Goal: Task Accomplishment & Management: Use online tool/utility

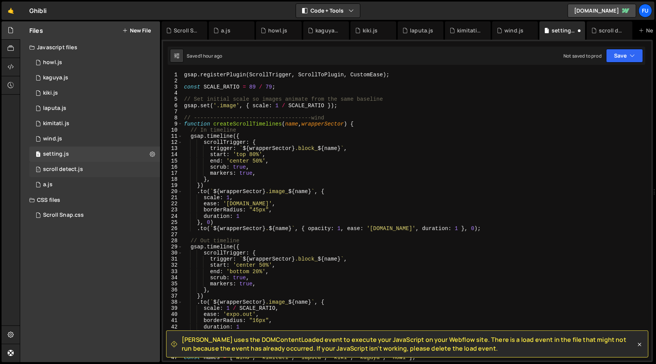
click at [111, 165] on div "1 scroll detect.js 0" at bounding box center [94, 169] width 131 height 15
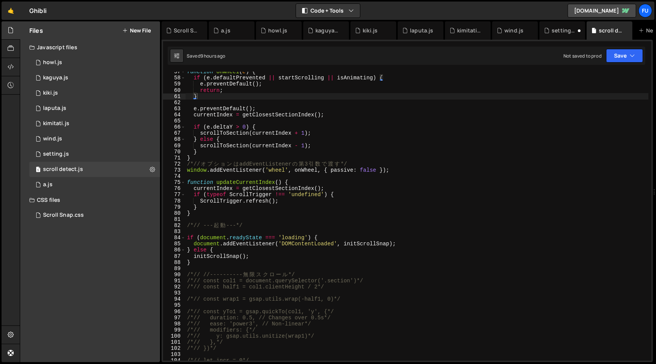
scroll to position [577, 0]
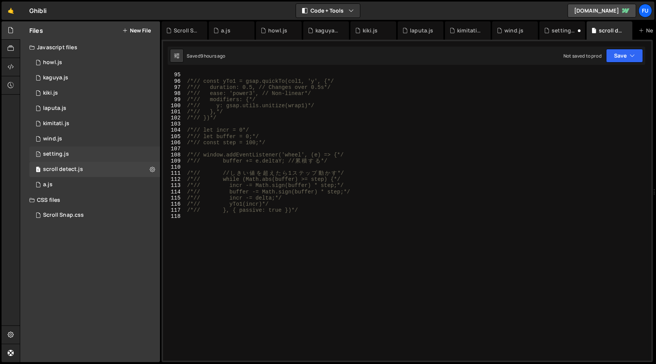
click at [100, 148] on div "1 setting.js 0" at bounding box center [94, 153] width 131 height 15
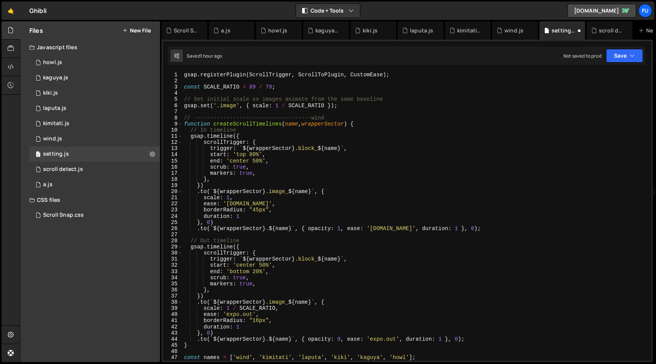
scroll to position [0, 0]
click at [87, 173] on div "1 scroll detect.js 0" at bounding box center [94, 169] width 131 height 15
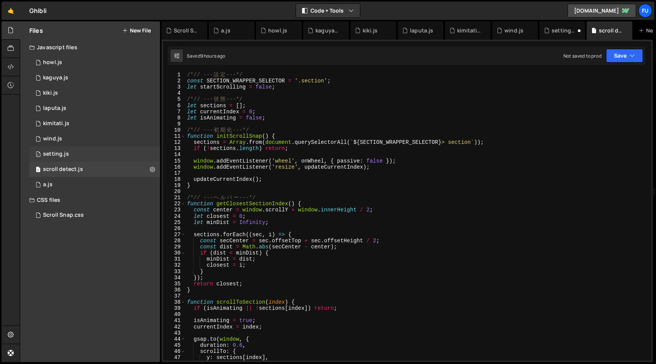
click at [62, 160] on div "1 setting.js 0" at bounding box center [94, 153] width 131 height 15
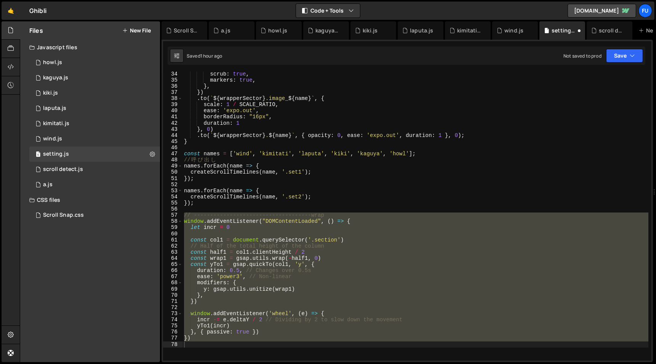
scroll to position [252, 0]
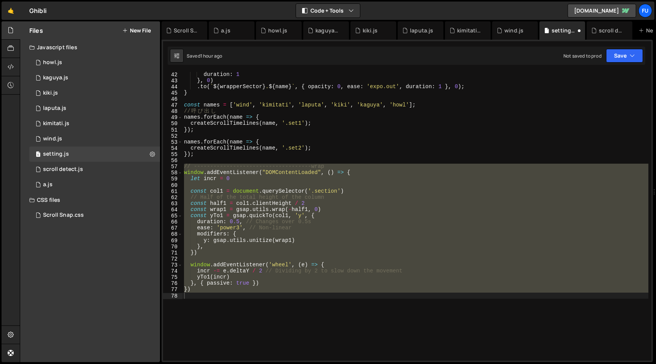
type textarea "})"
click at [229, 304] on div "duration : 1 } , 0 ) . to ( ` ${ wrapperSector } . ${ name } ` , { opacity : 0 …" at bounding box center [416, 216] width 466 height 289
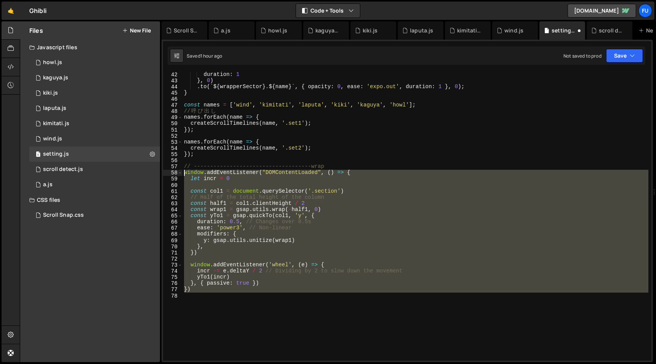
drag, startPoint x: 211, startPoint y: 298, endPoint x: 160, endPoint y: 173, distance: 135.6
click at [160, 173] on div "Files New File Javascript files 1 howl.js 0 1 kaguya.js 0 1 kiki.js 0 1 laputa.…" at bounding box center [338, 191] width 637 height 341
click at [276, 156] on div "duration : 1 } , 0 ) . to ( ` ${ wrapperSector } . ${ name } ` , { opacity : 0 …" at bounding box center [416, 221] width 466 height 301
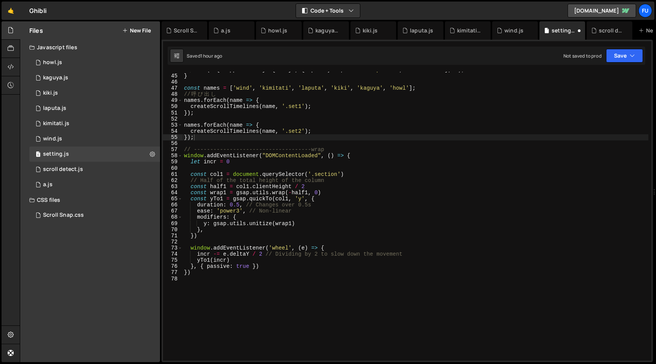
scroll to position [286, 0]
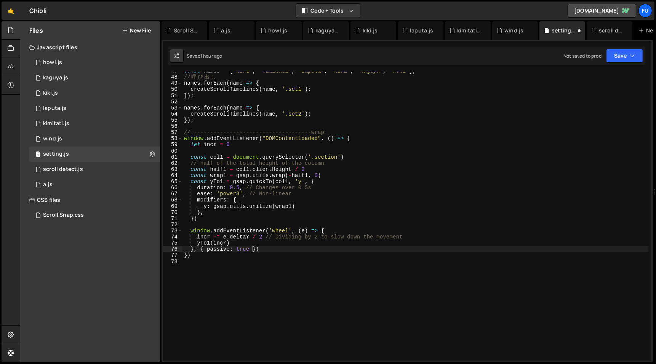
click at [251, 249] on div "const names = [ 'wind' , 'kimitati' , 'laputa' , 'kiki' , 'kaguya' , 'howl' ] ;…" at bounding box center [416, 218] width 466 height 301
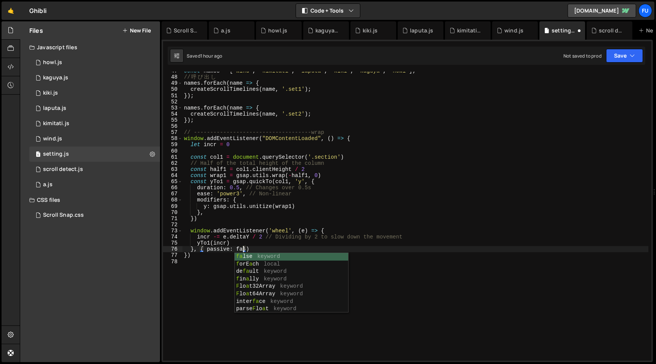
scroll to position [0, 5]
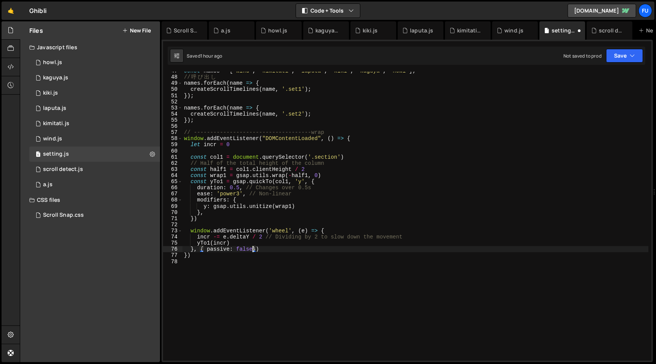
click at [390, 236] on div "const names = [ 'wind' , 'kimitati' , 'laputa' , 'kiki' , 'kaguya' , 'howl' ] ;…" at bounding box center [416, 218] width 466 height 301
click at [344, 243] on div "const names = [ 'wind' , 'kimitati' , 'laputa' , 'kiki' , 'kaguya' , 'howl' ] ;…" at bounding box center [416, 218] width 466 height 301
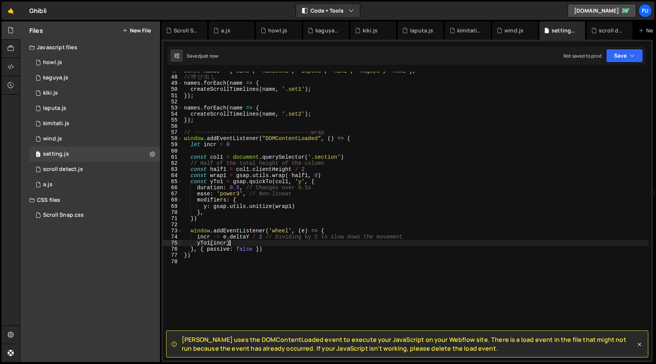
type textarea "yTo1(incr)"
click at [98, 163] on div "1 scroll detect.js 0" at bounding box center [94, 169] width 131 height 15
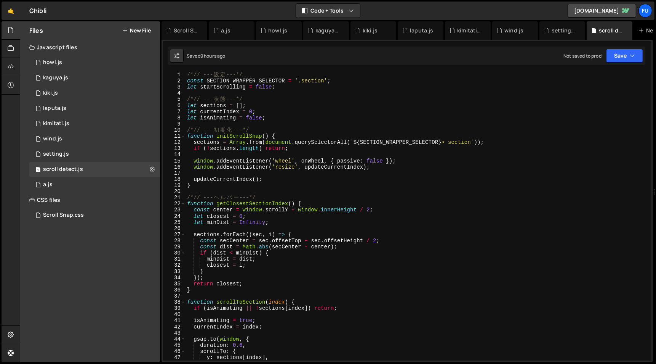
scroll to position [432, 0]
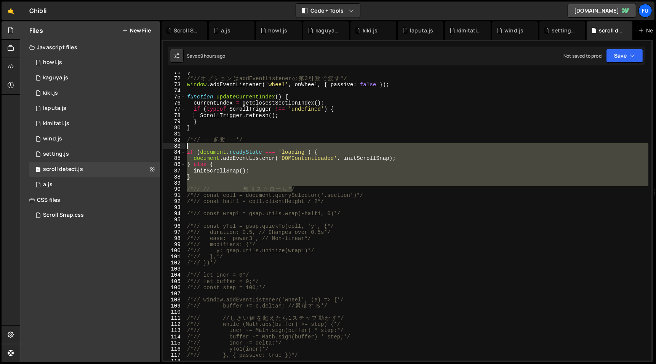
drag, startPoint x: 293, startPoint y: 188, endPoint x: 262, endPoint y: 144, distance: 53.6
click at [262, 144] on div "} /*// オ プ シ ョ ン は addEventListener の 第 3 引 数 で 渡 す */ window . addEventListene…" at bounding box center [417, 219] width 463 height 301
type textarea "if (document.readyState === 'loading') {"
click at [245, 181] on div "} /*// オ プ シ ョ ン は addEventListener の 第 3 引 数 で 渡 す */ window . addEventListene…" at bounding box center [417, 216] width 463 height 289
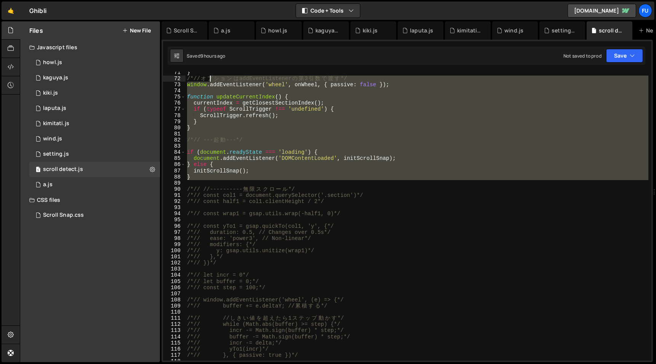
scroll to position [0, 0]
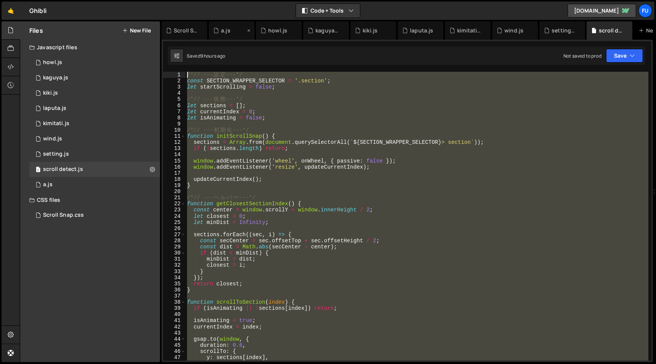
drag, startPoint x: 237, startPoint y: 180, endPoint x: 212, endPoint y: 21, distance: 160.2
click at [212, 21] on div "Debug Explain Copy Scroll Snap.css a.js howl.js kaguya.js kiki.js laputa.js kim…" at bounding box center [408, 191] width 492 height 341
type textarea "const center = window.scrollY + window.innerHeight / 2;"
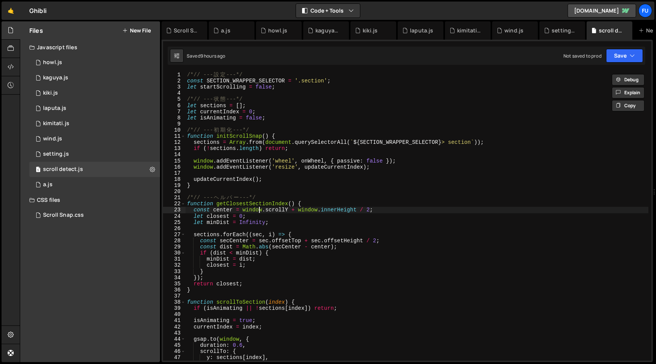
click at [260, 209] on div "/*// --- 設 定 ---*/ const SECTION_WRAPPER_SELECTOR = '.section' ; let startScrol…" at bounding box center [417, 222] width 463 height 301
click at [125, 148] on div "1 setting.js 0" at bounding box center [94, 153] width 131 height 15
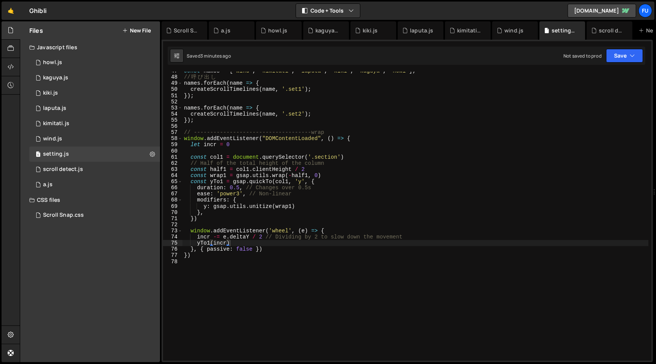
scroll to position [1847, 0]
click at [119, 173] on div "1 scroll detect.js 0" at bounding box center [94, 169] width 131 height 15
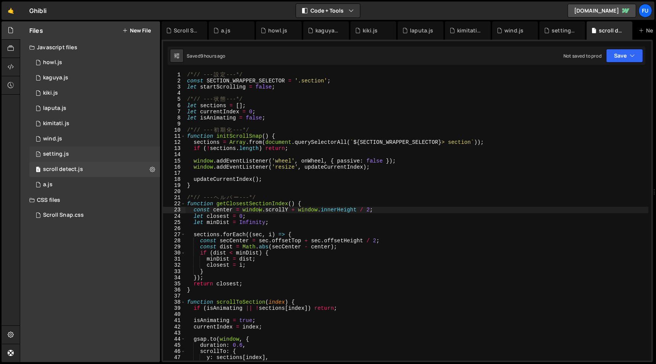
scroll to position [1820, 0]
click at [120, 156] on div "1 setting.js 0" at bounding box center [94, 153] width 131 height 15
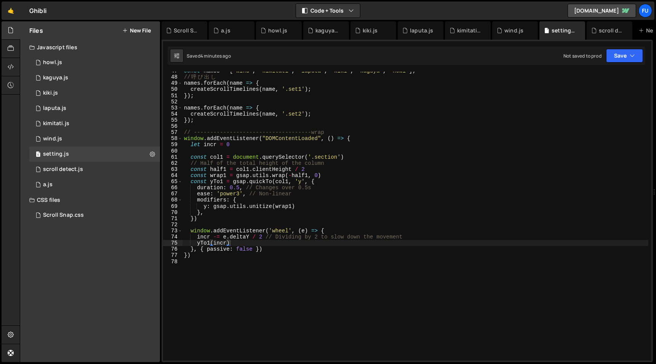
scroll to position [0, 0]
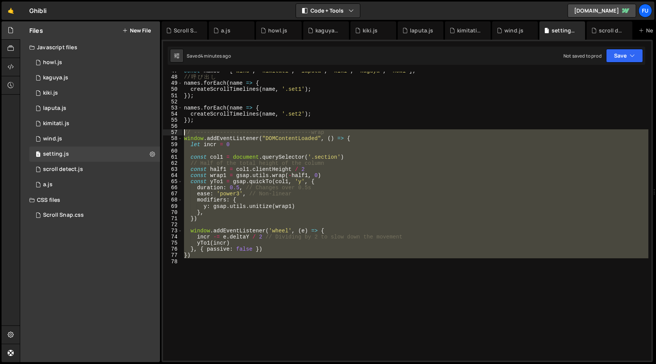
drag, startPoint x: 276, startPoint y: 261, endPoint x: 180, endPoint y: 133, distance: 160.5
click at [180, 132] on div "47 48 49 50 51 52 53 54 55 56 57 58 59 60 61 62 63 64 65 66 67 68 69 70 71 72 7…" at bounding box center [407, 216] width 489 height 289
type textarea "// ------------------------------------wrap window.addEventListener("DOMContent…"
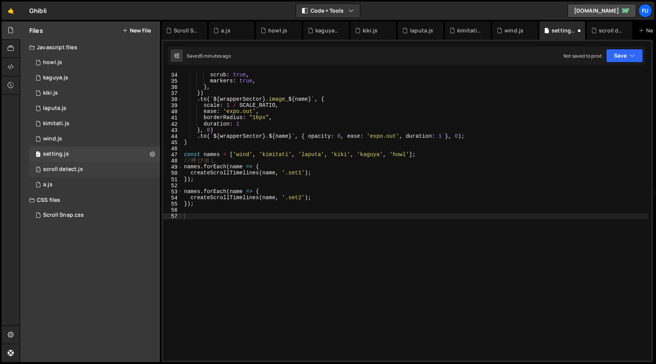
click at [95, 167] on div "1 scroll detect.js 0" at bounding box center [94, 169] width 131 height 15
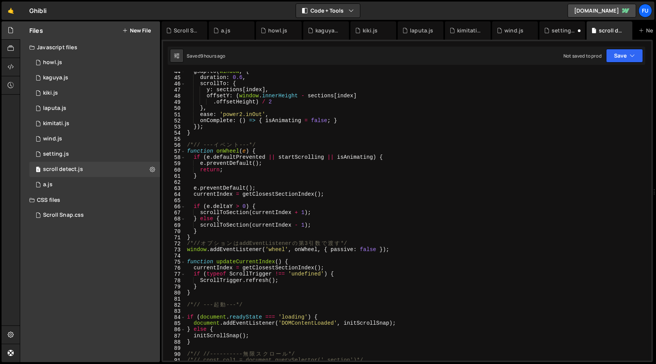
scroll to position [267, 0]
type textarea "}"
click at [265, 234] on div "gsap . to ( window , { duration : 0.6 , scrollTo : { y : sections [ index ] , o…" at bounding box center [417, 218] width 463 height 301
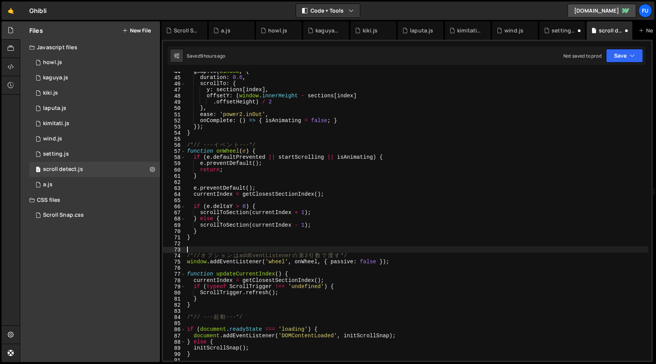
paste textarea
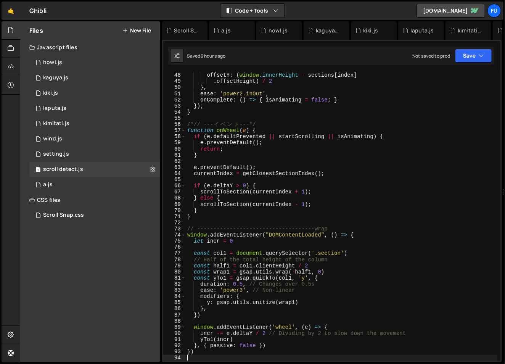
scroll to position [289, 0]
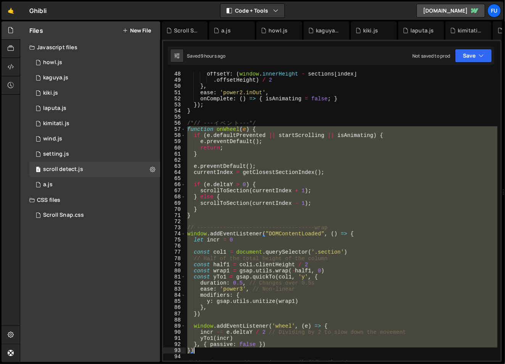
drag, startPoint x: 188, startPoint y: 127, endPoint x: 205, endPoint y: 351, distance: 224.0
click at [205, 351] on div "offsetY : ( window . innerHeight - sections [ index ] . offsetHeight ) / 2 } , …" at bounding box center [342, 221] width 312 height 301
paste textarea "}"
type textarea "}"
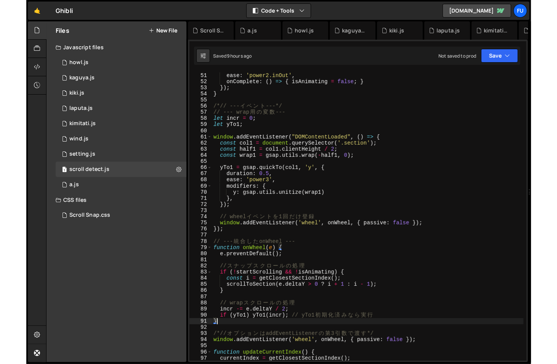
scroll to position [316, 0]
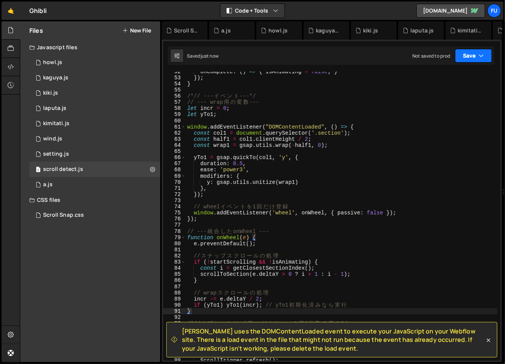
click at [467, 54] on button "Save" at bounding box center [473, 56] width 37 height 14
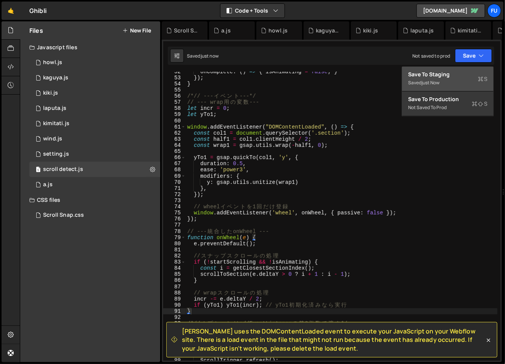
click at [444, 67] on button "Save to Staging S Saved just now" at bounding box center [447, 79] width 91 height 25
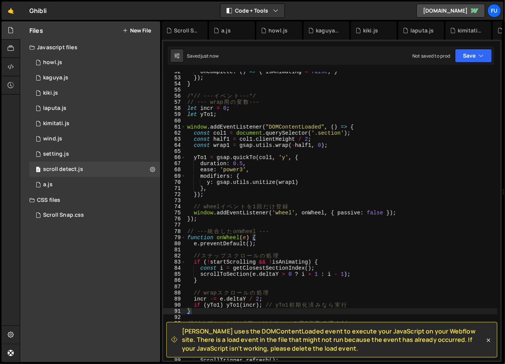
click at [440, 83] on div "onComplete : ( ) => { isAnimating = false ; } }) ; } /*// --- イ ベ ン ト ---*/ // …" at bounding box center [342, 219] width 312 height 301
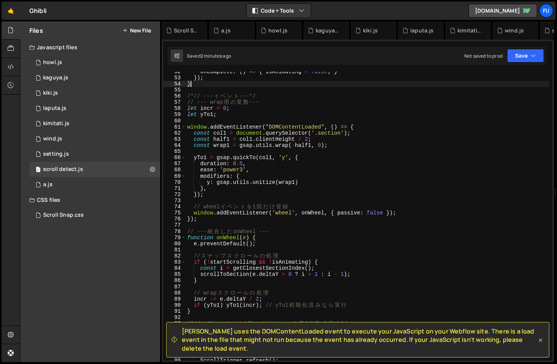
click at [540, 337] on icon at bounding box center [541, 340] width 8 height 8
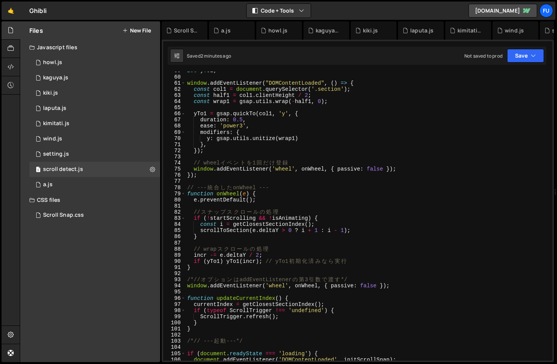
scroll to position [360, 0]
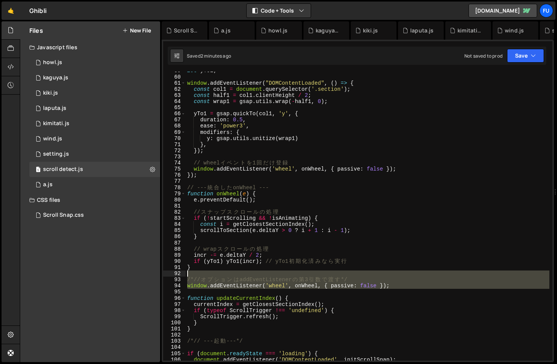
drag, startPoint x: 392, startPoint y: 286, endPoint x: 179, endPoint y: 271, distance: 213.6
click at [179, 271] on div "59 60 61 62 63 64 65 66 67 68 69 70 71 72 73 74 75 76 77 78 79 80 81 82 83 84 8…" at bounding box center [357, 216] width 389 height 289
type textarea "/*// オプションは addEventListener の第3引数で渡す*/"
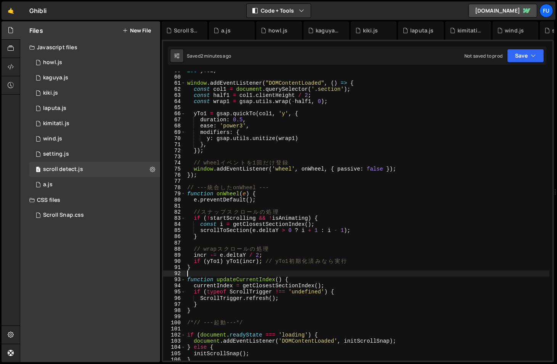
type textarea "}"
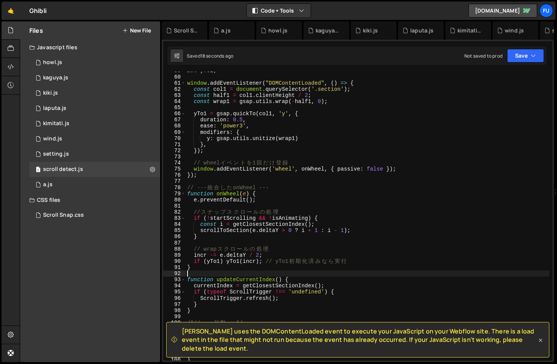
click at [539, 342] on icon at bounding box center [540, 339] width 3 height 3
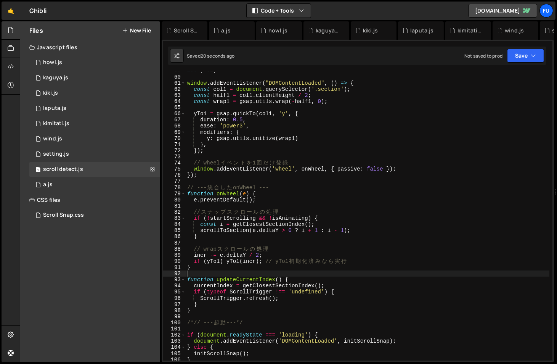
click at [238, 311] on div "let yTo1 ; window . addEventListener ( "DOMContentLoaded" , ( ) => { const col1…" at bounding box center [368, 217] width 364 height 301
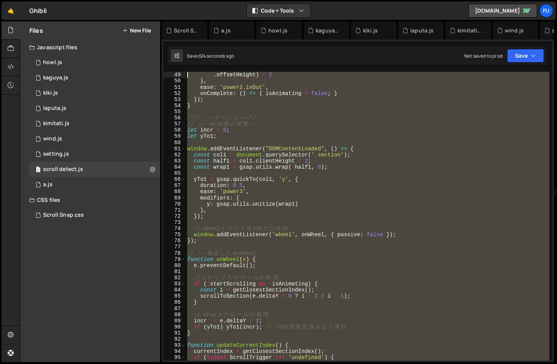
scroll to position [264, 0]
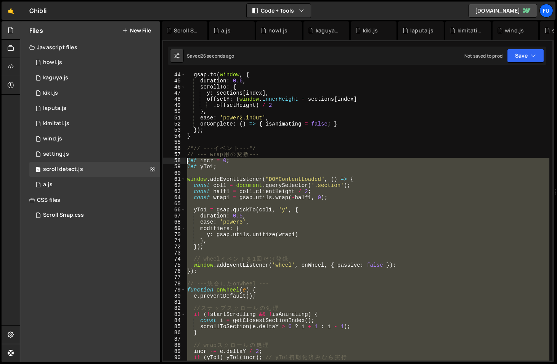
drag, startPoint x: 232, startPoint y: 316, endPoint x: 176, endPoint y: 162, distance: 164.5
click at [176, 162] on div "} 44 45 46 47 48 49 50 51 52 53 54 55 56 57 58 59 60 61 62 63 64 65 66 67 68 69…" at bounding box center [357, 216] width 389 height 289
click at [259, 146] on div "gsap . to ( window , { duration : 0.6 , scrollTo : { y : sections [ index ] , o…" at bounding box center [368, 222] width 364 height 301
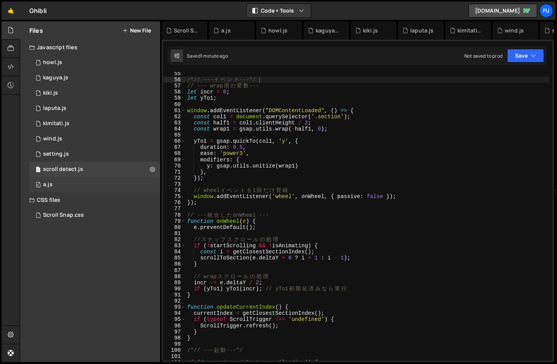
scroll to position [333, 0]
click at [230, 295] on div "/*// --- イ ベ ン ト ---*/ // --- wrap 用 の 変 数 --- let incr = 0 ; let yTo1 ; window…" at bounding box center [368, 221] width 364 height 301
type textarea "}"
click at [226, 298] on div "/*// --- イ ベ ン ト ---*/ // --- wrap 用 の 変 数 --- let incr = 0 ; let yTo1 ; window…" at bounding box center [368, 221] width 364 height 301
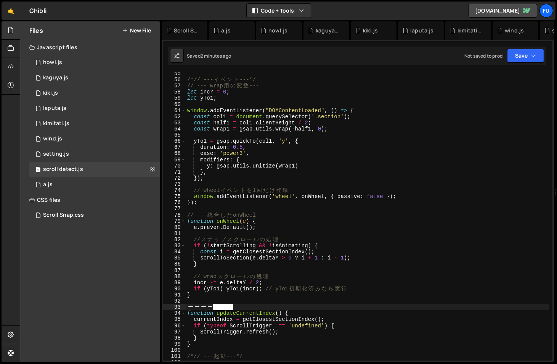
type textarea "ー"
click at [220, 309] on div "/*// --- イ ベ ン ト ---*/ // --- wrap 用 の 変 数 --- let incr = 0 ; let yTo1 ; window…" at bounding box center [368, 221] width 364 height 301
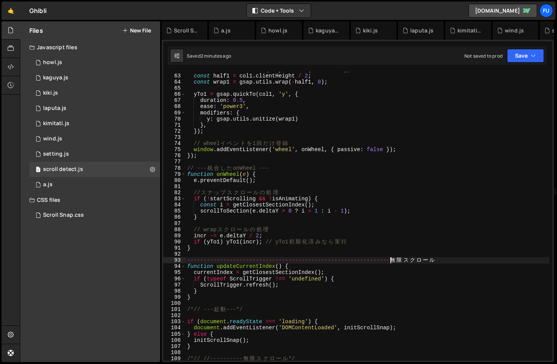
scroll to position [0, 0]
type textarea "ここまで"
click at [476, 253] on div "const col1 = document . querySelector ( '.section' ) ; const half1 = col1 . cli…" at bounding box center [368, 217] width 364 height 301
click at [476, 259] on div "const col1 = document . querySelector ( '.section' ) ; const half1 = col1 . cli…" at bounding box center [368, 217] width 364 height 301
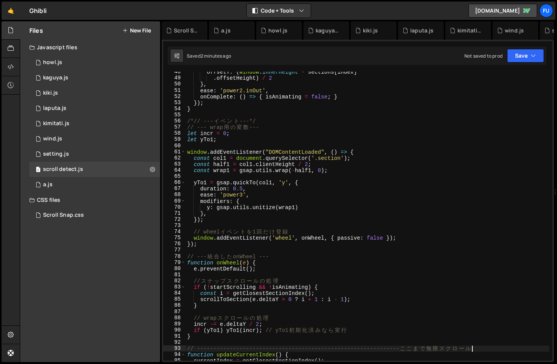
scroll to position [291, 0]
click at [340, 158] on div "offsetY : ( window . innerHeight - sections [ index ] . offsetHeight ) / 2 } , …" at bounding box center [368, 219] width 364 height 301
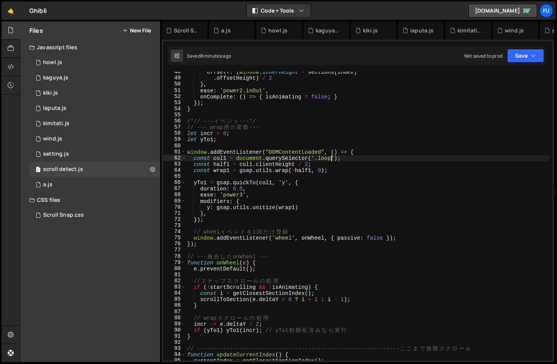
click at [373, 184] on div "offsetY : ( window . innerHeight - sections [ index ] . offsetHeight ) / 2 } , …" at bounding box center [368, 219] width 364 height 301
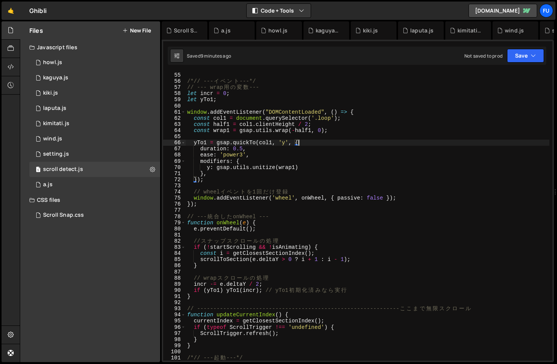
scroll to position [331, 0]
click at [529, 55] on button "Save" at bounding box center [525, 56] width 37 height 14
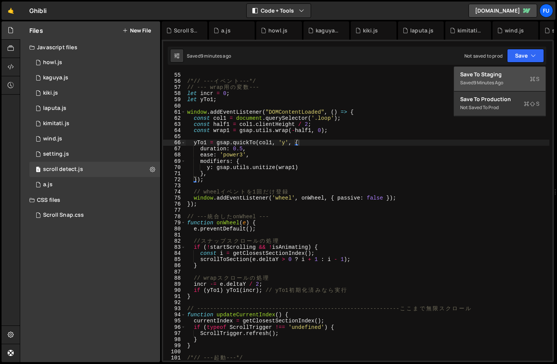
click at [501, 79] on div "Saved 9 minutes ago" at bounding box center [499, 82] width 79 height 9
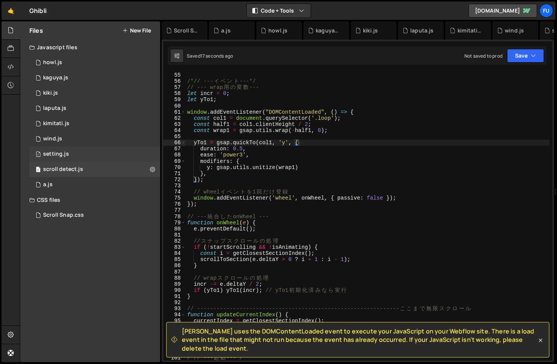
click at [126, 155] on div "1 setting.js 0" at bounding box center [94, 153] width 131 height 15
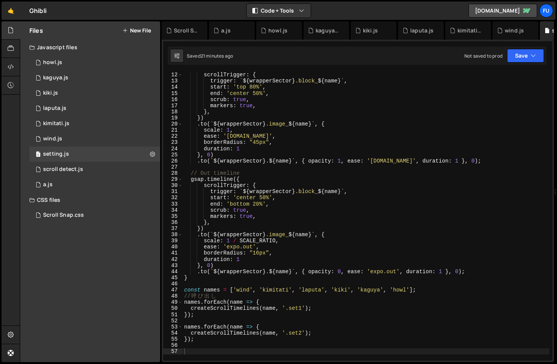
scroll to position [0, 0]
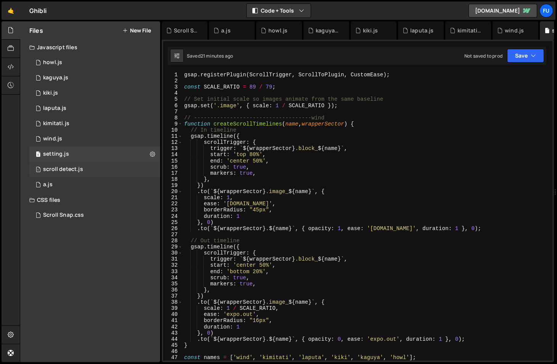
click at [98, 166] on div "1 scroll detect.js 0" at bounding box center [94, 169] width 131 height 15
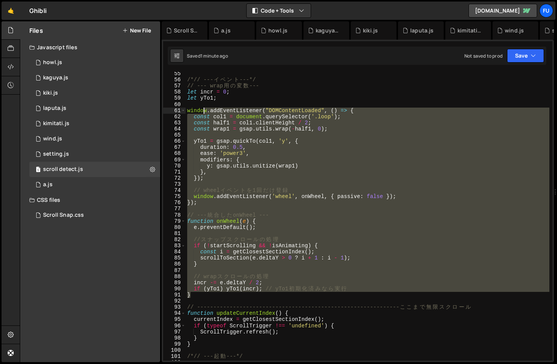
scroll to position [326, 0]
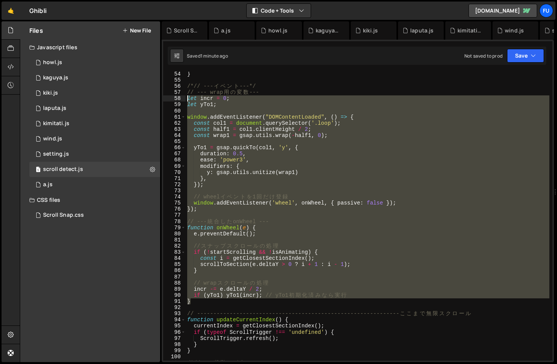
drag, startPoint x: 303, startPoint y: 287, endPoint x: 187, endPoint y: 98, distance: 221.9
click at [187, 98] on div "} /*// --- イ ベ ン ト ---*/ // --- wrap 用 の 変 数 --- let incr = 0 ; let yTo1 ; wind…" at bounding box center [368, 221] width 364 height 301
paste textarea "}"
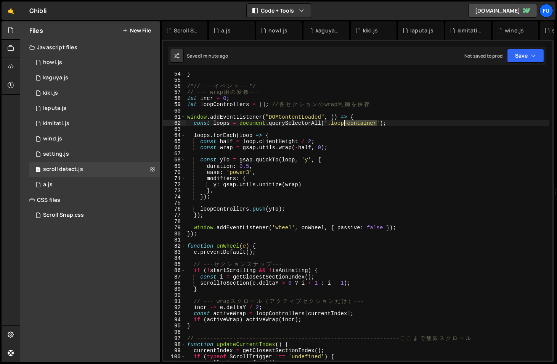
drag, startPoint x: 378, startPoint y: 124, endPoint x: 345, endPoint y: 123, distance: 32.8
click at [345, 123] on div "} /*// --- イ ベ ン ト ---*/ // --- wrap 用 の 変 数 --- let incr = 0 ; let loopControl…" at bounding box center [368, 221] width 364 height 301
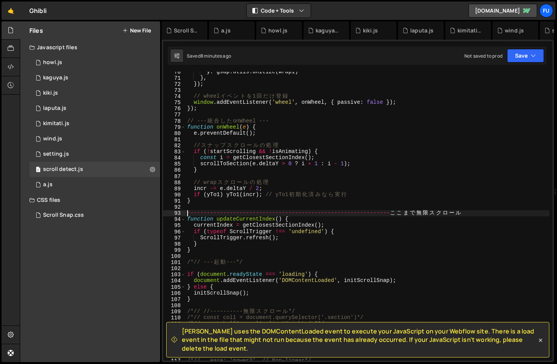
scroll to position [427, 0]
type textarea "----------"
type textarea "ーーーー"
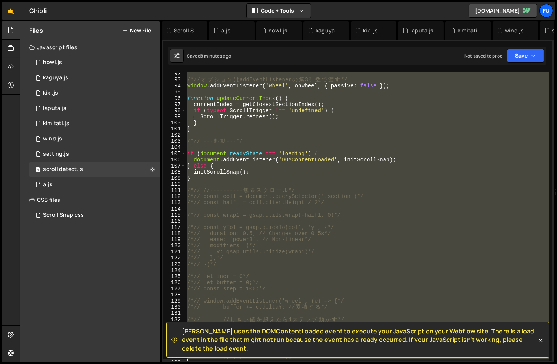
scroll to position [432, 0]
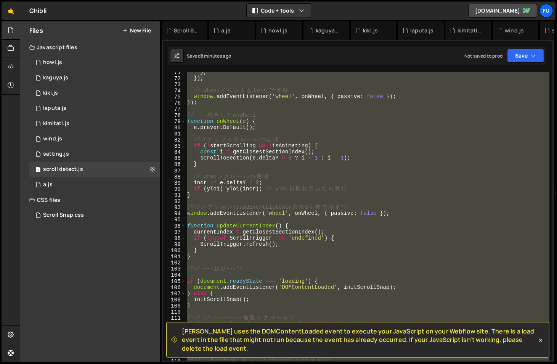
type textarea "}, { passive: false }) })"
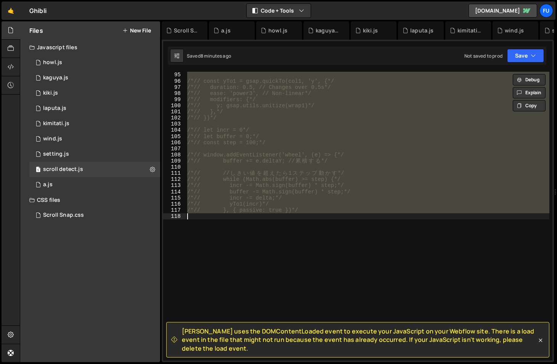
scroll to position [371, 0]
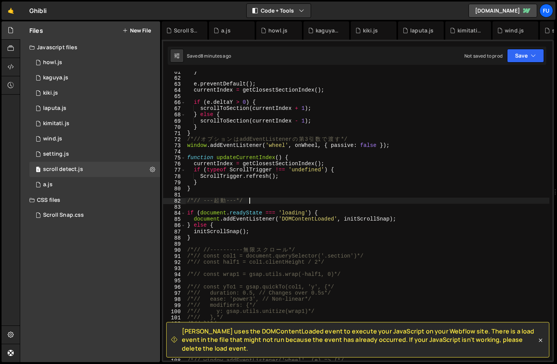
type textarea "/*// }, { passive: true })*/"
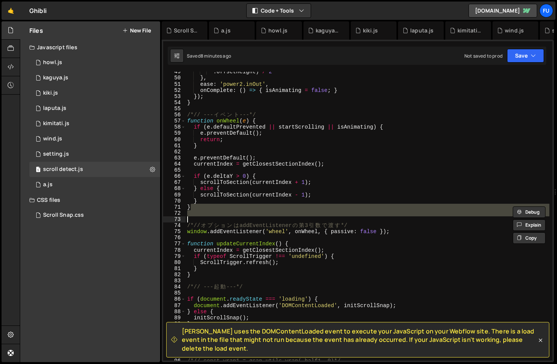
scroll to position [298, 0]
type textarea "}"
type textarea "})"
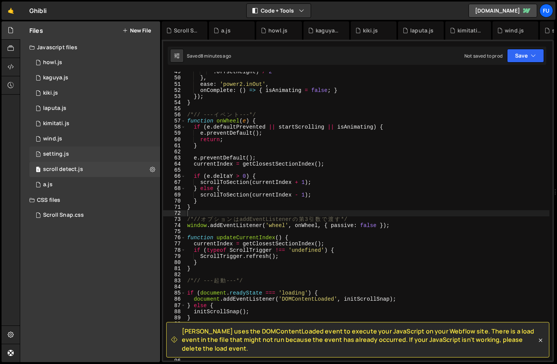
click at [92, 151] on div "1 setting.js 0" at bounding box center [94, 153] width 131 height 15
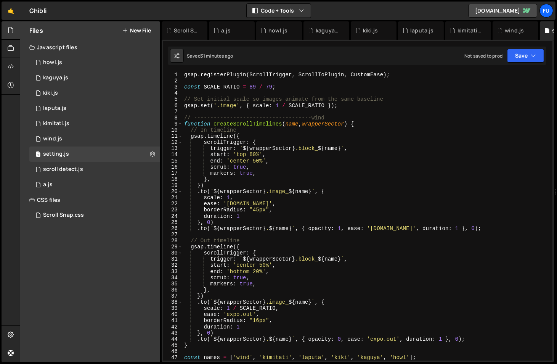
scroll to position [202, 0]
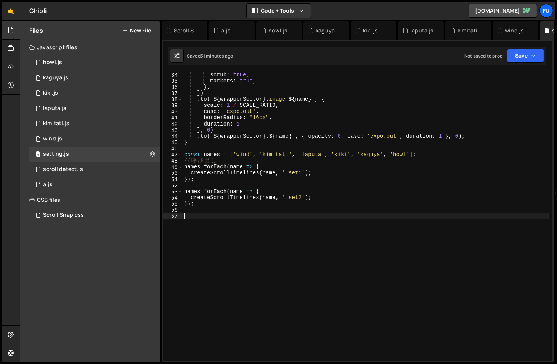
click at [292, 217] on div "end : 'bottom 20%' , scrub : true , markers : true , } , }) . to ( ` ${ wrapper…" at bounding box center [366, 216] width 367 height 301
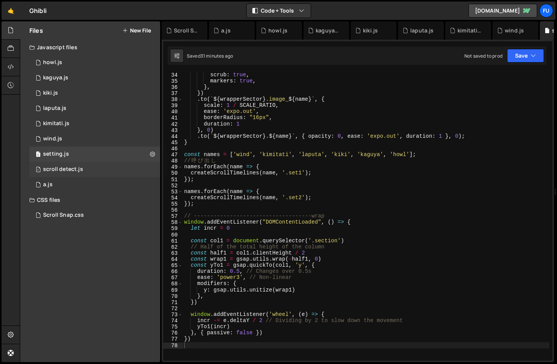
click at [107, 168] on div "1 scroll detect.js 0" at bounding box center [94, 169] width 131 height 15
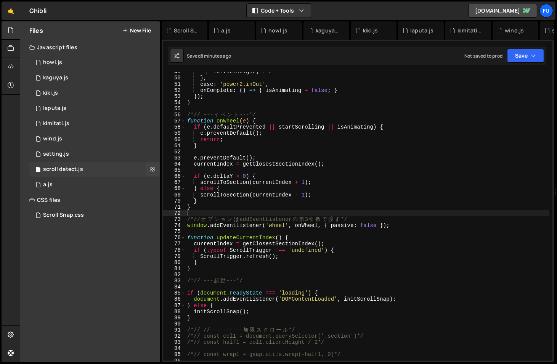
scroll to position [1820, 0]
click at [538, 51] on button "Save" at bounding box center [525, 56] width 37 height 14
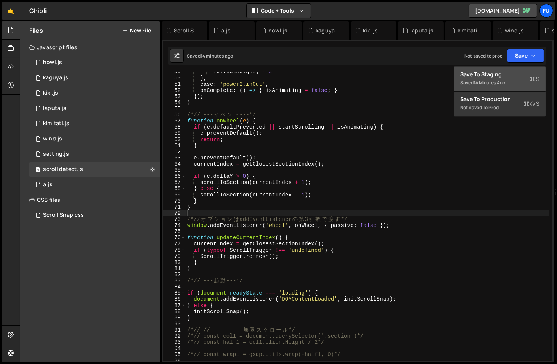
click at [481, 90] on button "Save to Staging S Saved 14 minutes ago" at bounding box center [499, 79] width 91 height 25
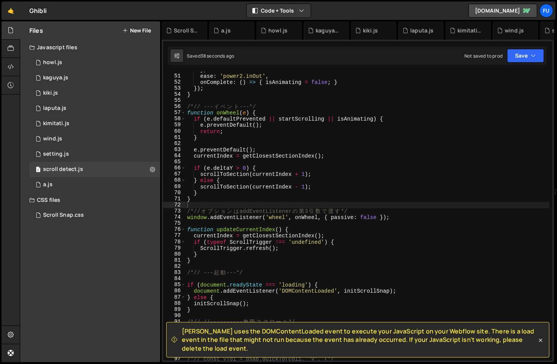
scroll to position [306, 0]
click at [78, 149] on div "1 setting.js 0" at bounding box center [94, 153] width 131 height 15
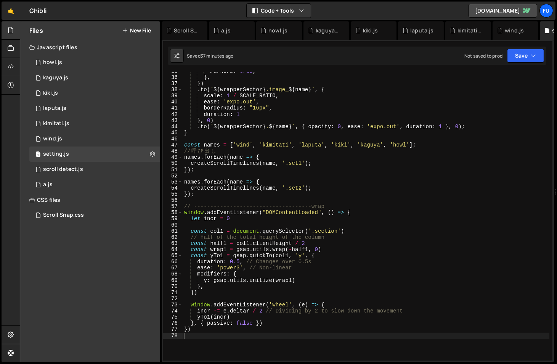
scroll to position [246, 0]
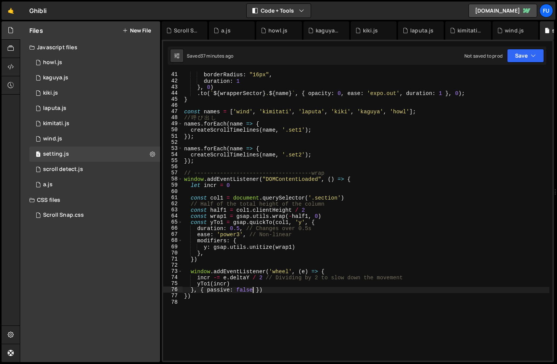
click at [253, 291] on div "borderRadius : "16px" , duration : 1 } , 0 ) . to ( ` ${ wrapperSector } . ${ n…" at bounding box center [366, 222] width 367 height 301
click at [335, 196] on div "borderRadius : "16px" , duration : 1 } , 0 ) . to ( ` ${ wrapperSector } . ${ n…" at bounding box center [366, 222] width 367 height 301
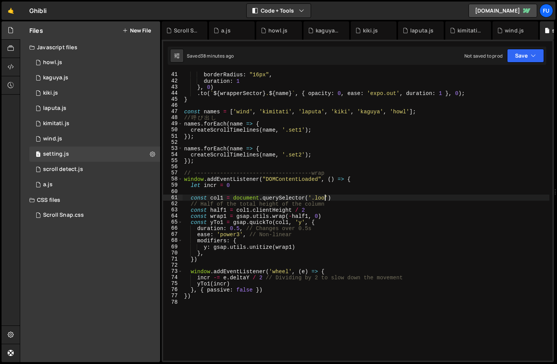
scroll to position [0, 10]
click at [348, 203] on div "borderRadius : "16px" , duration : 1 } , 0 ) . to ( ` ${ wrapperSector } . ${ n…" at bounding box center [366, 222] width 367 height 301
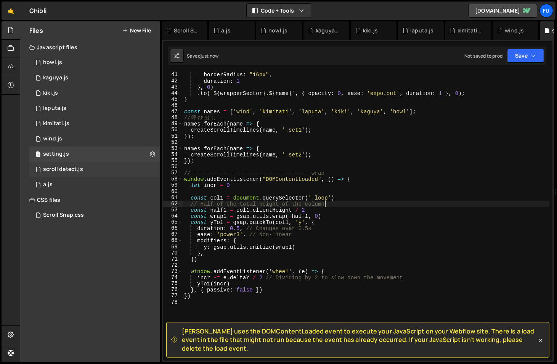
click at [127, 164] on div "1 scroll detect.js 0" at bounding box center [94, 169] width 131 height 15
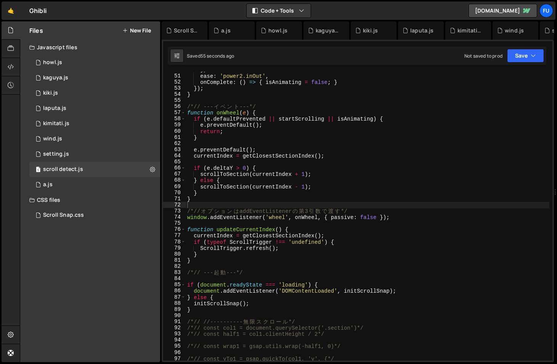
scroll to position [1820, 0]
click at [545, 55] on div "Saved 58 seconds ago Not saved to prod Upgrade to Edit Save Save to Staging S S…" at bounding box center [357, 55] width 378 height 18
click at [526, 55] on button "Save" at bounding box center [525, 56] width 37 height 14
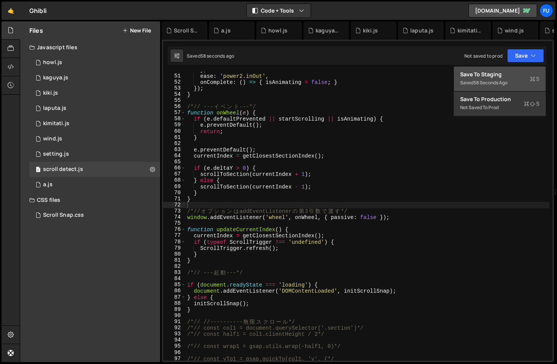
click at [488, 81] on div "58 seconds ago" at bounding box center [490, 82] width 34 height 6
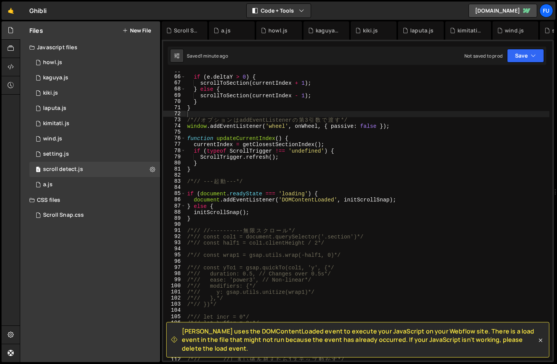
scroll to position [356, 0]
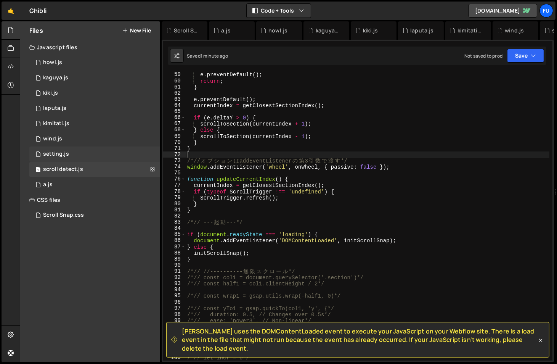
click at [87, 153] on div "1 setting.js 0" at bounding box center [94, 153] width 131 height 15
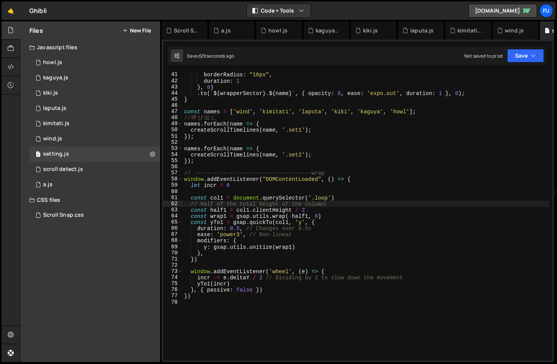
scroll to position [1847, 0]
click at [253, 292] on div "borderRadius : "16px" , duration : 1 } , 0 ) . to ( ` ${ wrapperSector } . ${ n…" at bounding box center [366, 222] width 367 height 301
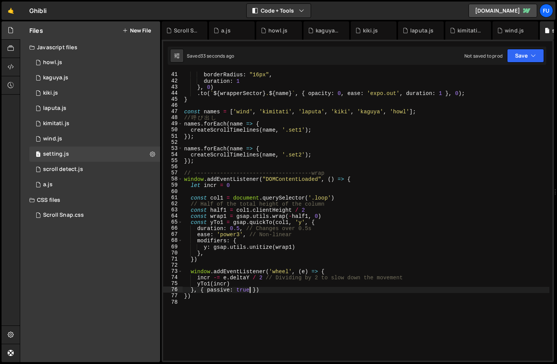
scroll to position [0, 5]
type textarea "}, { passive: true })"
click at [524, 51] on button "Save" at bounding box center [525, 56] width 37 height 14
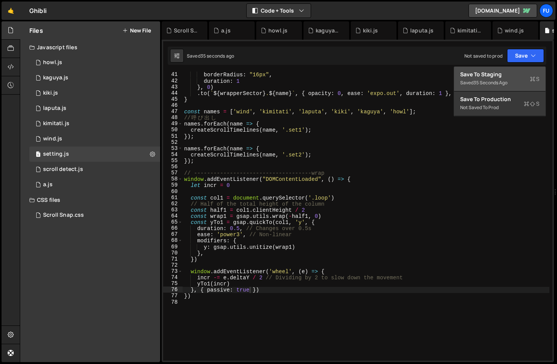
click at [491, 83] on div "35 seconds ago" at bounding box center [490, 82] width 34 height 6
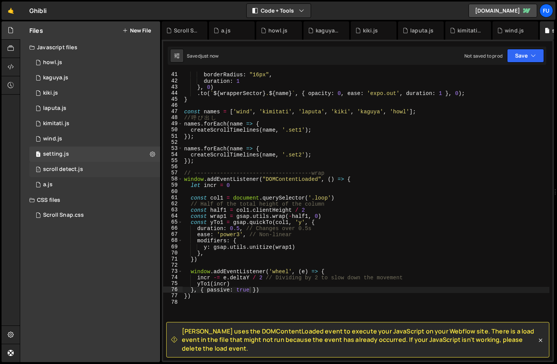
click at [108, 170] on div "1 scroll detect.js 0" at bounding box center [94, 169] width 131 height 15
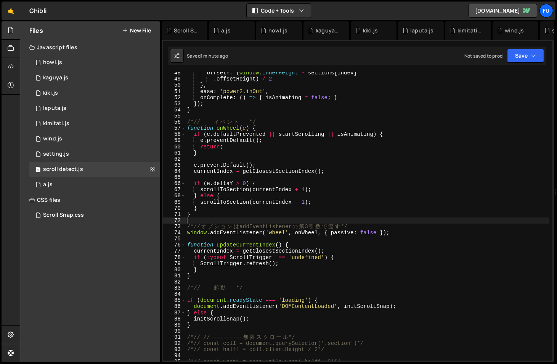
scroll to position [292, 0]
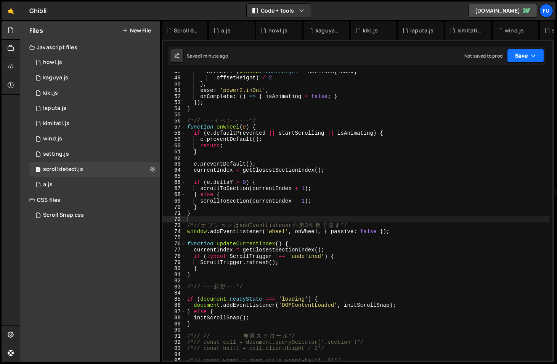
click at [514, 57] on button "Save" at bounding box center [525, 56] width 37 height 14
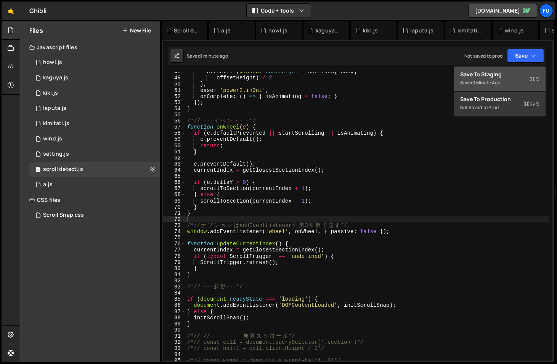
click at [508, 79] on div "Saved 1 minute ago" at bounding box center [499, 82] width 79 height 9
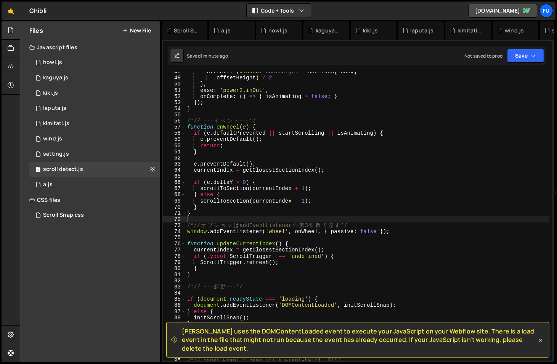
click at [544, 342] on icon at bounding box center [541, 340] width 8 height 8
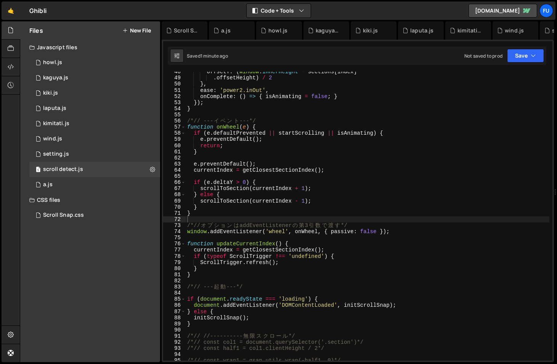
scroll to position [336, 0]
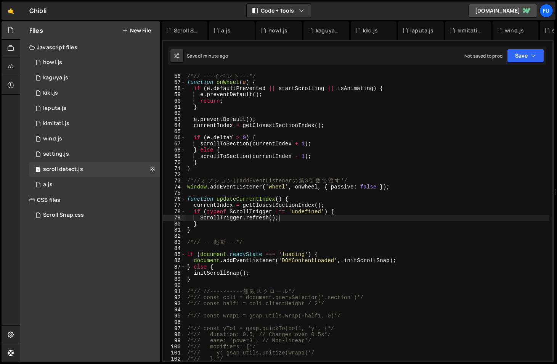
click at [291, 218] on div "/*// --- イ ベ ン ト ---*/ function onWheel ( e ) { if ( e . defaultPrevented || st…" at bounding box center [368, 217] width 364 height 301
click at [287, 223] on div "/*// --- イ ベ ン ト ---*/ function onWheel ( e ) { if ( e . defaultPrevented || st…" at bounding box center [368, 217] width 364 height 301
type textarea "}"
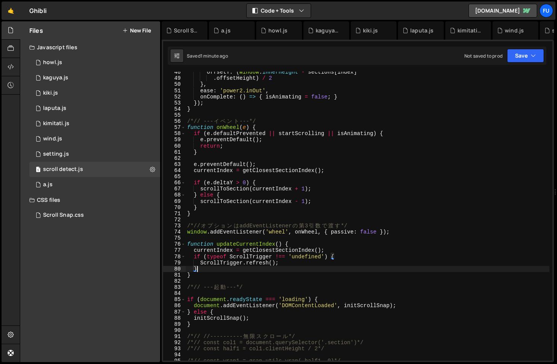
scroll to position [282, 0]
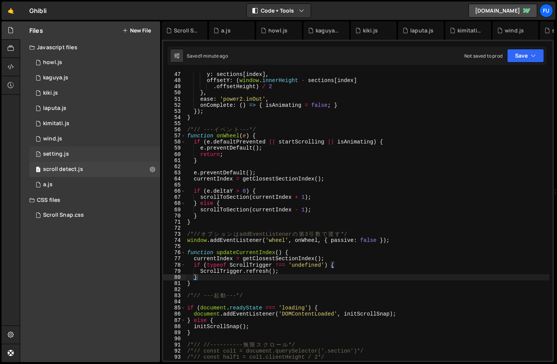
click at [88, 152] on div "1 setting.js 0" at bounding box center [94, 153] width 131 height 15
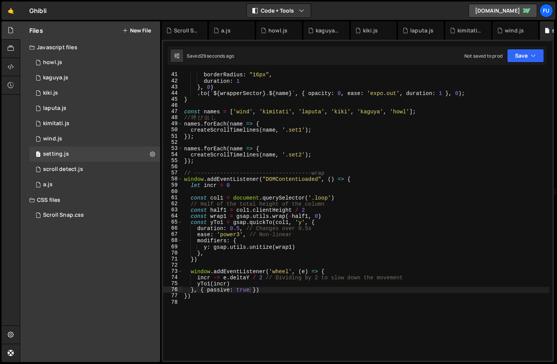
scroll to position [0, 0]
click at [284, 295] on div "borderRadius : "16px" , duration : 1 } , 0 ) . to ( ` ${ wrapperSector } . ${ n…" at bounding box center [366, 222] width 367 height 301
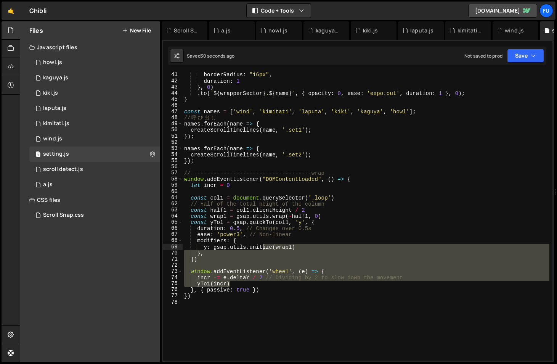
drag, startPoint x: 275, startPoint y: 286, endPoint x: 263, endPoint y: 247, distance: 40.6
click at [263, 247] on div "borderRadius : "16px" , duration : 1 } , 0 ) . to ( ` ${ wrapperSector } . ${ n…" at bounding box center [366, 222] width 367 height 301
click at [261, 284] on div "borderRadius : "16px" , duration : 1 } , 0 ) . to ( ` ${ wrapperSector } . ${ n…" at bounding box center [366, 216] width 367 height 289
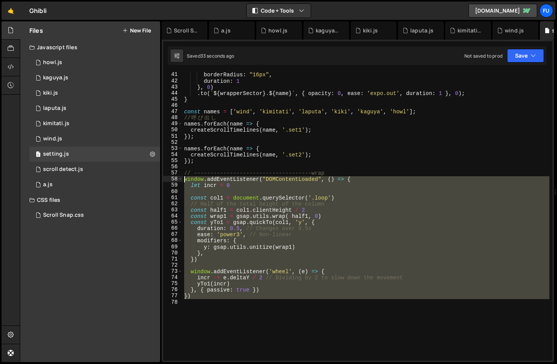
drag, startPoint x: 260, startPoint y: 301, endPoint x: 176, endPoint y: 176, distance: 150.4
click at [176, 176] on div "yTo1(incr) 41 42 43 44 45 46 47 48 49 50 51 52 53 54 55 56 57 58 59 60 61 62 63…" at bounding box center [357, 216] width 389 height 289
type textarea "// window.addEventListener("DOMContentLoaded", () => { // let incr = 0"
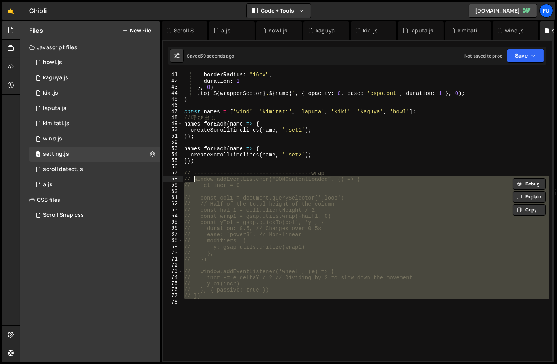
click at [338, 169] on div "borderRadius : "16px" , duration : 1 } , 0 ) . to ( ` ${ wrapperSector } . ${ n…" at bounding box center [366, 222] width 367 height 301
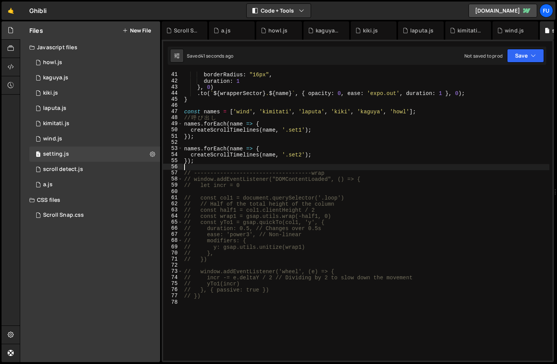
click at [524, 48] on div "Saved 41 seconds ago Not saved to prod Upgrade to Edit Save Save to Staging S S…" at bounding box center [357, 55] width 378 height 18
click at [516, 60] on button "Save" at bounding box center [525, 56] width 37 height 14
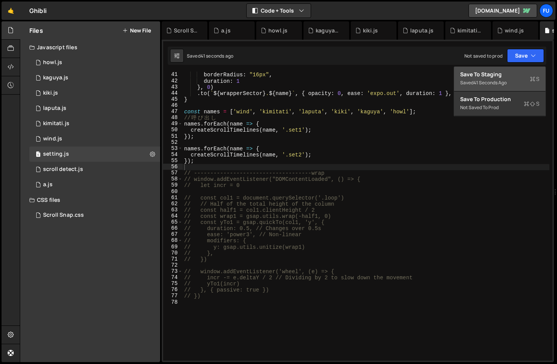
click at [500, 70] on button "Save to Staging S Saved 41 seconds ago" at bounding box center [499, 79] width 91 height 25
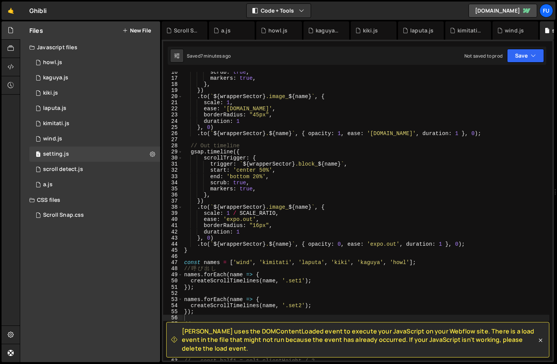
scroll to position [95, 0]
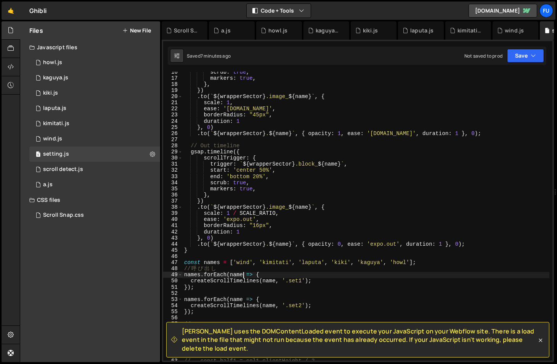
click at [243, 274] on div "scrub : true , markers : true , } , }) . to ( ` ${ wrapperSector } .image_ ${ n…" at bounding box center [366, 219] width 367 height 301
click at [276, 276] on div "scrub : true , markers : true , } , }) . to ( ` ${ wrapperSector } .image_ ${ n…" at bounding box center [366, 219] width 367 height 301
click at [274, 303] on div "scrub : true , markers : true , } , }) . to ( ` ${ wrapperSector } .image_ ${ n…" at bounding box center [366, 219] width 367 height 301
type textarea "createScrollTimelines(name, '.set2');"
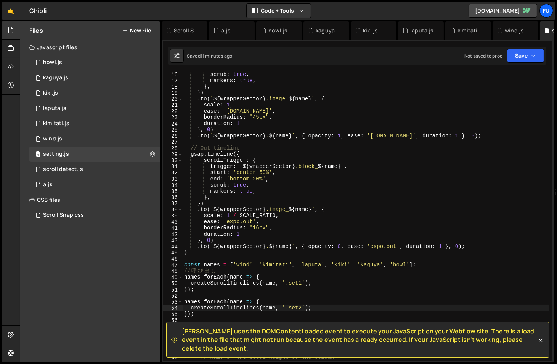
scroll to position [178, 0]
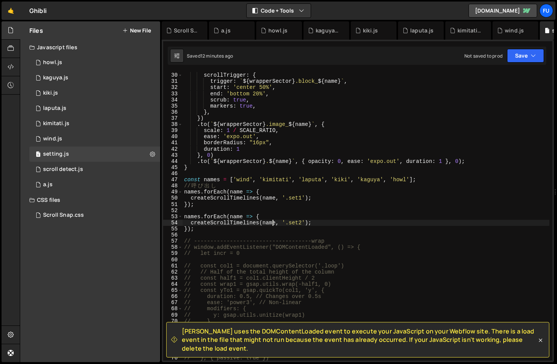
click at [232, 233] on div "gsap . timeline ({ scrollTrigger : { trigger : ` ${ wrapperSector } .block_ ${ …" at bounding box center [366, 216] width 367 height 301
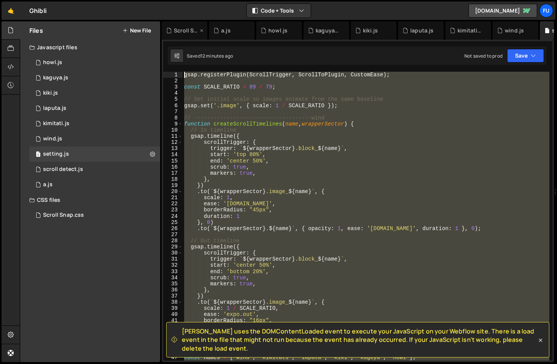
scroll to position [0, 0]
drag, startPoint x: 231, startPoint y: 231, endPoint x: 163, endPoint y: 29, distance: 212.6
click at [163, 29] on div "Debug Explain Copy Scroll Snap.css a.js howl.js kaguya.js kiki.js laputa.js kim…" at bounding box center [358, 191] width 392 height 341
click at [194, 159] on div "gsap . registerPlugin ( ScrollTrigger , ScrollToPlugin , CustomEase ) ; const S…" at bounding box center [366, 216] width 367 height 289
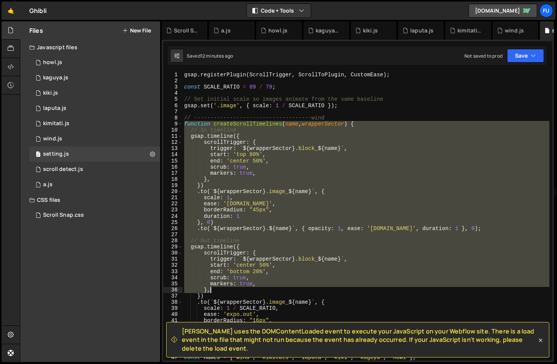
scroll to position [174, 0]
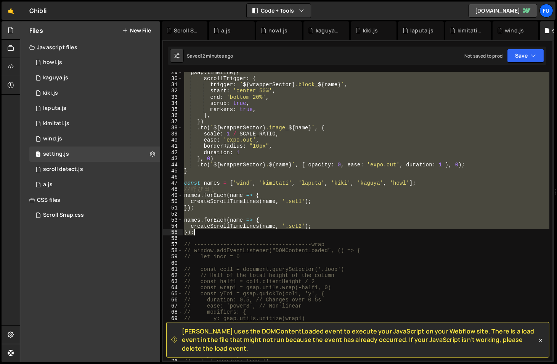
drag, startPoint x: 183, startPoint y: 123, endPoint x: 205, endPoint y: 232, distance: 111.2
click at [205, 232] on div "gsap . timeline ({ scrollTrigger : { trigger : ` ${ wrapperSector } .block_ ${ …" at bounding box center [366, 219] width 367 height 301
click at [225, 234] on div "gsap . timeline ({ scrollTrigger : { trigger : ` ${ wrapperSector } .block_ ${ …" at bounding box center [366, 216] width 367 height 289
type textarea "});"
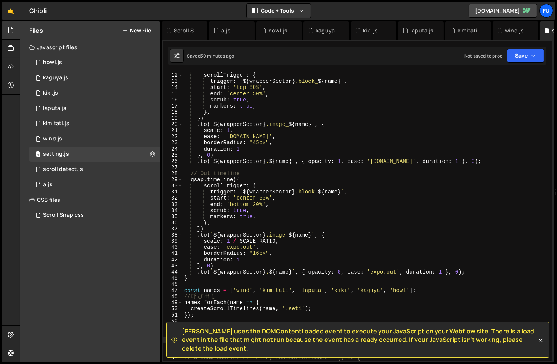
scroll to position [0, 0]
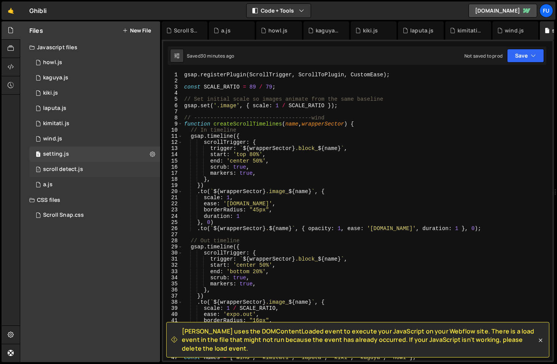
click at [119, 174] on div "1 scroll detect.js 0" at bounding box center [94, 169] width 131 height 15
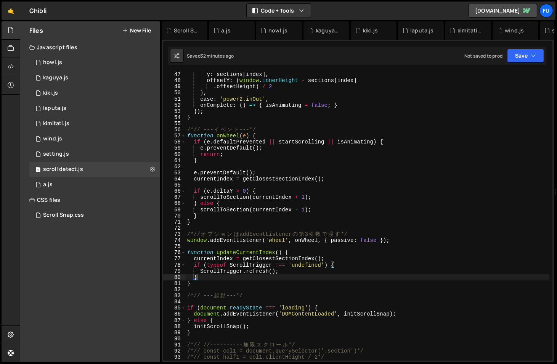
scroll to position [1820, 0]
click at [519, 59] on button "Save" at bounding box center [525, 56] width 37 height 14
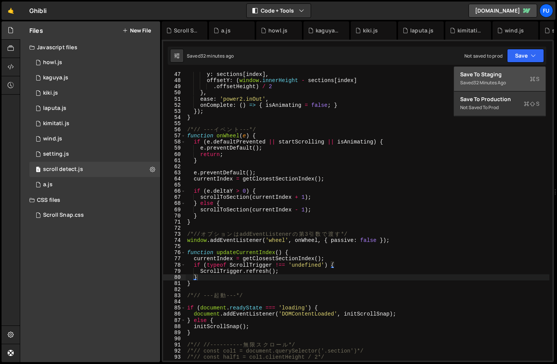
click at [510, 70] on button "Save to Staging S Saved 32 minutes ago" at bounding box center [499, 79] width 91 height 25
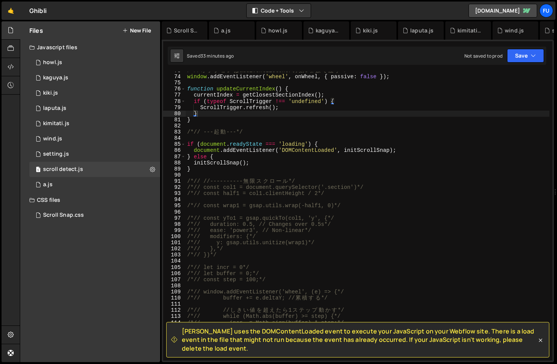
scroll to position [438, 0]
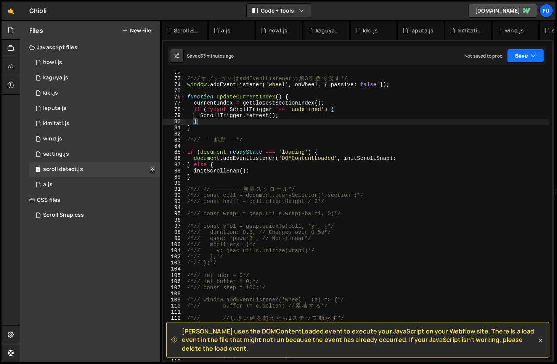
click at [513, 58] on button "Save" at bounding box center [525, 56] width 37 height 14
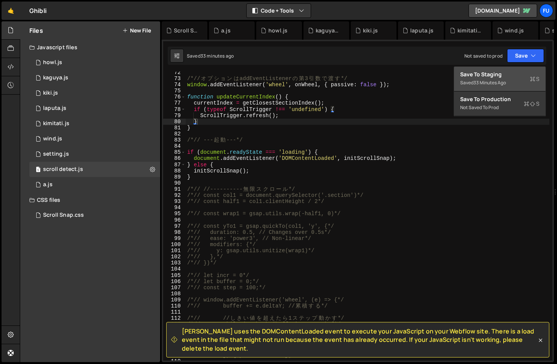
click at [497, 84] on div "33 minutes ago" at bounding box center [489, 82] width 32 height 6
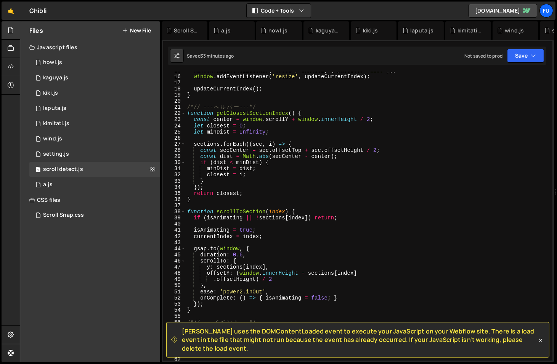
scroll to position [0, 0]
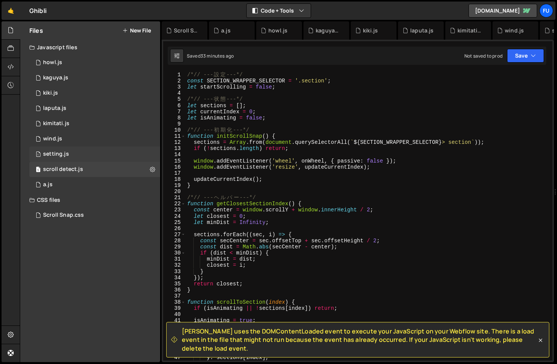
click at [116, 154] on div "1 setting.js 0" at bounding box center [94, 153] width 131 height 15
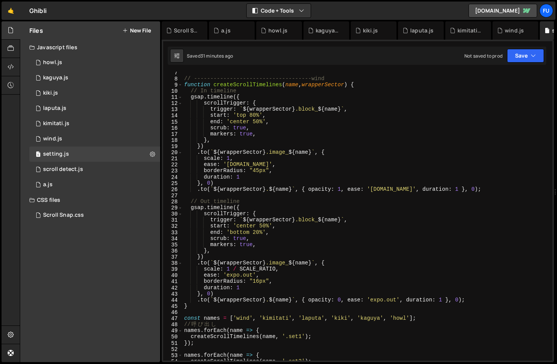
scroll to position [39, 0]
click at [523, 56] on button "Save" at bounding box center [525, 56] width 37 height 14
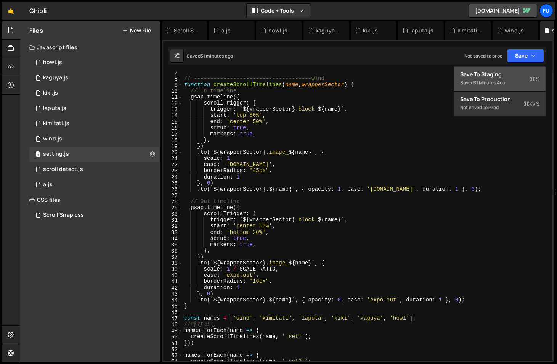
click at [493, 77] on button "Save to Staging S Saved 31 minutes ago" at bounding box center [499, 79] width 91 height 25
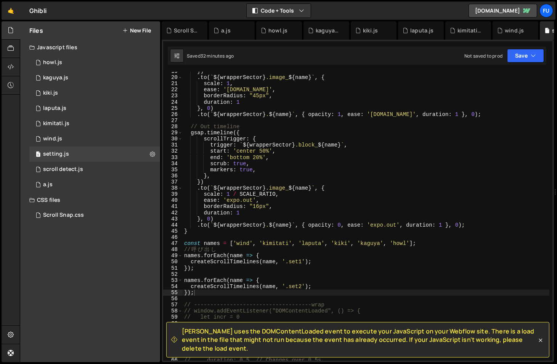
scroll to position [0, 0]
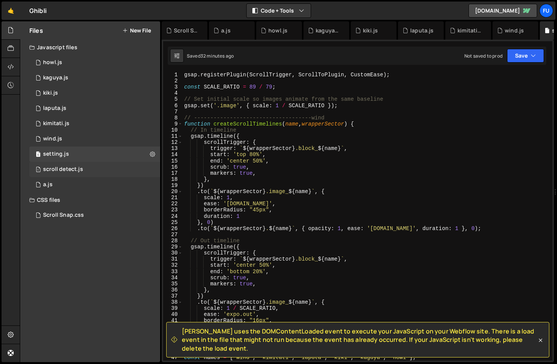
click at [92, 173] on div "1 scroll detect.js 0" at bounding box center [94, 169] width 131 height 15
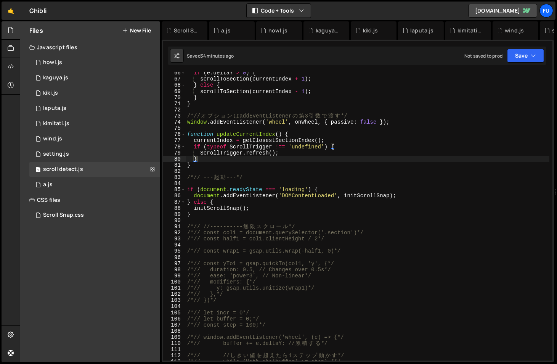
scroll to position [422, 0]
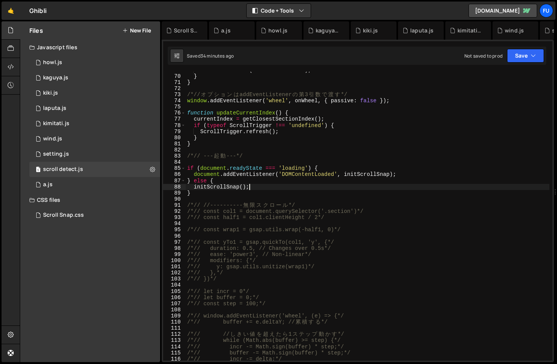
click at [263, 188] on div "scrollToSection ( currentIndex - 1 ) ; } } /*// オ プ シ ョ ン は addEventListener の …" at bounding box center [368, 217] width 364 height 301
click at [263, 192] on div "scrollToSection ( currentIndex - 1 ) ; } } /*// オ プ シ ョ ン は addEventListener の …" at bounding box center [368, 217] width 364 height 301
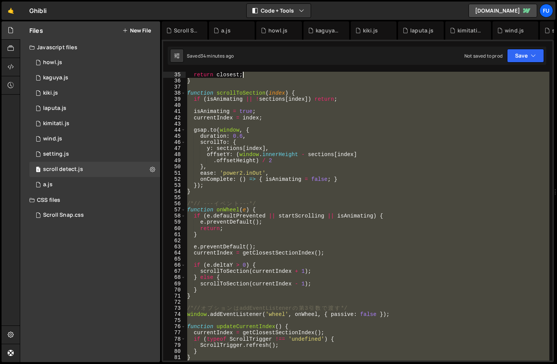
scroll to position [0, 0]
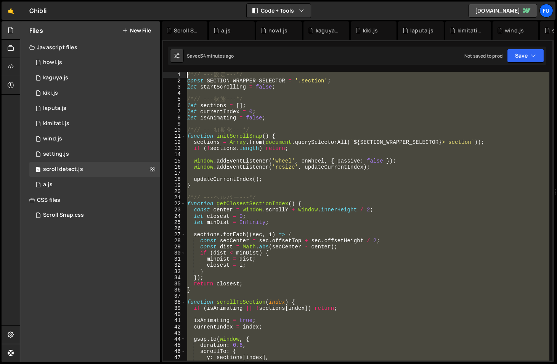
drag, startPoint x: 262, startPoint y: 192, endPoint x: 184, endPoint y: 62, distance: 152.3
click at [184, 62] on div "Debug Explain Copy Scroll Snap.css a.js howl.js kaguya.js kiki.js laputa.js kim…" at bounding box center [358, 191] width 392 height 341
type textarea "/*// --- 設定 ---*/ const SECTION_WRAPPER_SELECTOR = '.section';"
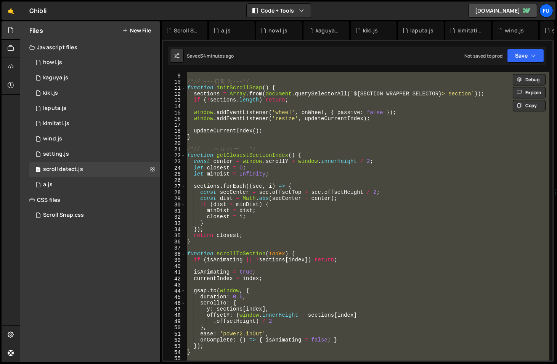
scroll to position [96, 0]
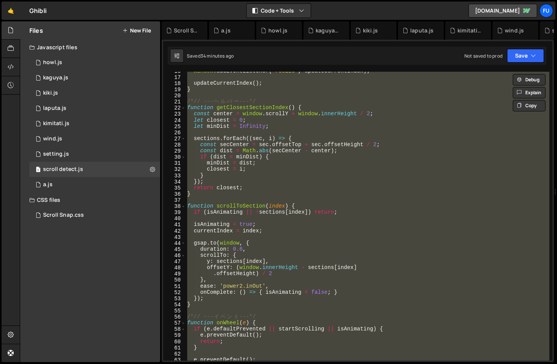
click at [212, 133] on div "window . addEventListener ( 'resize' , updateCurrentIndex ) ; updateCurrentInde…" at bounding box center [368, 216] width 364 height 289
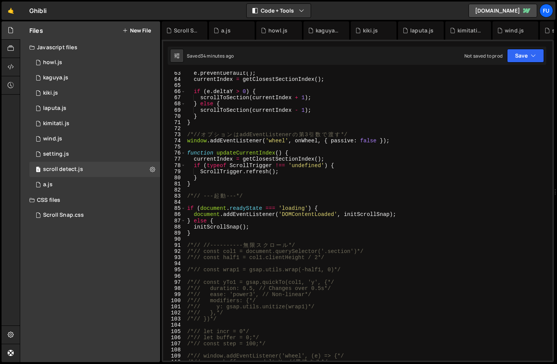
scroll to position [445, 0]
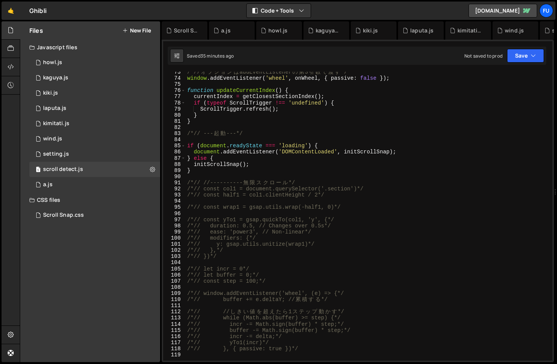
click at [11, 276] on div at bounding box center [11, 191] width 18 height 341
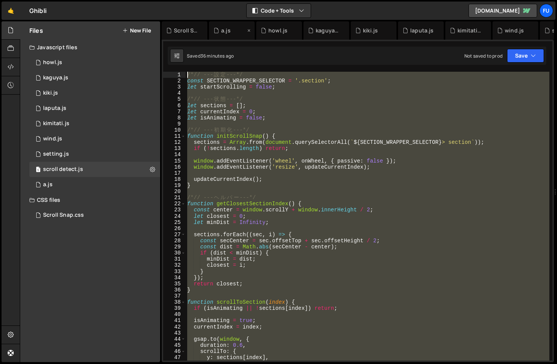
scroll to position [0, 0]
drag, startPoint x: 284, startPoint y: 176, endPoint x: 223, endPoint y: 28, distance: 160.1
click at [223, 27] on div "Debug Explain Copy Scroll Snap.css a.js howl.js kaguya.js kiki.js laputa.js kim…" at bounding box center [358, 191] width 392 height 341
paste textarea "}"
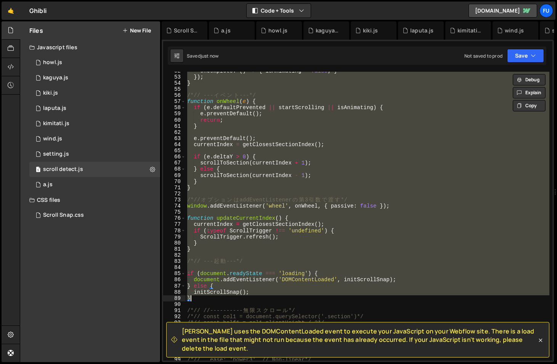
scroll to position [168, 0]
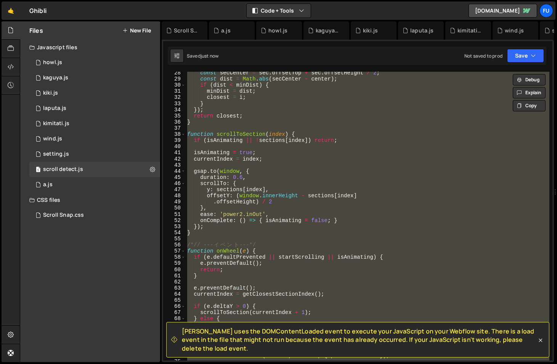
click at [297, 122] on div "const secCenter = sec . offsetTop + sec . offsetHeight / 2 ; const dist = Math …" at bounding box center [368, 216] width 364 height 289
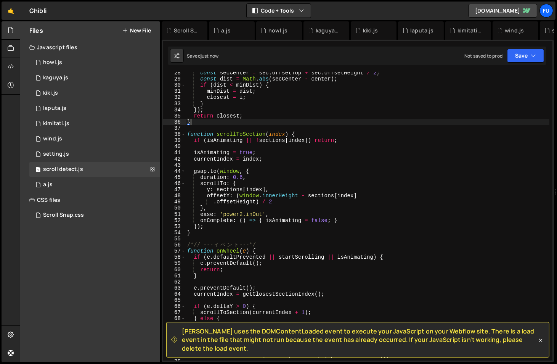
scroll to position [0, 0]
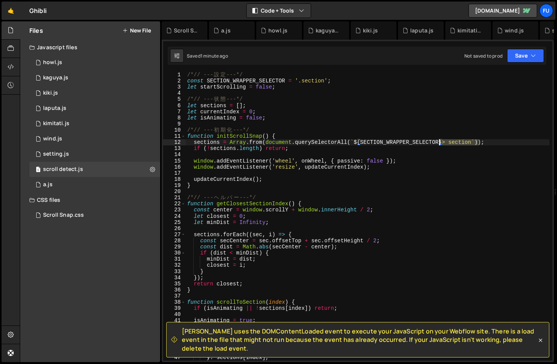
drag, startPoint x: 478, startPoint y: 141, endPoint x: 439, endPoint y: 139, distance: 38.9
click at [439, 139] on div "/*// --- 設 定 ---*/ const SECTION_WRAPPER_SELECTOR = '.section' ; let startScrol…" at bounding box center [368, 222] width 364 height 301
type textarea "sections = Array.from(document.querySelectorAll(`${SECTION_WRAPPER_SELECTOR} > …"
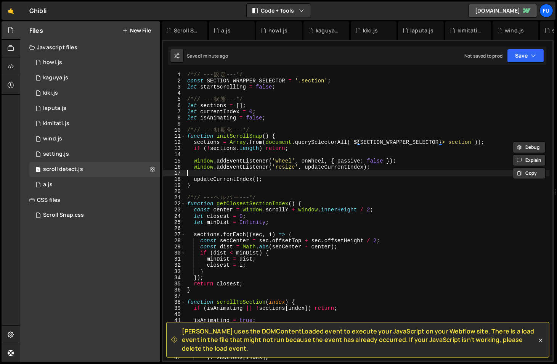
click at [470, 170] on div "/*// --- 設 定 ---*/ const SECTION_WRAPPER_SELECTOR = '.section' ; let startScrol…" at bounding box center [368, 222] width 364 height 301
click at [483, 144] on div "/*// --- 設 定 ---*/ const SECTION_WRAPPER_SELECTOR = '.section' ; let startScrol…" at bounding box center [368, 222] width 364 height 301
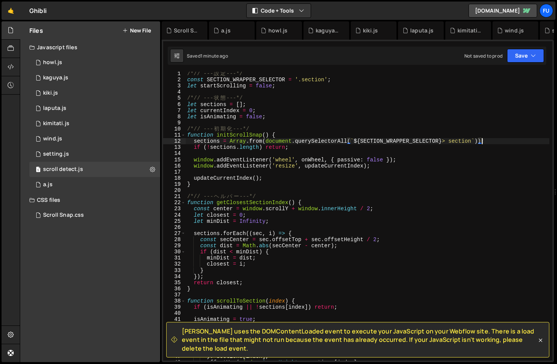
scroll to position [1, 0]
drag, startPoint x: 506, startPoint y: 143, endPoint x: 175, endPoint y: 139, distance: 331.2
click at [175, 139] on div "sections = Array.from(document.querySelectorAll(`${SECTION_WRAPPER_SELECTOR} > …" at bounding box center [357, 216] width 389 height 289
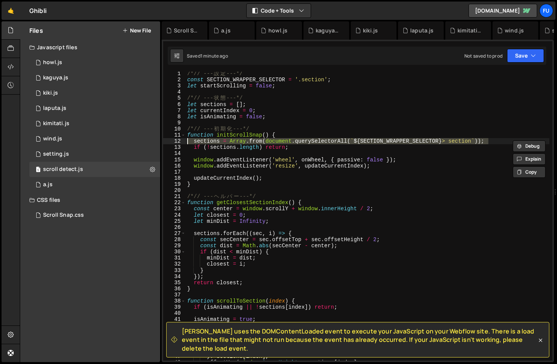
click at [442, 141] on div "/*// --- 設 定 ---*/ const SECTION_WRAPPER_SELECTOR = '.section' ; let startScrol…" at bounding box center [368, 216] width 364 height 289
drag, startPoint x: 491, startPoint y: 140, endPoint x: 183, endPoint y: 144, distance: 307.6
click at [183, 144] on div "sections = Array.from(document.querySelectorAll(`${SECTION_WRAPPER_SELECTOR} > …" at bounding box center [357, 216] width 389 height 289
paste textarea "SECTION_SELECTOR"
type textarea "sections = Array.from(document.querySelectorAll(SECTION_SELECTOR));"
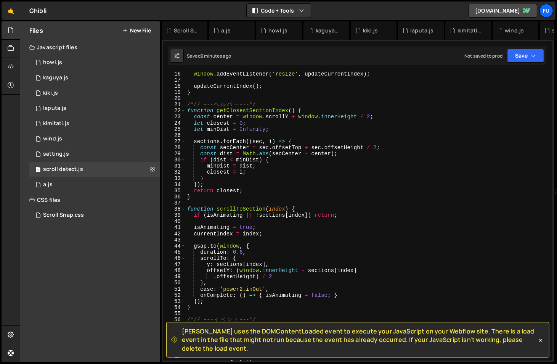
scroll to position [99, 0]
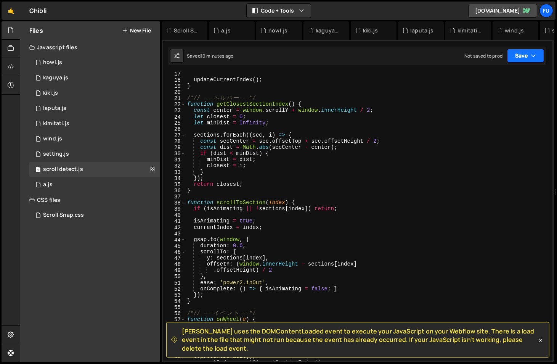
click at [534, 60] on button "Save" at bounding box center [525, 56] width 37 height 14
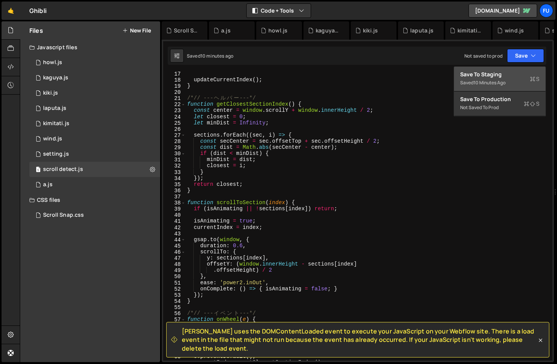
click at [513, 80] on div "Saved 10 minutes ago" at bounding box center [499, 82] width 79 height 9
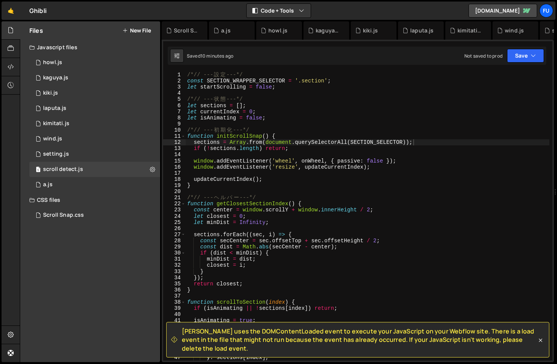
scroll to position [0, 0]
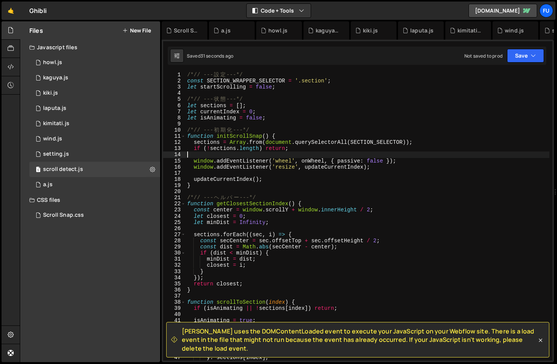
click at [425, 155] on div "/*// --- 設 定 ---*/ const SECTION_WRAPPER_SELECTOR = '.section' ; let startScrol…" at bounding box center [368, 222] width 364 height 301
click at [414, 170] on div "/*// --- 設 定 ---*/ const SECTION_WRAPPER_SELECTOR = '.section' ; let startScrol…" at bounding box center [368, 222] width 364 height 301
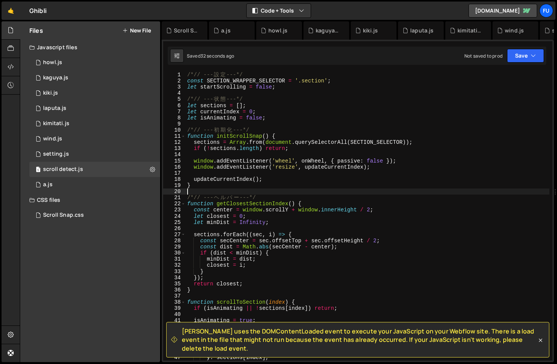
click at [382, 189] on div "/*// --- 設 定 ---*/ const SECTION_WRAPPER_SELECTOR = '.section' ; let startScrol…" at bounding box center [368, 222] width 364 height 301
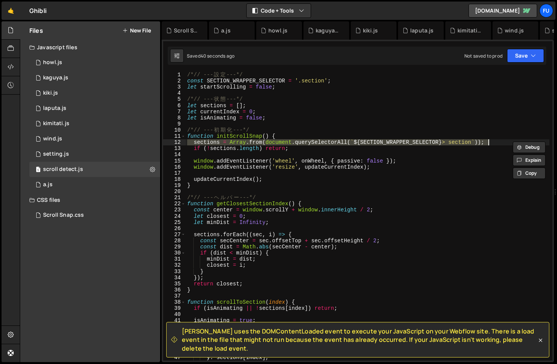
click at [392, 162] on div "/*// --- 設 定 ---*/ const SECTION_WRAPPER_SELECTOR = '.section' ; let startScrol…" at bounding box center [368, 222] width 364 height 301
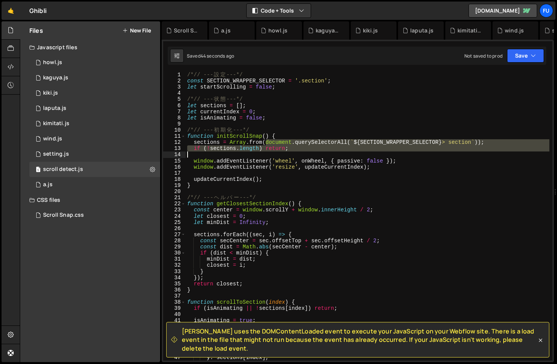
scroll to position [0, 1]
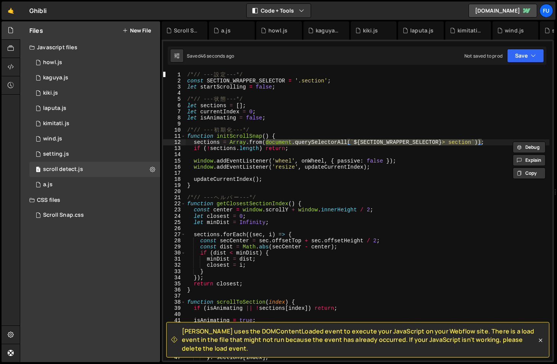
drag, startPoint x: 265, startPoint y: 141, endPoint x: 481, endPoint y: 141, distance: 215.3
click at [481, 141] on div "/*// --- 設 定 ---*/ const SECTION_WRAPPER_SELECTOR = '.section' ; let startScrol…" at bounding box center [368, 222] width 364 height 301
click at [328, 138] on div "/*// --- 設 定 ---*/ const SECTION_WRAPPER_SELECTOR = '.section' ; let startScrol…" at bounding box center [368, 222] width 364 height 301
drag, startPoint x: 265, startPoint y: 141, endPoint x: 478, endPoint y: 144, distance: 213.5
click at [478, 144] on div "/*// --- 設 定 ---*/ const SECTION_WRAPPER_SELECTOR = '.section' ; let startScrol…" at bounding box center [368, 222] width 364 height 301
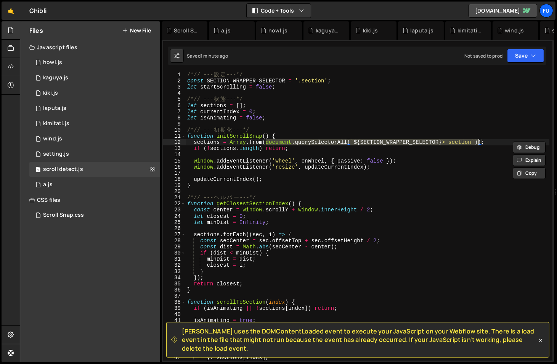
click at [294, 219] on div "/*// --- 設 定 ---*/ const SECTION_WRAPPER_SELECTOR = '.section' ; let startScrol…" at bounding box center [368, 222] width 364 height 301
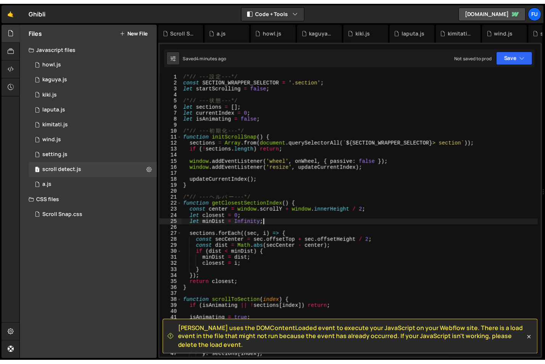
scroll to position [0, 0]
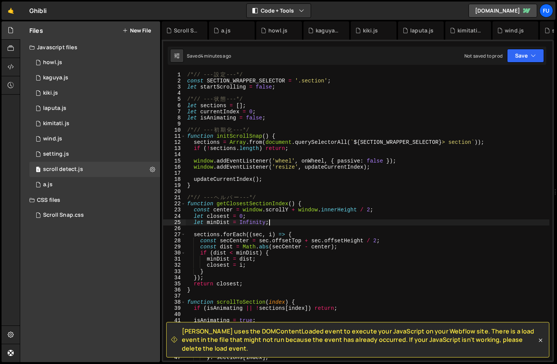
click at [520, 64] on div "Saved 4 minutes ago Not saved to prod Upgrade to Edit Save Save to Staging S Sa…" at bounding box center [357, 55] width 378 height 18
click at [522, 56] on button "Save" at bounding box center [525, 56] width 37 height 14
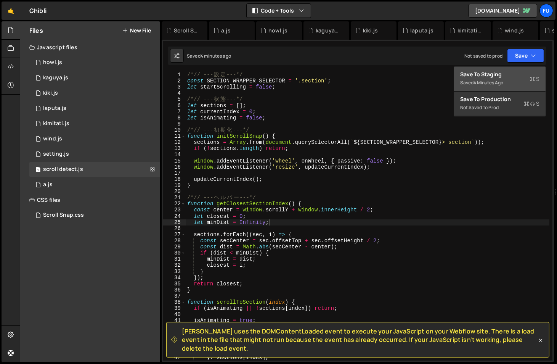
click at [514, 80] on div "Saved 4 minutes ago" at bounding box center [499, 82] width 79 height 9
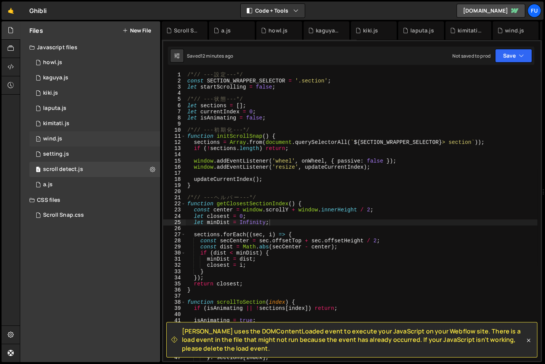
click at [64, 145] on div "1 wind.js 0" at bounding box center [94, 138] width 131 height 15
click at [64, 146] on div "1 setting.js 0" at bounding box center [94, 153] width 131 height 15
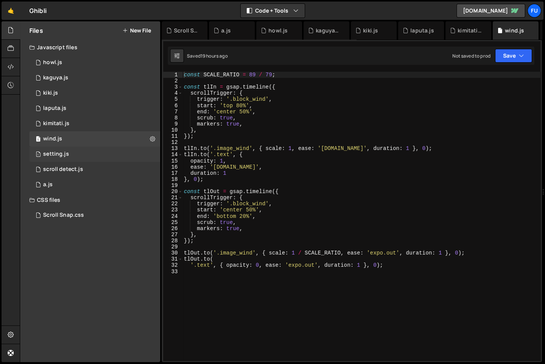
click at [64, 151] on div "setting.js" at bounding box center [56, 154] width 26 height 7
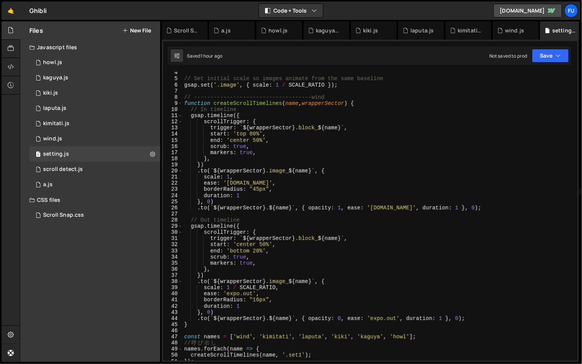
scroll to position [59, 0]
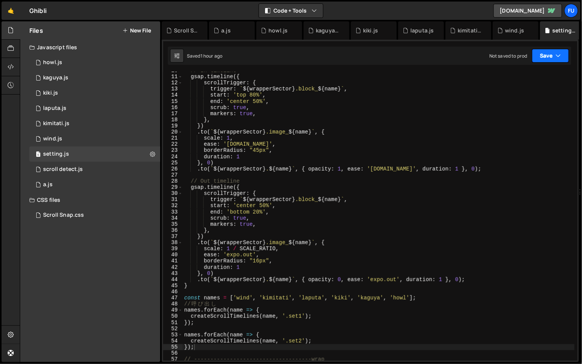
click at [548, 59] on button "Save" at bounding box center [550, 56] width 37 height 14
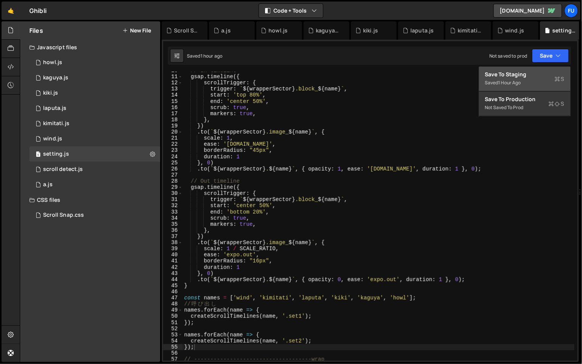
click at [521, 80] on div "1 hour ago" at bounding box center [509, 82] width 22 height 6
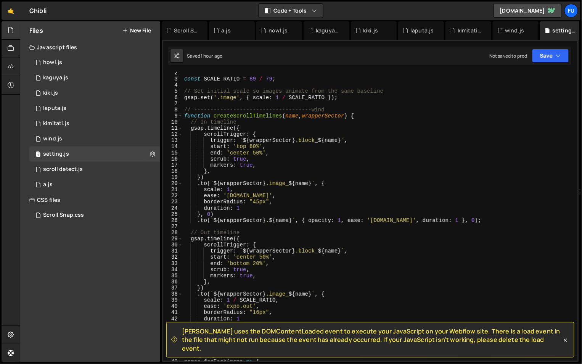
scroll to position [0, 0]
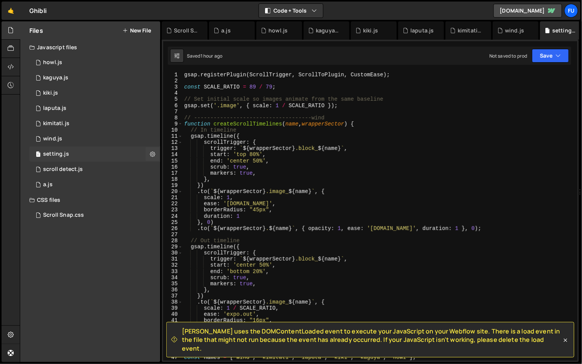
click at [98, 148] on div "1 setting.js 0" at bounding box center [94, 153] width 131 height 15
click at [98, 167] on div "1 scroll detect.js 0" at bounding box center [94, 169] width 131 height 15
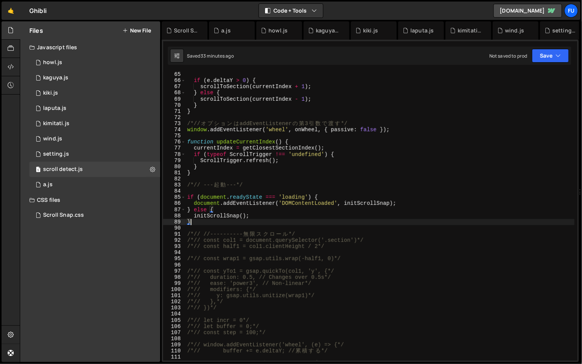
click at [324, 223] on div "if ( e . deltaY > 0 ) { scrollToSection ( currentIndex + 1 ) ; } else { scrollT…" at bounding box center [380, 221] width 389 height 301
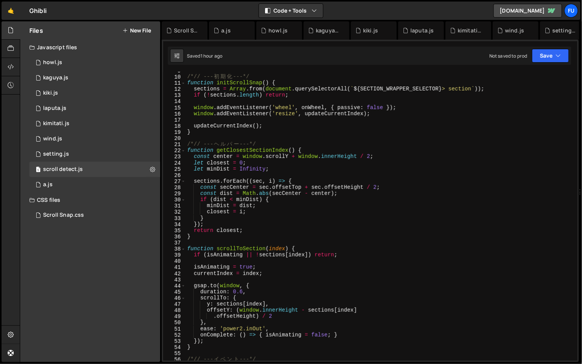
scroll to position [69, 0]
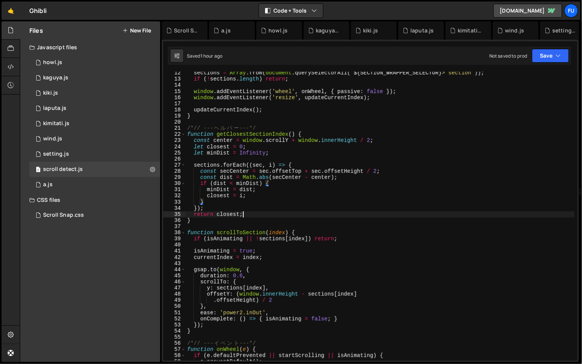
click at [261, 213] on div "sections = Array . from ( document . querySelectorAll ( ` ${ SECTION_WRAPPER_SE…" at bounding box center [380, 220] width 389 height 301
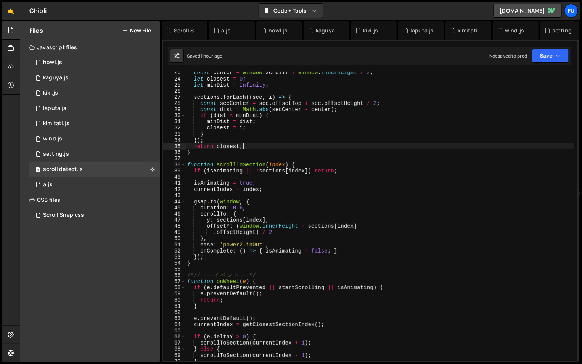
scroll to position [137, 0]
click at [261, 210] on div "const center = window . scrollY + window . innerHeight / 2 ; let closest = 0 ; …" at bounding box center [380, 219] width 389 height 301
click at [260, 213] on div "const center = window . scrollY + window . innerHeight / 2 ; let closest = 0 ; …" at bounding box center [380, 219] width 389 height 301
click at [258, 233] on div "const center = window . scrollY + window . innerHeight / 2 ; let closest = 0 ; …" at bounding box center [380, 219] width 389 height 301
click at [258, 237] on div "const center = window . scrollY + window . innerHeight / 2 ; let closest = 0 ; …" at bounding box center [380, 219] width 389 height 301
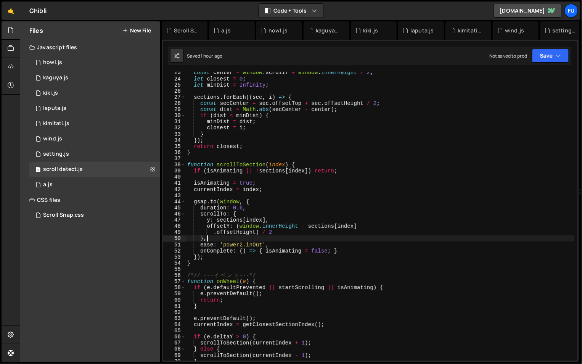
click at [289, 231] on div "const center = window . scrollY + window . innerHeight / 2 ; let closest = 0 ; …" at bounding box center [380, 219] width 389 height 301
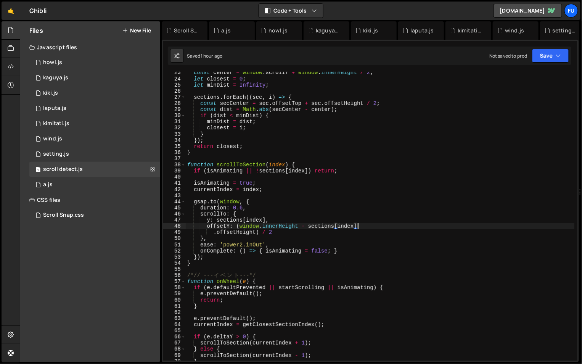
click at [382, 223] on div "const center = window . scrollY + window . innerHeight / 2 ; let closest = 0 ; …" at bounding box center [380, 219] width 389 height 301
click at [380, 225] on div "const center = window . scrollY + window . innerHeight / 2 ; let closest = 0 ; …" at bounding box center [380, 219] width 389 height 301
click at [379, 229] on div "const center = window . scrollY + window . innerHeight / 2 ; let closest = 0 ; …" at bounding box center [380, 219] width 389 height 301
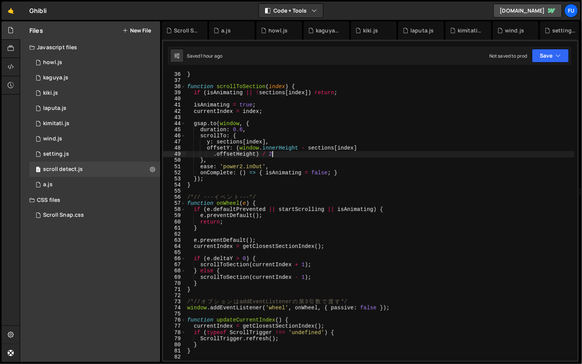
scroll to position [215, 0]
click at [350, 219] on div "} function scrollToSection ( index ) { if ( isAnimating || ! sections [ index ]…" at bounding box center [380, 221] width 389 height 301
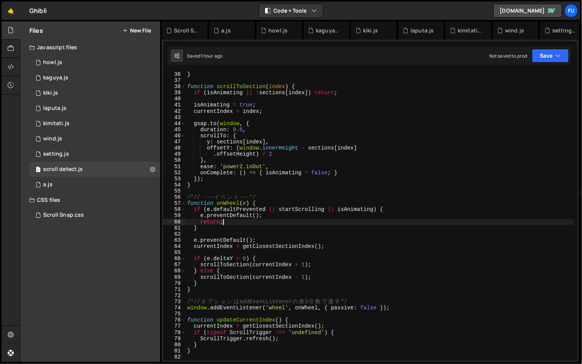
click at [350, 225] on div "} function scrollToSection ( index ) { if ( isAnimating || ! sections [ index ]…" at bounding box center [380, 221] width 389 height 301
type textarea "}"
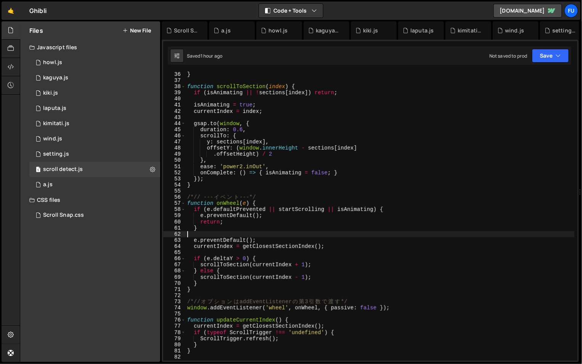
click at [348, 232] on div "} function scrollToSection ( index ) { if ( isAnimating || ! sections [ index ]…" at bounding box center [380, 221] width 389 height 301
click at [348, 244] on div "} function scrollToSection ( index ) { if ( isAnimating || ! sections [ index ]…" at bounding box center [380, 221] width 389 height 301
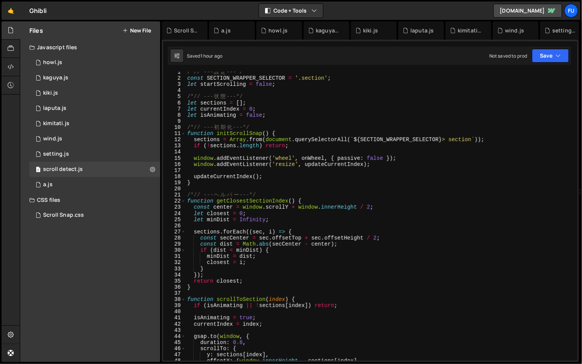
scroll to position [0, 0]
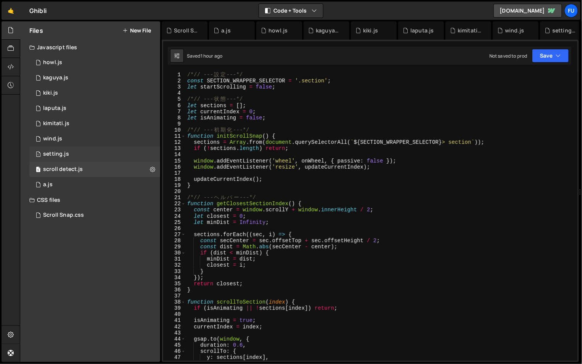
click at [53, 148] on div "1 setting.js 0" at bounding box center [94, 153] width 131 height 15
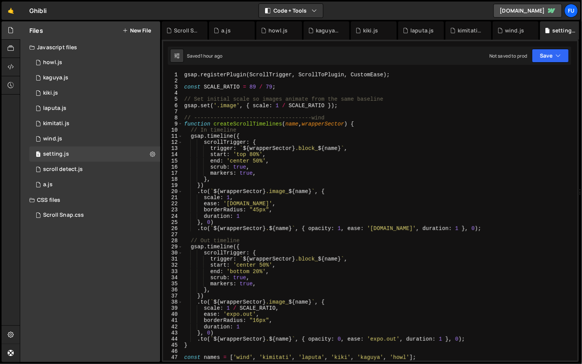
scroll to position [1846, 0]
click at [112, 172] on div "1 scroll detect.js 0" at bounding box center [94, 169] width 131 height 15
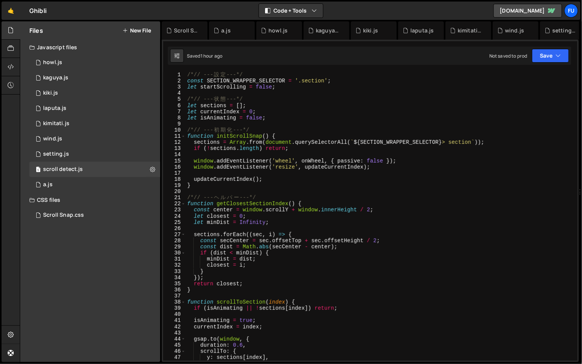
scroll to position [1820, 0]
drag, startPoint x: 451, startPoint y: 142, endPoint x: 453, endPoint y: 183, distance: 40.4
click at [451, 142] on div "/*// --- 設 定 ---*/ const SECTION_WRAPPER_SELECTOR = '.section' ; let startScrol…" at bounding box center [380, 222] width 389 height 301
click at [494, 202] on div "/*// --- 設 定 ---*/ const SECTION_WRAPPER_SELECTOR = '.section' ; let startScrol…" at bounding box center [380, 222] width 389 height 301
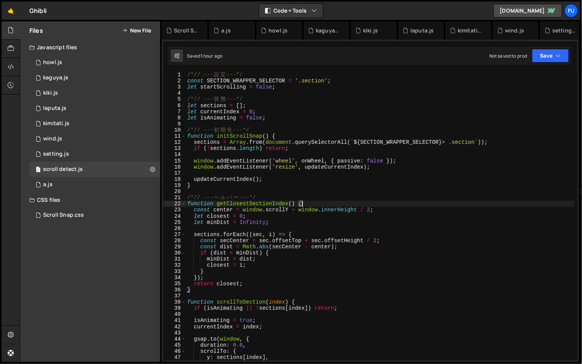
click at [457, 144] on div "/*// --- 設 定 ---*/ const SECTION_WRAPPER_SELECTOR = '.section' ; let startScrol…" at bounding box center [380, 222] width 389 height 301
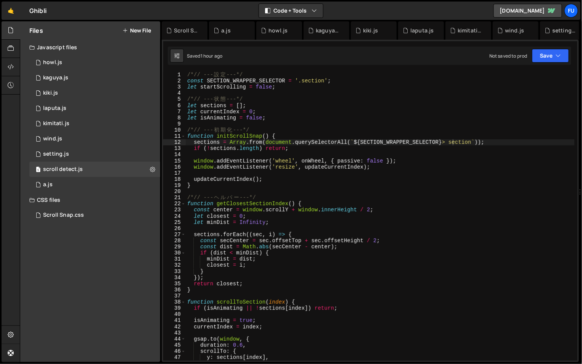
scroll to position [1820, 0]
click at [454, 140] on div "/*// --- 設 定 ---*/ const SECTION_WRAPPER_SELECTOR = '.section' ; let startScrol…" at bounding box center [380, 222] width 389 height 301
click at [454, 141] on div "/*// --- 設 定 ---*/ const SECTION_WRAPPER_SELECTOR = '.section' ; let startScrol…" at bounding box center [380, 222] width 389 height 301
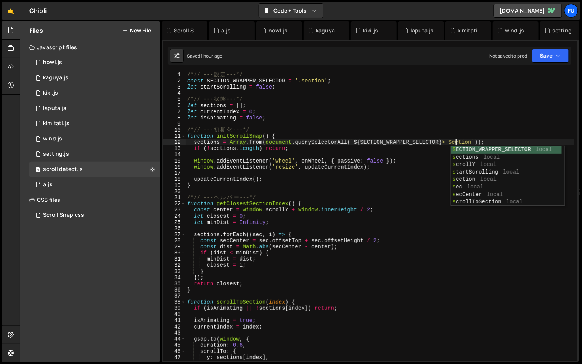
click at [442, 133] on div "/*// --- 設 定 ---*/ const SECTION_WRAPPER_SELECTOR = '.section' ; let startScrol…" at bounding box center [380, 222] width 389 height 301
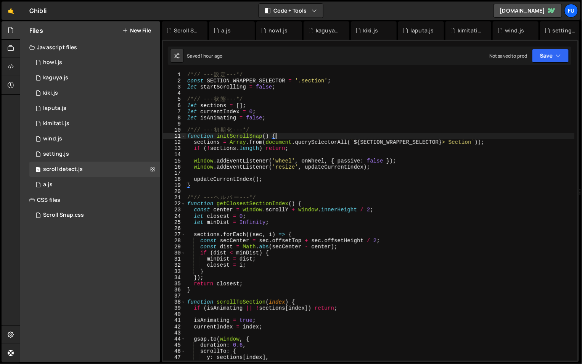
scroll to position [0, 6]
click at [453, 142] on div "/*// --- 設 定 ---*/ const SECTION_WRAPPER_SELECTOR = '.section' ; let startScrol…" at bounding box center [380, 222] width 389 height 301
drag, startPoint x: 453, startPoint y: 141, endPoint x: 354, endPoint y: 143, distance: 99.1
click at [354, 143] on div "/*// --- 設 定 ---*/ const SECTION_WRAPPER_SELECTOR = '.section' ; let startScrol…" at bounding box center [380, 222] width 389 height 301
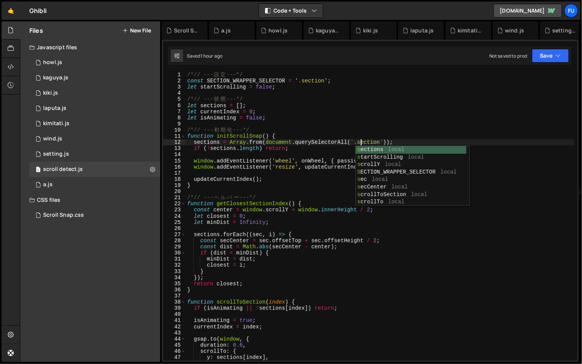
scroll to position [0, 12]
type textarea "sections = Array.from(document.querySelectorAll(`.section`));"
click at [252, 192] on div "/*// --- 設 定 ---*/ const SECTION_WRAPPER_SELECTOR = '.section' ; let startScrol…" at bounding box center [380, 222] width 389 height 301
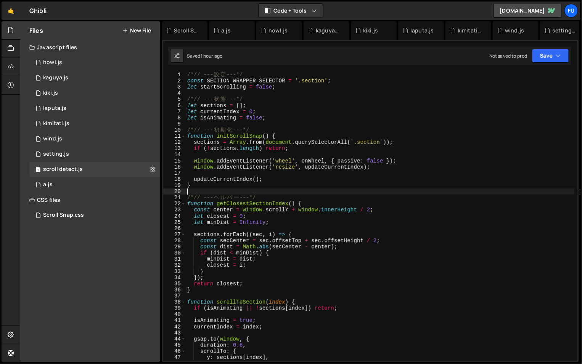
scroll to position [0, 0]
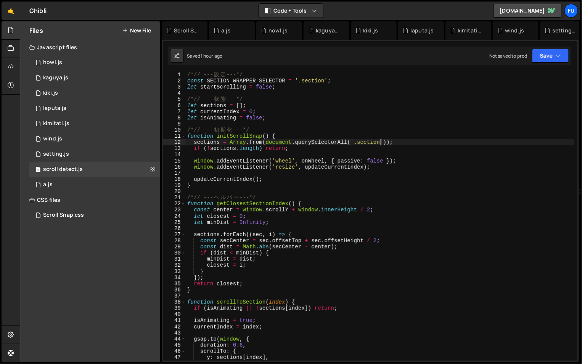
click at [380, 142] on div "/*// --- 設 定 ---*/ const SECTION_WRAPPER_SELECTOR = '.section' ; let startScrol…" at bounding box center [380, 222] width 389 height 301
click at [404, 184] on div "/*// --- 設 定 ---*/ const SECTION_WRAPPER_SELECTOR = '.section' ; let startScrol…" at bounding box center [380, 222] width 389 height 301
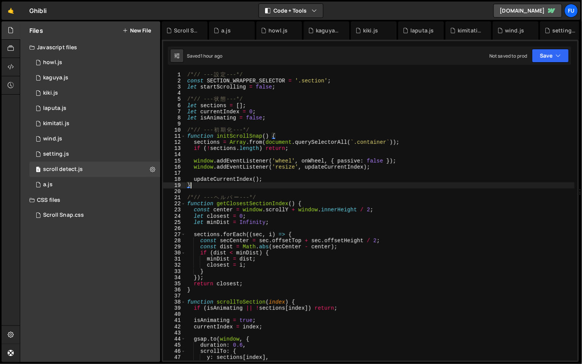
scroll to position [0, 0]
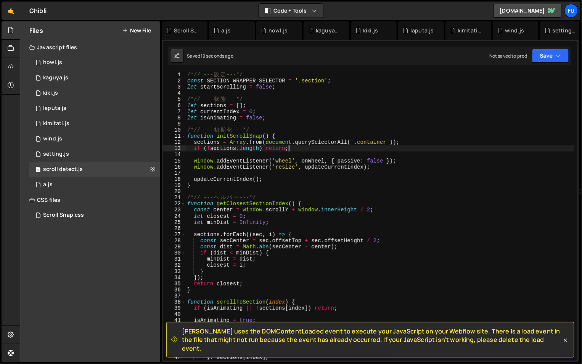
click at [314, 149] on div "/*// --- 設 定 ---*/ const SECTION_WRAPPER_SELECTOR = '.section' ; let startScrol…" at bounding box center [380, 222] width 389 height 301
type textarea "if (!sections.length) return;"
click at [314, 151] on div "/*// --- 設 定 ---*/ const SECTION_WRAPPER_SELECTOR = '.section' ; let startScrol…" at bounding box center [380, 222] width 389 height 301
click at [313, 154] on div "/*// --- 設 定 ---*/ const SECTION_WRAPPER_SELECTOR = '.section' ; let startScrol…" at bounding box center [380, 222] width 389 height 301
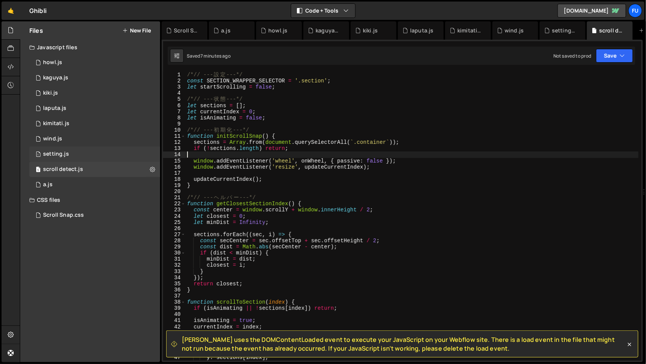
click at [90, 152] on div "1 setting.js 0" at bounding box center [94, 153] width 131 height 15
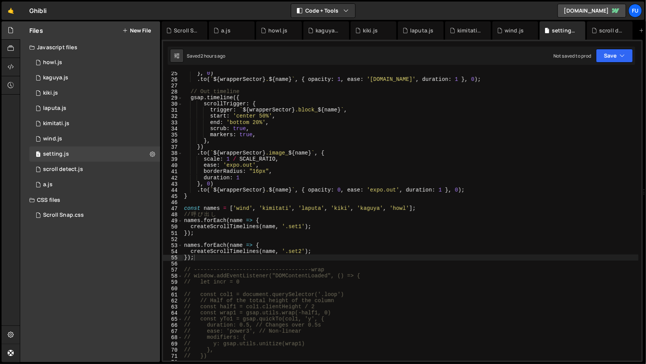
scroll to position [210, 0]
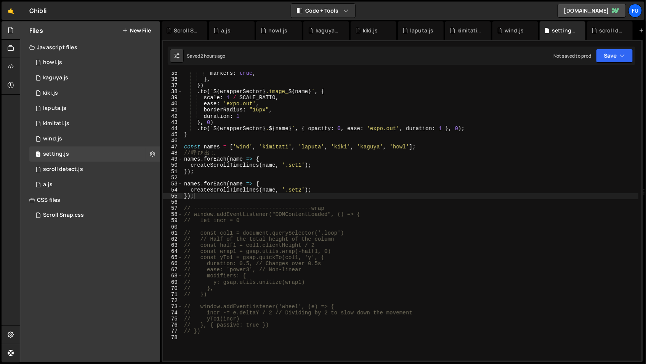
click at [266, 205] on div "markers : true , } , }) . to ( ` ${ wrapperSector } .image_ ${ name } ` , { sca…" at bounding box center [411, 220] width 456 height 301
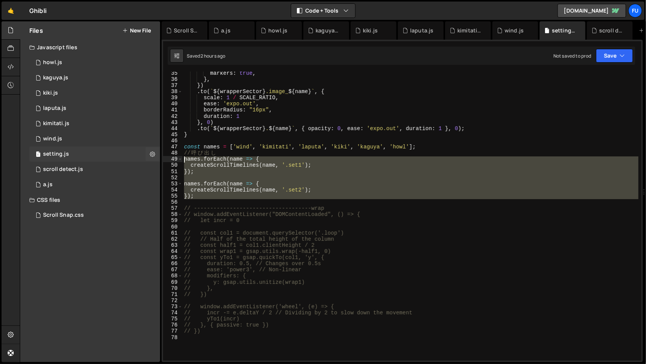
drag, startPoint x: 265, startPoint y: 205, endPoint x: 160, endPoint y: 157, distance: 115.8
click at [160, 157] on div "Files New File Javascript files 1 howl.js 0 1 kaguya.js 0 1 kiki.js 0 1 laputa.…" at bounding box center [333, 191] width 626 height 341
click at [247, 193] on div "markers : true , } , }) . to ( ` ${ wrapperSector } .image_ ${ name } ` , { sca…" at bounding box center [411, 216] width 456 height 289
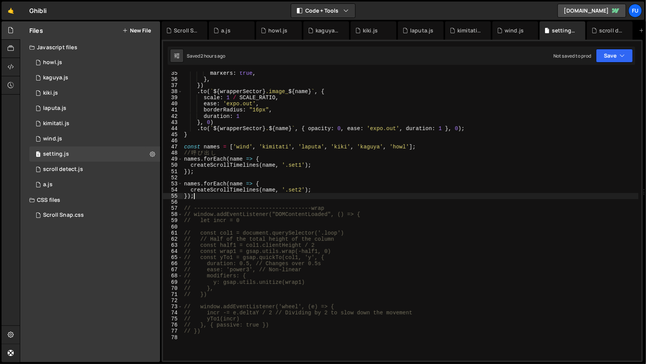
click at [246, 196] on div "markers : true , } , }) . to ( ` ${ wrapperSector } .image_ ${ name } ` , { sca…" at bounding box center [411, 220] width 456 height 301
type textarea "});"
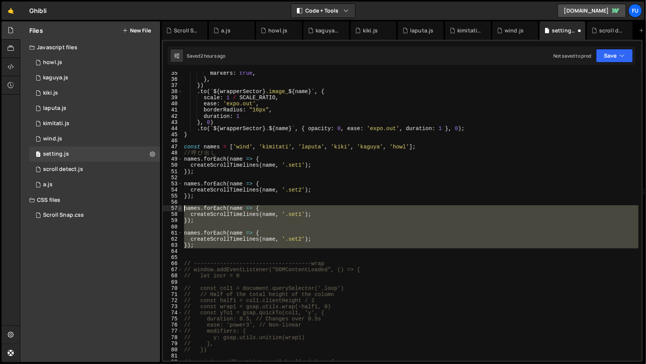
drag, startPoint x: 228, startPoint y: 250, endPoint x: 181, endPoint y: 208, distance: 62.6
click at [181, 208] on div "35 36 37 38 39 40 41 42 43 44 45 46 47 48 49 50 51 52 53 54 55 56 57 58 59 60 6…" at bounding box center [402, 216] width 478 height 289
type textarea "names.forEach(name => { createScrollTimelines(name, '.set1');"
click at [200, 254] on div "markers : true , } , }) . to ( ` ${ wrapperSector } .image_ ${ name } ` , { sca…" at bounding box center [411, 216] width 456 height 289
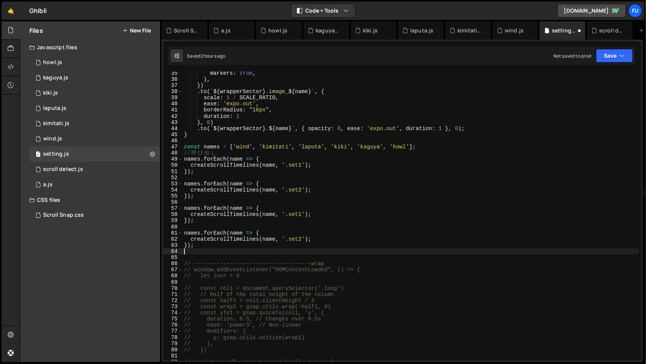
paste textarea "});"
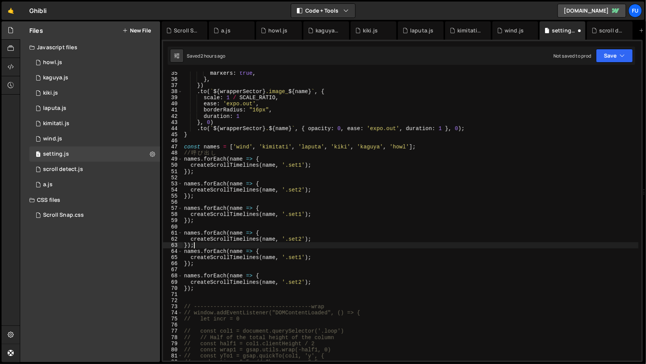
click at [210, 245] on div "markers : true , } , }) . to ( ` ${ wrapperSector } .image_ ${ name } ` , { sca…" at bounding box center [411, 220] width 456 height 301
type textarea "});"
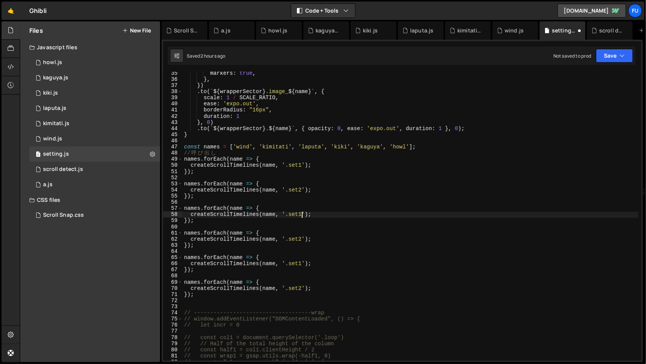
click at [302, 214] on div "markers : true , } , }) . to ( ` ${ wrapperSector } .image_ ${ name } ` , { sca…" at bounding box center [411, 220] width 456 height 301
click at [300, 239] on div "markers : true , } , }) . to ( ` ${ wrapperSector } .image_ ${ name } ` , { sca…" at bounding box center [411, 220] width 456 height 301
click at [301, 239] on div "markers : true , } , }) . to ( ` ${ wrapperSector } .image_ ${ name } ` , { sca…" at bounding box center [411, 220] width 456 height 301
click at [301, 264] on div "markers : true , } , }) . to ( ` ${ wrapperSector } .image_ ${ name } ` , { sca…" at bounding box center [411, 220] width 456 height 301
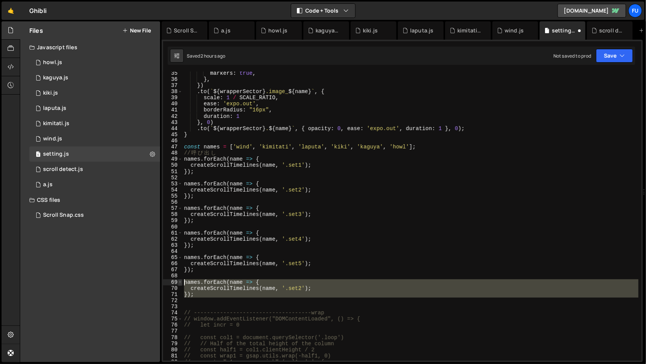
drag, startPoint x: 205, startPoint y: 303, endPoint x: 182, endPoint y: 279, distance: 33.2
click at [182, 279] on div "createScrollTimelines(name, '.set5'); 35 36 37 38 39 40 41 42 43 44 45 46 47 48…" at bounding box center [402, 216] width 478 height 289
type textarea "names.forEach(name => { createScrollTimelines(name, '.set2');"
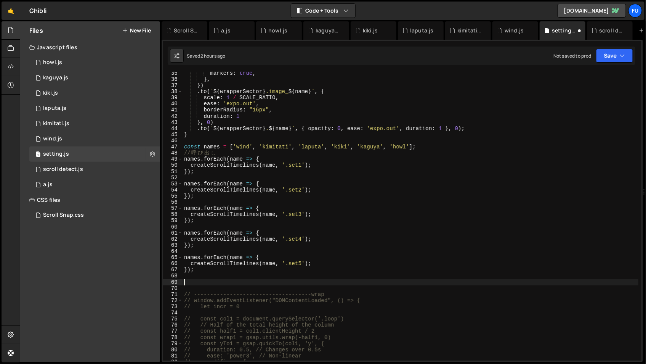
scroll to position [0, 0]
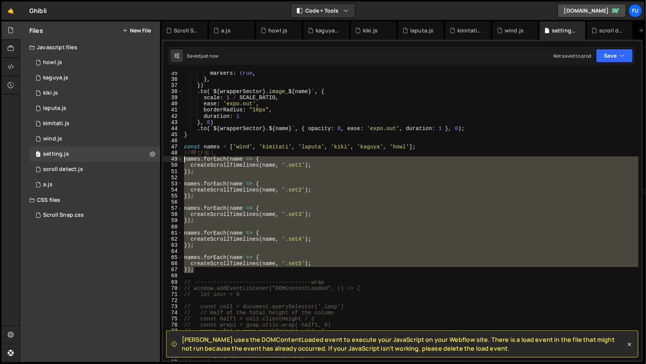
drag, startPoint x: 187, startPoint y: 242, endPoint x: 167, endPoint y: 157, distance: 87.3
click at [167, 157] on div "}); 35 36 37 38 39 40 41 42 43 44 45 46 47 48 49 50 51 52 53 54 55 56 57 58 59 …" at bounding box center [402, 216] width 478 height 289
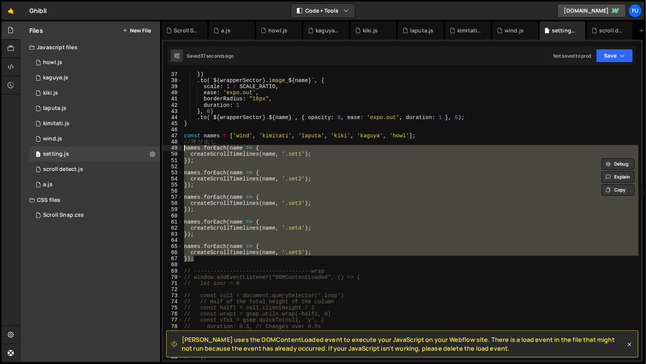
scroll to position [322, 0]
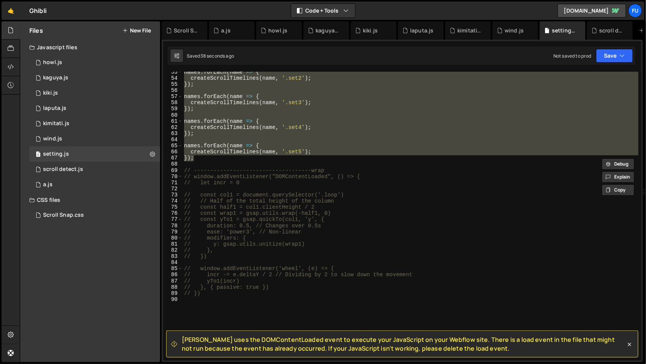
paste textarea "}"
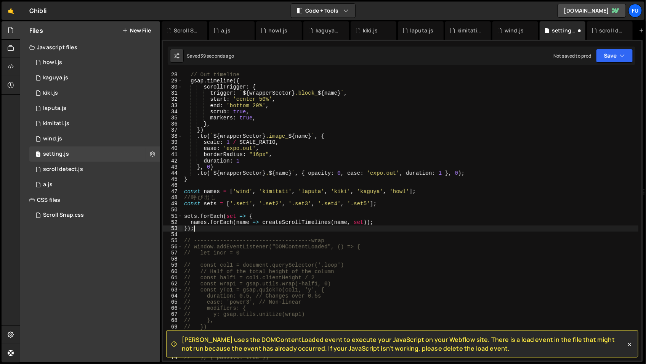
scroll to position [197, 0]
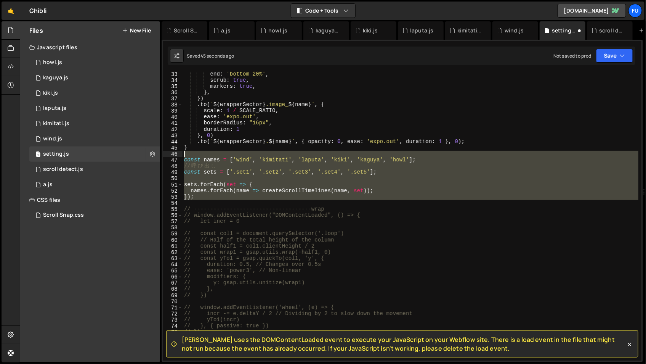
drag, startPoint x: 204, startPoint y: 201, endPoint x: 179, endPoint y: 152, distance: 54.9
click at [179, 152] on div "}); 33 34 35 36 37 38 39 40 41 42 43 44 45 46 47 48 49 50 51 52 53 54 55 56 57 …" at bounding box center [402, 216] width 478 height 289
click at [425, 131] on div "end : 'bottom 20%' , scrub : true , markers : true , } , }) . to ( ` ${ wrapper…" at bounding box center [411, 221] width 456 height 301
type textarea "duration: 1"
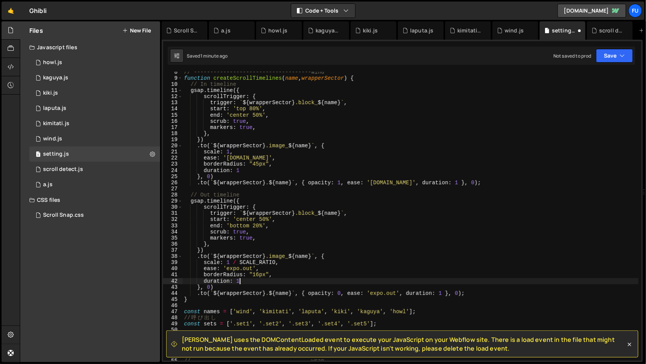
scroll to position [96, 0]
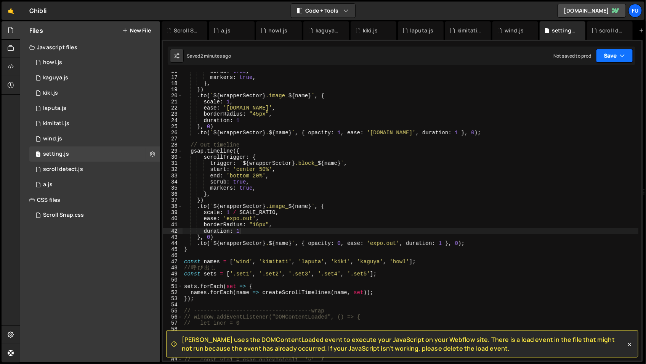
click at [607, 59] on button "Save" at bounding box center [614, 56] width 37 height 14
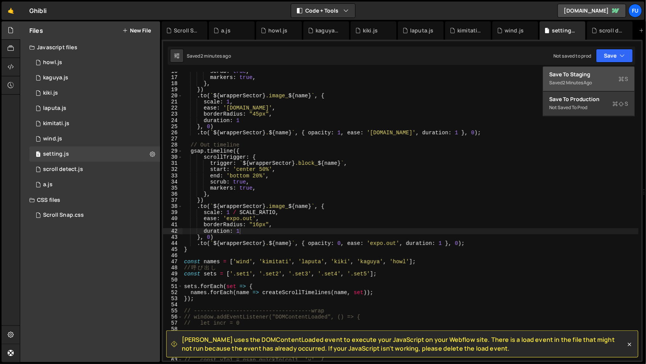
click at [590, 86] on div "Saved 2 minutes ago" at bounding box center [588, 82] width 79 height 9
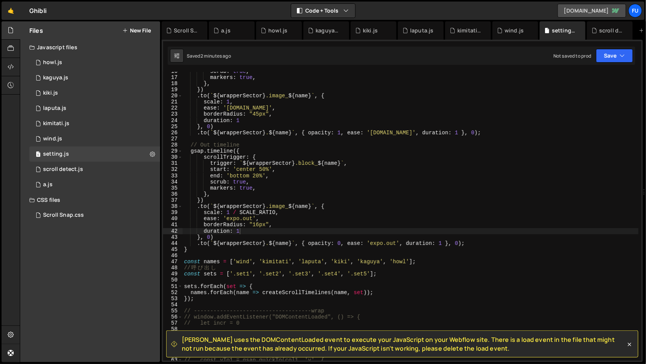
click at [604, 13] on link "[DOMAIN_NAME]" at bounding box center [592, 11] width 69 height 14
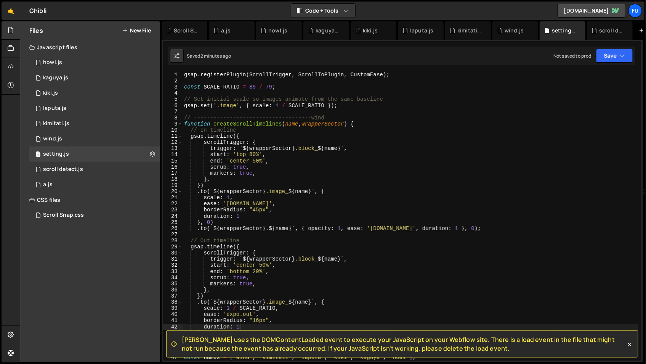
scroll to position [1846, 0]
click at [632, 347] on icon at bounding box center [630, 344] width 8 height 8
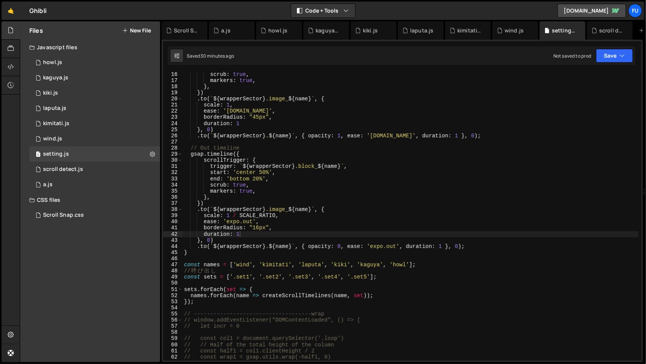
scroll to position [99, 0]
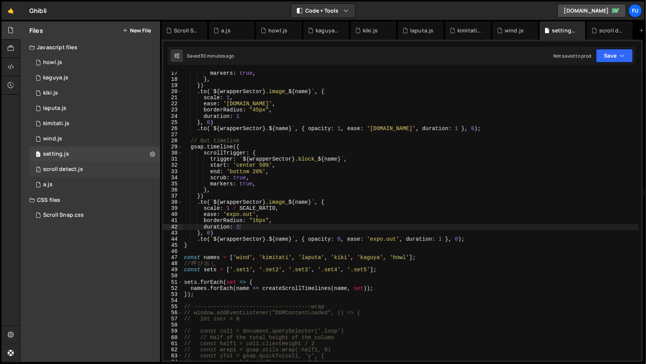
click at [85, 171] on div "1 scroll detect.js 0" at bounding box center [94, 169] width 131 height 15
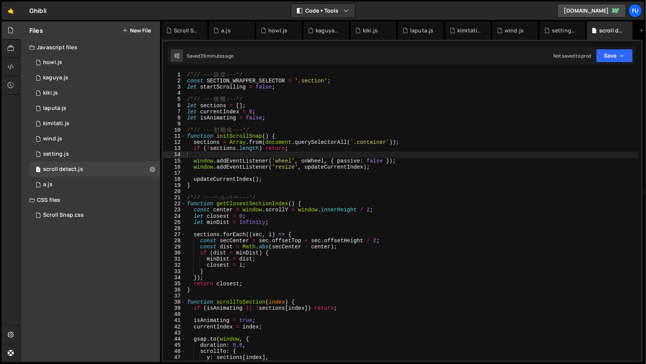
scroll to position [0, 0]
click at [88, 157] on div "1 setting.js 0" at bounding box center [94, 153] width 131 height 15
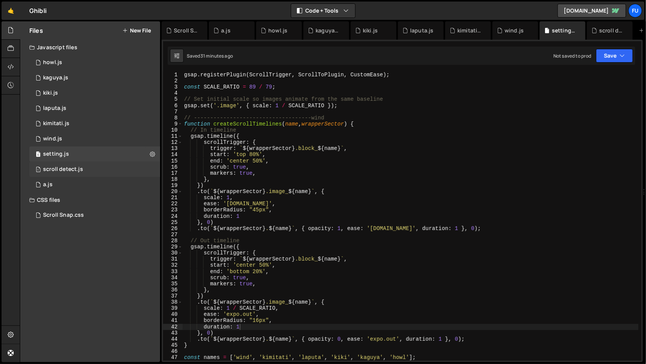
click at [63, 164] on div "1 scroll detect.js 0" at bounding box center [94, 169] width 131 height 15
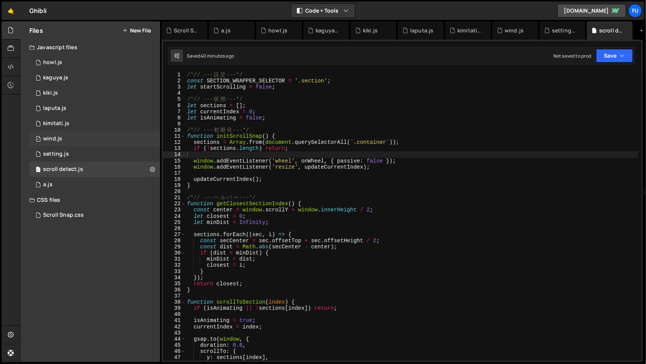
click at [107, 143] on div "1 wind.js 0" at bounding box center [94, 138] width 131 height 15
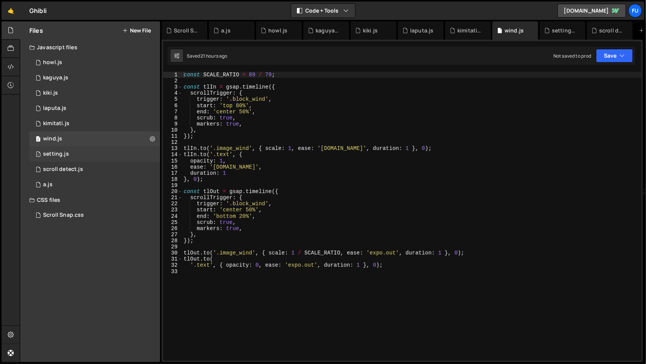
click at [105, 146] on div "1 setting.js 0" at bounding box center [94, 153] width 131 height 15
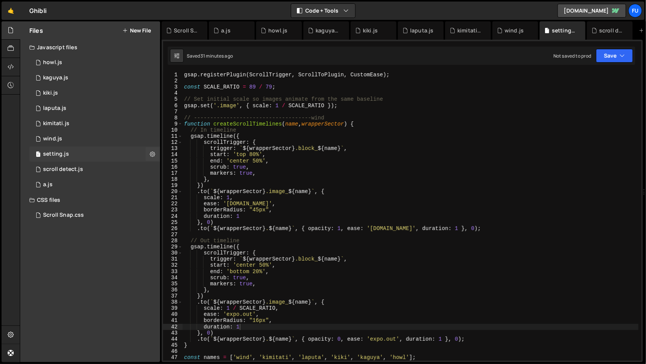
scroll to position [1847, 0]
click at [105, 146] on div "1 setting.js 0" at bounding box center [94, 153] width 131 height 15
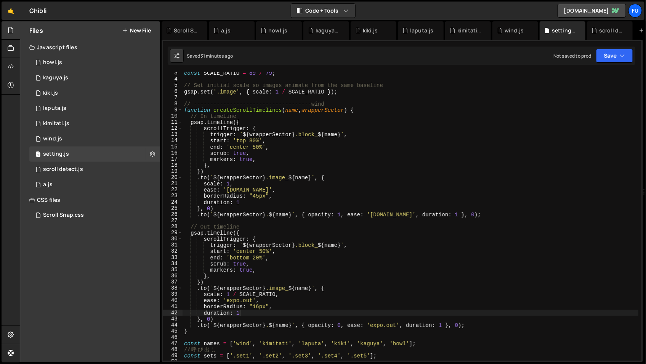
scroll to position [96, 0]
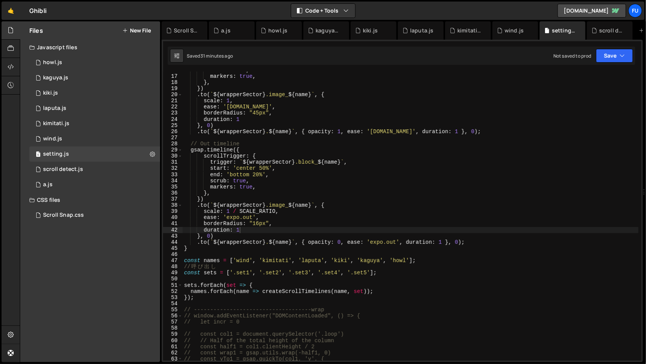
click at [309, 302] on div "scrub : true , markers : true , } , }) . to ( ` ${ wrapperSector } .image_ ${ n…" at bounding box center [411, 217] width 456 height 301
click at [105, 170] on div "1 scroll detect.js 0" at bounding box center [94, 169] width 131 height 15
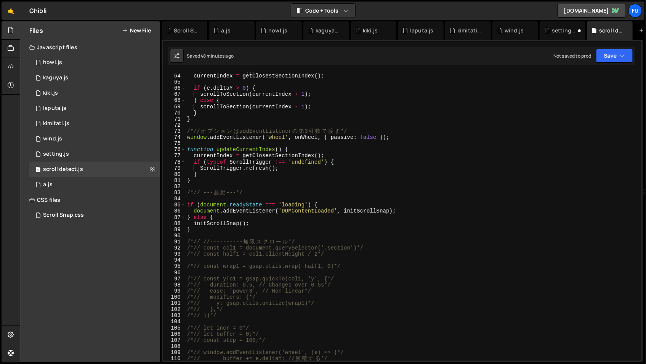
scroll to position [386, 0]
click at [118, 126] on div "1 kimitati.js 0" at bounding box center [94, 123] width 131 height 15
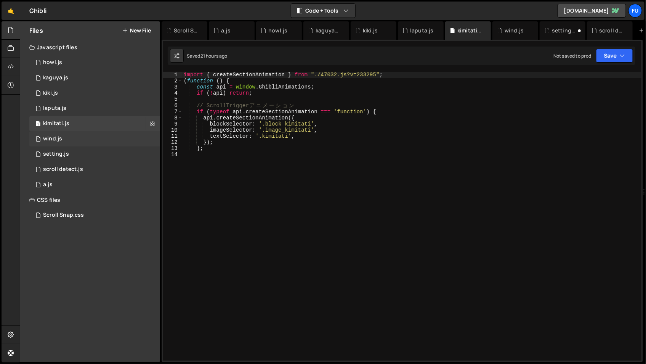
click at [117, 136] on div "1 wind.js 0" at bounding box center [94, 138] width 131 height 15
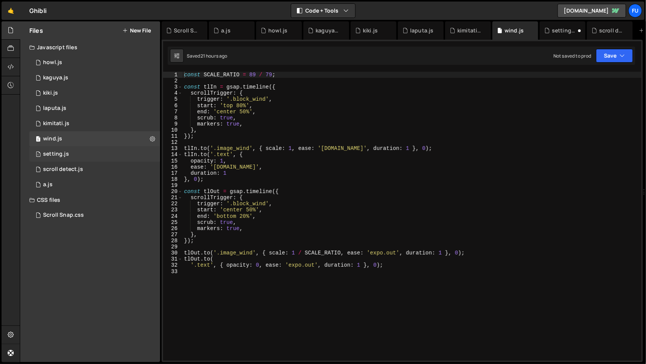
scroll to position [4725, 0]
click at [116, 149] on div "1 setting.js 0" at bounding box center [94, 153] width 131 height 15
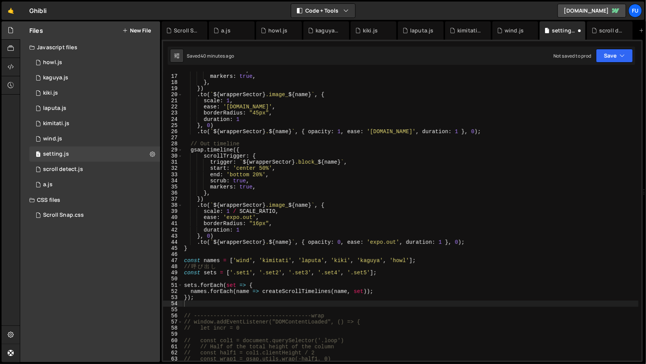
scroll to position [1847, 0]
type textarea "});"
click at [303, 297] on div "scrub : true , markers : true , } , }) . to ( ` ${ wrapperSector } .image_ ${ n…" at bounding box center [411, 217] width 456 height 301
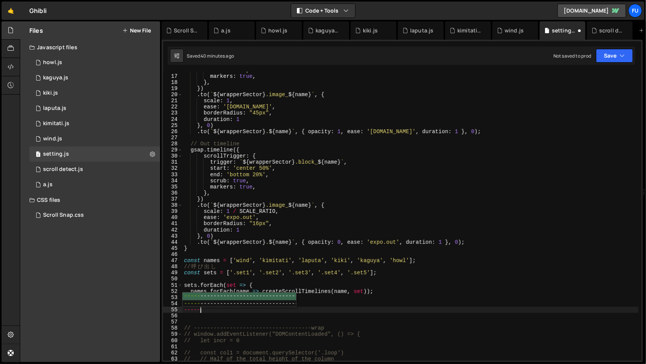
scroll to position [0, 0]
type textarea "------------------------------------wrap"
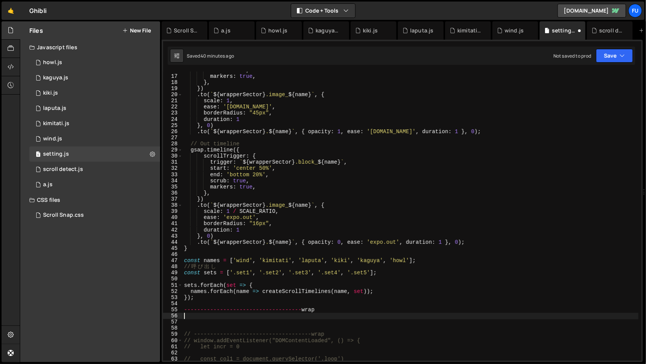
paste textarea "});"
type textarea "});"
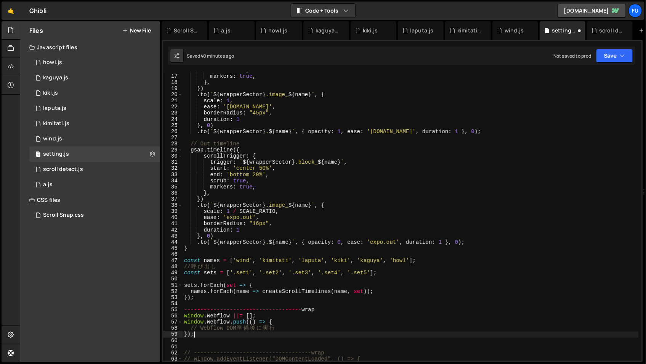
click at [330, 306] on div "scrub : true , markers : true , } , }) . to ( ` ${ wrapperSector } .image_ ${ n…" at bounding box center [411, 217] width 456 height 301
click at [329, 308] on div "scrub : true , markers : true , } , }) . to ( ` ${ wrapperSector } .image_ ${ n…" at bounding box center [411, 217] width 456 height 301
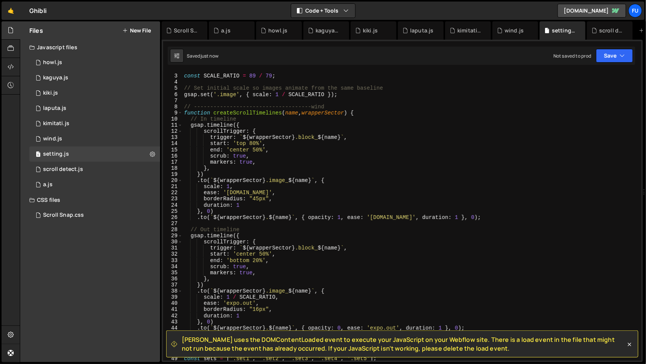
scroll to position [224, 0]
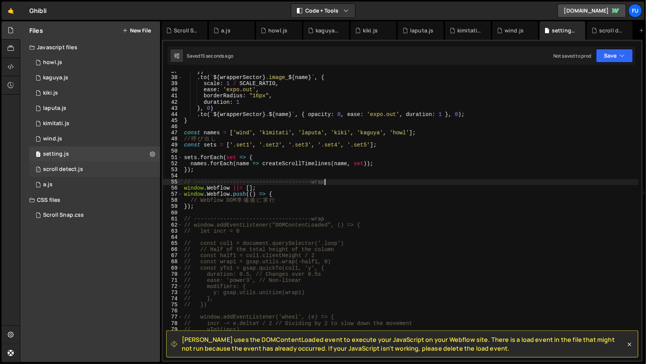
type textarea "// ------------------------------------wrap"
click at [93, 170] on div "1 scroll detect.js 0" at bounding box center [94, 169] width 131 height 15
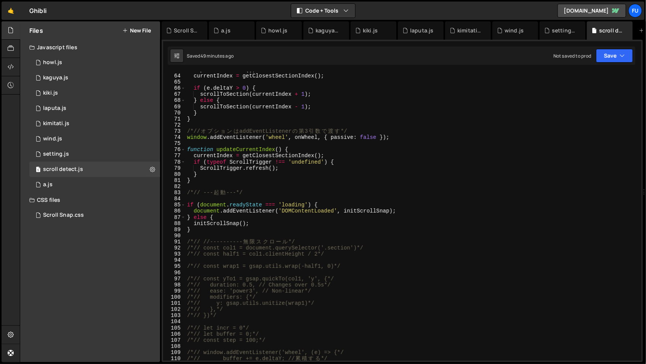
scroll to position [1820, 0]
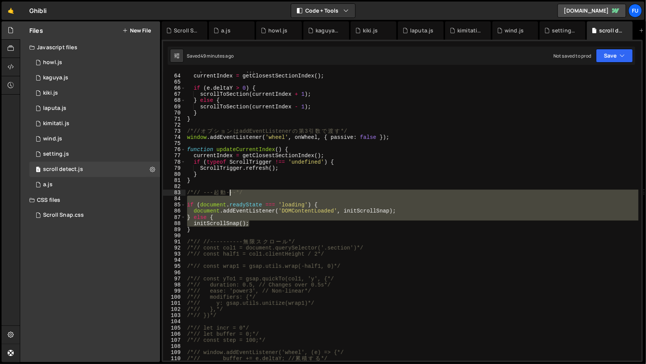
drag, startPoint x: 257, startPoint y: 222, endPoint x: 231, endPoint y: 195, distance: 38.0
click at [231, 195] on div "e . preventDefault ( ) ; currentIndex = getClosestSectionIndex ( ) ; if ( e . d…" at bounding box center [412, 217] width 453 height 301
click at [221, 222] on div "e . preventDefault ( ) ; currentIndex = getClosestSectionIndex ( ) ; if ( e . d…" at bounding box center [412, 216] width 453 height 289
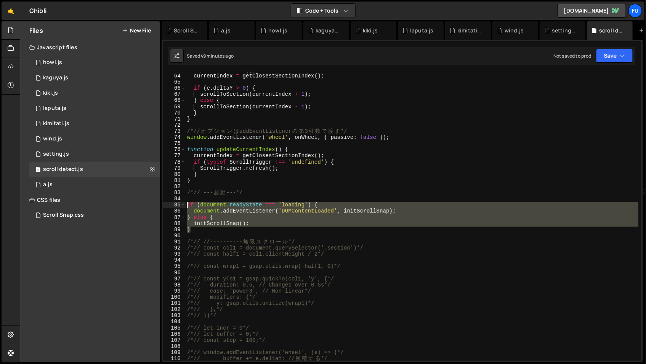
drag, startPoint x: 216, startPoint y: 228, endPoint x: 181, endPoint y: 205, distance: 42.9
click at [181, 205] on div "initScrollSnap(); 63 64 65 66 67 68 69 70 71 72 73 74 75 76 77 78 79 80 81 82 8…" at bounding box center [402, 216] width 478 height 289
paste textarea "}"
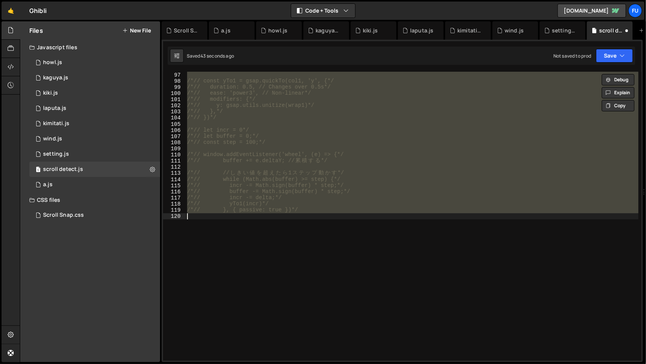
scroll to position [589, 0]
click at [358, 193] on div "/*// const wrap1 = gsap.utils.wrap(-half1, 0)*/ /*// const yTo1 = gsap.quickTo(…" at bounding box center [412, 216] width 453 height 289
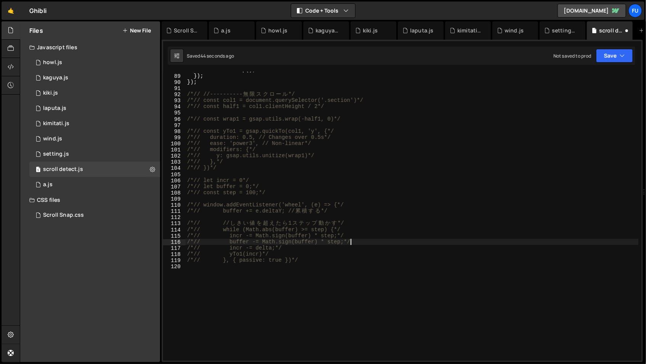
scroll to position [344, 0]
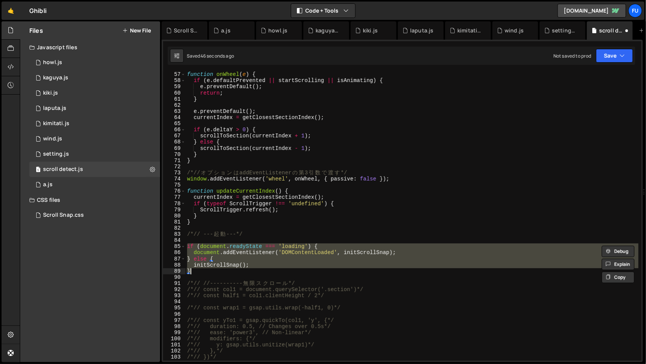
click at [340, 224] on div "function onWheel ( e ) { if ( e . defaultPrevented || startScrolling || isAnima…" at bounding box center [412, 221] width 453 height 301
type textarea "}"
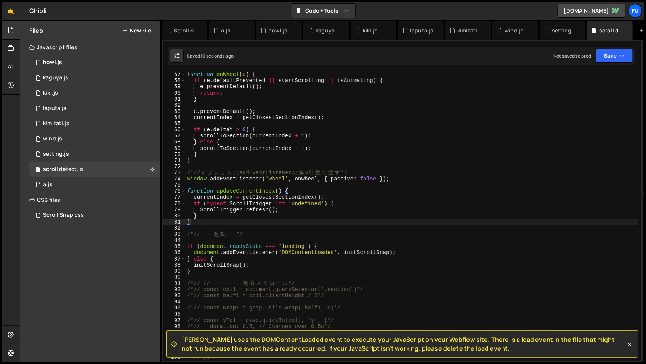
click at [255, 275] on div "function onWheel ( e ) { if ( e . defaultPrevented || startScrolling || isAnima…" at bounding box center [412, 221] width 453 height 301
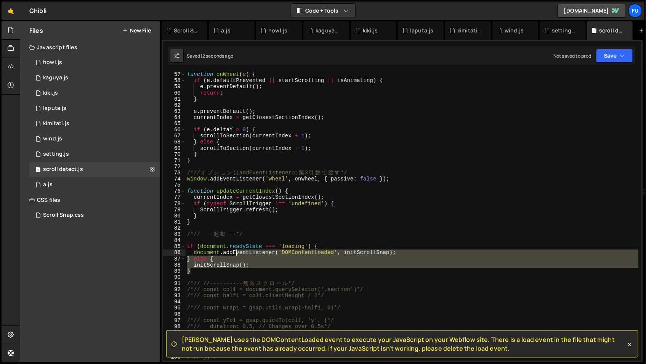
drag, startPoint x: 252, startPoint y: 272, endPoint x: 237, endPoint y: 254, distance: 23.3
click at [237, 254] on div "function onWheel ( e ) { if ( e . defaultPrevented || startScrolling || isAnima…" at bounding box center [412, 221] width 453 height 301
type textarea "document.addEventListener('DOMContentLoaded', initScrollSnap); } else {"
click at [236, 276] on div "function onWheel ( e ) { if ( e . defaultPrevented || startScrolling || isAnima…" at bounding box center [412, 221] width 453 height 301
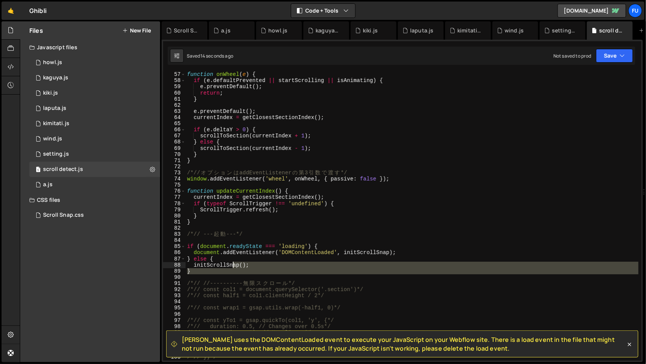
drag, startPoint x: 235, startPoint y: 273, endPoint x: 233, endPoint y: 264, distance: 8.5
click at [233, 264] on div "function onWheel ( e ) { if ( e . defaultPrevented || startScrolling || isAnima…" at bounding box center [412, 221] width 453 height 301
type textarea "initScrollSnap(); }"
click at [231, 277] on div "function onWheel ( e ) { if ( e . defaultPrevented || startScrolling || isAnima…" at bounding box center [412, 216] width 453 height 289
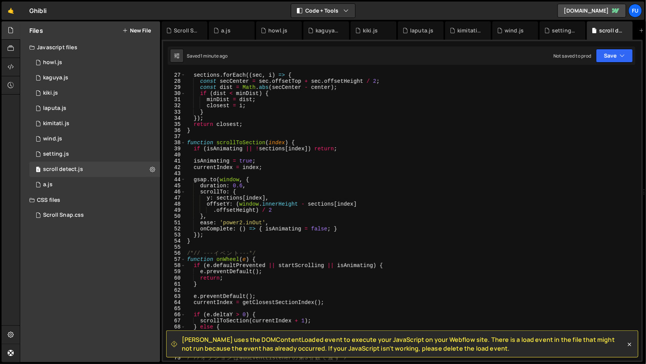
scroll to position [207, 0]
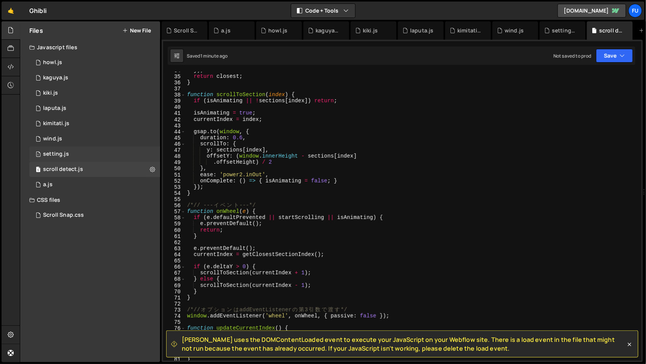
click at [142, 161] on div "1 setting.js 0" at bounding box center [94, 153] width 131 height 15
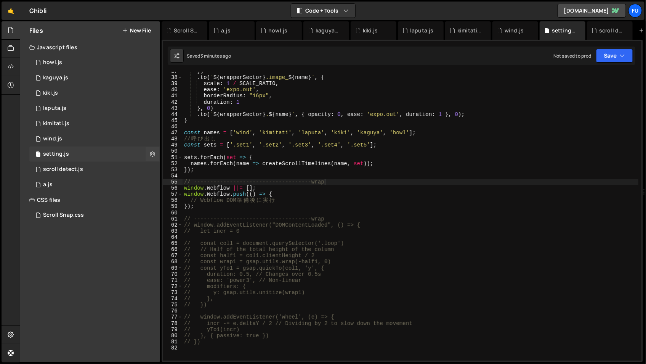
scroll to position [1847, 0]
type textarea "// Webflow DOM 準備後に実行"
click at [320, 202] on div "}) . to ( ` ${ wrapperSector } .image_ ${ name } ` , { scale : 1 / SCALE_RATIO …" at bounding box center [411, 218] width 456 height 301
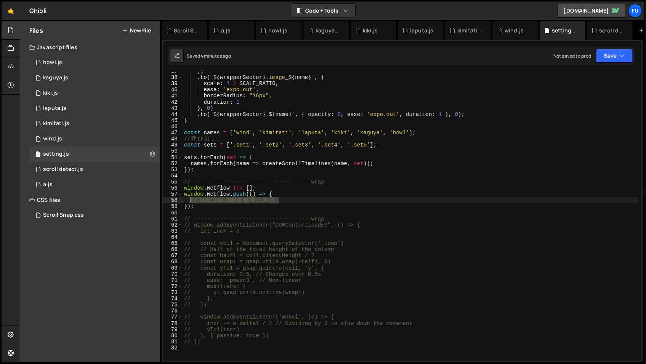
drag, startPoint x: 285, startPoint y: 200, endPoint x: 189, endPoint y: 199, distance: 95.3
click at [189, 199] on div "}) . to ( ` ${ wrapperSector } .image_ ${ name } ` , { scale : 1 / SCALE_RATIO …" at bounding box center [411, 218] width 456 height 301
click at [311, 200] on div "}) . to ( ` ${ wrapperSector } .image_ ${ name } ` , { scale : 1 / SCALE_RATIO …" at bounding box center [411, 216] width 456 height 289
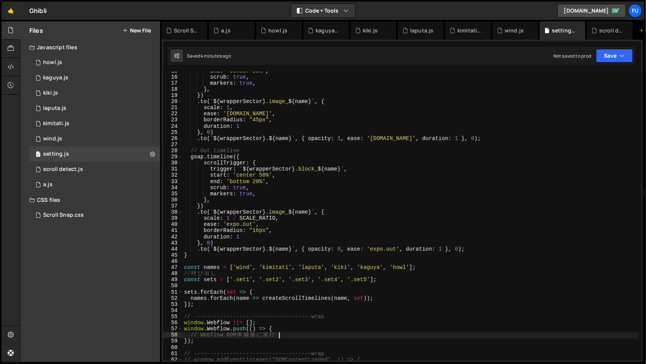
scroll to position [0, 0]
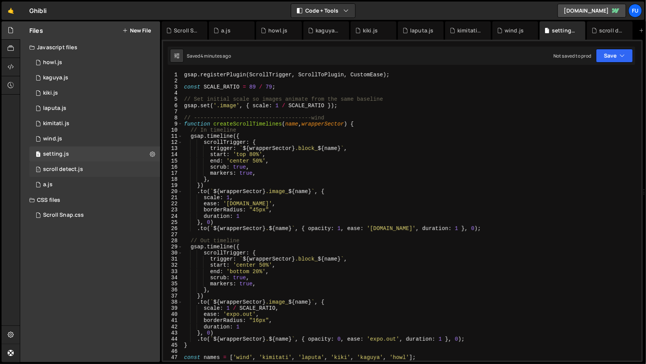
click at [99, 168] on div "1 scroll detect.js 0" at bounding box center [94, 169] width 131 height 15
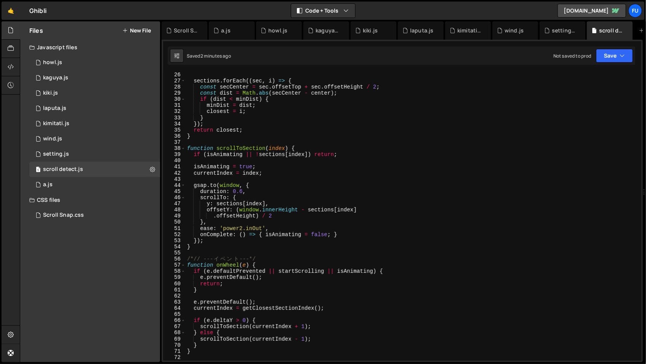
scroll to position [153, 0]
drag, startPoint x: 215, startPoint y: 205, endPoint x: 265, endPoint y: 205, distance: 49.5
click at [265, 205] on div "sections . forEach (( sec , i ) => { const secCenter = sec . offsetTop + sec . …" at bounding box center [412, 222] width 453 height 301
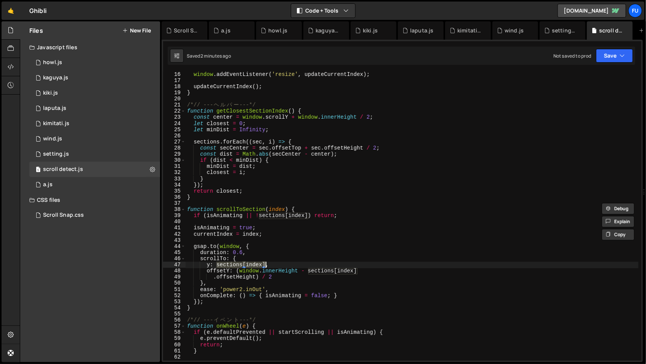
scroll to position [92, 0]
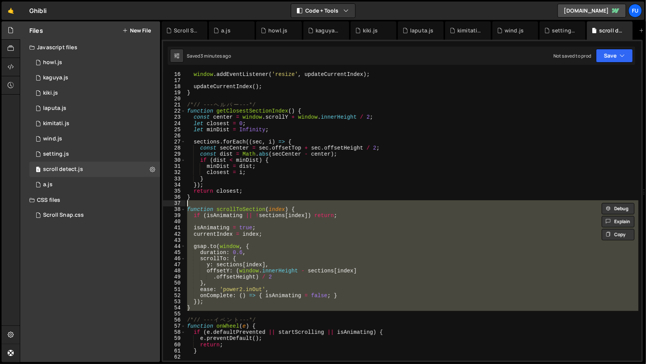
drag, startPoint x: 337, startPoint y: 311, endPoint x: 188, endPoint y: 205, distance: 182.7
click at [188, 205] on div "window . addEventListener ( 'resize' , updateCurrentIndex ) ; updateCurrentInde…" at bounding box center [412, 221] width 453 height 301
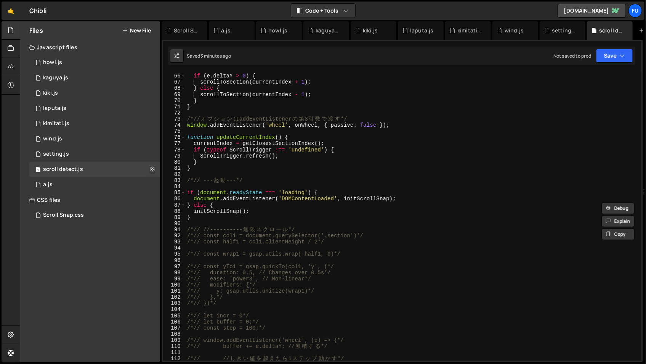
scroll to position [398, 0]
click at [265, 209] on div "if ( e . deltaY > 0 ) { scrollToSection ( currentIndex + 1 ) ; } else { scrollT…" at bounding box center [412, 217] width 453 height 301
type textarea "initScrollSnap();"
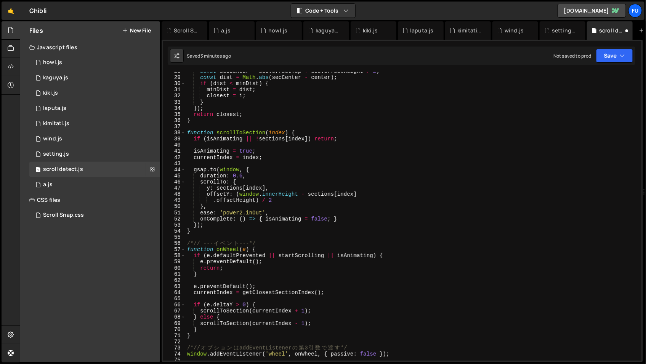
scroll to position [122, 0]
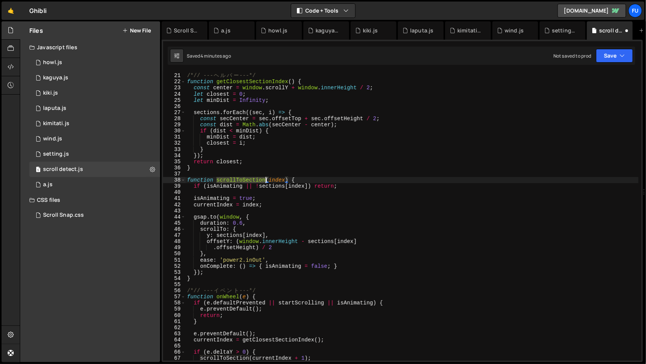
drag, startPoint x: 216, startPoint y: 181, endPoint x: 265, endPoint y: 181, distance: 49.2
click at [265, 181] on div "/*// --- ヘ ル パ ー ---*/ function getClosestSectionIndex ( ) { const center = win…" at bounding box center [412, 216] width 453 height 301
type textarea "function scrollToSection(index) {"
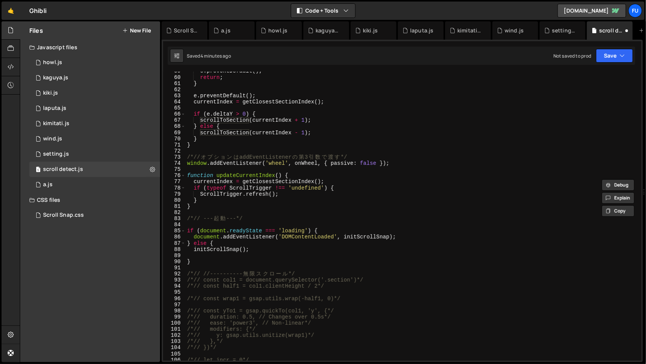
scroll to position [467, 0]
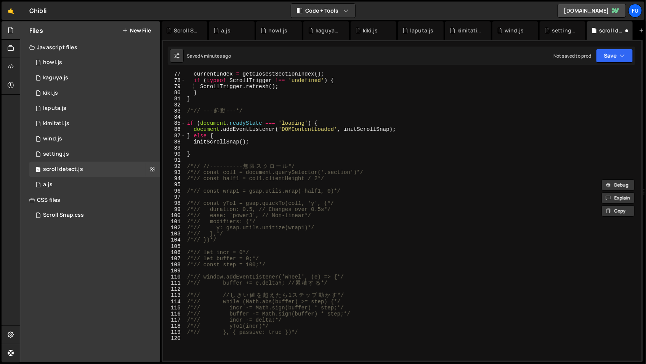
click at [258, 146] on div "currentIndex = getClosestSectionIndex ( ) ; if ( typeof ScrollTrigger !== 'unde…" at bounding box center [412, 221] width 453 height 301
paste textarea "scrollToSection"
type textarea "scrollToSection)"
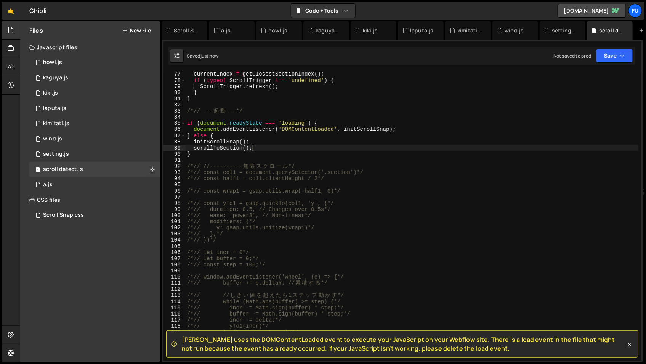
type textarea "scrollToSection();"
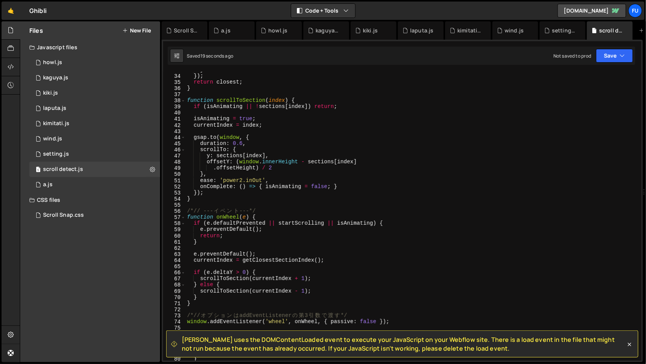
scroll to position [201, 0]
click at [74, 148] on div "1 setting.js 0" at bounding box center [94, 153] width 131 height 15
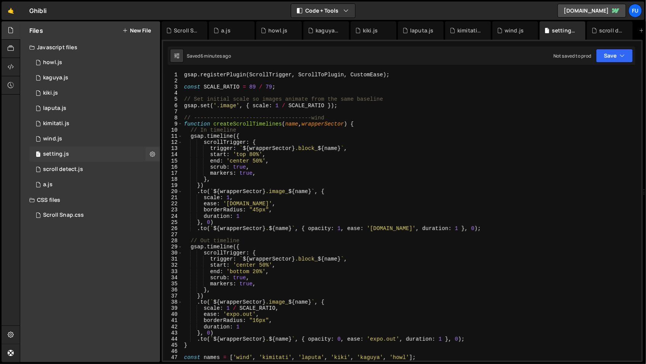
scroll to position [1847, 0]
click at [128, 163] on div "1 scroll detect.js 0" at bounding box center [94, 169] width 131 height 15
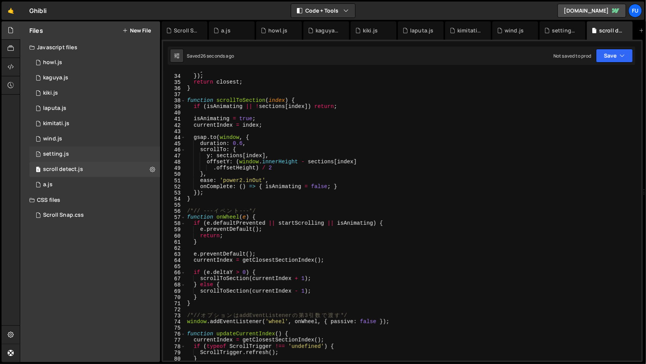
scroll to position [1820, 0]
click at [127, 154] on div "1 setting.js 0" at bounding box center [94, 153] width 131 height 15
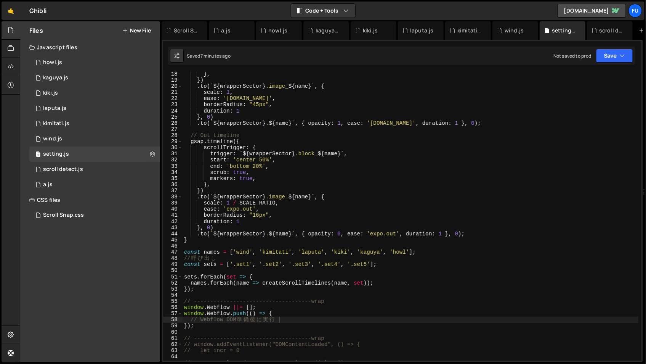
scroll to position [106, 0]
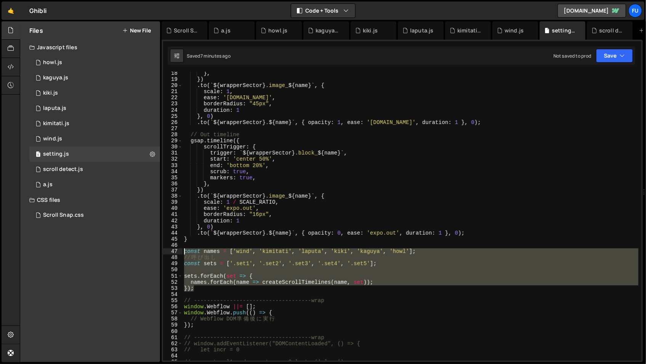
drag, startPoint x: 231, startPoint y: 291, endPoint x: 180, endPoint y: 252, distance: 64.4
click at [180, 252] on div "}); 18 19 20 21 22 23 24 25 26 27 28 29 30 31 32 33 34 35 36 37 38 39 40 41 42 …" at bounding box center [402, 216] width 478 height 289
type textarea "const names = ['wind', 'kimitati', 'laputa', 'kiki', 'kaguya', 'howl']; // 呼び出し"
click at [96, 164] on div "1 scroll detect.js 0" at bounding box center [94, 169] width 131 height 15
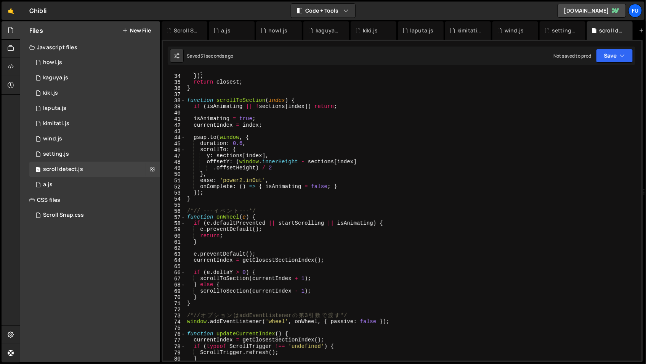
scroll to position [1820, 0]
type textarea "}"
click at [240, 201] on div "} }) ; return closest ; } function scrollToSection ( index ) { if ( isAnimating…" at bounding box center [412, 217] width 453 height 301
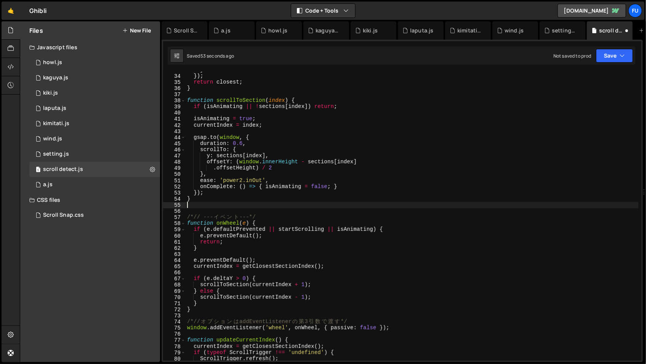
paste textarea "});"
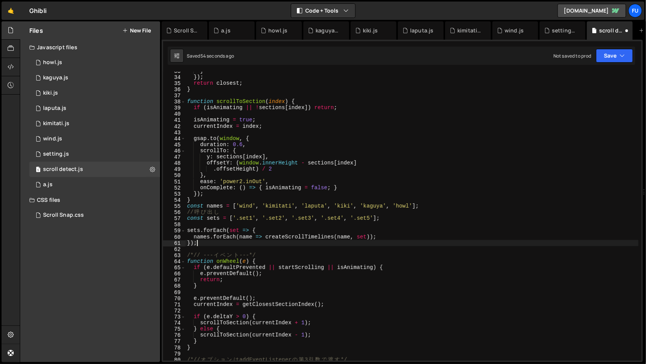
scroll to position [200, 0]
type textarea "});"
click at [85, 153] on div "1 setting.js 0" at bounding box center [94, 153] width 131 height 15
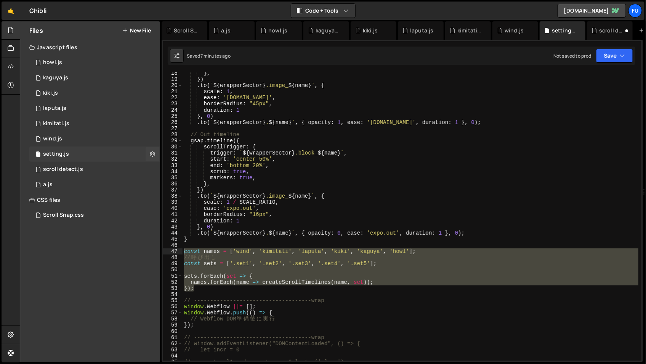
scroll to position [1847, 0]
type textarea ".to(`${wrapperSector} .image_${name}`, {"
click at [290, 193] on div "} , }) . to ( ` ${ wrapperSector } .image_ ${ name } ` , { scale : 1 , ease : '…" at bounding box center [411, 220] width 456 height 301
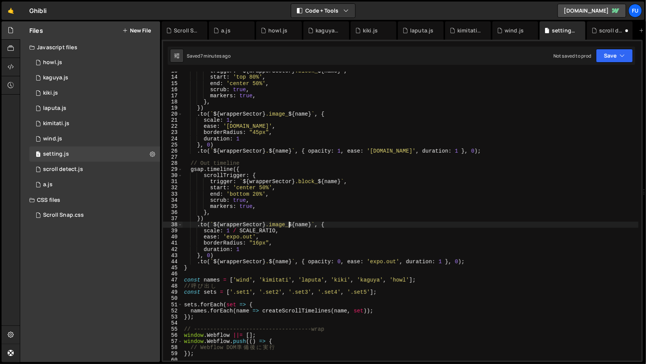
scroll to position [77, 0]
click at [101, 177] on div "0 a.js 0" at bounding box center [94, 184] width 131 height 15
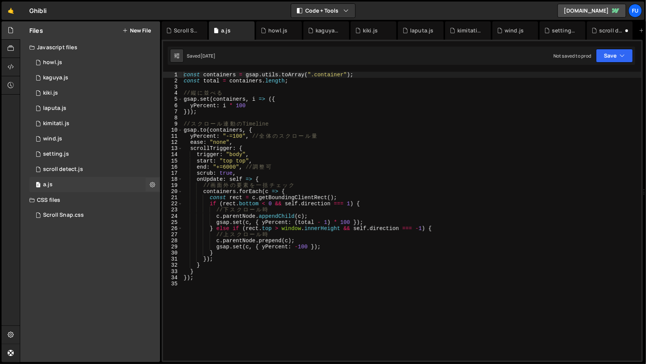
scroll to position [0, 0]
click at [110, 167] on div "1 scroll detect.js 0" at bounding box center [94, 169] width 131 height 15
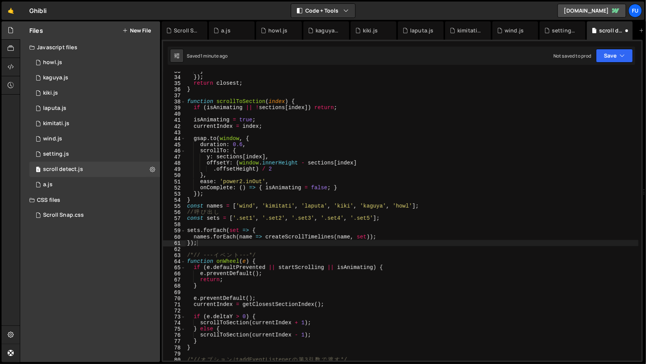
scroll to position [1820, 0]
click at [209, 236] on div "} }) ; return closest ; } function scrollToSection ( index ) { if ( isAnimating…" at bounding box center [412, 218] width 453 height 301
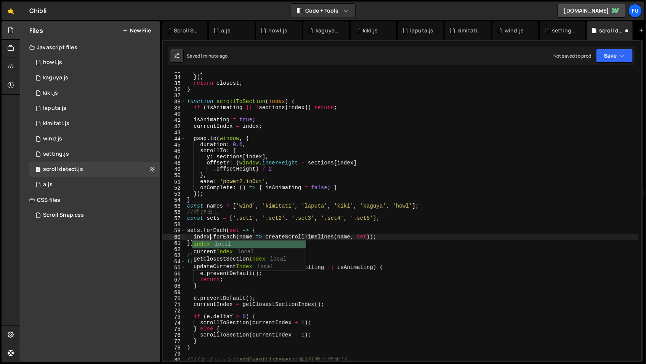
scroll to position [0, 2]
click at [386, 246] on div "} }) ; return closest ; } function scrollToSection ( index ) { if ( isAnimating…" at bounding box center [412, 218] width 453 height 301
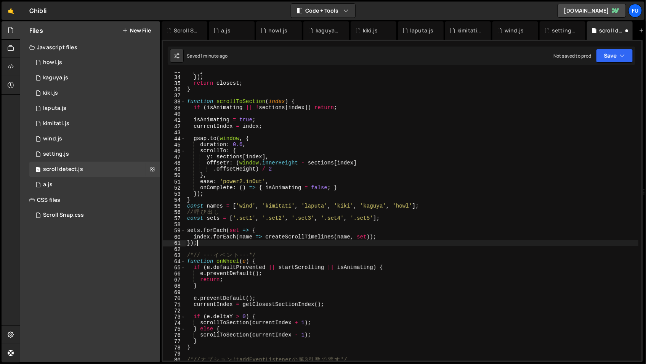
scroll to position [0, 0]
click at [253, 237] on div "} }) ; return closest ; } function scrollToSection ( index ) { if ( isAnimating…" at bounding box center [412, 218] width 453 height 301
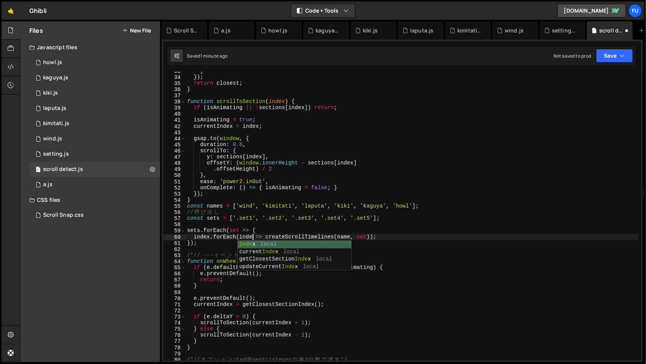
scroll to position [0, 5]
click at [388, 237] on div "} }) ; return closest ; } function scrollToSection ( index ) { if ( isAnimating…" at bounding box center [412, 218] width 453 height 301
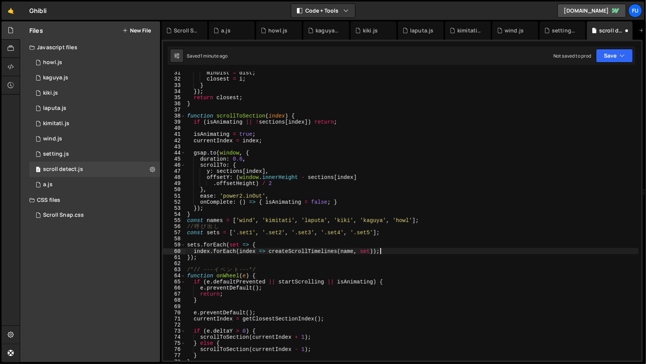
scroll to position [183, 0]
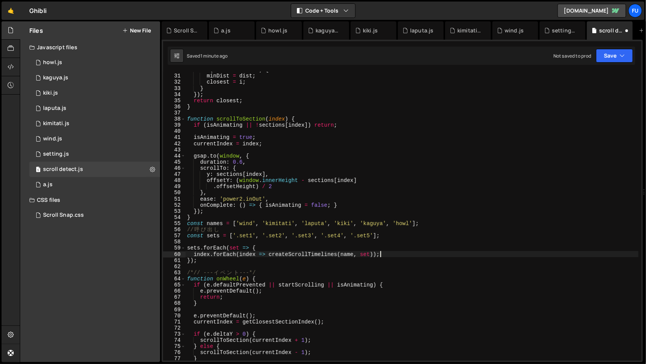
click at [196, 247] on div "if ( dist < minDist ) { minDist = dist ; closest = i ; } }) ; return closest ; …" at bounding box center [412, 217] width 453 height 301
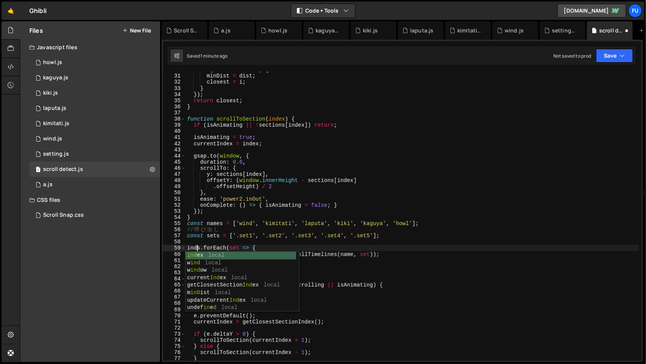
scroll to position [0, 1]
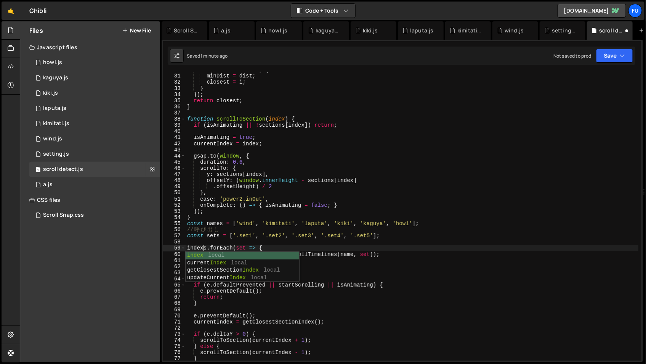
click at [215, 235] on div "if ( dist < minDist ) { minDist = dist ; closest = i ; } }) ; return closest ; …" at bounding box center [412, 217] width 453 height 301
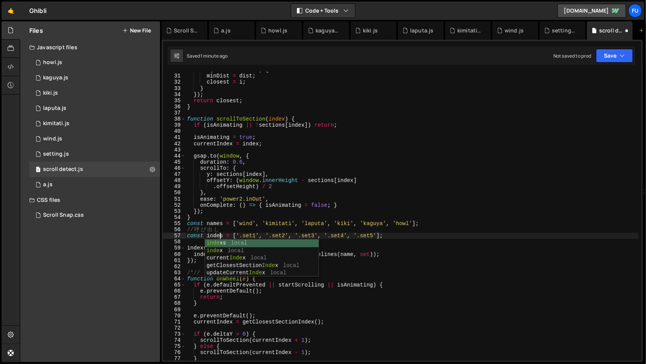
scroll to position [0, 2]
click at [347, 215] on div "if ( dist < minDist ) { minDist = dist ; closest = i ; } }) ; return closest ; …" at bounding box center [412, 217] width 453 height 301
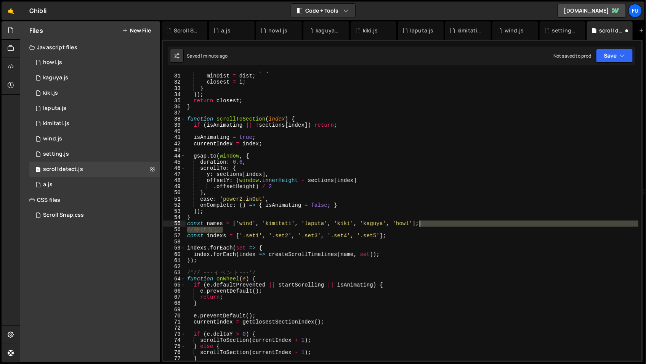
drag, startPoint x: 436, startPoint y: 229, endPoint x: 420, endPoint y: 222, distance: 18.1
click at [420, 222] on div "if ( dist < minDist ) { minDist = dist ; closest = i ; } }) ; return closest ; …" at bounding box center [412, 217] width 453 height 301
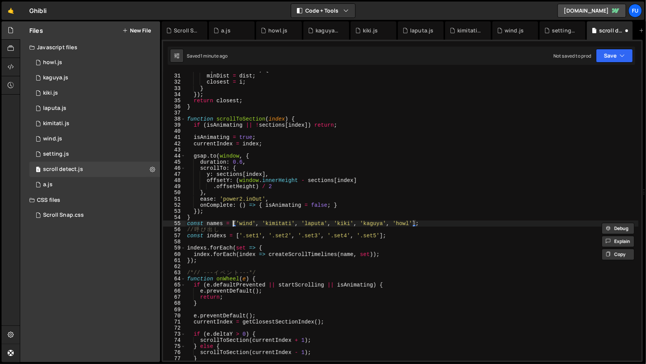
click at [232, 223] on div "if ( dist < minDist ) { minDist = dist ; closest = i ; } }) ; return closest ; …" at bounding box center [412, 217] width 453 height 301
click at [243, 229] on div "if ( dist < minDist ) { minDist = dist ; closest = i ; } }) ; return closest ; …" at bounding box center [412, 217] width 453 height 301
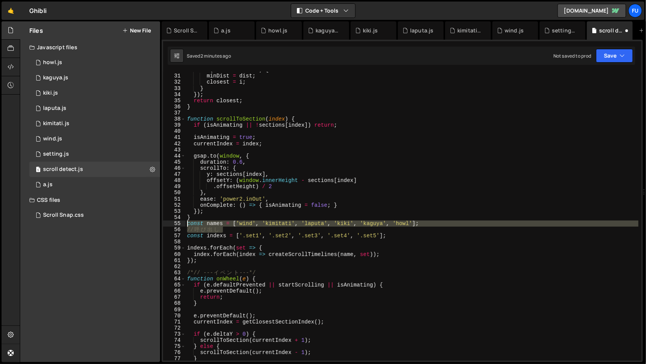
drag, startPoint x: 242, startPoint y: 225, endPoint x: 179, endPoint y: 224, distance: 63.7
click at [179, 224] on div "// 呼び出し 30 31 32 33 34 35 36 37 38 39 40 41 42 43 44 45 46 47 48 49 50 51 52 53…" at bounding box center [402, 216] width 478 height 289
type textarea "const names = ['wind', 'kimitati', 'laputa', 'kiki', 'kaguya', 'howl']; // 呼び出し"
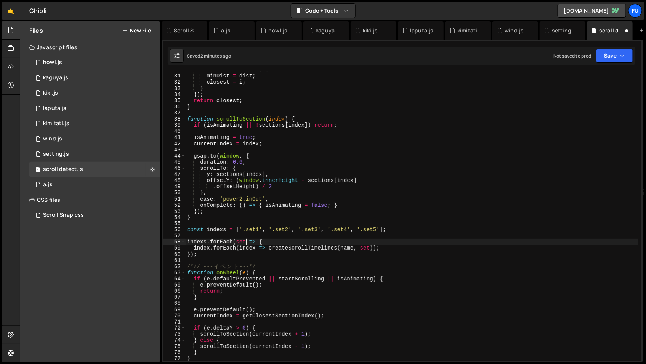
click at [245, 240] on div "if ( dist < minDist ) { minDist = dist ; closest = i ; } }) ; return closest ; …" at bounding box center [412, 217] width 453 height 301
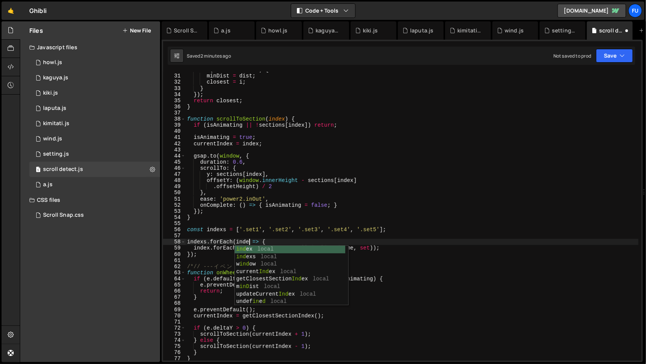
scroll to position [0, 4]
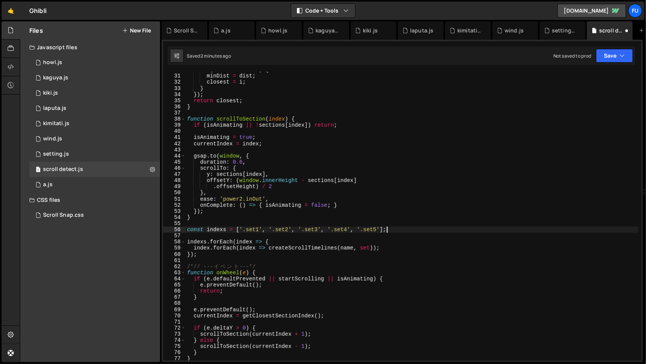
click at [405, 228] on div "if ( dist < minDist ) { minDist = dist ; closest = i ; } }) ; return closest ; …" at bounding box center [412, 217] width 453 height 301
click at [366, 248] on div "if ( dist < minDist ) { minDist = dist ; closest = i ; } }) ; return closest ; …" at bounding box center [412, 217] width 453 height 301
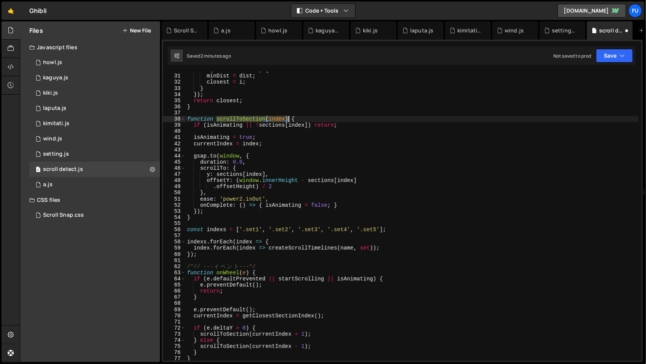
drag, startPoint x: 216, startPoint y: 118, endPoint x: 287, endPoint y: 116, distance: 70.9
click at [287, 116] on div "if ( dist < minDist ) { minDist = dist ; closest = i ; } }) ; return closest ; …" at bounding box center [412, 217] width 453 height 301
click at [267, 247] on div "if ( dist < minDist ) { minDist = dist ; closest = i ; } }) ; return closest ; …" at bounding box center [412, 217] width 453 height 301
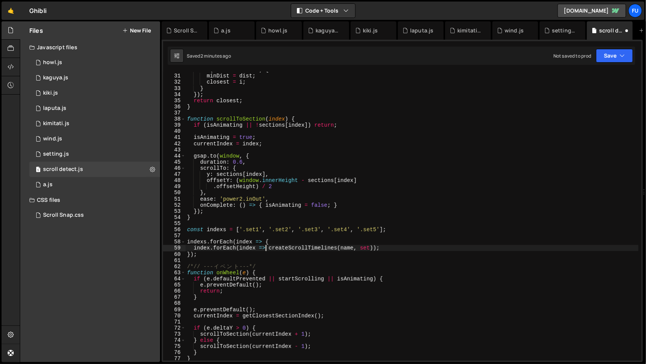
click at [268, 248] on div "if ( dist < minDist ) { minDist = dist ; closest = i ; } }) ; return closest ; …" at bounding box center [412, 217] width 453 height 301
drag, startPoint x: 297, startPoint y: 247, endPoint x: 373, endPoint y: 246, distance: 76.2
click at [373, 246] on div "if ( dist < minDist ) { minDist = dist ; closest = i ; } }) ; return closest ; …" at bounding box center [412, 217] width 453 height 301
paste textarea "scrollToSection(index"
click at [257, 248] on div "if ( dist < minDist ) { minDist = dist ; closest = i ; } }) ; return closest ; …" at bounding box center [412, 217] width 453 height 301
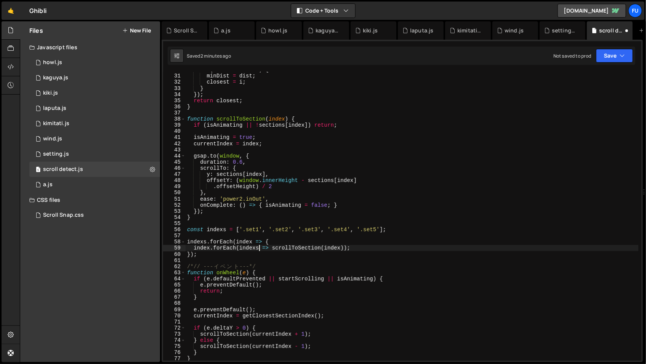
scroll to position [0, 5]
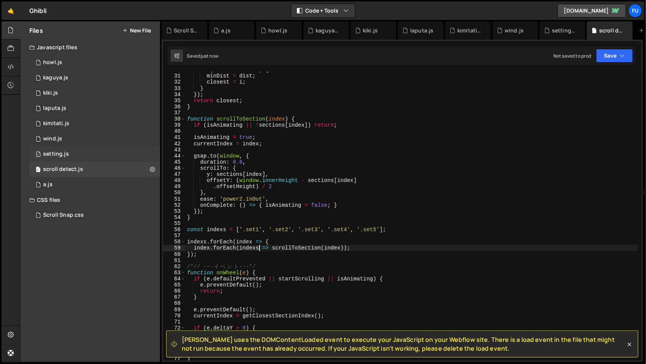
click at [109, 152] on div "1 setting.js 0" at bounding box center [94, 153] width 131 height 15
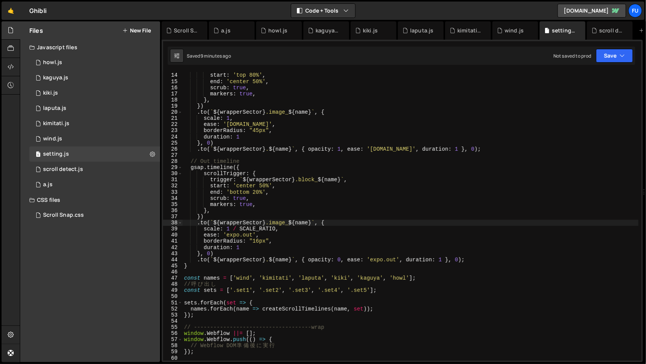
scroll to position [80, 0]
click at [121, 168] on div "1 scroll detect.js 0" at bounding box center [94, 169] width 131 height 15
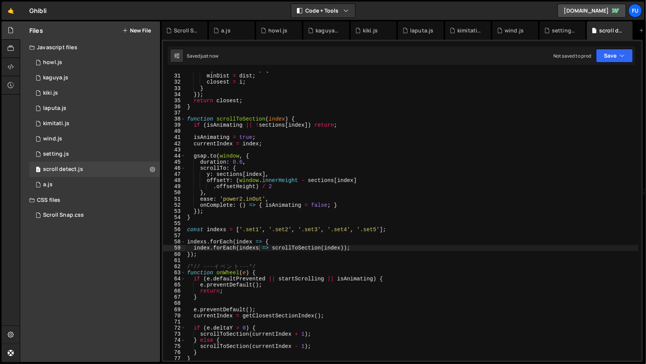
scroll to position [1820, 0]
click at [257, 247] on div "if ( dist < minDist ) { minDist = dist ; closest = i ; } }) ; return closest ; …" at bounding box center [412, 217] width 453 height 301
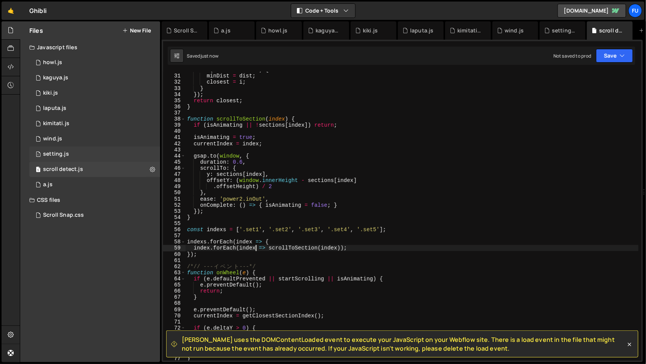
click at [115, 154] on div "1 setting.js 0" at bounding box center [94, 153] width 131 height 15
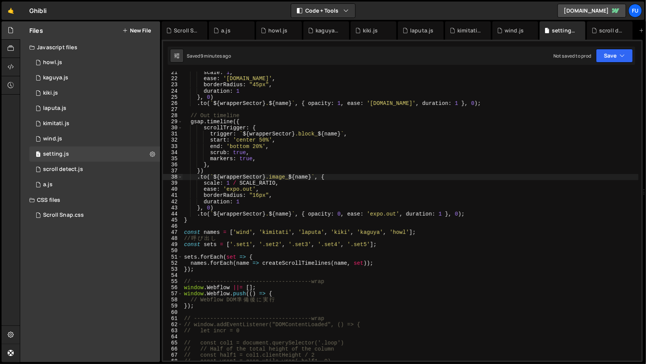
scroll to position [126, 0]
click at [87, 170] on div "1 scroll detect.js 0" at bounding box center [94, 169] width 131 height 15
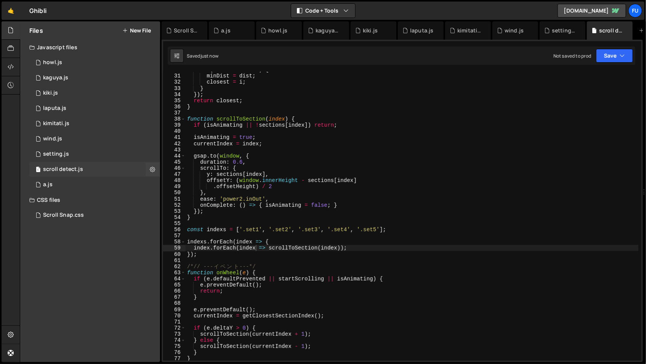
scroll to position [1820, 0]
click at [127, 157] on div "1 setting.js 0" at bounding box center [94, 153] width 131 height 15
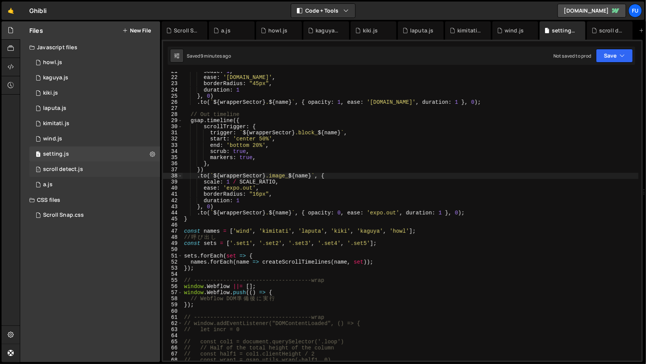
scroll to position [1847, 0]
click at [127, 167] on div "1 scroll detect.js 0" at bounding box center [94, 169] width 131 height 15
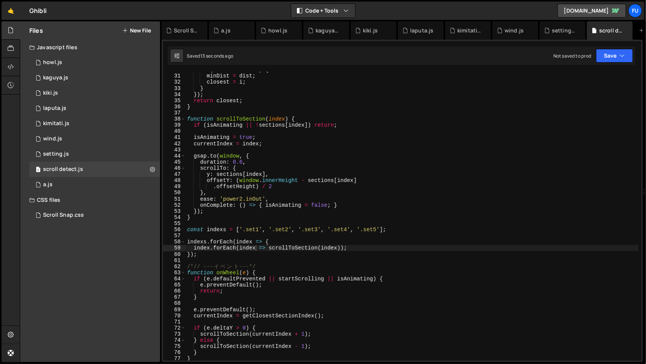
scroll to position [1820, 0]
click at [209, 248] on div "if ( dist < minDist ) { minDist = dist ; closest = i ; } }) ; return closest ; …" at bounding box center [412, 217] width 453 height 301
type textarea "indexs.forEach(index => scrollToSection(index));"
click at [138, 154] on div "1 setting.js 0" at bounding box center [94, 153] width 131 height 15
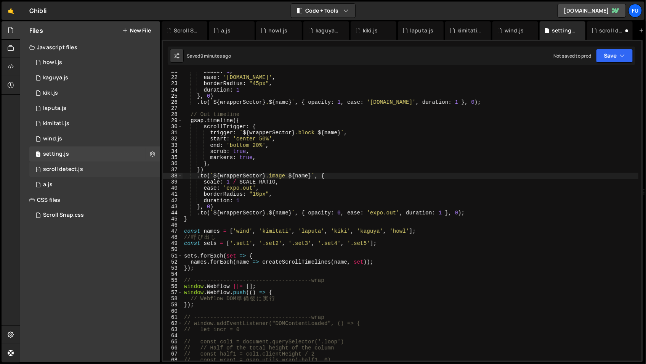
scroll to position [1847, 0]
click at [136, 162] on div "1 scroll detect.js 0" at bounding box center [94, 169] width 131 height 15
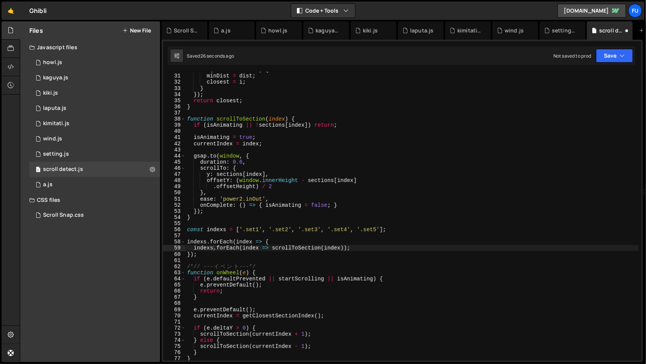
scroll to position [0, 0]
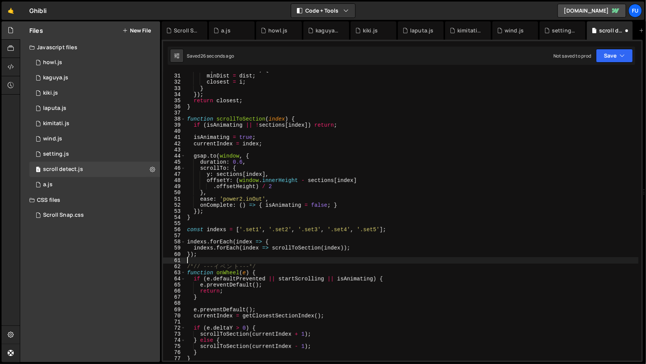
click at [333, 259] on div "if ( dist < minDist ) { minDist = dist ; closest = i ; } }) ; return closest ; …" at bounding box center [412, 217] width 453 height 301
click at [628, 52] on button "Save" at bounding box center [614, 56] width 37 height 14
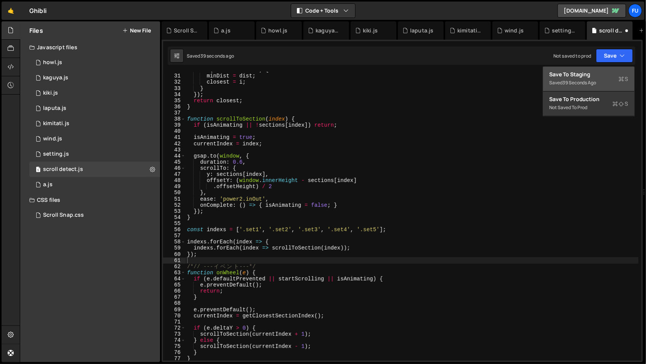
click at [596, 83] on div "39 seconds ago" at bounding box center [580, 82] width 34 height 6
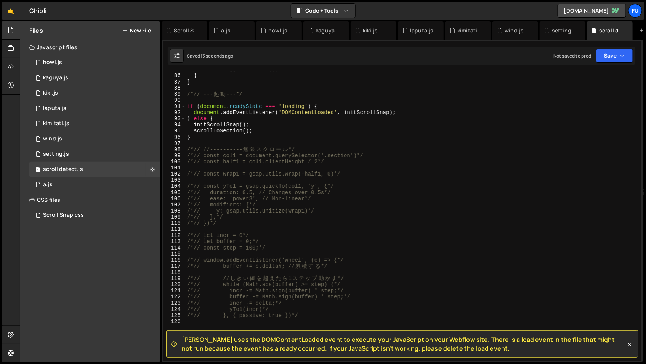
scroll to position [479, 0]
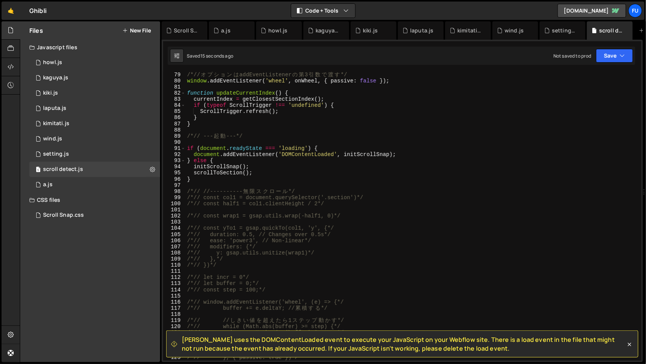
drag, startPoint x: 246, startPoint y: 175, endPoint x: 264, endPoint y: 180, distance: 19.2
click at [246, 175] on div "/*// オ プ シ ョ ン は addEventListener の 第 3 引 数 で 渡 す */ window . addEventListener …" at bounding box center [412, 222] width 453 height 301
click at [327, 194] on div "/*// オ プ シ ョ ン は addEventListener の 第 3 引 数 で 渡 す */ window . addEventListener …" at bounding box center [412, 222] width 453 height 301
click at [327, 179] on div "/*// オ プ シ ョ ン は addEventListener の 第 3 引 数 で 渡 す */ window . addEventListener …" at bounding box center [412, 222] width 453 height 301
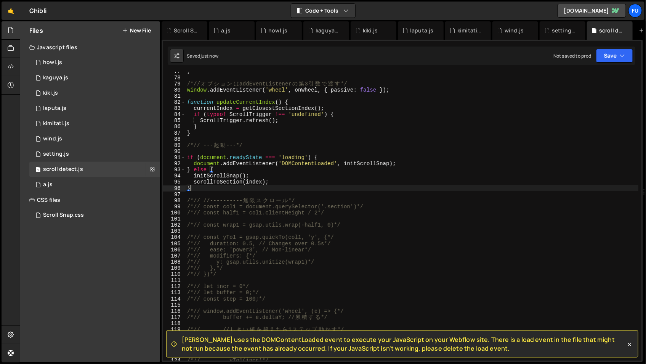
scroll to position [470, 0]
drag, startPoint x: 293, startPoint y: 183, endPoint x: 177, endPoint y: 181, distance: 115.9
click at [177, 181] on div "} 77 78 79 80 81 82 83 84 85 86 87 88 89 90 91 92 93 94 95 96 97 98 99 100 101 …" at bounding box center [402, 216] width 478 height 289
click at [211, 184] on div "} /*// オ プ シ ョ ン は addEventListener の 第 3 引 数 で 渡 す */ window . addEventListene…" at bounding box center [412, 216] width 453 height 289
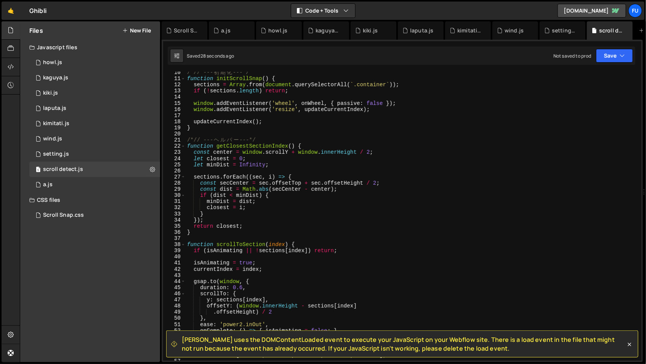
scroll to position [128, 0]
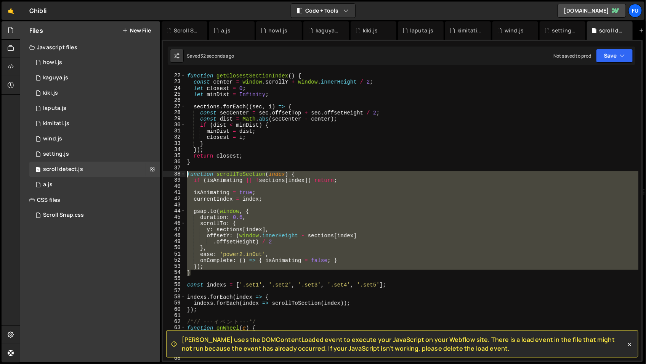
drag, startPoint x: 204, startPoint y: 274, endPoint x: 213, endPoint y: 178, distance: 96.9
click at [180, 173] on div "scrollToSection(index); 21 22 23 24 25 26 27 28 29 30 31 32 33 34 35 36 37 38 3…" at bounding box center [402, 216] width 478 height 289
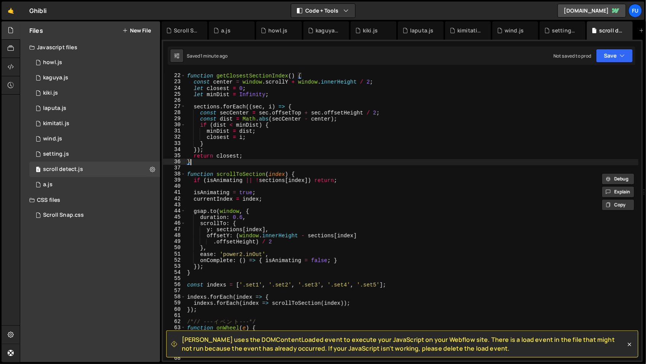
click at [471, 163] on div "/*// --- ヘ ル パ ー ---*/ function getClosestSectionIndex ( ) { const center = win…" at bounding box center [412, 217] width 453 height 301
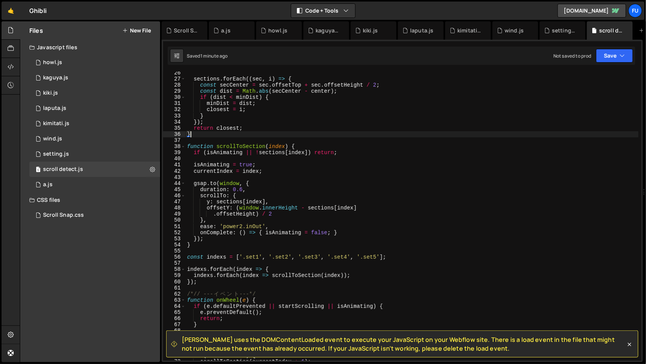
scroll to position [181, 0]
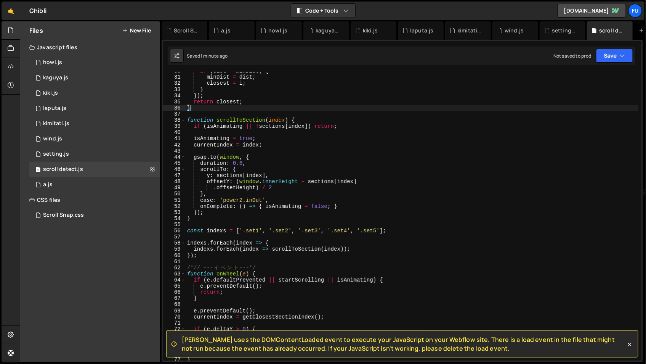
click at [239, 256] on div "if ( dist < minDist ) { minDist = dist ; closest = i ; } }) ; return closest ; …" at bounding box center [412, 218] width 453 height 301
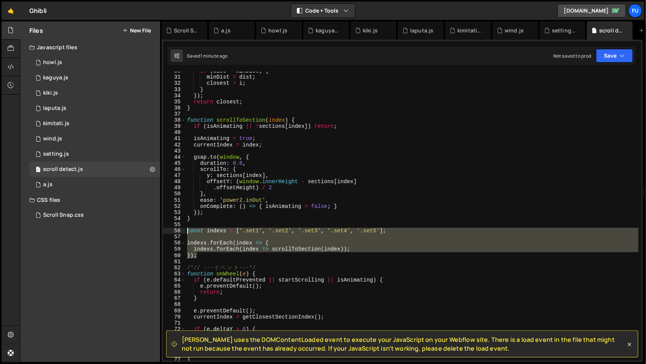
drag, startPoint x: 239, startPoint y: 257, endPoint x: 181, endPoint y: 228, distance: 63.8
click at [181, 228] on div "}); 30 31 32 33 34 35 36 37 38 39 40 41 42 43 44 45 46 47 48 49 50 51 52 53 54 …" at bounding box center [402, 216] width 478 height 289
paste textarea "});"
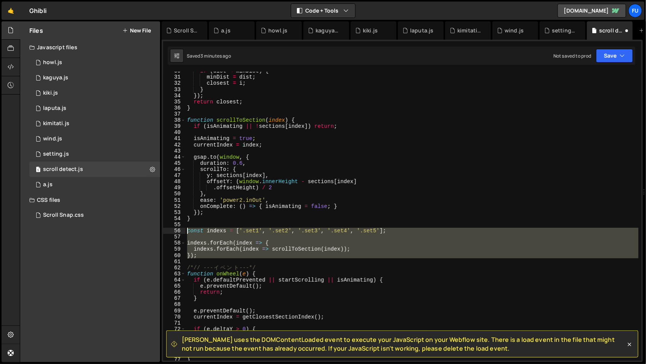
drag, startPoint x: 211, startPoint y: 261, endPoint x: 183, endPoint y: 228, distance: 43.0
click at [183, 228] on div "}); 30 31 32 33 34 35 36 37 38 39 40 41 42 43 44 45 46 47 48 49 50 51 52 53 54 …" at bounding box center [402, 216] width 478 height 289
paste textarea "];"
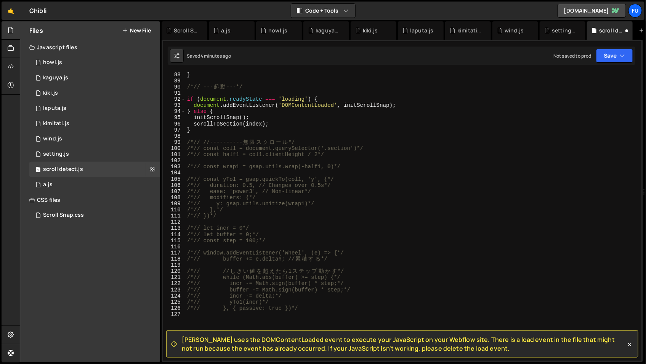
scroll to position [489, 0]
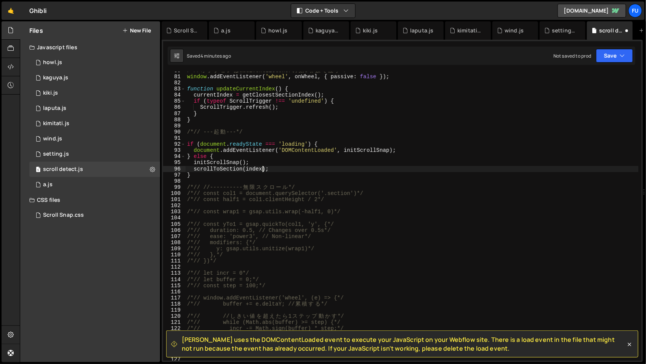
click at [263, 168] on div "/*// オ プ シ ョ ン は addEventListener の 第 3 引 数 で 渡 す */ window . addEventListener …" at bounding box center [412, 217] width 453 height 301
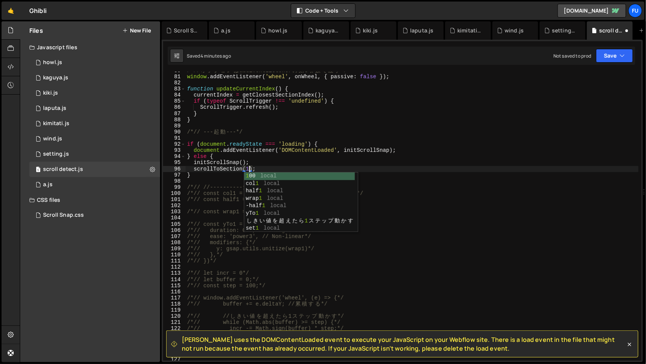
click at [338, 162] on div "/*// オ プ シ ョ ン は addEventListener の 第 3 引 数 で 渡 す */ window . addEventListener …" at bounding box center [412, 217] width 453 height 301
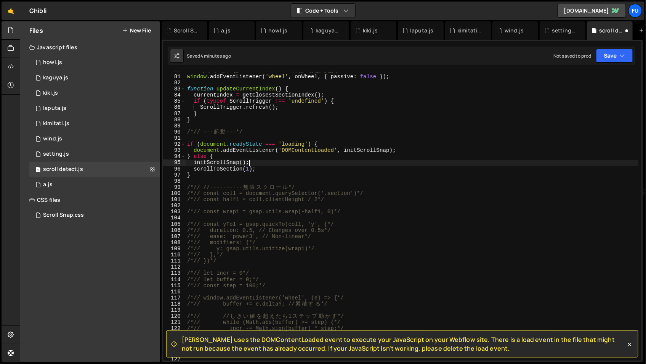
scroll to position [0, 4]
click at [296, 167] on div "/*// オ プ シ ョ ン は addEventListener の 第 3 引 数 で 渡 す */ window . addEventListener …" at bounding box center [412, 217] width 453 height 301
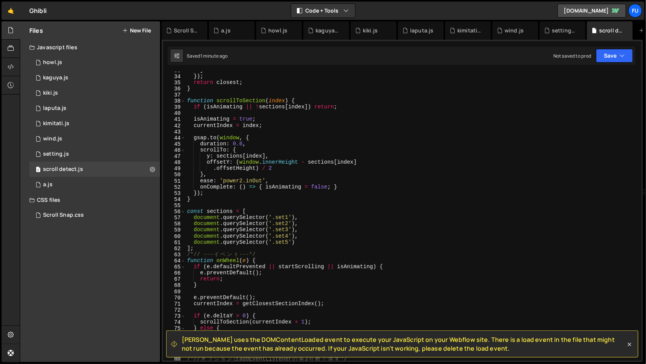
scroll to position [169, 0]
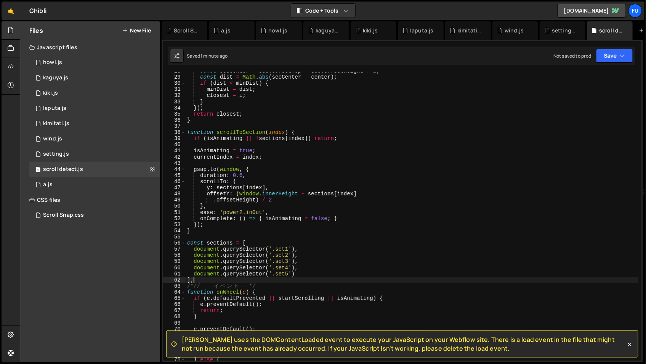
click at [294, 279] on div "const secCenter = sec . offsetTop + sec . offsetHeight / 2 ; const dist = Math …" at bounding box center [412, 218] width 453 height 301
click at [297, 244] on div "const secCenter = sec . offsetTop + sec . offsetHeight / 2 ; const dist = Math …" at bounding box center [412, 218] width 453 height 301
click at [294, 285] on div "const secCenter = sec . offsetTop + sec . offsetHeight / 2 ; const dist = Math …" at bounding box center [412, 218] width 453 height 301
click at [295, 281] on div "const secCenter = sec . offsetTop + sec . offsetHeight / 2 ; const dist = Math …" at bounding box center [412, 218] width 453 height 301
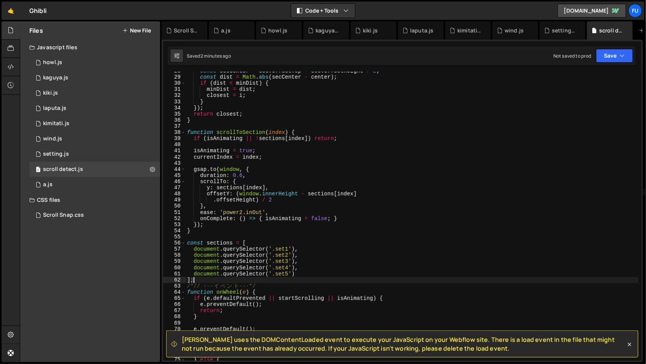
type textarea "];"
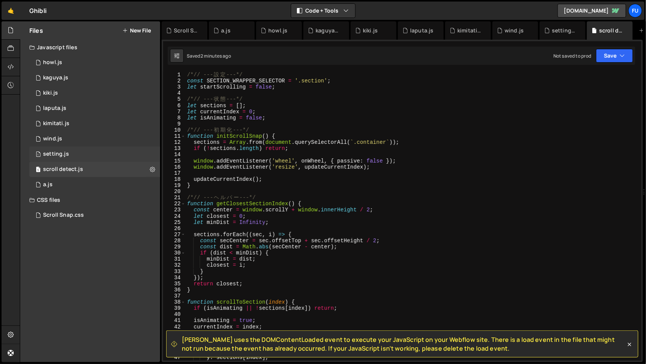
click at [117, 156] on div "1 setting.js 0" at bounding box center [94, 153] width 131 height 15
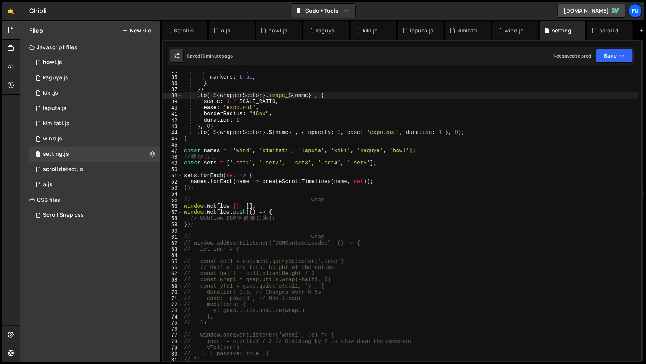
scroll to position [206, 0]
click at [220, 227] on div "scrub : true , markers : true , } , }) . to ( ` ${ wrapperSector } .image_ ${ n…" at bounding box center [411, 218] width 456 height 301
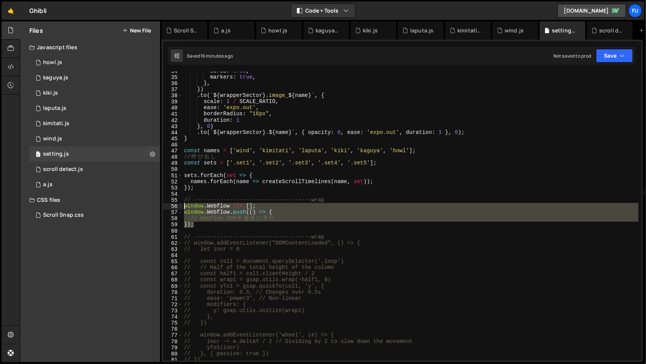
drag, startPoint x: 219, startPoint y: 226, endPoint x: 178, endPoint y: 206, distance: 45.5
click at [178, 207] on div "}); 34 35 36 37 38 39 40 41 42 43 44 45 46 47 48 49 50 51 52 53 54 55 56 57 58 …" at bounding box center [402, 216] width 478 height 289
click at [197, 220] on div "scrub : true , markers : true , } , }) . to ( ` ${ wrapperSector } .image_ ${ n…" at bounding box center [411, 216] width 456 height 289
drag, startPoint x: 197, startPoint y: 225, endPoint x: 173, endPoint y: 203, distance: 32.4
click at [173, 203] on div "// Webflow DOM 準備後に実行 34 35 36 37 38 39 40 41 42 43 44 45 46 47 48 49 50 51 52 …" at bounding box center [402, 216] width 478 height 289
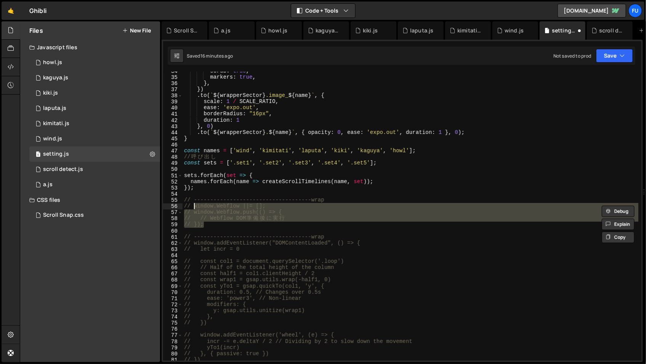
click at [252, 224] on div "scrub : true , markers : true , } , }) . to ( ` ${ wrapperSector } .image_ ${ n…" at bounding box center [411, 216] width 456 height 289
type textarea "// });"
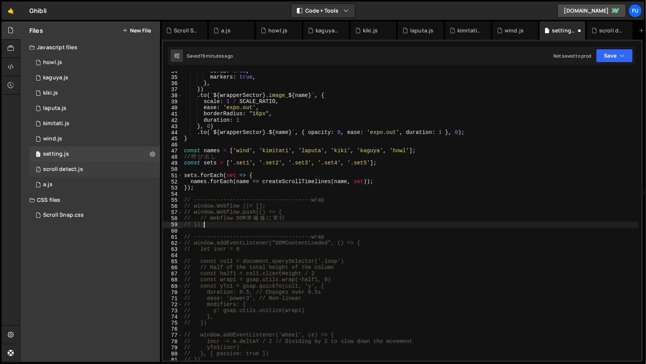
click at [104, 172] on div "1 scroll detect.js 0" at bounding box center [94, 169] width 131 height 15
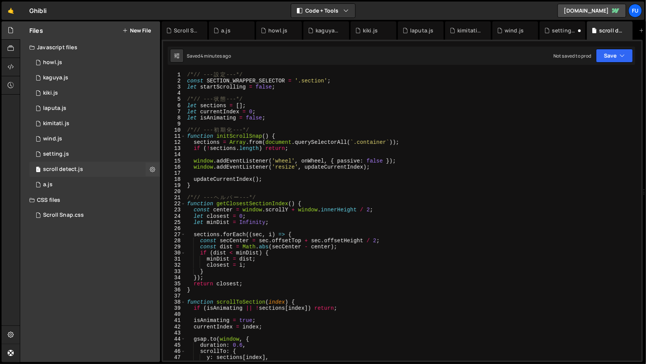
scroll to position [0, 0]
click at [104, 158] on div "1 setting.js 0" at bounding box center [94, 153] width 131 height 15
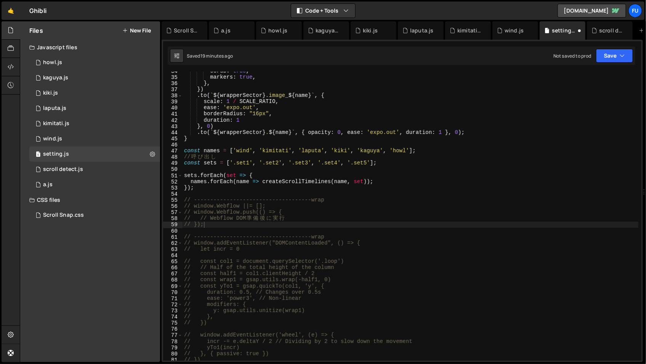
scroll to position [1847, 0]
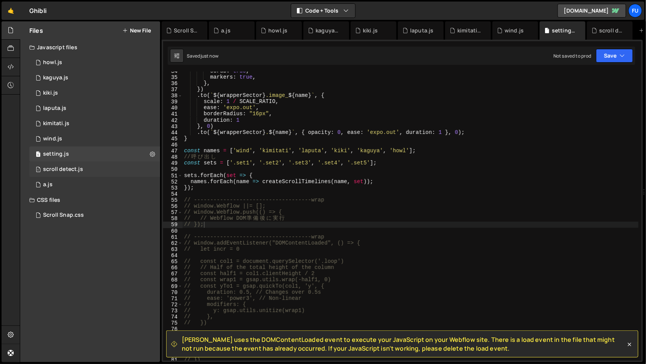
click at [123, 169] on div "1 scroll detect.js 0" at bounding box center [94, 169] width 131 height 15
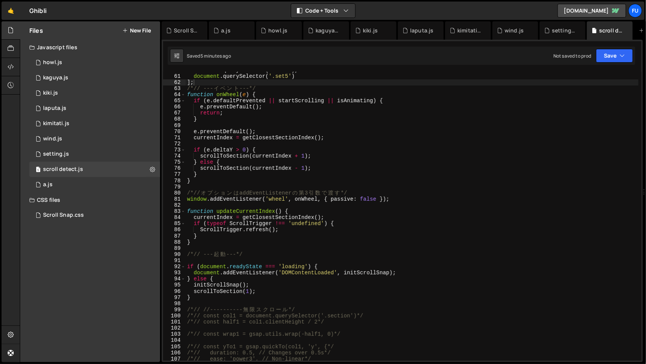
scroll to position [406, 0]
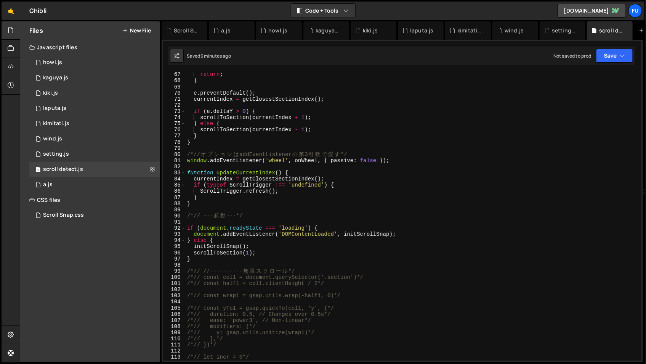
type textarea "scrollToSection(1);"
drag, startPoint x: 252, startPoint y: 254, endPoint x: 190, endPoint y: 255, distance: 62.5
click at [190, 255] on div "return ; } e . preventDefault ( ) ; currentIndex = getClosestSectionIndex ( ) ;…" at bounding box center [412, 221] width 453 height 301
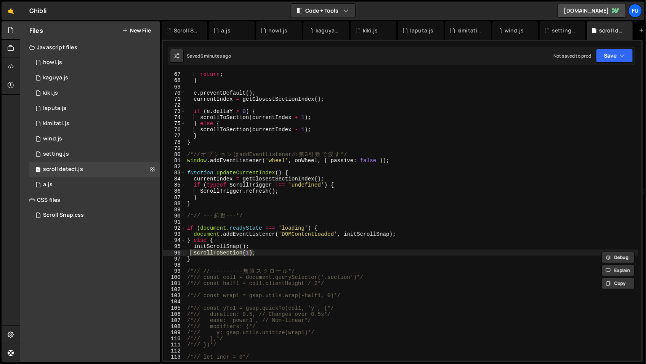
click at [283, 255] on div "return ; } e . preventDefault ( ) ; currentIndex = getClosestSectionIndex ( ) ;…" at bounding box center [412, 221] width 453 height 301
drag, startPoint x: 282, startPoint y: 255, endPoint x: 189, endPoint y: 253, distance: 93.0
click at [189, 253] on div "return ; } e . preventDefault ( ) ; currentIndex = getClosestSectionIndex ( ) ;…" at bounding box center [412, 221] width 453 height 301
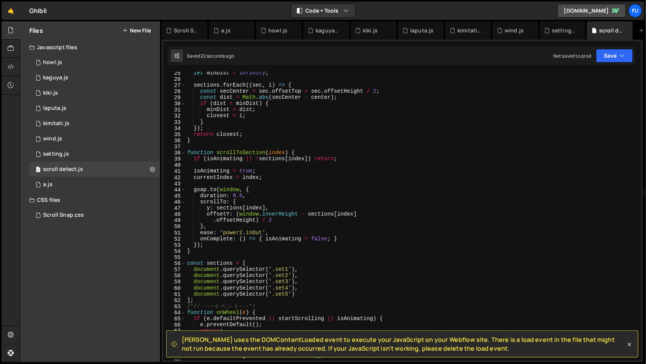
scroll to position [165, 0]
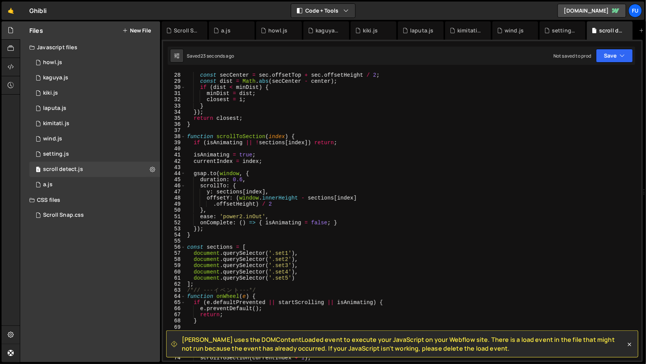
click at [200, 284] on div "sections . forEach (( sec , i ) => { const secCenter = sec . offsetTop + sec . …" at bounding box center [412, 216] width 453 height 301
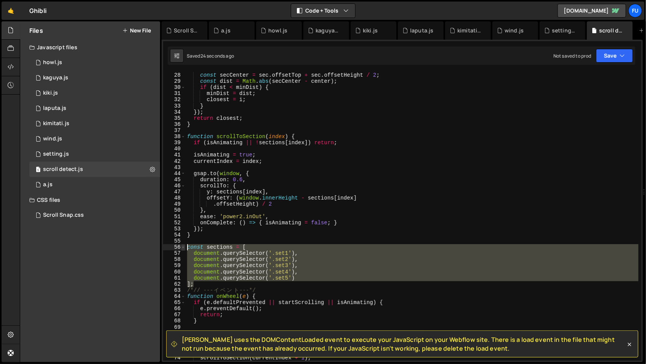
drag, startPoint x: 200, startPoint y: 284, endPoint x: 184, endPoint y: 245, distance: 41.9
click at [184, 245] on div "]; 27 28 29 30 31 32 33 34 35 36 37 38 39 40 41 42 43 44 45 46 47 48 49 50 51 5…" at bounding box center [402, 216] width 478 height 289
type textarea "const sections = [ document.querySelector('.set1'),"
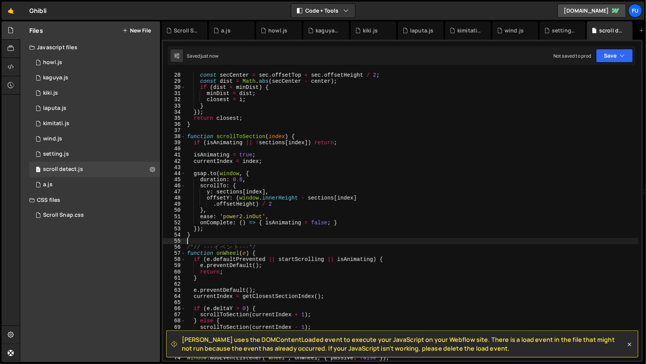
scroll to position [4, 0]
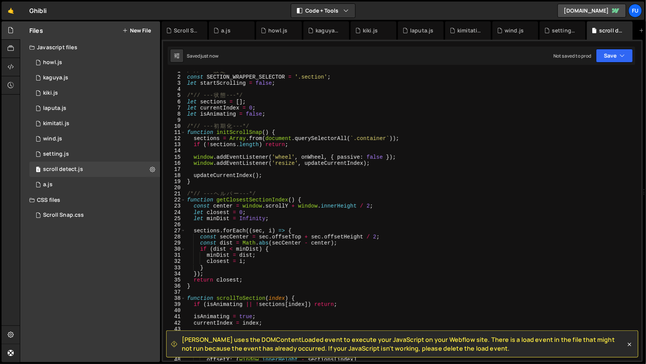
click at [608, 64] on div "Saved just now Not saved to prod Upgrade to Edit Save Save to Staging S Saved j…" at bounding box center [402, 55] width 468 height 18
click at [605, 52] on button "Save" at bounding box center [614, 56] width 37 height 14
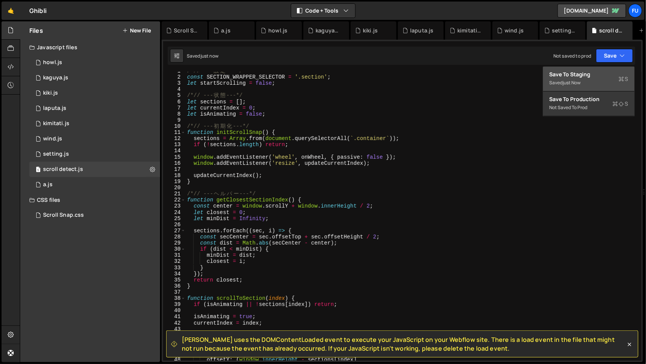
click at [601, 73] on div "Save to Staging S" at bounding box center [588, 75] width 79 height 8
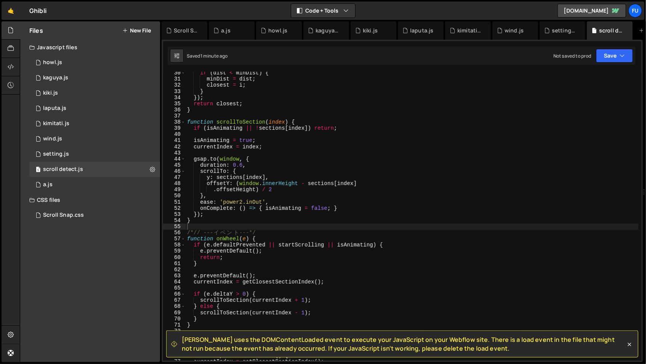
scroll to position [180, 0]
click at [291, 226] on div "if ( dist < minDist ) { minDist = dist ; closest = i ; } }) ; return closest ; …" at bounding box center [412, 220] width 453 height 301
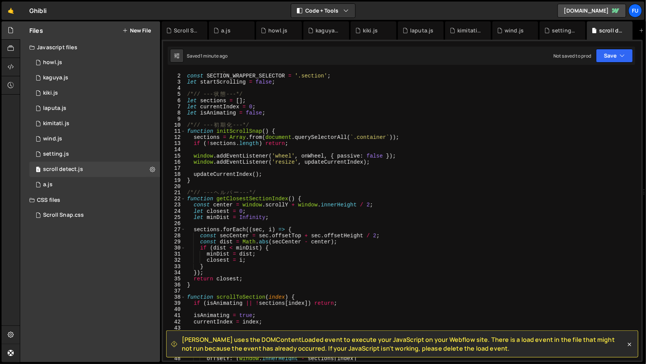
scroll to position [37, 0]
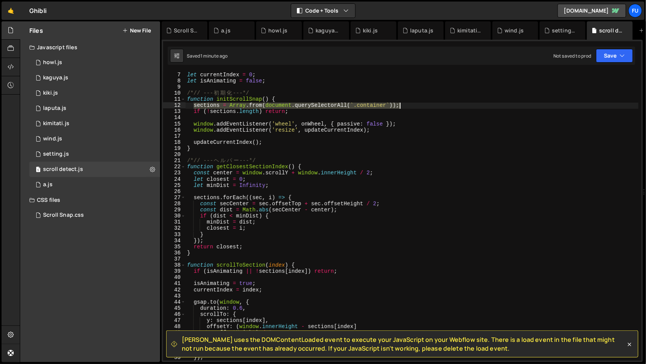
drag, startPoint x: 192, startPoint y: 104, endPoint x: 428, endPoint y: 108, distance: 236.3
click at [428, 108] on div "let currentIndex = 0 ; let isAnimating = false ; /*// --- 初 期 化 ---*/ function …" at bounding box center [412, 222] width 453 height 301
click at [428, 108] on div "let currentIndex = 0 ; let isAnimating = false ; /*// --- 初 期 化 ---*/ function …" at bounding box center [412, 216] width 453 height 289
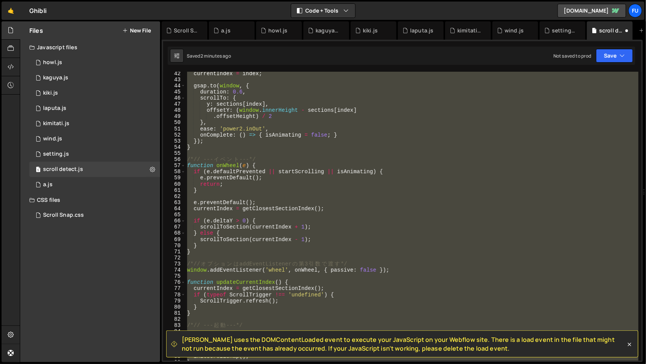
scroll to position [284, 0]
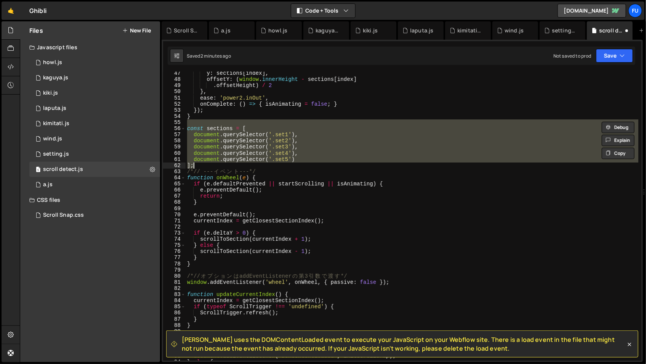
click at [428, 107] on div "y : sections [ index ] , offsetY : ( window . innerHeight - sections [ index ] …" at bounding box center [412, 220] width 453 height 301
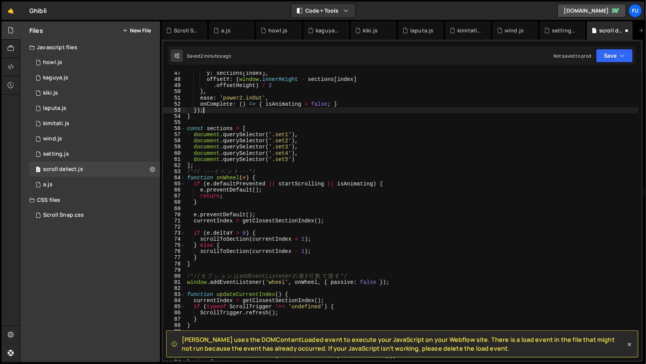
click at [204, 127] on div "y : sections [ index ] , offsetY : ( window . innerHeight - sections [ index ] …" at bounding box center [412, 220] width 453 height 301
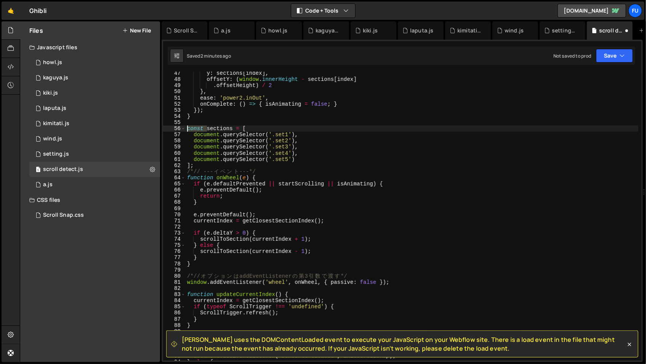
drag, startPoint x: 206, startPoint y: 127, endPoint x: 187, endPoint y: 127, distance: 19.5
click at [187, 127] on div "y : sections [ index ] , offsetY : ( window . innerHeight - sections [ index ] …" at bounding box center [412, 220] width 453 height 301
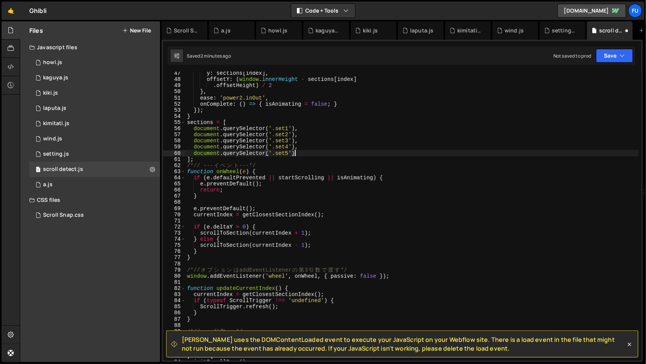
click at [305, 154] on div "y : sections [ index ] , offsetY : ( window . innerHeight - sections [ index ] …" at bounding box center [412, 220] width 453 height 301
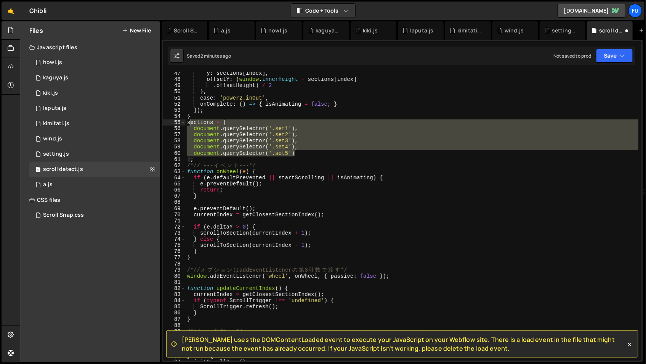
drag, startPoint x: 305, startPoint y: 154, endPoint x: 188, endPoint y: 122, distance: 121.2
click at [188, 122] on div "y : sections [ index ] , offsetY : ( window . innerHeight - sections [ index ] …" at bounding box center [412, 220] width 453 height 301
click at [212, 154] on div "y : sections [ index ] , offsetY : ( window . innerHeight - sections [ index ] …" at bounding box center [412, 216] width 453 height 289
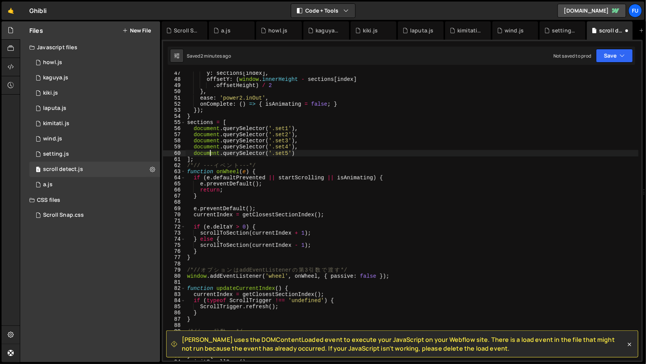
click at [211, 160] on div "y : sections [ index ] , offsetY : ( window . innerHeight - sections [ index ] …" at bounding box center [412, 220] width 453 height 301
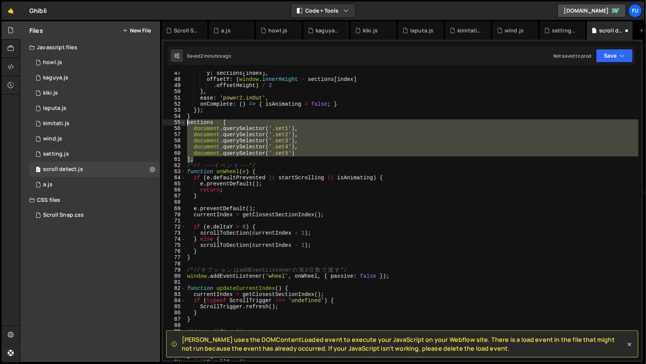
drag, startPoint x: 210, startPoint y: 161, endPoint x: 184, endPoint y: 123, distance: 45.7
click at [184, 123] on div "]; 47 48 49 50 51 52 53 54 55 56 57 58 59 60 61 62 63 64 65 66 67 68 69 70 71 7…" at bounding box center [402, 216] width 478 height 289
type textarea "sections = [ document.querySelector('.set1'),"
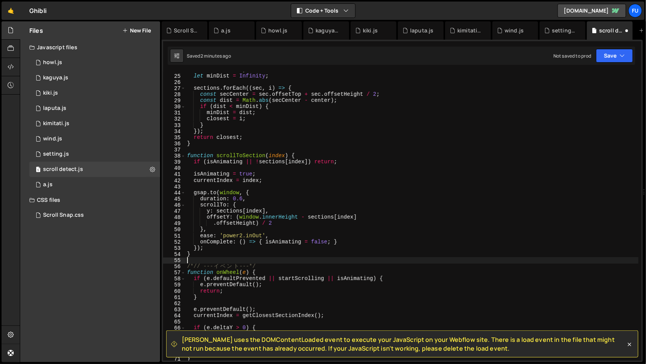
scroll to position [136, 0]
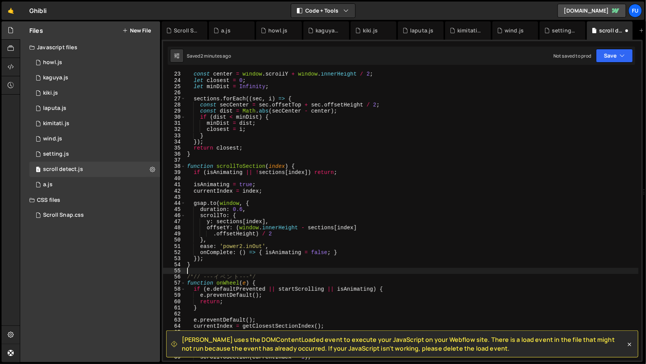
click at [329, 177] on div "const center = window . scrollY + window . innerHeight / 2 ; let closest = 0 ; …" at bounding box center [412, 221] width 453 height 301
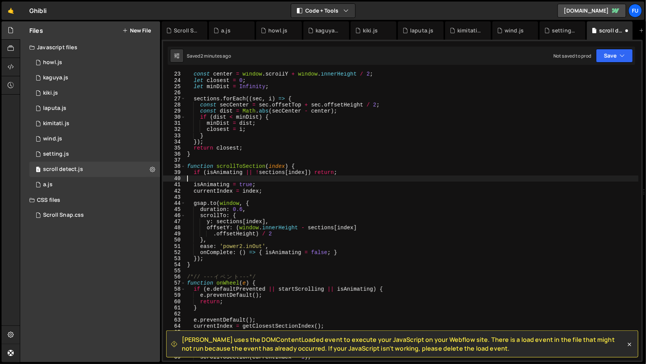
click at [329, 166] on div "const center = window . scrollY + window . innerHeight / 2 ; let closest = 0 ; …" at bounding box center [412, 221] width 453 height 301
type textarea "function scrollToSection(index) {"
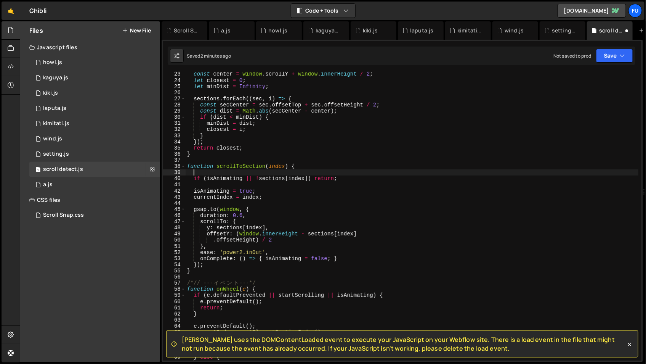
paste textarea "];"
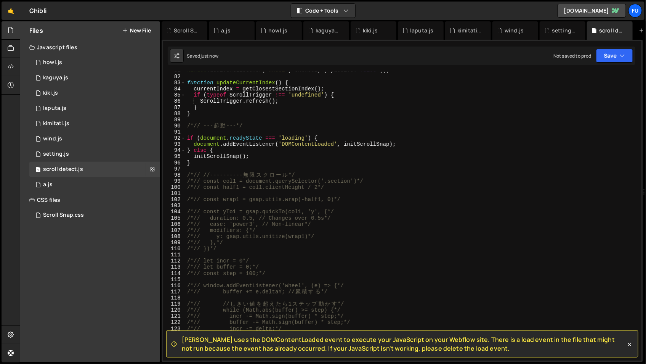
scroll to position [495, 0]
click at [259, 158] on div "window . addEventListener ( 'wheel' , onWheel , { passive : false }) ; function…" at bounding box center [412, 217] width 453 height 301
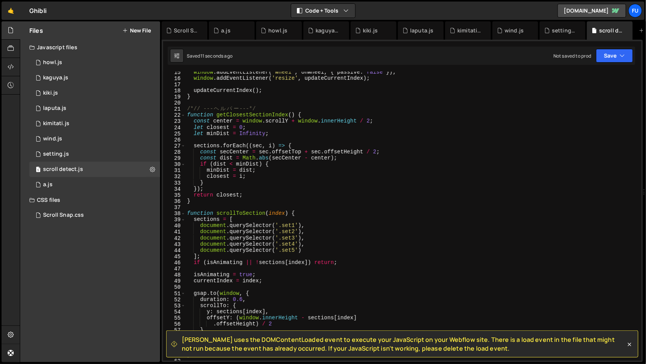
scroll to position [88, 0]
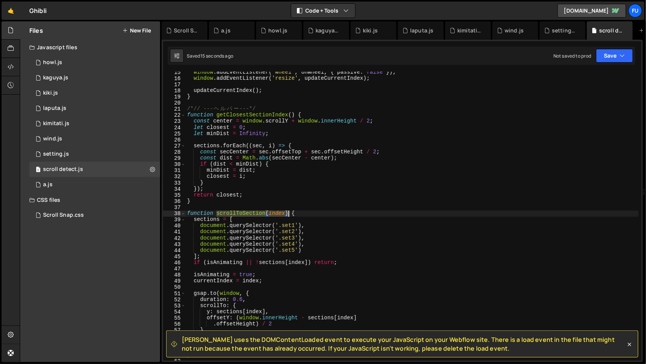
drag, startPoint x: 216, startPoint y: 211, endPoint x: 287, endPoint y: 211, distance: 71.7
click at [287, 211] on div "window . addEventListener ( 'wheel' , onWheel , { passive : false }) ; window .…" at bounding box center [412, 219] width 453 height 301
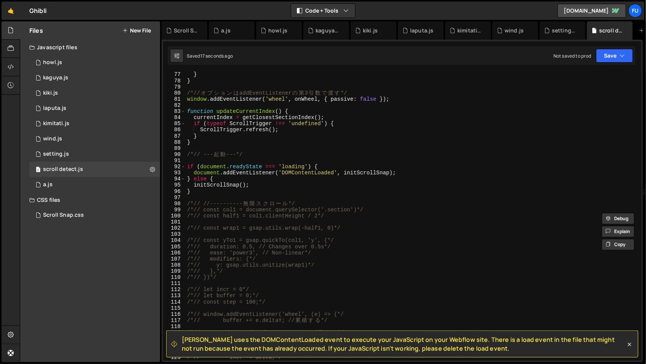
scroll to position [467, 0]
click at [285, 185] on div "} } /*// オ プ シ ョ ン は addEventListener の 第 3 引 数 で 渡 す */ window . addEventListe…" at bounding box center [412, 221] width 453 height 301
type textarea "initScrollSnap();"
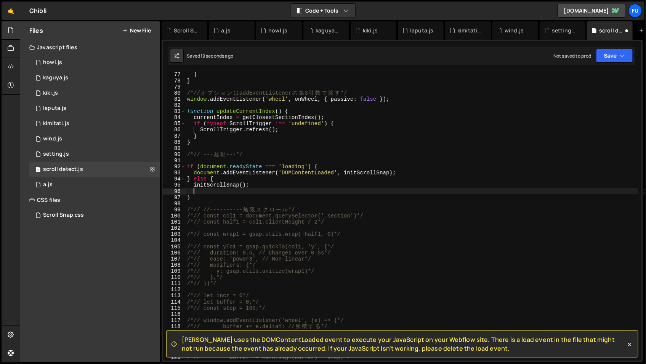
paste textarea "scrollToSection(index)"
click at [263, 189] on div "} } /*// オ プ シ ョ ン は addEventListener の 第 3 引 数 で 渡 す */ window . addEventListe…" at bounding box center [412, 221] width 453 height 301
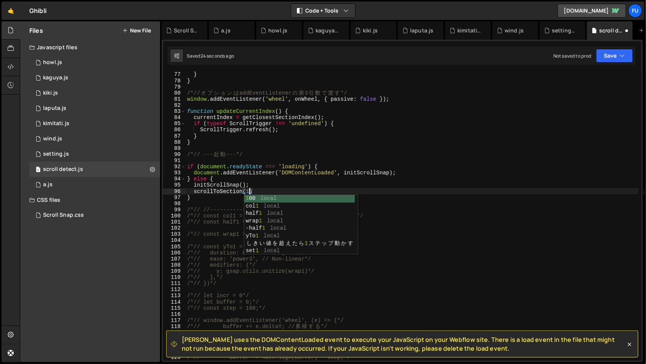
click at [431, 152] on div "} } /*// オ プ シ ョ ン は addEventListener の 第 3 引 数 で 渡 す */ window . addEventListe…" at bounding box center [412, 221] width 453 height 301
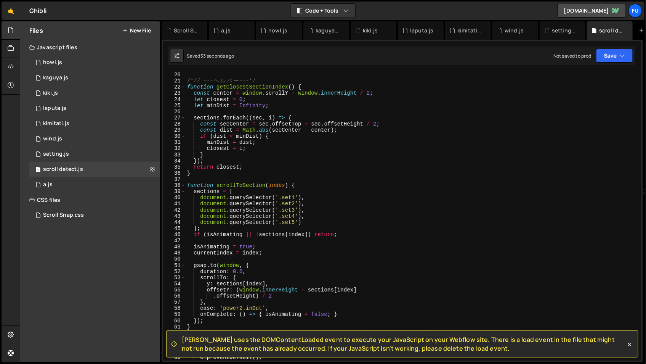
scroll to position [116, 0]
click at [194, 191] on div "} /*// --- ヘ ル パ ー ---*/ function getClosestSectionIndex ( ) { const center = w…" at bounding box center [412, 216] width 453 height 301
click at [232, 192] on div "} /*// --- ヘ ル パ ー ---*/ function getClosestSectionIndex ( ) { const center = w…" at bounding box center [412, 216] width 453 height 301
click at [202, 190] on div "} /*// --- ヘ ル パ ー ---*/ function getClosestSectionIndex ( ) { const center = w…" at bounding box center [412, 216] width 453 height 301
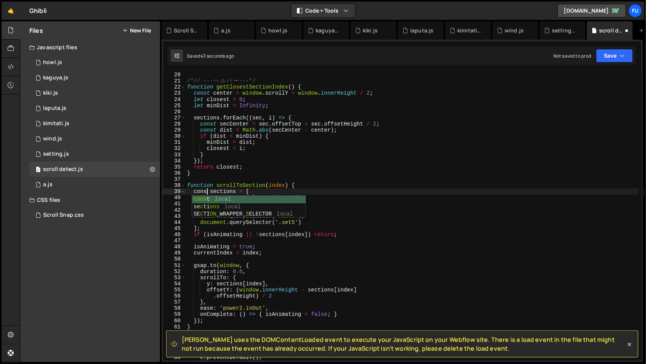
scroll to position [0, 2]
drag, startPoint x: 274, startPoint y: 188, endPoint x: 268, endPoint y: 188, distance: 5.7
click at [274, 188] on div "} /*// --- ヘ ル パ ー ---*/ function getClosestSectionIndex ( ) { const center = w…" at bounding box center [412, 216] width 453 height 301
click at [237, 191] on div "} /*// --- ヘ ル パ ー ---*/ function getClosestSectionIndex ( ) { const center = w…" at bounding box center [412, 216] width 453 height 301
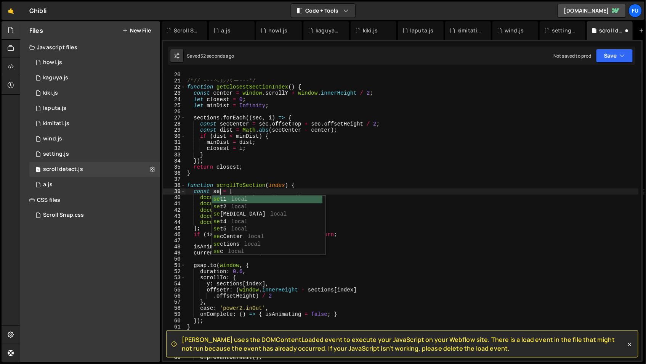
scroll to position [0, 2]
click at [374, 185] on div "} /*// --- ヘ ル パ ー ---*/ function getClosestSectionIndex ( ) { const center = w…" at bounding box center [412, 216] width 453 height 301
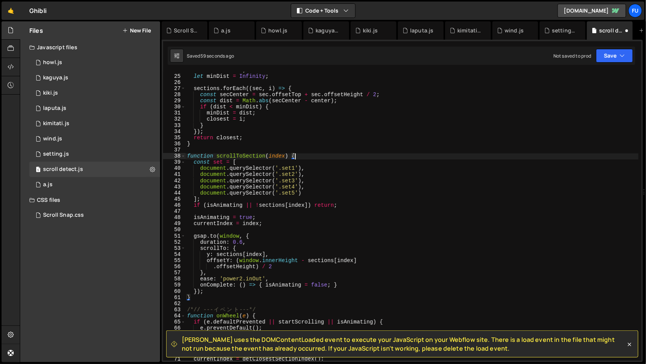
scroll to position [163, 0]
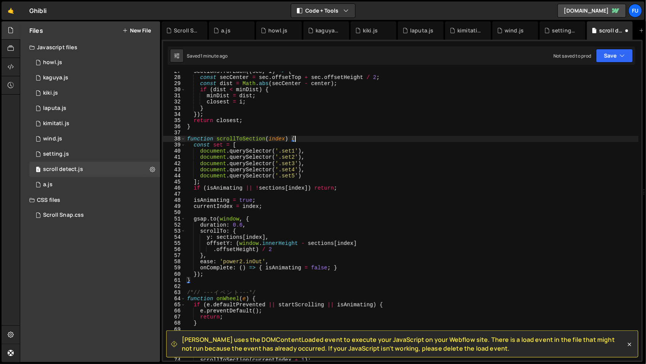
click at [265, 138] on div "sections . forEach (( sec , i ) => { const secCenter = sec . offsetTop + sec . …" at bounding box center [412, 218] width 453 height 301
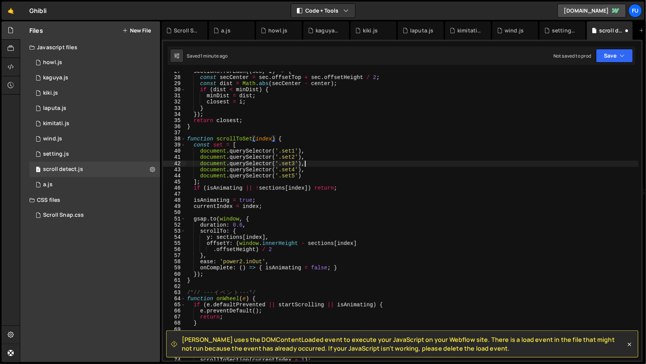
click at [332, 163] on div "sections . forEach (( sec , i ) => { const secCenter = sec . offsetTop + sec . …" at bounding box center [412, 218] width 453 height 301
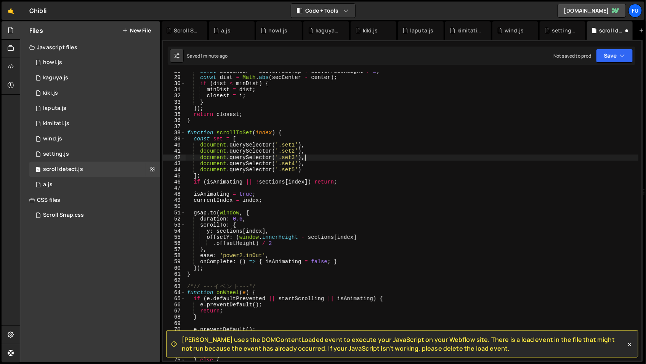
scroll to position [172, 0]
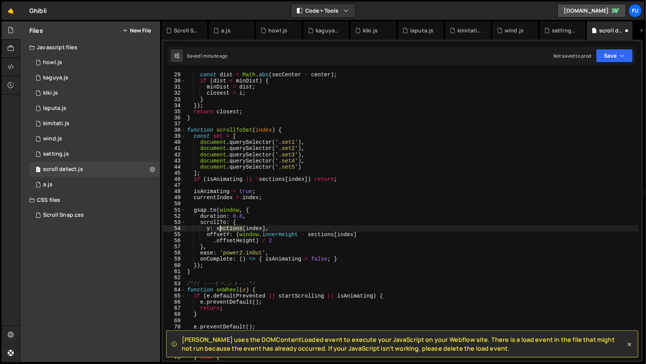
drag, startPoint x: 242, startPoint y: 227, endPoint x: 220, endPoint y: 227, distance: 22.1
click at [220, 227] on div "const secCenter = sec . offsetTop + sec . offsetHeight / 2 ; const dist = Math …" at bounding box center [412, 216] width 453 height 301
click at [222, 135] on div "const secCenter = sec . offsetTop + sec . offsetHeight / 2 ; const dist = Math …" at bounding box center [412, 216] width 453 height 301
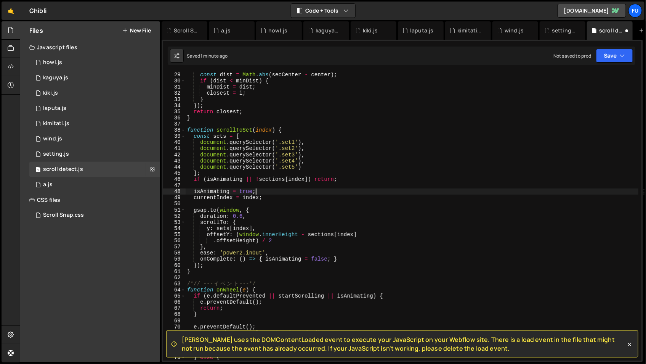
click at [301, 192] on div "const secCenter = sec . offsetTop + sec . offsetHeight / 2 ; const dist = Math …" at bounding box center [412, 216] width 453 height 301
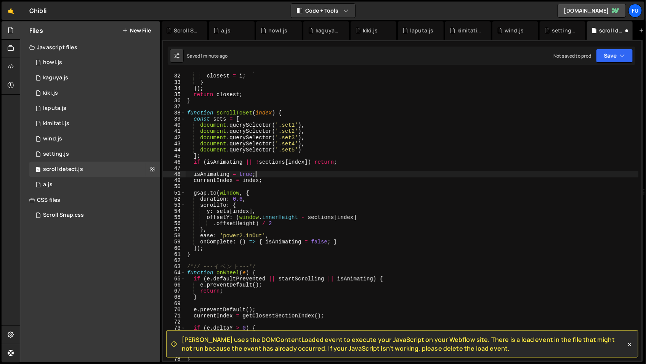
scroll to position [190, 0]
drag, startPoint x: 334, startPoint y: 216, endPoint x: 314, endPoint y: 216, distance: 19.4
click at [314, 216] on div "minDist = dist ; closest = i ; } }) ; return closest ; } function scrollToSet (…" at bounding box center [412, 216] width 453 height 301
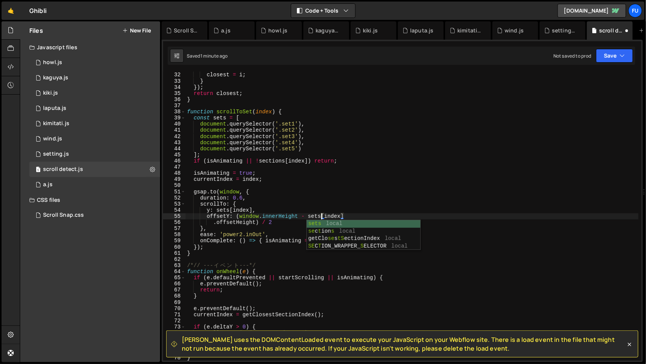
click at [460, 213] on div "minDist = dist ; closest = i ; } }) ; return closest ; } function scrollToSet (…" at bounding box center [412, 216] width 453 height 301
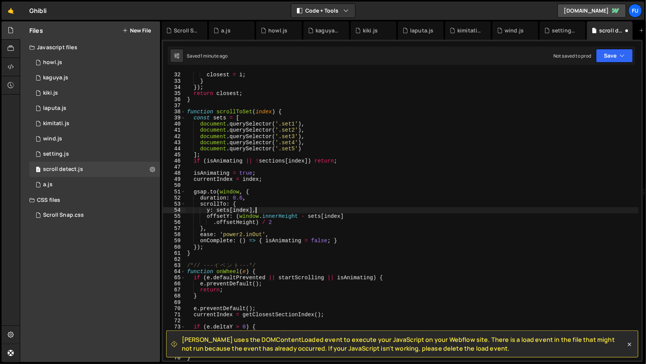
scroll to position [0, 4]
click at [282, 160] on div "minDist = dist ; closest = i ; } }) ; return closest ; } function scrollToSet (…" at bounding box center [412, 216] width 453 height 301
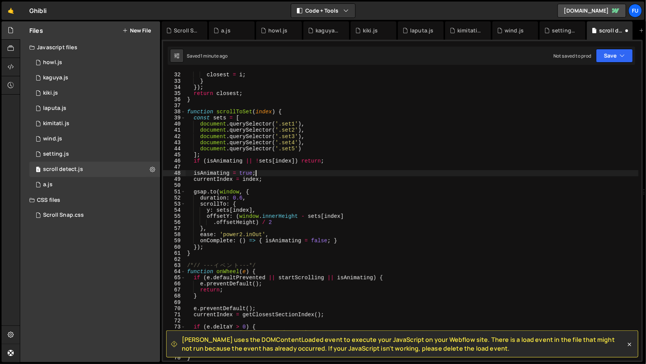
click at [410, 175] on div "minDist = dist ; closest = i ; } }) ; return closest ; } function scrollToSet (…" at bounding box center [412, 216] width 453 height 301
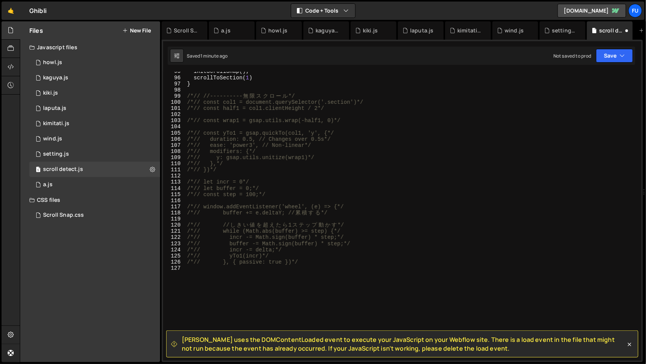
scroll to position [459, 0]
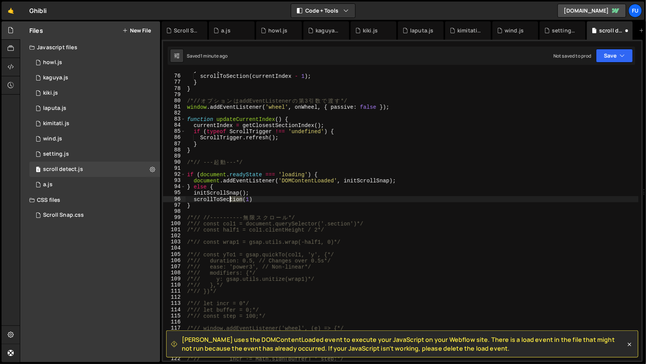
drag, startPoint x: 243, startPoint y: 199, endPoint x: 229, endPoint y: 199, distance: 14.1
click at [229, 199] on div "} else { scrollToSection ( currentIndex - 1 ) ; } } /*// オ プ シ ョ ン は addEventLi…" at bounding box center [412, 217] width 453 height 301
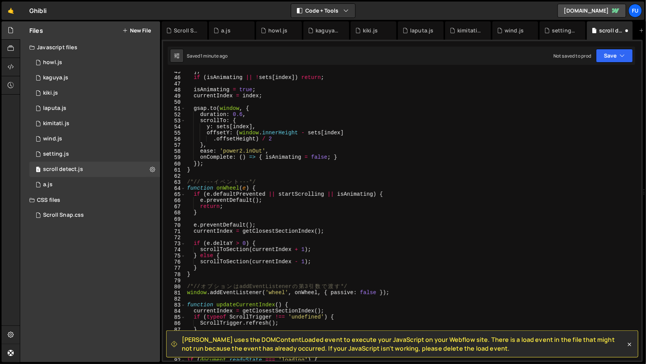
click at [255, 189] on div "] ; if ( isAnimating || ! sets [ index ]) return ; isAnimating = true ; current…" at bounding box center [412, 218] width 453 height 301
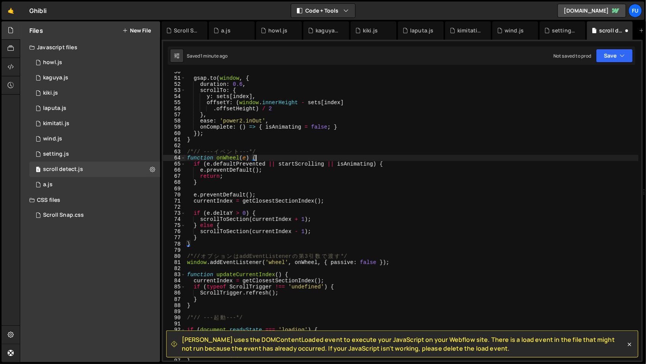
scroll to position [404, 0]
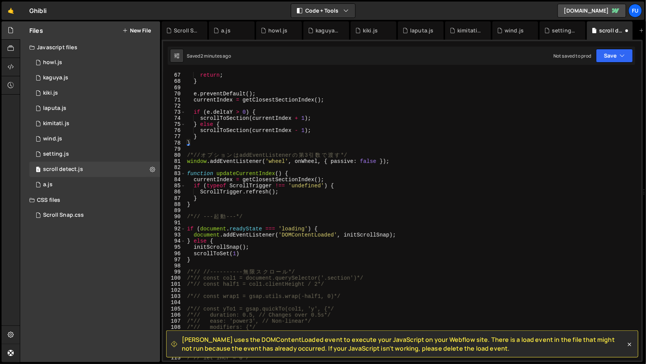
click at [271, 253] on div "e . preventDefault ( ) ; return ; } e . preventDefault ( ) ; currentIndex = get…" at bounding box center [412, 216] width 453 height 301
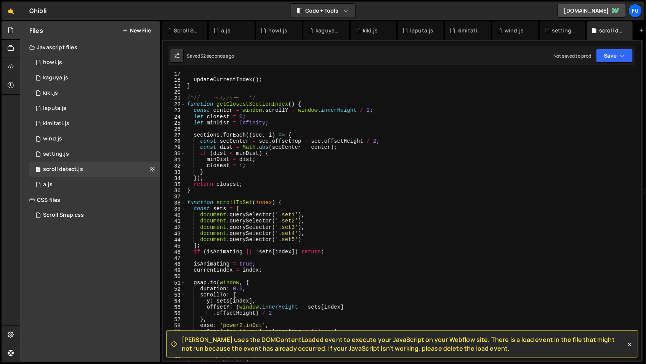
scroll to position [148, 0]
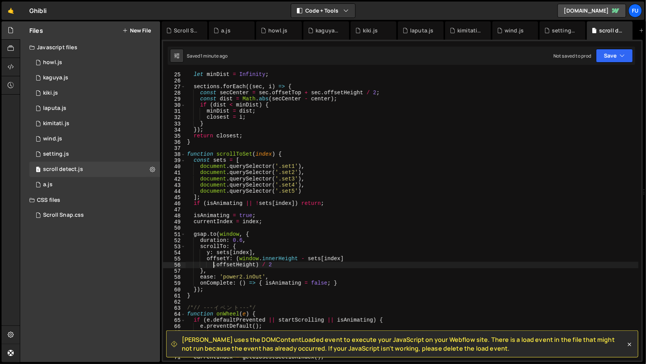
click at [213, 264] on div "let minDist = Infinity ; sections . forEach (( sec , i ) => { const secCenter =…" at bounding box center [412, 221] width 453 height 301
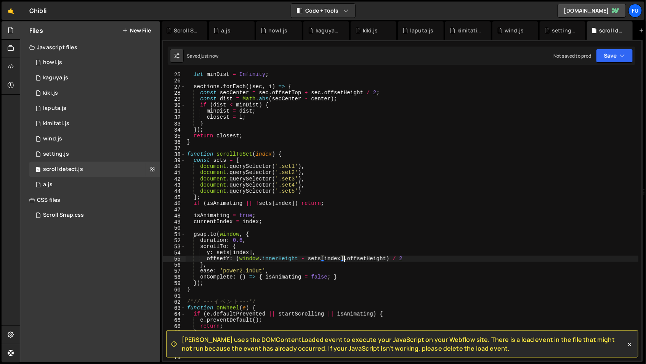
click at [432, 236] on div "let minDist = Infinity ; sections . forEach (( sec , i ) => { const secCenter =…" at bounding box center [412, 221] width 453 height 301
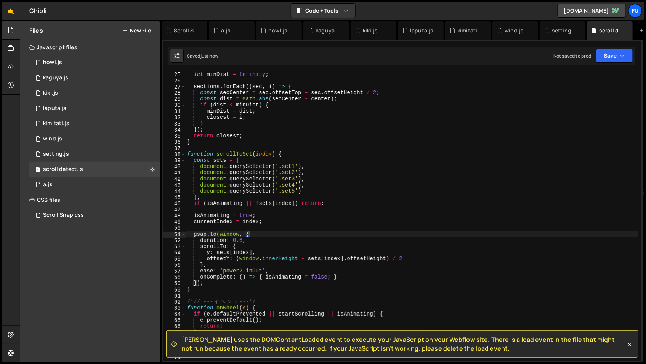
click at [613, 64] on div "Saved just now Not saved to prod Upgrade to Edit Save Save to Staging S Saved j…" at bounding box center [402, 55] width 468 height 18
click at [611, 61] on button "Save" at bounding box center [614, 56] width 37 height 14
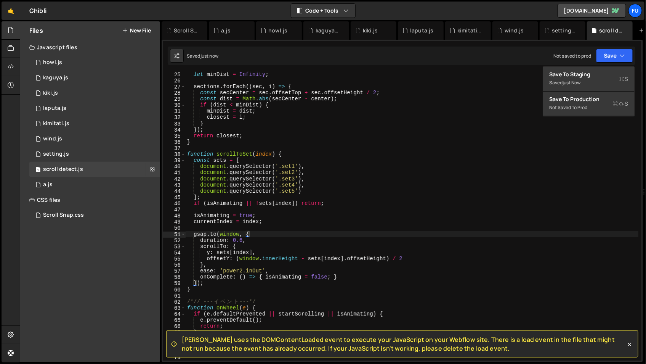
click at [606, 63] on div "Saved just now Not saved to prod Upgrade to Edit Save Save to Staging S Saved j…" at bounding box center [402, 55] width 468 height 18
type textarea "let minDist = Infinity;"
click at [603, 74] on div "let minDist = Infinity ; sections . forEach (( sec , i ) => { const secCenter =…" at bounding box center [412, 221] width 453 height 301
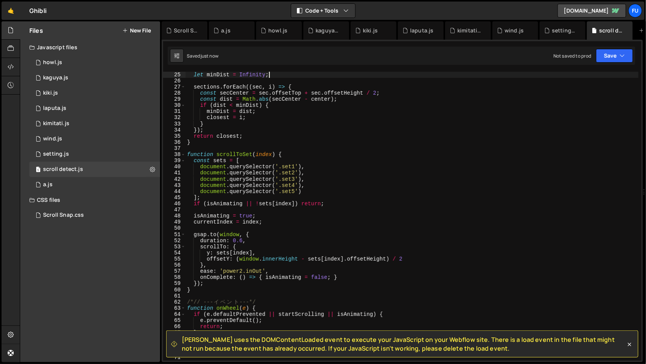
scroll to position [147, 0]
click at [609, 57] on button "Save" at bounding box center [614, 56] width 37 height 14
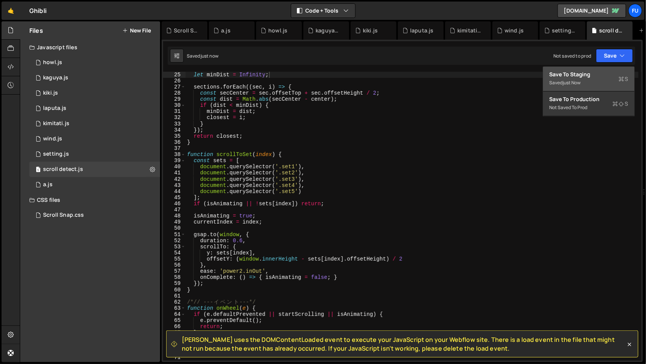
click at [608, 73] on div "Save to Staging S" at bounding box center [588, 75] width 79 height 8
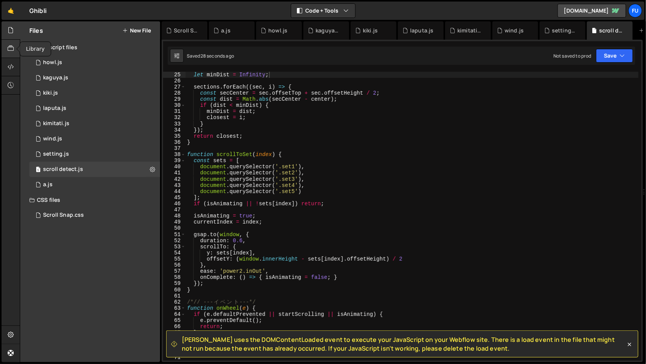
click at [14, 52] on div at bounding box center [11, 49] width 19 height 18
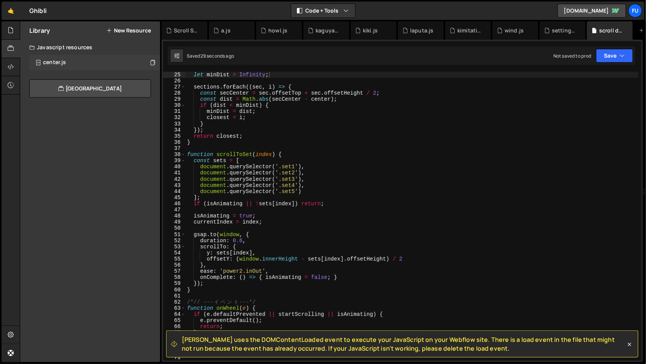
click at [83, 63] on div "center.js 0" at bounding box center [94, 62] width 131 height 15
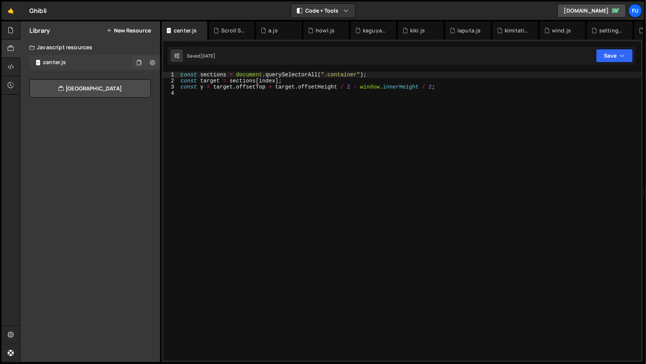
scroll to position [0, 0]
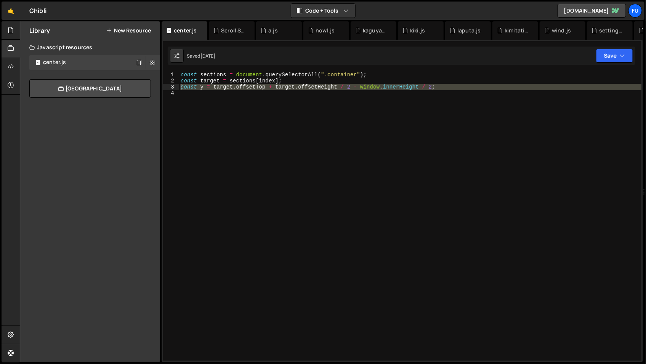
drag, startPoint x: 466, startPoint y: 90, endPoint x: 173, endPoint y: 86, distance: 293.5
click at [173, 86] on div "1 2 3 4 const sections = document . querySelectorAll ( ".container" ) ; const t…" at bounding box center [402, 216] width 478 height 289
type textarea "const y = target.offsetTop + target.offsetHeight / 2 - window.innerHeight / 2;"
click at [324, 98] on div "const sections = document . querySelectorAll ( ".container" ) ; const target = …" at bounding box center [410, 216] width 462 height 289
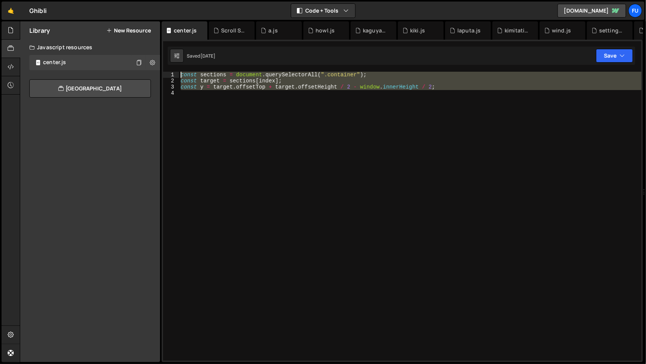
drag, startPoint x: 462, startPoint y: 94, endPoint x: 212, endPoint y: 51, distance: 253.6
click at [212, 51] on div "Debug Explain Copy center.js Scroll Snap.css a.js howl.js kaguya.js kiki.js lap…" at bounding box center [402, 191] width 481 height 341
type textarea "const sections = document.querySelectorAll(".container"); const target = sectio…"
click at [7, 28] on div at bounding box center [11, 30] width 19 height 18
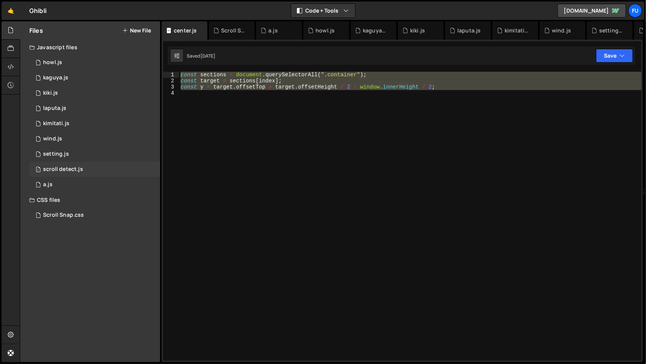
click at [125, 171] on div "1 scroll detect.js 0" at bounding box center [94, 169] width 131 height 15
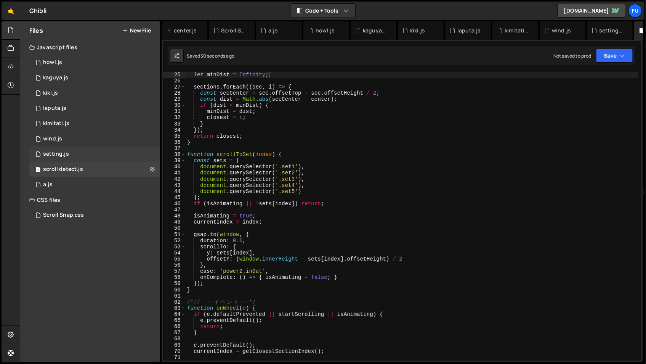
scroll to position [1820, 0]
click at [123, 161] on div "1 howl.js 0 1 kaguya.js 0 1 kiki.js 0 1 laputa.js 0 1 1 1 1" at bounding box center [90, 123] width 140 height 137
click at [123, 159] on div "1 setting.js 0" at bounding box center [94, 153] width 131 height 15
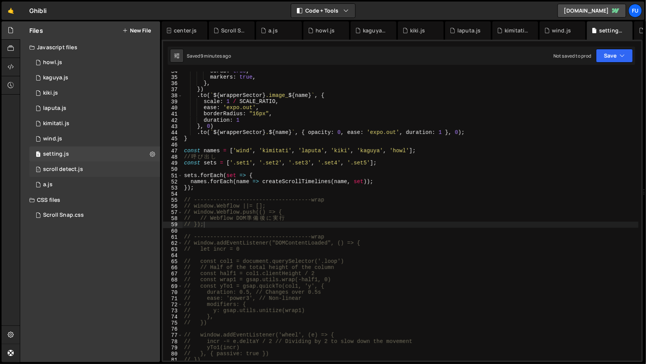
scroll to position [1847, 0]
click at [122, 168] on div "1 scroll detect.js 0" at bounding box center [94, 169] width 131 height 15
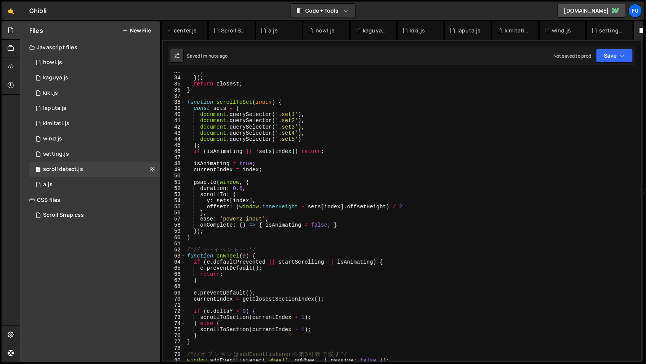
scroll to position [0, 0]
click at [261, 244] on div "} }) ; return closest ; } function scrollToSet ( index ) { const sets = [ docum…" at bounding box center [412, 219] width 453 height 301
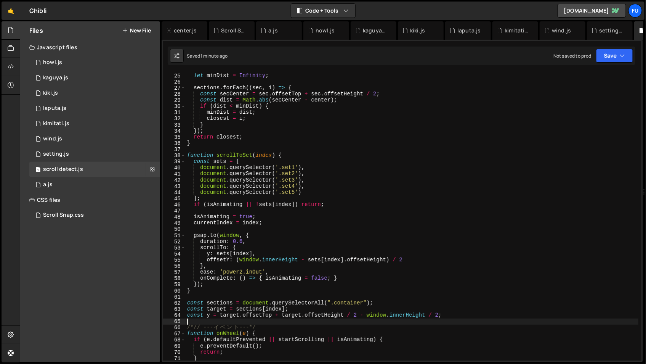
scroll to position [178, 0]
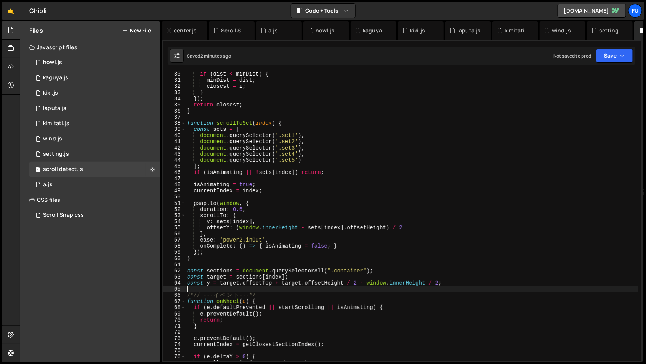
click at [292, 215] on div "if ( dist < minDist ) { minDist = dist ; closest = i ; } }) ; return closest ; …" at bounding box center [412, 221] width 453 height 301
click at [274, 219] on div "if ( dist < minDist ) { minDist = dist ; closest = i ; } }) ; return closest ; …" at bounding box center [412, 221] width 453 height 301
click at [248, 227] on div "if ( dist < minDist ) { minDist = dist ; closest = i ; } }) ; return closest ; …" at bounding box center [412, 221] width 453 height 301
click at [252, 220] on div "if ( dist < minDist ) { minDist = dist ; closest = i ; } }) ; return closest ; …" at bounding box center [412, 221] width 453 height 301
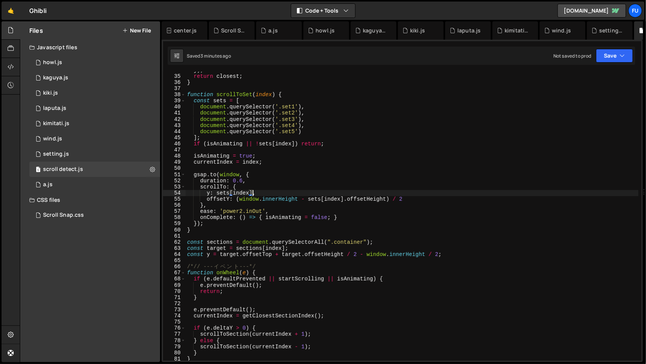
scroll to position [208, 0]
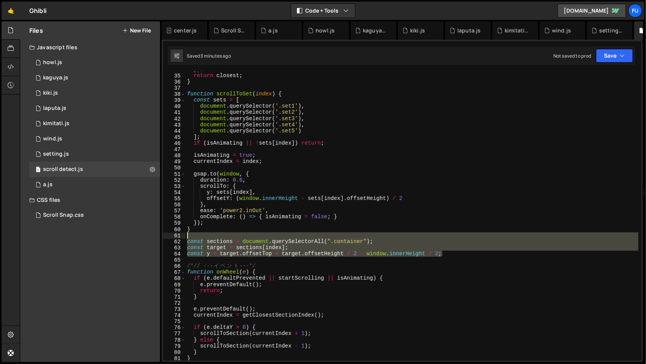
drag, startPoint x: 462, startPoint y: 255, endPoint x: 189, endPoint y: 238, distance: 273.5
click at [189, 238] on div "}) ; return closest ; } function scrollToSet ( index ) { const sets = [ documen…" at bounding box center [412, 216] width 453 height 301
type textarea "const sections = document.querySelectorAll(".container");"
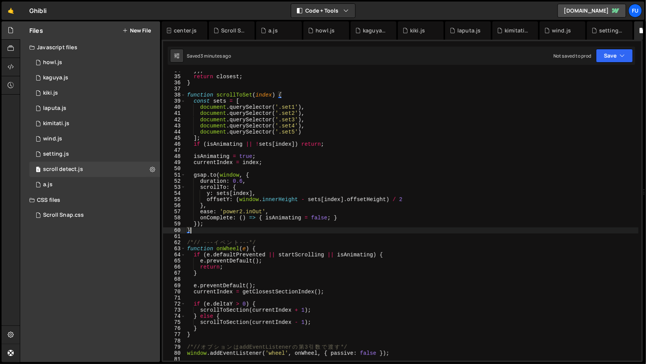
scroll to position [207, 0]
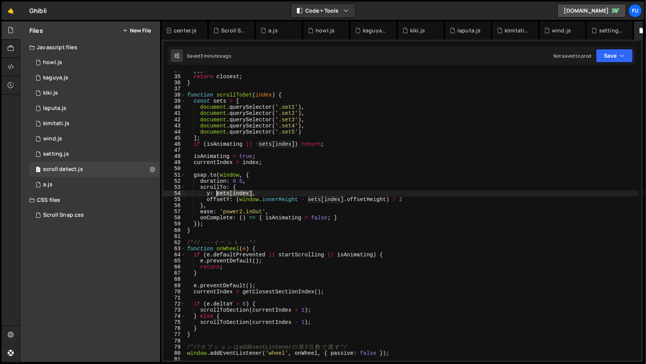
drag, startPoint x: 252, startPoint y: 192, endPoint x: 217, endPoint y: 192, distance: 34.7
click at [217, 192] on div "}) ; return closest ; } function scrollToSet ( index ) { const sets = [ documen…" at bounding box center [412, 217] width 453 height 301
type textarea "y: sets[index],"
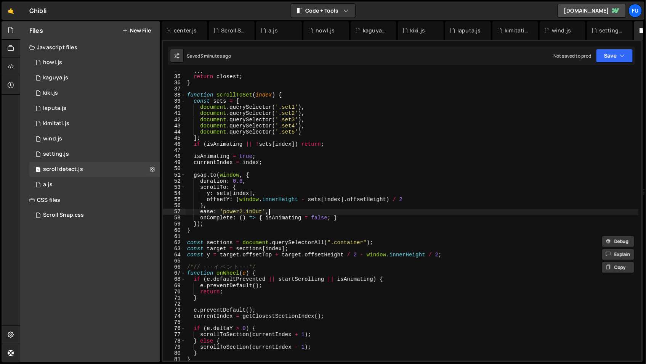
click at [307, 213] on div "}) ; return closest ; } function scrollToSet ( index ) { const sets = [ documen…" at bounding box center [412, 217] width 453 height 301
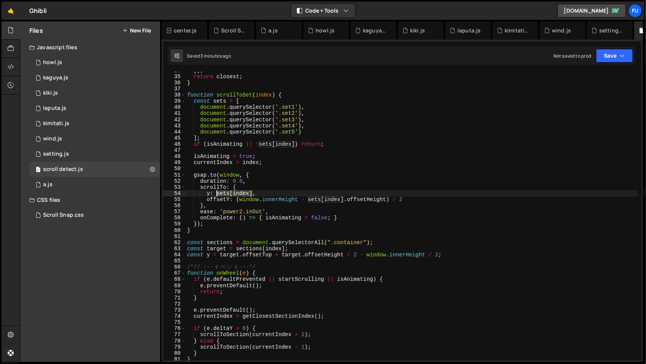
drag, startPoint x: 253, startPoint y: 192, endPoint x: 218, endPoint y: 195, distance: 35.6
click at [218, 195] on div "}) ; return closest ; } function scrollToSet ( index ) { const sets = [ documen…" at bounding box center [412, 217] width 453 height 301
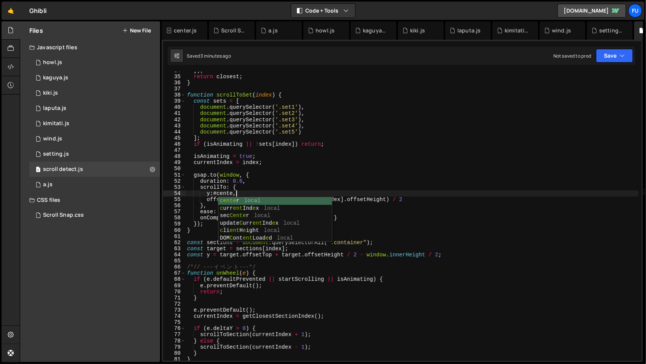
scroll to position [0, 3]
click at [279, 199] on div "center local sec Center local" at bounding box center [275, 212] width 114 height 30
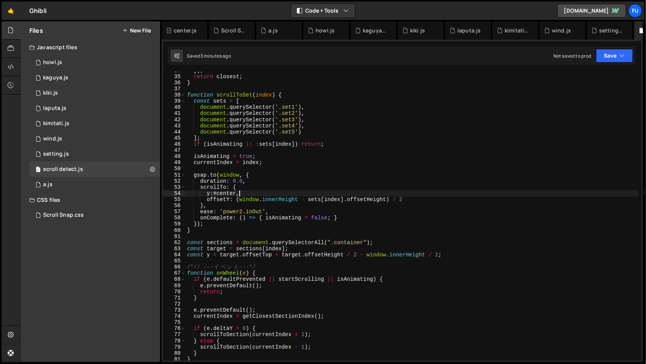
click at [215, 193] on div "}) ; return closest ; } function scrollToSet ( index ) { const sets = [ documen…" at bounding box center [412, 217] width 453 height 301
click at [242, 192] on div "}) ; return closest ; } function scrollToSet ( index ) { const sets = [ documen…" at bounding box center [412, 217] width 453 height 301
click at [446, 244] on div "}) ; return closest ; } function scrollToSet ( index ) { const sets = [ documen…" at bounding box center [412, 217] width 453 height 301
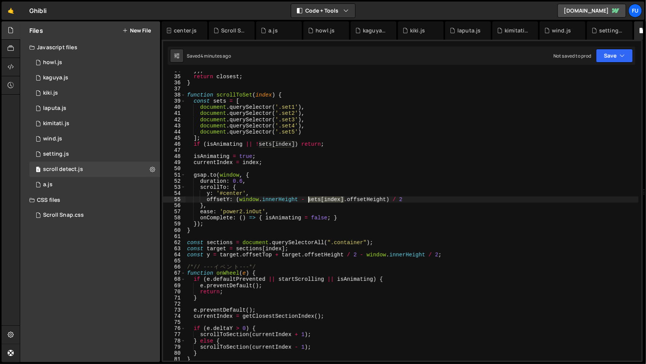
drag, startPoint x: 342, startPoint y: 199, endPoint x: 307, endPoint y: 199, distance: 35.1
click at [307, 199] on div "}) ; return closest ; } function scrollToSet ( index ) { const sets = [ documen…" at bounding box center [412, 217] width 453 height 301
click at [490, 159] on div "}) ; return closest ; } function scrollToSet ( index ) { const sets = [ documen…" at bounding box center [412, 217] width 453 height 301
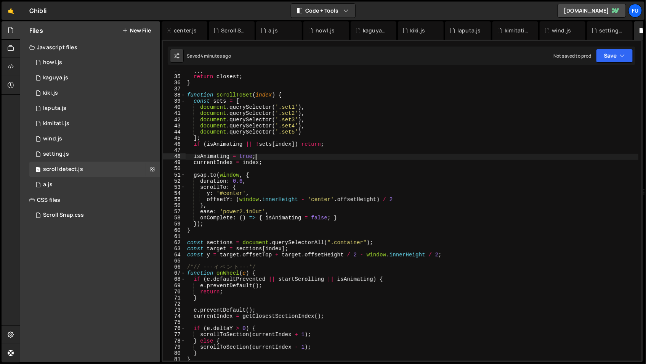
click at [311, 199] on div "}) ; return closest ; } function scrollToSet ( index ) { const sets = [ documen…" at bounding box center [412, 217] width 453 height 301
click at [436, 188] on div "}) ; return closest ; } function scrollToSet ( index ) { const sets = [ documen…" at bounding box center [412, 217] width 453 height 301
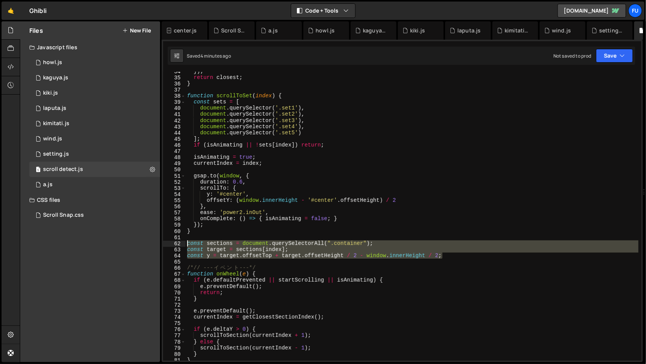
drag, startPoint x: 453, startPoint y: 254, endPoint x: 182, endPoint y: 241, distance: 271.3
click at [182, 241] on div "scrollTo: { 34 35 36 37 38 39 40 41 42 43 44 45 46 47 48 49 50 51 52 53 54 55 5…" at bounding box center [402, 216] width 478 height 289
type textarea "const sections = document.querySelectorAll(".container"); const target = sectio…"
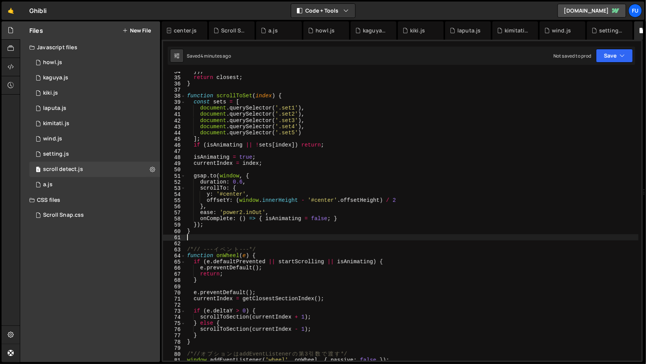
type textarea "}"
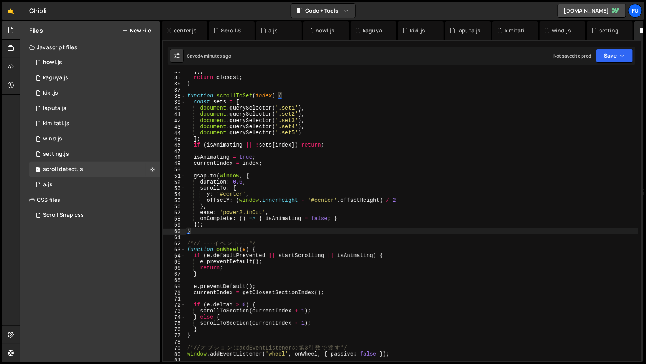
click at [263, 237] on div "}) ; return closest ; } function scrollToSet ( index ) { const sets = [ documen…" at bounding box center [412, 218] width 453 height 301
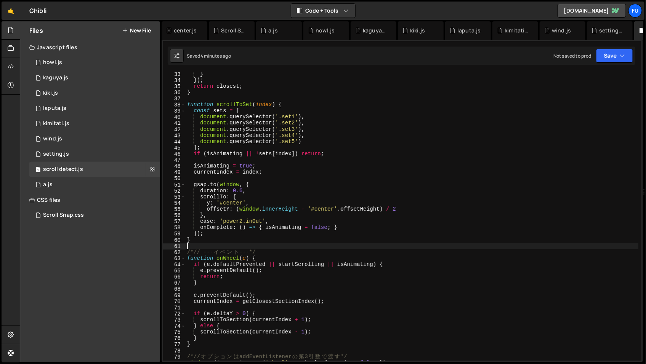
scroll to position [189, 0]
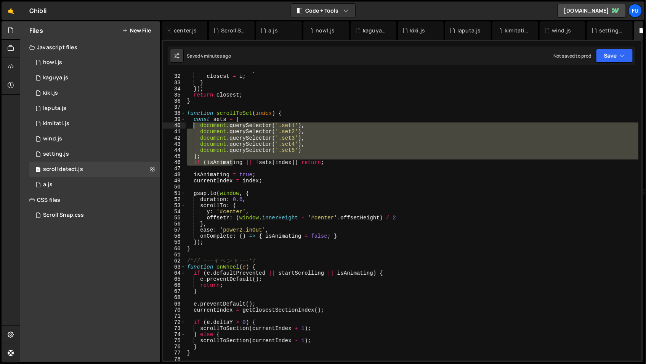
drag, startPoint x: 232, startPoint y: 159, endPoint x: 193, endPoint y: 144, distance: 42.1
click at [194, 125] on div "minDist = dist ; closest = i ; } }) ; return closest ; } function scrollToSet (…" at bounding box center [412, 217] width 453 height 301
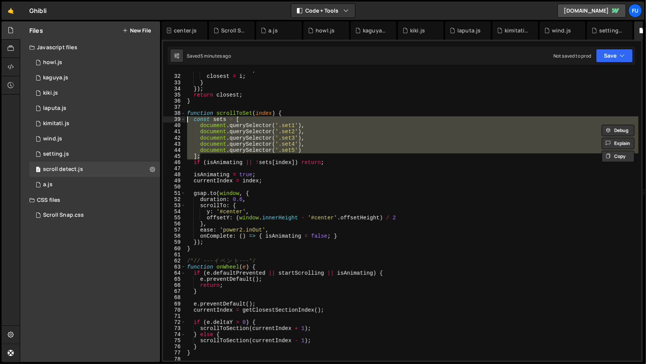
drag, startPoint x: 213, startPoint y: 157, endPoint x: 186, endPoint y: 120, distance: 44.8
click at [186, 120] on div "minDist = dist ; closest = i ; } }) ; return closest ; } function scrollToSet (…" at bounding box center [412, 217] width 453 height 301
type textarea "const sets = [ document.querySelector('.set1'),"
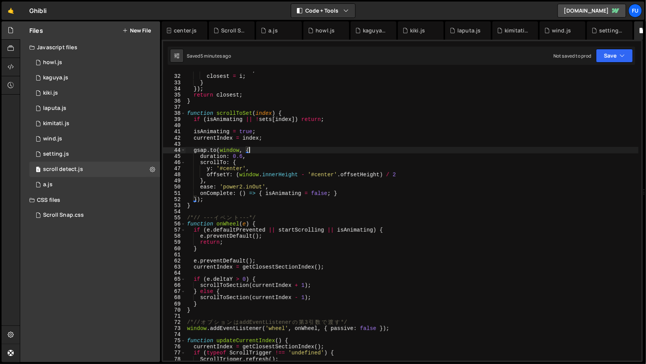
click at [298, 149] on div "minDist = dist ; closest = i ; } }) ; return closest ; } function scrollToSet (…" at bounding box center [412, 217] width 453 height 301
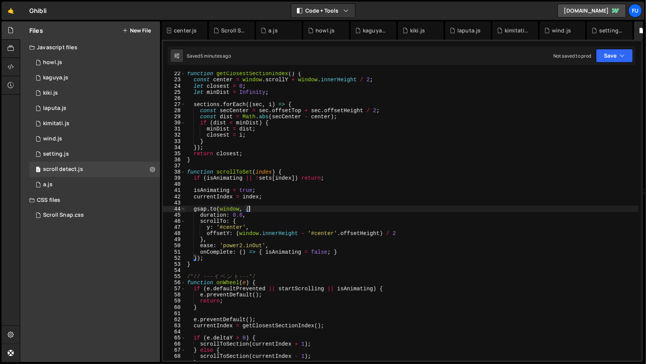
scroll to position [132, 0]
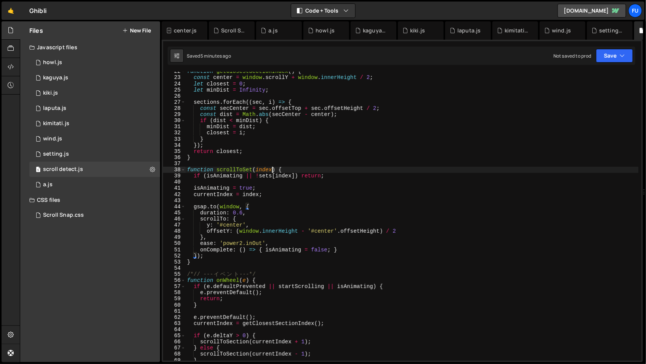
click at [272, 169] on div "function getClosestSectionIndex ( ) { const center = window . scrollY + window …" at bounding box center [412, 218] width 453 height 301
click at [343, 190] on div "function getClosestSectionIndex ( ) { const center = window . scrollY + window …" at bounding box center [412, 218] width 453 height 301
drag, startPoint x: 295, startPoint y: 175, endPoint x: 242, endPoint y: 175, distance: 53.0
click at [242, 175] on div "function getClosestSectionIndex ( ) { const center = window . scrollY + window …" at bounding box center [412, 218] width 453 height 301
click at [303, 189] on div "function getClosestSectionIndex ( ) { const center = window . scrollY + window …" at bounding box center [412, 218] width 453 height 301
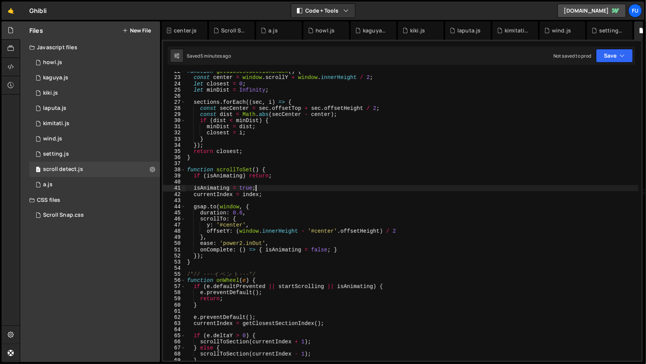
click at [303, 196] on div "function getClosestSectionIndex ( ) { const center = window . scrollY + window …" at bounding box center [412, 218] width 453 height 301
type textarea "currentIndex = index;"
click at [301, 200] on div "function getClosestSectionIndex ( ) { const center = window . scrollY + window …" at bounding box center [412, 218] width 453 height 301
click at [271, 193] on div "function getClosestSectionIndex ( ) { const center = window . scrollY + window …" at bounding box center [412, 218] width 453 height 301
type textarea "currentIndex = index;"
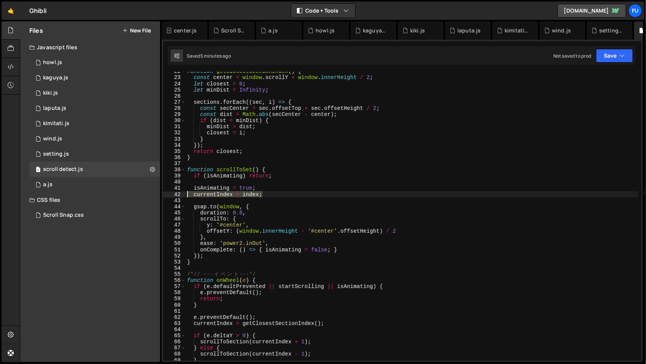
drag, startPoint x: 181, startPoint y: 194, endPoint x: 170, endPoint y: 195, distance: 11.4
click at [170, 195] on div "currentIndex = index; 22 23 24 25 26 27 28 29 30 31 32 33 34 35 36 37 38 39 40 …" at bounding box center [402, 216] width 478 height 289
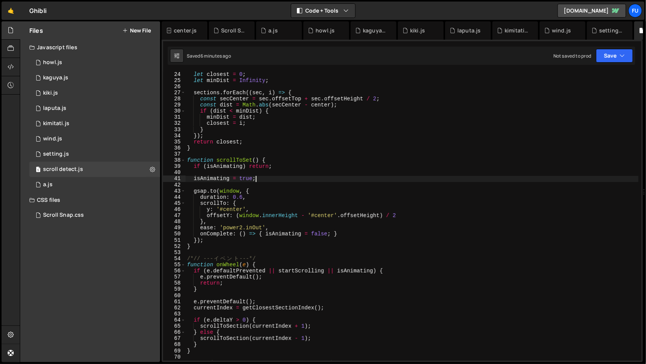
scroll to position [380, 0]
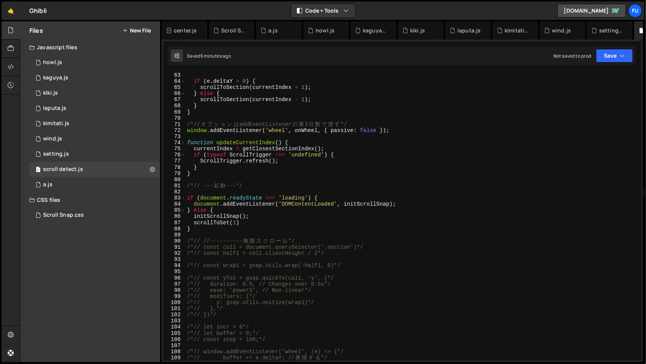
click at [241, 222] on div "currentIndex = getClosestSectionIndex ( ) ; if ( e . deltaY > 0 ) { scrollToSec…" at bounding box center [412, 216] width 453 height 301
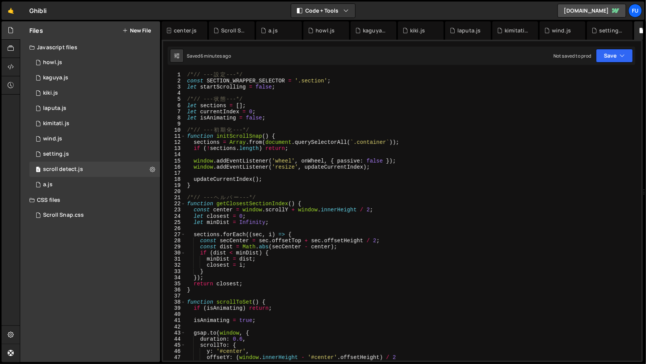
scroll to position [0, 0]
click at [301, 257] on div "/*// --- 設 定 ---*/ const SECTION_WRAPPER_SELECTOR = '.section' ; let startScrol…" at bounding box center [412, 222] width 453 height 301
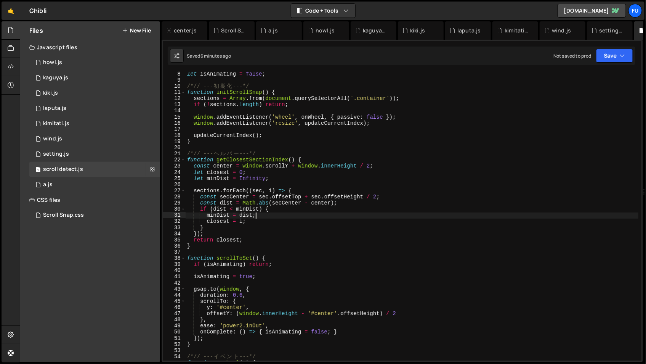
scroll to position [83, 0]
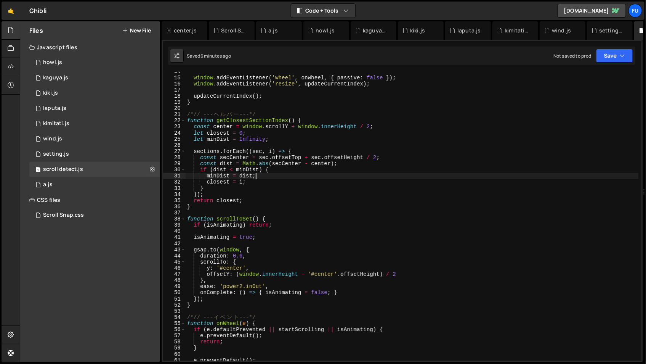
click at [301, 249] on div "window . addEventListener ( 'wheel' , onWheel , { passive : false }) ; window .…" at bounding box center [412, 218] width 453 height 301
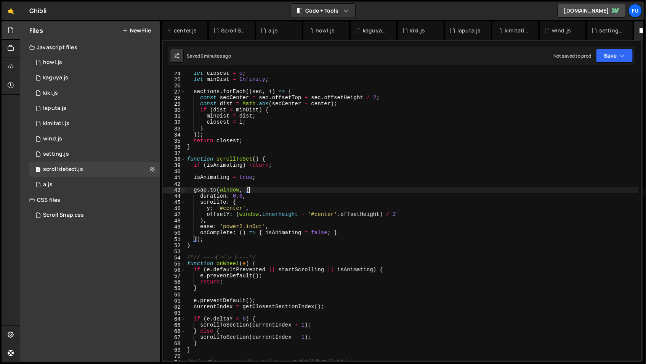
scroll to position [133, 0]
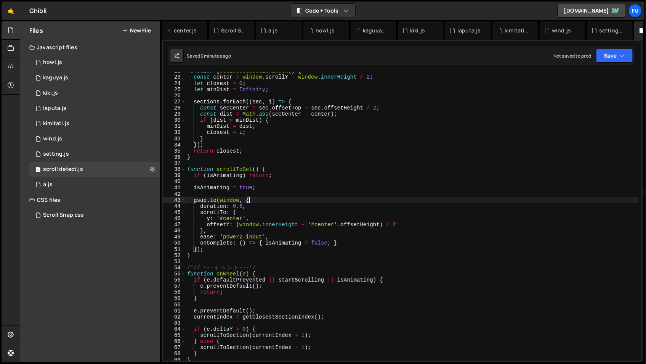
click at [366, 247] on div "function getClosestSectionIndex ( ) { const center = window . scrollY + window …" at bounding box center [412, 218] width 453 height 301
click at [342, 245] on div "function getClosestSectionIndex ( ) { const center = window . scrollY + window …" at bounding box center [412, 218] width 453 height 301
click at [337, 250] on div "function getClosestSectionIndex ( ) { const center = window . scrollY + window …" at bounding box center [412, 218] width 453 height 301
type textarea "});"
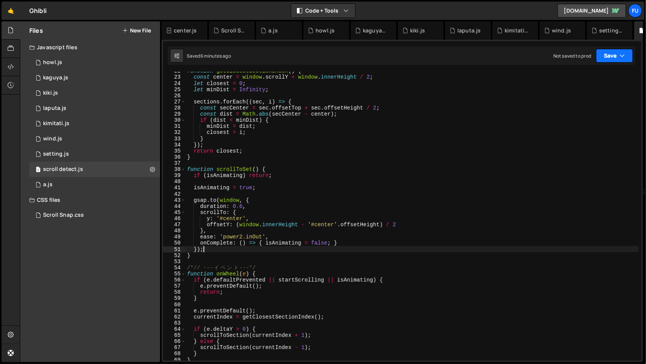
click at [617, 53] on button "Save" at bounding box center [614, 56] width 37 height 14
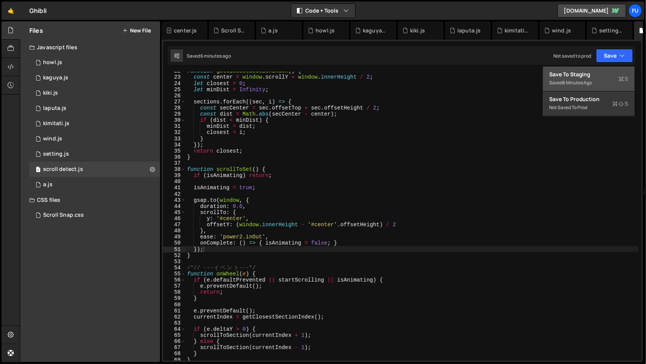
click at [608, 73] on div "Save to Staging S" at bounding box center [588, 75] width 79 height 8
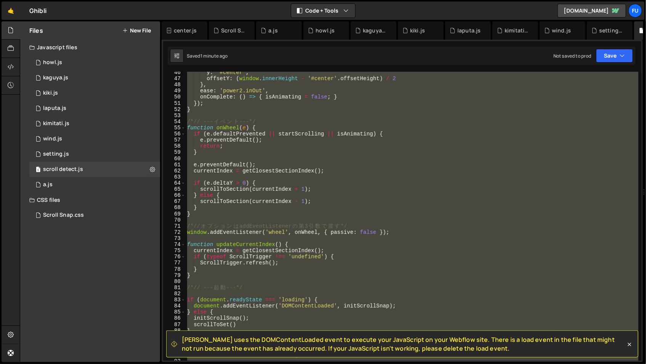
scroll to position [278, 0]
click at [253, 182] on div "y : '#center' , offsetY : ( window . innerHeight - '#center' . offsetHeight ) /…" at bounding box center [412, 216] width 453 height 289
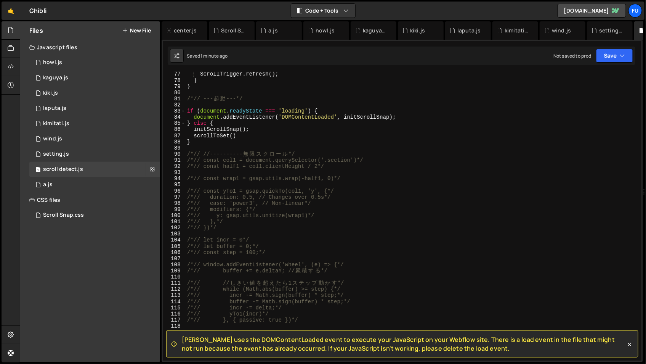
scroll to position [467, 0]
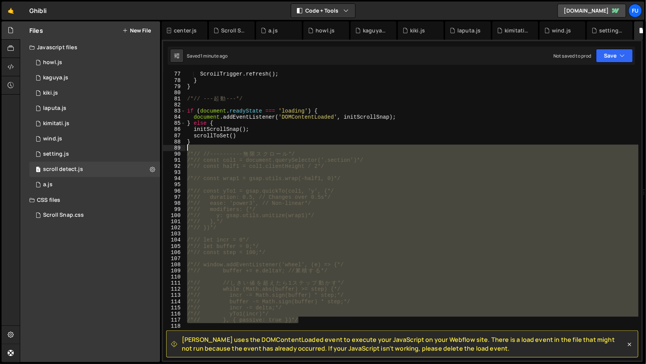
drag, startPoint x: 306, startPoint y: 321, endPoint x: 186, endPoint y: 148, distance: 210.4
click at [186, 148] on div "ScrollTrigger . refresh ( ) ; } } /*// --- 起 動 ---*/ if ( document . readyState…" at bounding box center [412, 221] width 453 height 301
type textarea "/*// //----------無限スクロール*/"
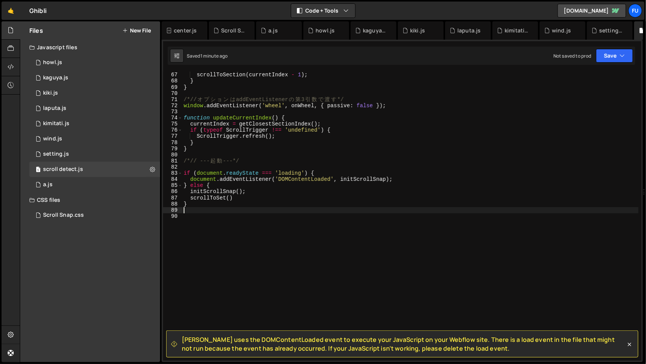
type textarea "}"
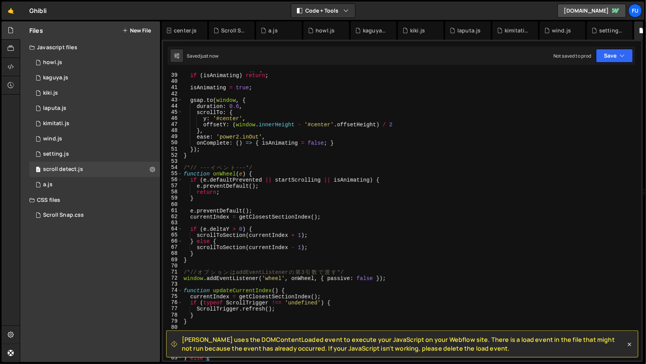
scroll to position [136, 0]
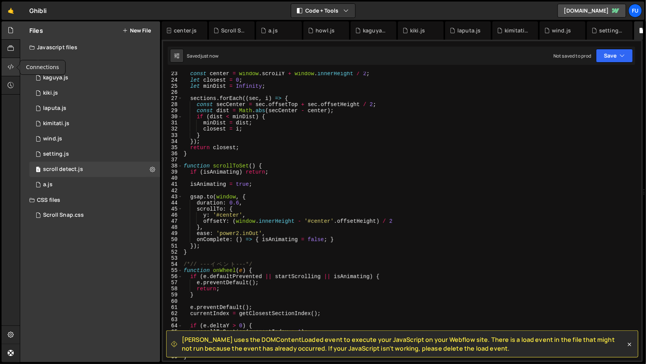
click at [8, 70] on icon at bounding box center [11, 67] width 6 height 8
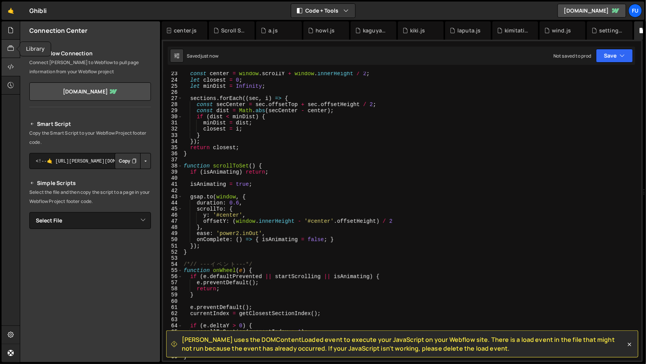
click at [13, 50] on icon at bounding box center [11, 48] width 6 height 8
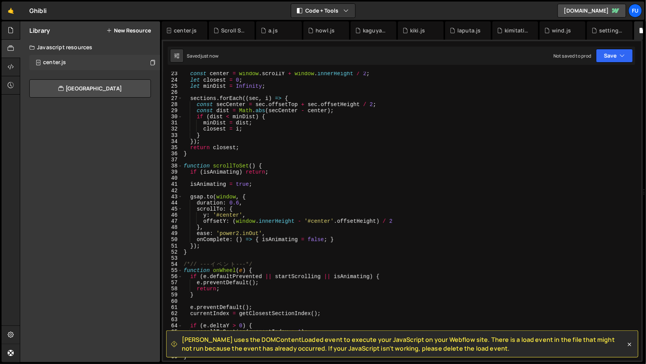
click at [88, 64] on div "center.js 0" at bounding box center [94, 62] width 131 height 15
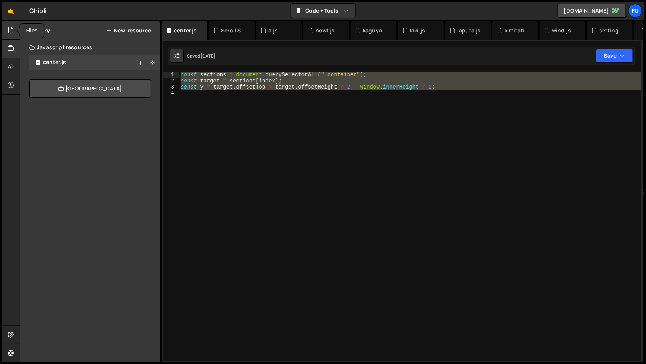
click at [12, 37] on div at bounding box center [11, 30] width 19 height 18
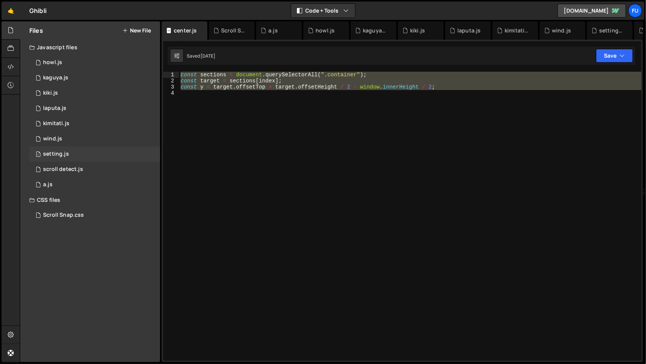
click at [115, 156] on div "1 setting.js 0" at bounding box center [94, 153] width 131 height 15
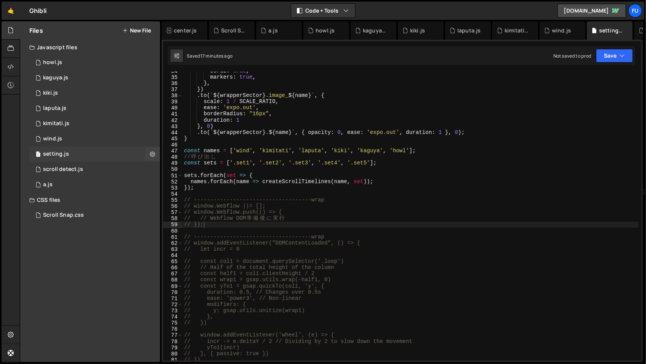
scroll to position [1847, 0]
click at [114, 165] on div "1 scroll detect.js 0" at bounding box center [94, 169] width 131 height 15
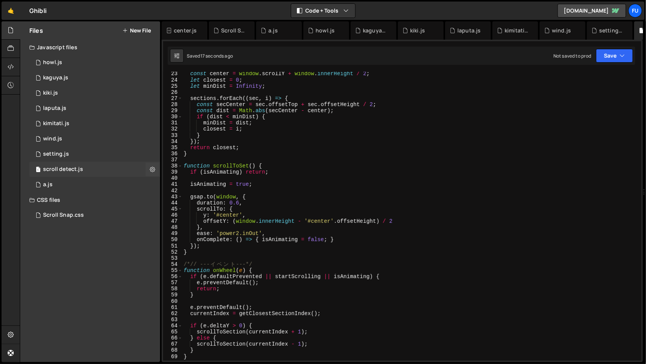
scroll to position [1820, 0]
click at [339, 253] on div "const center = window . scrollY + window . innerHeight / 2 ; let closest = 0 ; …" at bounding box center [411, 221] width 456 height 301
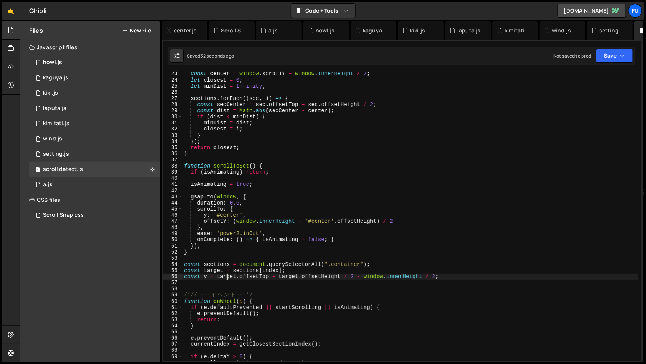
click at [226, 278] on div "const center = window . scrollY + window . innerHeight / 2 ; let closest = 0 ; …" at bounding box center [411, 221] width 456 height 301
drag, startPoint x: 217, startPoint y: 277, endPoint x: 457, endPoint y: 277, distance: 240.5
click at [457, 277] on div "const center = window . scrollY + window . innerHeight / 2 ; let closest = 0 ; …" at bounding box center [411, 221] width 456 height 301
click at [218, 216] on div "const center = window . scrollY + window . innerHeight / 2 ; let closest = 0 ; …" at bounding box center [411, 221] width 456 height 301
drag, startPoint x: 212, startPoint y: 213, endPoint x: 242, endPoint y: 213, distance: 29.7
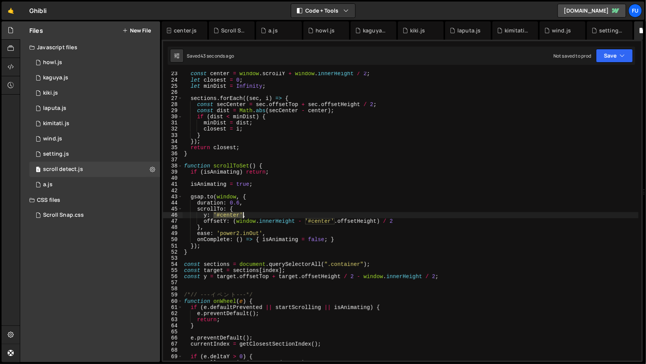
click at [242, 213] on div "const center = window . scrollY + window . innerHeight / 2 ; let closest = 0 ; …" at bounding box center [411, 221] width 456 height 301
paste textarea "target.offsetTop + target.offsetHeight / 2 - window.innerHeight / 2;"
click at [232, 214] on div "const center = window . scrollY + window . innerHeight / 2 ; let closest = 0 ; …" at bounding box center [411, 221] width 456 height 301
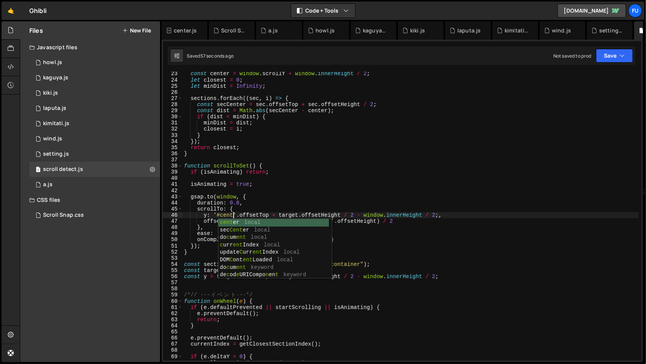
scroll to position [0, 3]
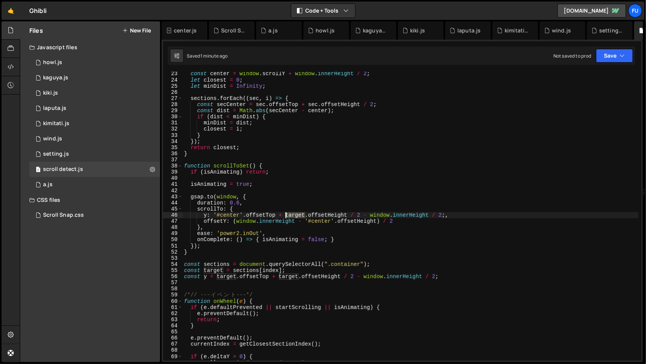
drag, startPoint x: 304, startPoint y: 214, endPoint x: 285, endPoint y: 213, distance: 19.5
click at [285, 213] on div "const center = window . scrollY + window . innerHeight / 2 ; let closest = 0 ; …" at bounding box center [411, 221] width 456 height 301
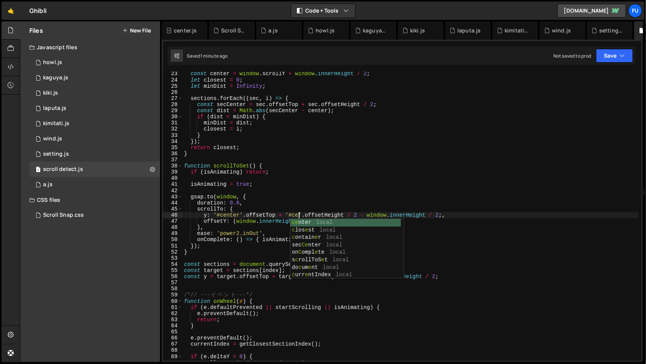
scroll to position [0, 8]
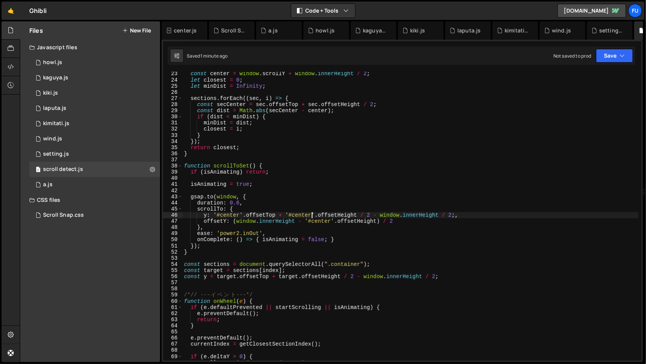
click at [401, 217] on div "const center = window . scrollY + window . innerHeight / 2 ; let closest = 0 ; …" at bounding box center [411, 221] width 456 height 301
drag, startPoint x: 400, startPoint y: 224, endPoint x: 183, endPoint y: 223, distance: 217.3
click at [183, 223] on div "const center = window . scrollY + window . innerHeight / 2 ; let closest = 0 ; …" at bounding box center [411, 221] width 456 height 301
type textarea "offsetY: (window.innerHeight - '#center'.offsetHeight) / 2"
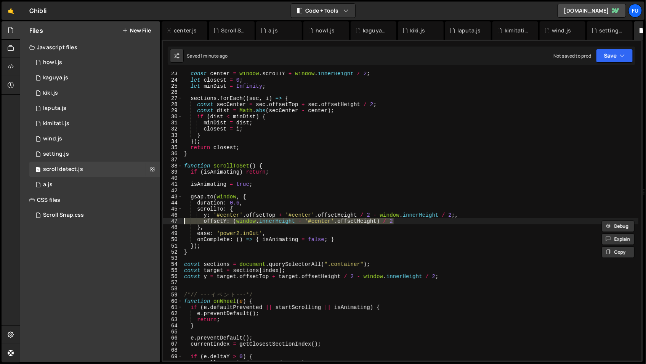
scroll to position [0, 0]
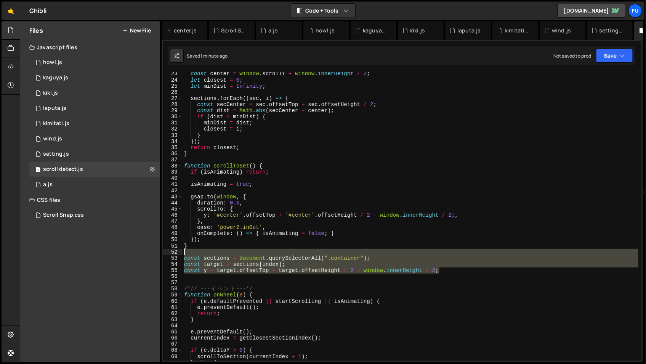
drag, startPoint x: 453, startPoint y: 268, endPoint x: 252, endPoint y: 254, distance: 201.3
click at [252, 254] on div "const center = window . scrollY + window . innerHeight / 2 ; let closest = 0 ; …" at bounding box center [411, 221] width 456 height 301
type textarea "const sections = document.querySelectorAll(".container");"
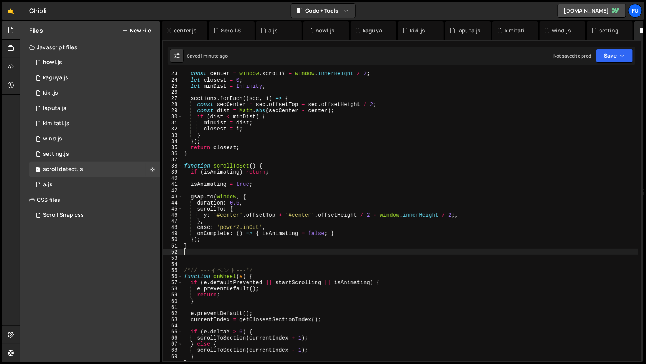
type textarea "}"
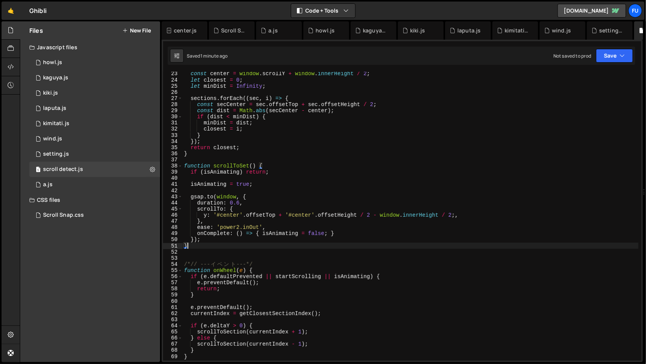
click at [215, 257] on div "const center = window . scrollY + window . innerHeight / 2 ; let closest = 0 ; …" at bounding box center [411, 221] width 456 height 301
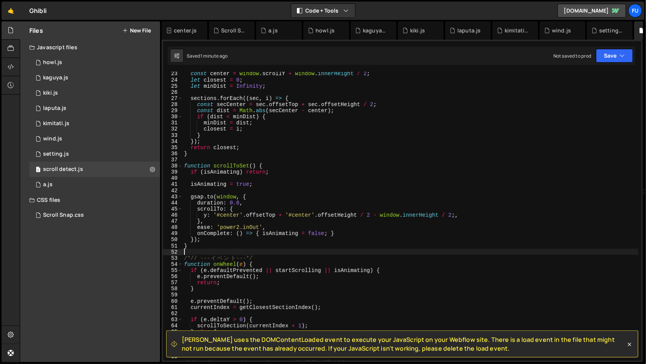
click at [460, 215] on div "const center = window . scrollY + window . innerHeight / 2 ; let closest = 0 ; …" at bounding box center [411, 221] width 456 height 301
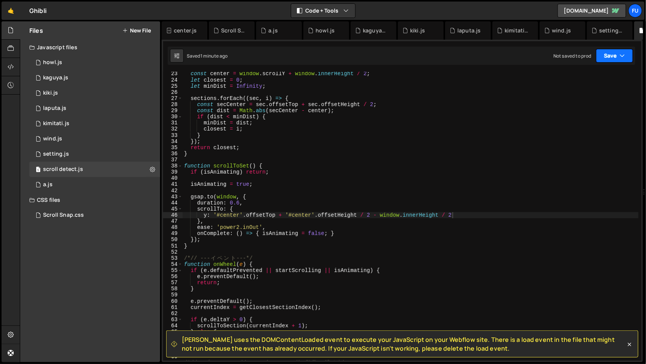
click at [626, 57] on button "Save" at bounding box center [614, 56] width 37 height 14
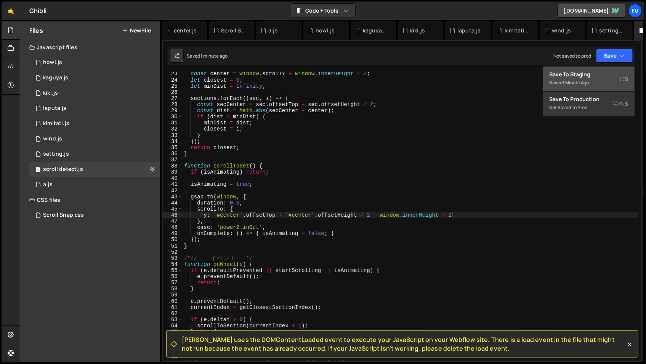
click at [604, 81] on div "Saved 1 minute ago" at bounding box center [588, 82] width 79 height 9
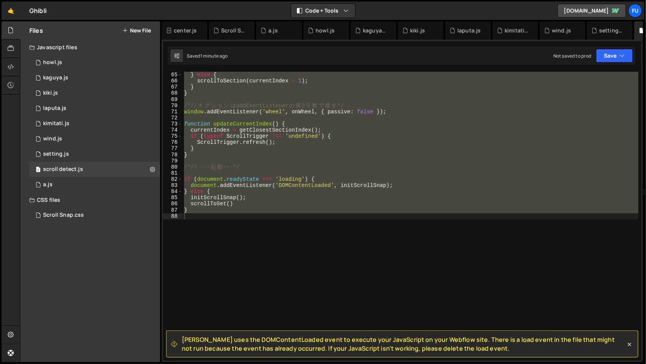
scroll to position [175, 0]
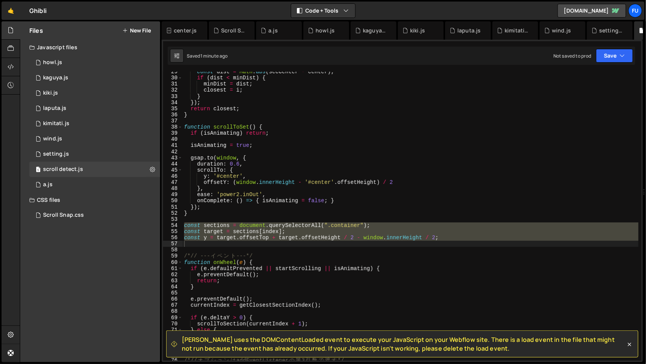
click at [266, 241] on div "const dist = Math . abs ( secCenter - center ) ; if ( dist < minDist ) { minDis…" at bounding box center [411, 216] width 456 height 289
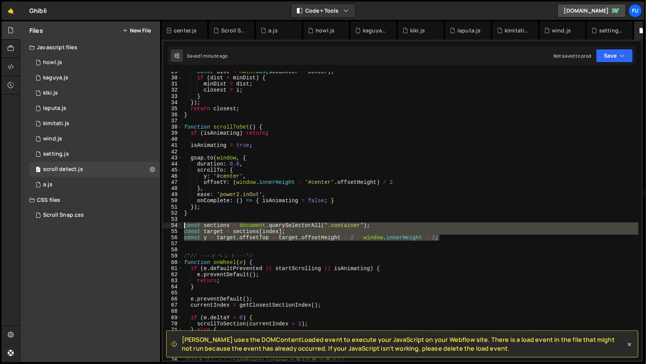
drag, startPoint x: 454, startPoint y: 237, endPoint x: 177, endPoint y: 225, distance: 277.4
click at [177, 225] on div "const y = target.offsetTop + target.offsetHeight / 2 - window.innerHeight / 2; …" at bounding box center [402, 216] width 478 height 289
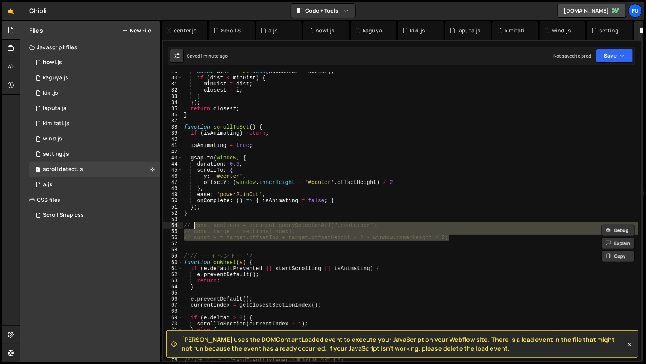
click at [334, 183] on div "const dist = Math . abs ( secCenter - center ) ; if ( dist < minDist ) { minDis…" at bounding box center [411, 219] width 456 height 301
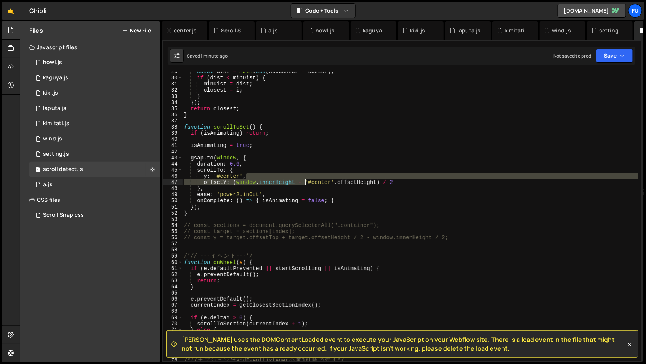
drag, startPoint x: 398, startPoint y: 179, endPoint x: 327, endPoint y: 184, distance: 71.1
click at [306, 184] on div "const dist = Math . abs ( secCenter - center ) ; if ( dist < minDist ) { minDis…" at bounding box center [411, 219] width 456 height 301
click at [367, 182] on div "const dist = Math . abs ( secCenter - center ) ; if ( dist < minDist ) { minDis…" at bounding box center [411, 219] width 456 height 301
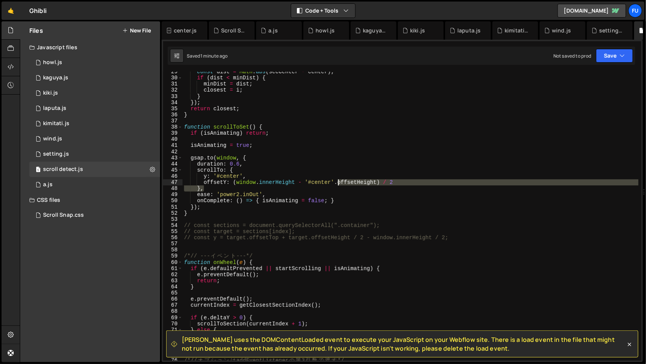
drag, startPoint x: 412, startPoint y: 187, endPoint x: 338, endPoint y: 185, distance: 74.0
click at [338, 185] on div "const dist = Math . abs ( secCenter - center ) ; if ( dist < minDist ) { minDis…" at bounding box center [411, 219] width 456 height 301
click at [338, 185] on div "const dist = Math . abs ( secCenter - center ) ; if ( dist < minDist ) { minDis…" at bounding box center [411, 216] width 456 height 289
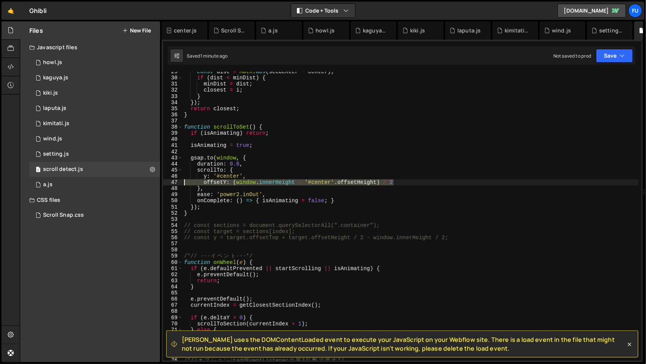
drag, startPoint x: 402, startPoint y: 185, endPoint x: 174, endPoint y: 180, distance: 228.4
click at [174, 180] on div "offsetY: (window.innerHeight - '#center'.offsetHeight) / 2 29 30 31 32 33 34 35…" at bounding box center [402, 216] width 478 height 289
click at [406, 182] on div "const dist = Math . abs ( secCenter - center ) ; if ( dist < minDist ) { minDis…" at bounding box center [411, 216] width 456 height 289
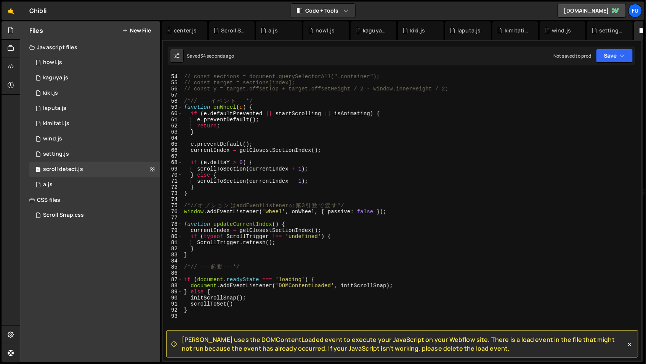
scroll to position [323, 0]
click at [241, 303] on div "// const sections = document.querySelectorAll(".container"); // const target = …" at bounding box center [411, 217] width 456 height 301
type textarea "scrollToSet()"
drag, startPoint x: 240, startPoint y: 302, endPoint x: 172, endPoint y: 303, distance: 67.8
click at [172, 303] on div "scrollToSet() 53 54 55 56 57 58 59 60 61 62 63 64 65 66 67 68 69 70 71 72 73 74…" at bounding box center [402, 216] width 478 height 289
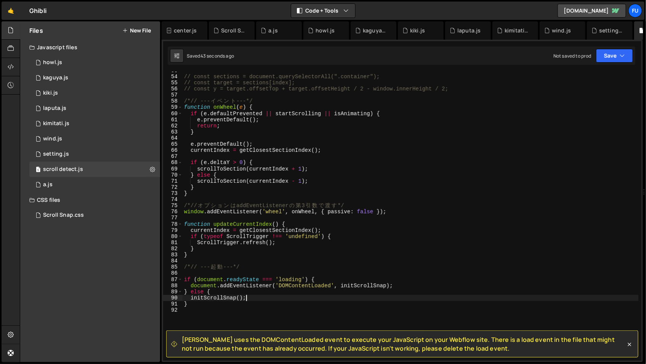
click at [218, 294] on div "// const sections = document.querySelectorAll(".container"); // const target = …" at bounding box center [411, 217] width 456 height 301
type textarea "} else {"
paste textarea "scrollToSet()"
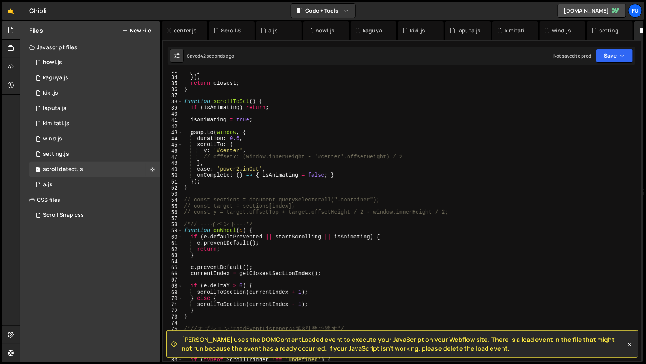
scroll to position [230, 0]
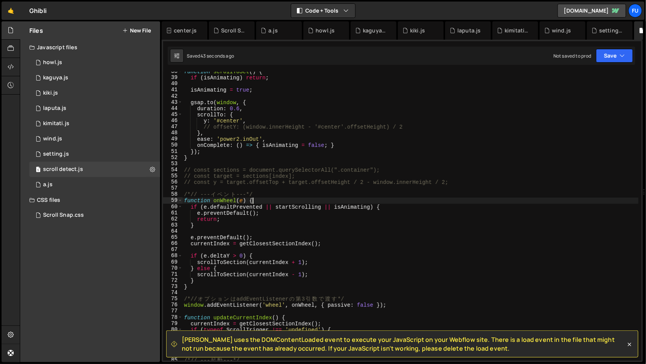
click at [335, 203] on div "function scrollToSet ( ) { if ( isAnimating ) return ; isAnimating = true ; gsa…" at bounding box center [411, 219] width 456 height 301
click at [334, 206] on div "function scrollToSet ( ) { if ( isAnimating ) return ; isAnimating = true ; gsa…" at bounding box center [411, 219] width 456 height 301
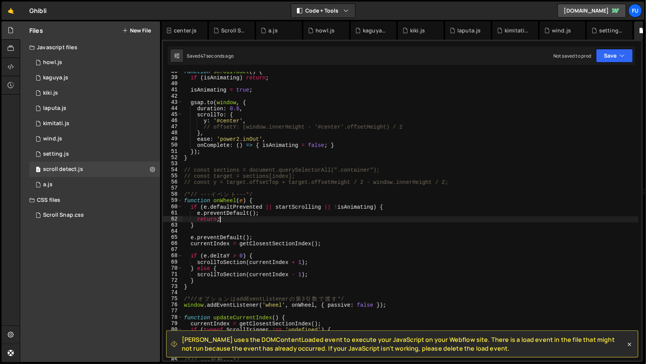
click at [356, 217] on div "function scrollToSet ( ) { if ( isAnimating ) return ; isAnimating = true ; gsa…" at bounding box center [411, 219] width 456 height 301
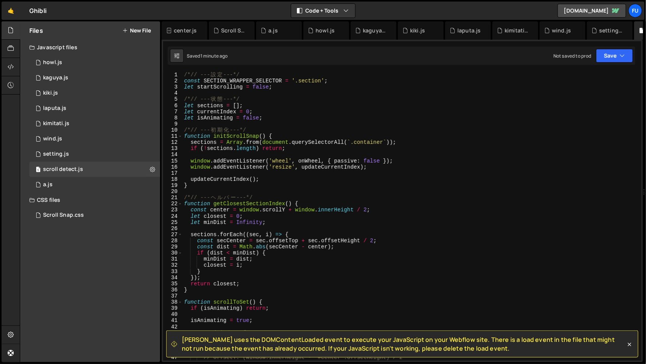
scroll to position [0, 0]
click at [606, 55] on button "Save" at bounding box center [614, 56] width 37 height 14
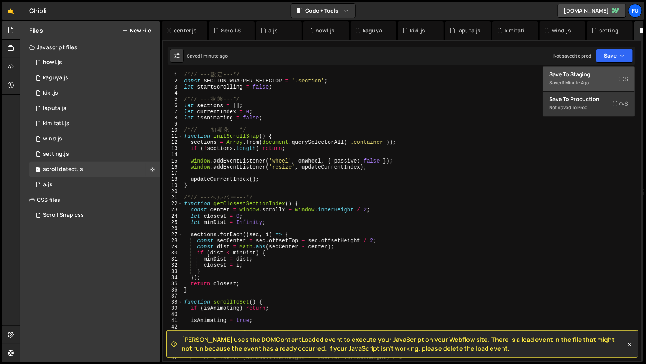
click at [585, 77] on div "Save to Staging S" at bounding box center [588, 75] width 79 height 8
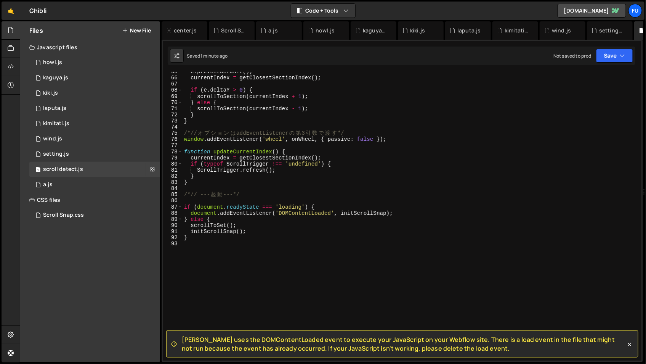
scroll to position [396, 0]
click at [319, 234] on div "e . preventDefault ( ) ; currentIndex = getClosestSectionIndex ( ) ; if ( e . d…" at bounding box center [411, 219] width 456 height 301
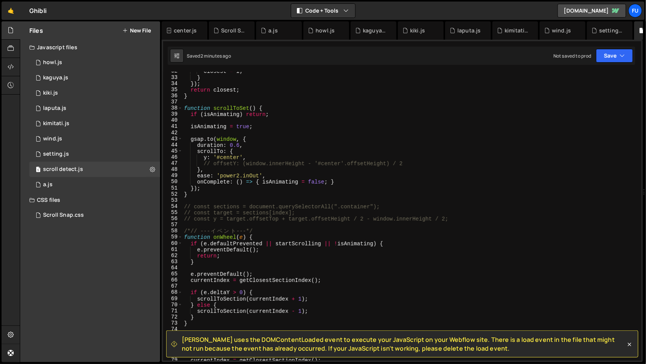
scroll to position [160, 0]
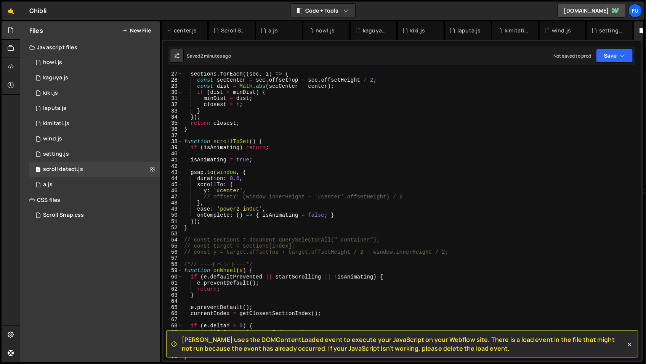
click at [203, 146] on div "sections . forEach (( sec , i ) => { const secCenter = sec . offsetTop + sec . …" at bounding box center [411, 221] width 456 height 301
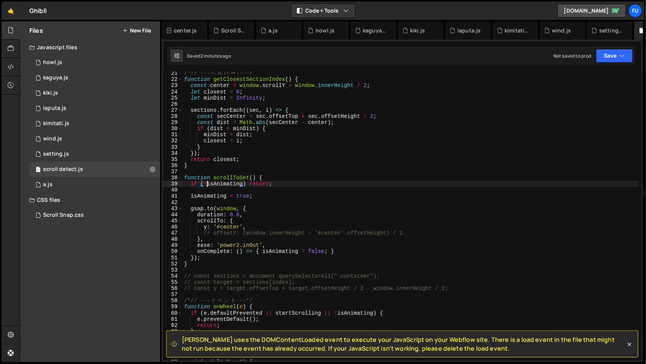
scroll to position [0, 2]
click at [277, 208] on div "/*// --- ヘ ル パ ー ---*/ function getClosestSectionIndex ( ) { const center = win…" at bounding box center [411, 220] width 456 height 301
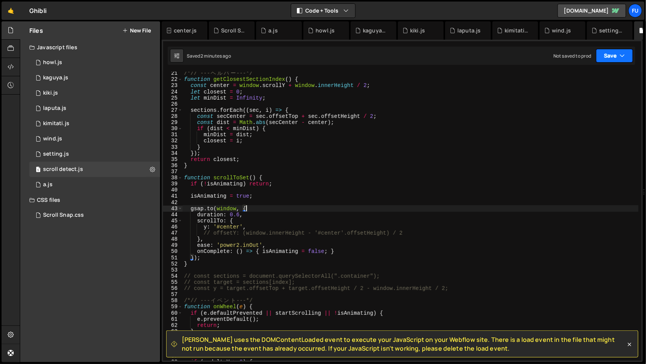
click at [614, 51] on button "Save" at bounding box center [614, 56] width 37 height 14
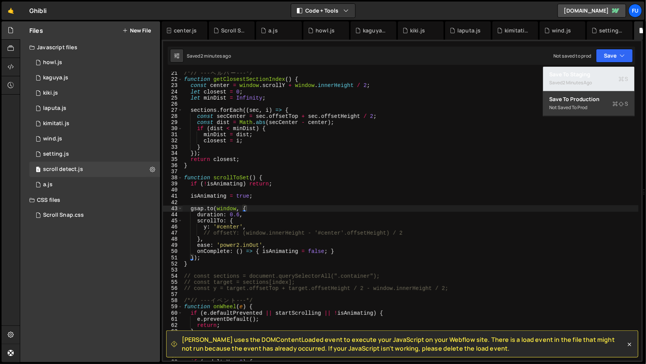
drag, startPoint x: 608, startPoint y: 75, endPoint x: 588, endPoint y: 57, distance: 26.7
click at [608, 75] on div "Save to Staging S" at bounding box center [588, 75] width 79 height 8
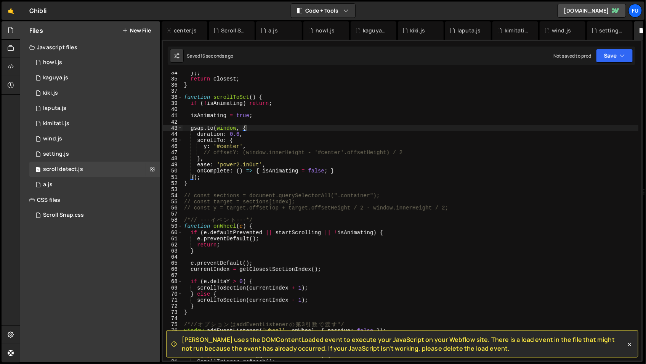
scroll to position [231, 0]
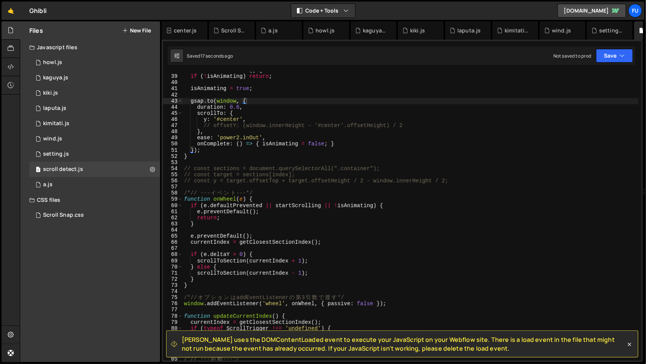
click at [337, 204] on div "function scrollToSet ( ) { if ( ! isAnimating ) return ; isAnimating = true ; g…" at bounding box center [411, 217] width 456 height 301
click at [614, 55] on button "Save" at bounding box center [614, 56] width 37 height 14
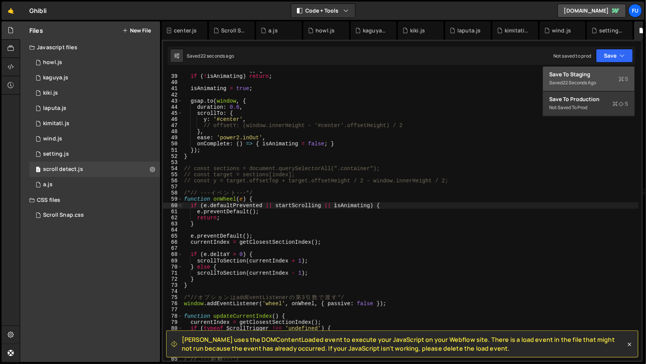
click at [603, 75] on div "Save to Staging S" at bounding box center [588, 75] width 79 height 8
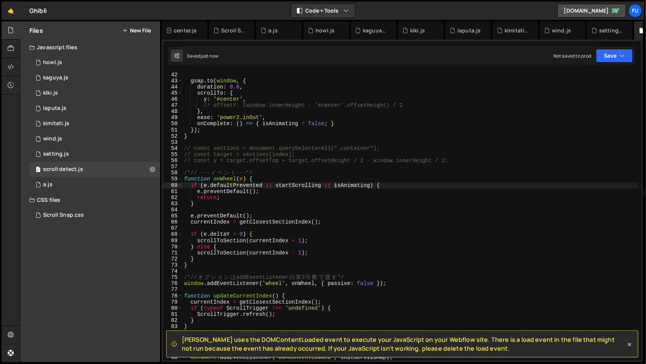
scroll to position [423, 0]
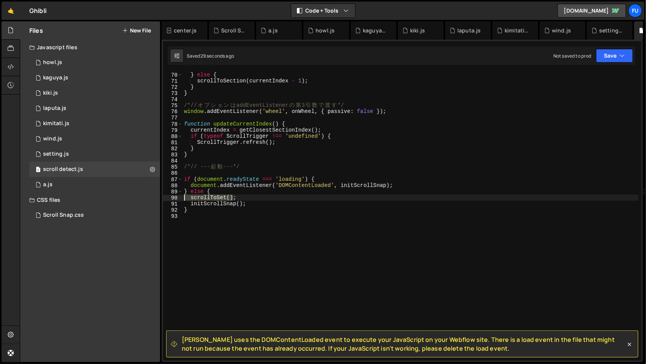
drag, startPoint x: 233, startPoint y: 197, endPoint x: 181, endPoint y: 199, distance: 51.9
click at [181, 199] on div "scrollToSet(); 69 70 71 72 73 74 75 76 77 78 79 80 81 82 83 84 85 86 87 88 89 9…" at bounding box center [402, 216] width 478 height 289
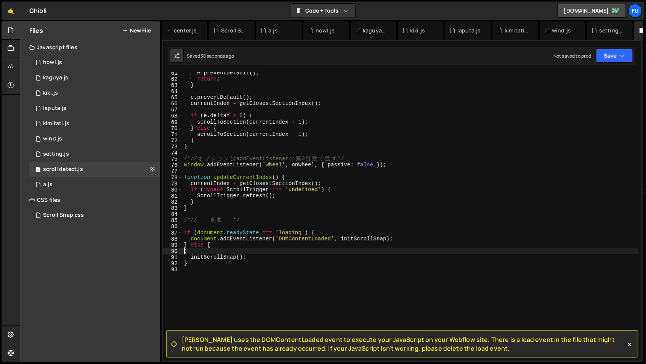
scroll to position [0, 0]
click at [282, 253] on div "e . preventDefault ( ) ; return ; } e . preventDefault ( ) ; currentIndex = get…" at bounding box center [411, 220] width 456 height 301
drag, startPoint x: 249, startPoint y: 252, endPoint x: 174, endPoint y: 251, distance: 74.7
click at [174, 251] on div "scrollToSet(); 61 62 63 64 65 66 67 68 69 70 71 72 73 74 75 76 77 78 79 80 81 8…" at bounding box center [402, 216] width 478 height 289
click at [427, 236] on div "e . preventDefault ( ) ; return ; } e . preventDefault ( ) ; currentIndex = get…" at bounding box center [411, 220] width 456 height 301
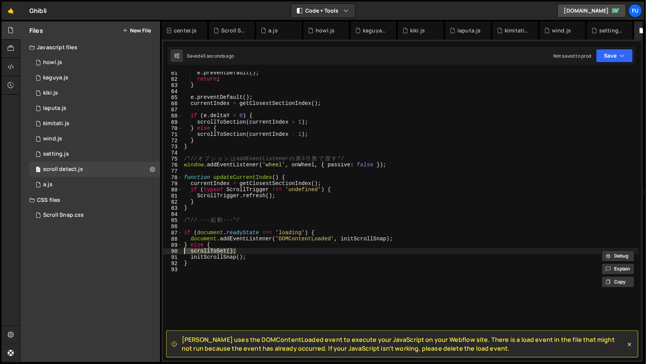
type textarea "document.addEventListener('DOMContentLoaded', initScrollSnap);"
paste textarea "scrollToSet();"
click at [199, 243] on div "e . preventDefault ( ) ; return ; } e . preventDefault ( ) ; currentIndex = get…" at bounding box center [411, 220] width 456 height 301
type textarea "scrollToSet();"
click at [258, 257] on div "e . preventDefault ( ) ; return ; } e . preventDefault ( ) ; currentIndex = get…" at bounding box center [411, 220] width 456 height 301
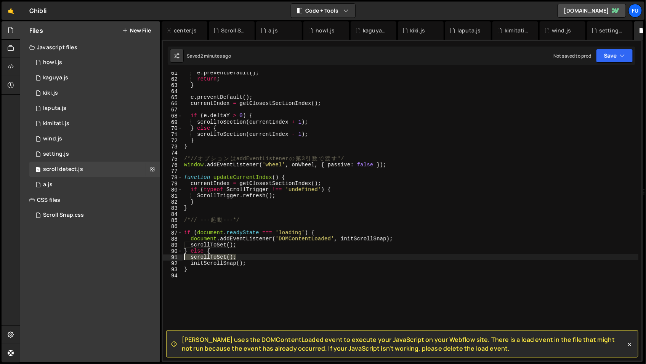
drag, startPoint x: 258, startPoint y: 257, endPoint x: 144, endPoint y: 260, distance: 113.2
click at [144, 260] on div "Files New File Javascript files 1 howl.js 0 1 kaguya.js 0 1 kiki.js 0 1 laputa.…" at bounding box center [333, 191] width 626 height 341
click at [246, 245] on div "e . preventDefault ( ) ; return ; } e . preventDefault ( ) ; currentIndex = get…" at bounding box center [411, 220] width 456 height 301
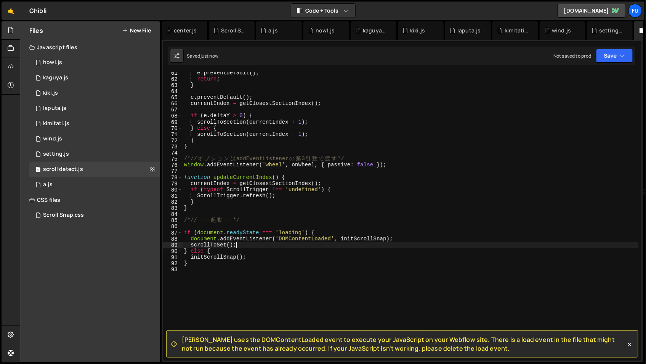
click at [245, 248] on div "e . preventDefault ( ) ; return ; } e . preventDefault ( ) ; currentIndex = get…" at bounding box center [411, 220] width 456 height 301
drag, startPoint x: 239, startPoint y: 244, endPoint x: 159, endPoint y: 247, distance: 80.1
click at [159, 247] on div "Files New File Javascript files 1 howl.js 0 1 kaguya.js 0 1 kiki.js 0 1 laputa.…" at bounding box center [333, 191] width 626 height 341
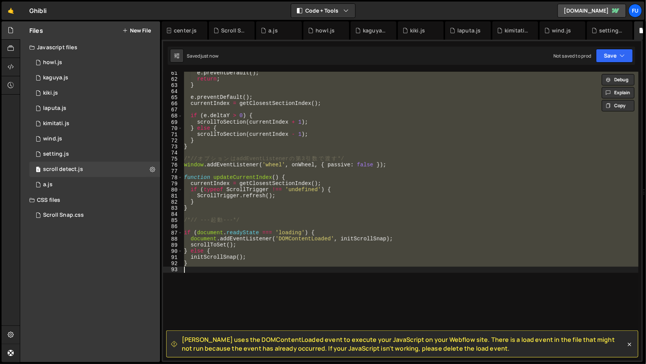
click at [291, 253] on div "e . preventDefault ( ) ; return ; } e . preventDefault ( ) ; currentIndex = get…" at bounding box center [411, 216] width 456 height 289
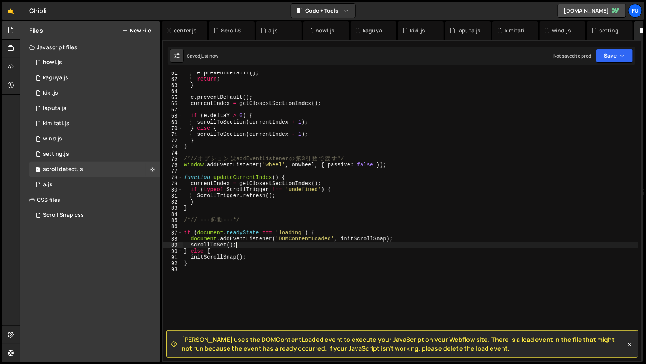
click at [252, 247] on div "e . preventDefault ( ) ; return ; } e . preventDefault ( ) ; currentIndex = get…" at bounding box center [411, 220] width 456 height 301
drag, startPoint x: 235, startPoint y: 246, endPoint x: 166, endPoint y: 245, distance: 69.0
click at [166, 245] on div "scrollToSet(); 61 62 63 64 65 66 67 68 69 70 71 72 73 74 75 76 77 78 79 80 81 8…" at bounding box center [402, 216] width 478 height 289
type textarea "scrollToSet();"
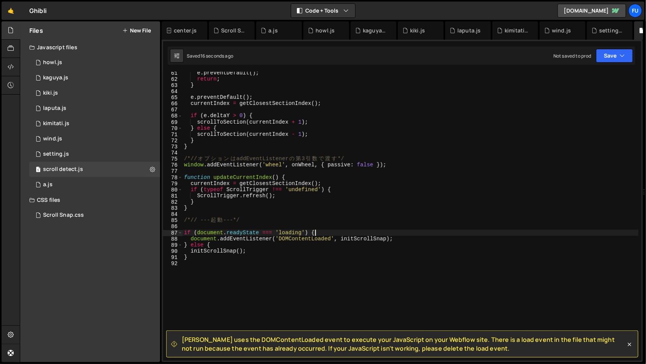
click at [340, 236] on div "e . preventDefault ( ) ; return ; } e . preventDefault ( ) ; currentIndex = get…" at bounding box center [411, 220] width 456 height 301
click at [342, 238] on div "e . preventDefault ( ) ; return ; } e . preventDefault ( ) ; currentIndex = get…" at bounding box center [411, 220] width 456 height 301
paste textarea "scrollToSet();"
click at [388, 238] on div "e . preventDefault ( ) ; return ; } e . preventDefault ( ) ; currentIndex = get…" at bounding box center [411, 220] width 456 height 301
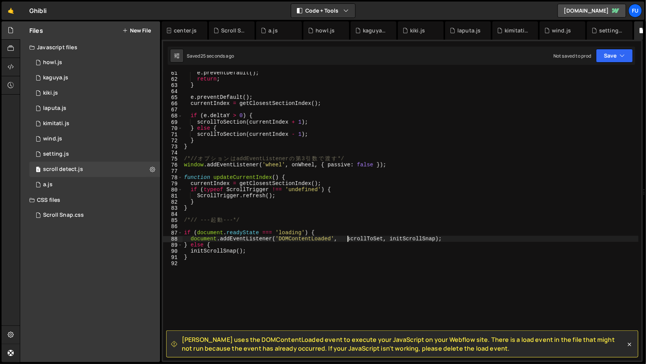
click at [349, 239] on div "e . preventDefault ( ) ; return ; } e . preventDefault ( ) ; currentIndex = get…" at bounding box center [411, 220] width 456 height 301
click at [497, 238] on div "e . preventDefault ( ) ; return ; } e . preventDefault ( ) ; currentIndex = get…" at bounding box center [411, 220] width 456 height 301
drag, startPoint x: 376, startPoint y: 238, endPoint x: 340, endPoint y: 239, distance: 35.5
click at [340, 239] on div "e . preventDefault ( ) ; return ; } e . preventDefault ( ) ; currentIndex = get…" at bounding box center [411, 220] width 456 height 301
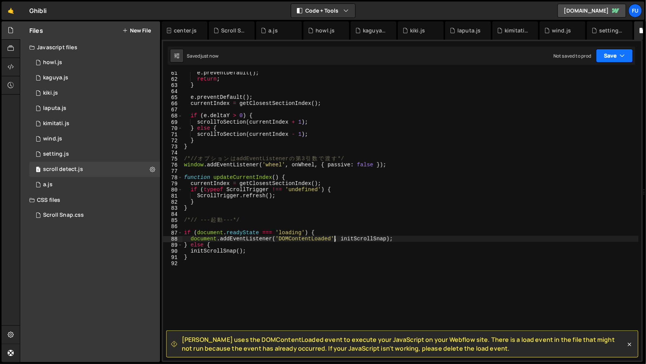
click at [606, 53] on button "Save" at bounding box center [614, 56] width 37 height 14
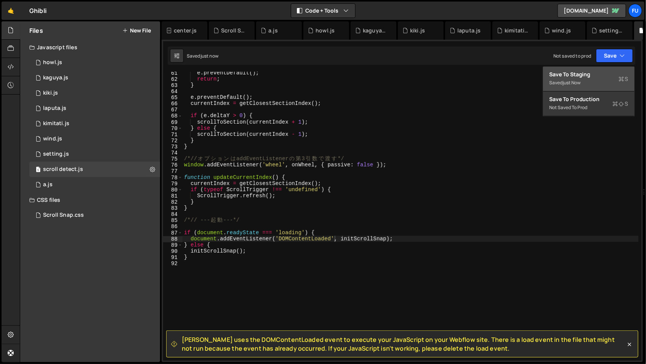
click at [590, 74] on div "Save to Staging S" at bounding box center [588, 75] width 79 height 8
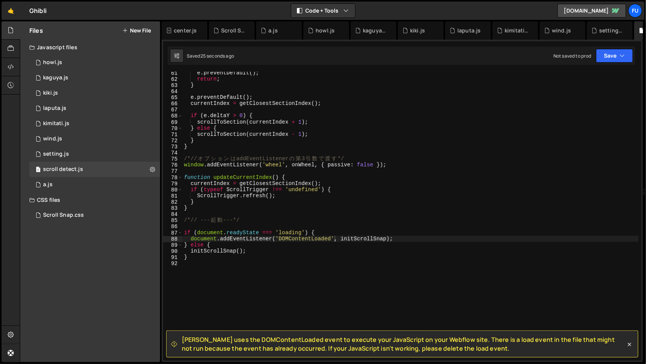
type textarea "initScrollSnap();"
click at [289, 253] on div "e . preventDefault ( ) ; return ; } e . preventDefault ( ) ; currentIndex = get…" at bounding box center [411, 220] width 456 height 301
click at [278, 265] on div "e . preventDefault ( ) ; return ; } e . preventDefault ( ) ; currentIndex = get…" at bounding box center [411, 220] width 456 height 301
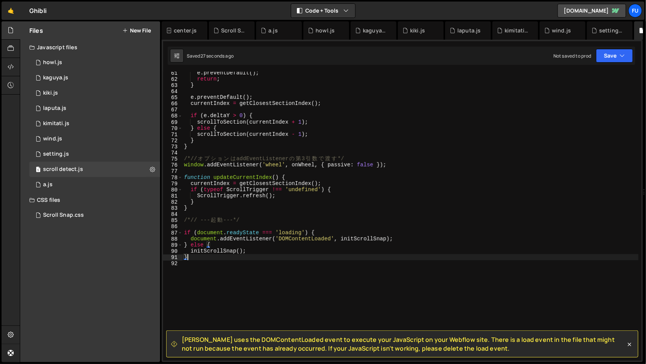
click at [278, 260] on div "e . preventDefault ( ) ; return ; } e . preventDefault ( ) ; currentIndex = get…" at bounding box center [411, 220] width 456 height 301
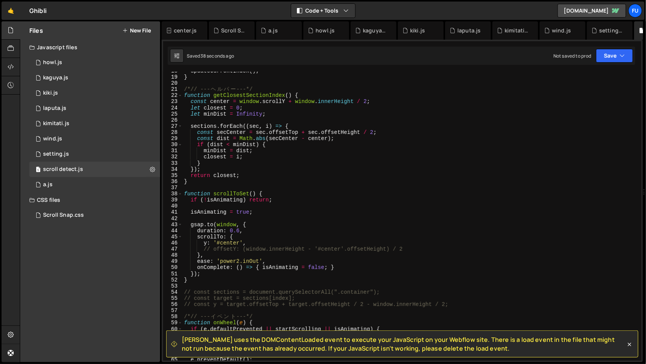
scroll to position [108, 0]
click at [205, 200] on div "updateCurrentIndex ( ) ; } /*// --- ヘ ル パ ー ---*/ function getClosestSectionInd…" at bounding box center [411, 218] width 456 height 301
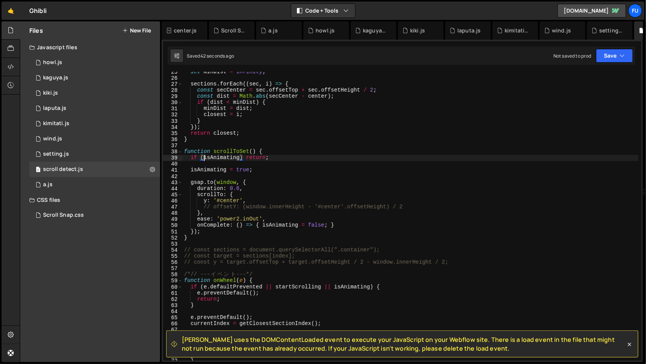
scroll to position [193, 0]
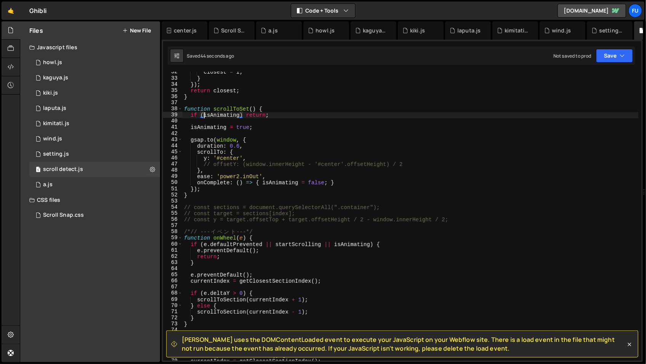
click at [335, 243] on div "closest = i ; } }) ; return closest ; } function scrollToSet ( ) { if ( isAnima…" at bounding box center [411, 219] width 456 height 301
click at [317, 276] on div "closest = i ; } }) ; return closest ; } function scrollToSet ( ) { if ( isAnima…" at bounding box center [411, 219] width 456 height 301
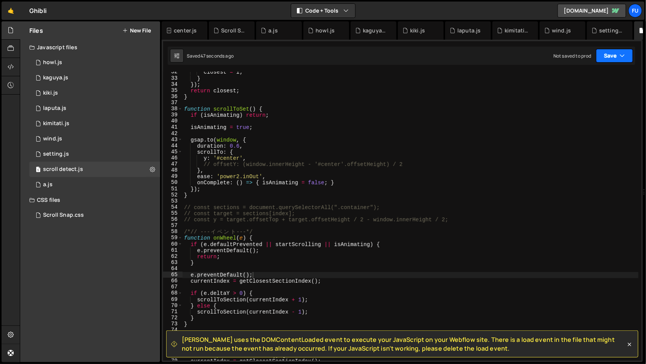
click at [607, 55] on button "Save" at bounding box center [614, 56] width 37 height 14
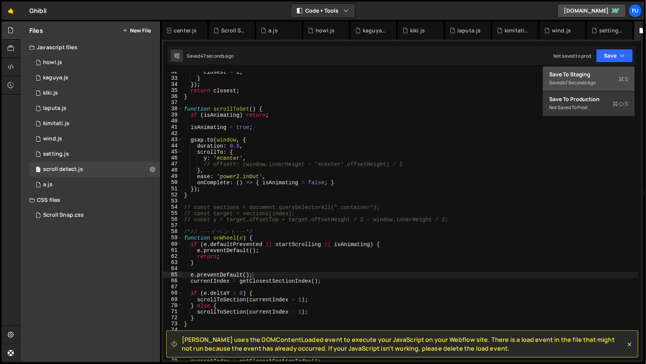
click at [601, 77] on div "Save to Staging S" at bounding box center [588, 75] width 79 height 8
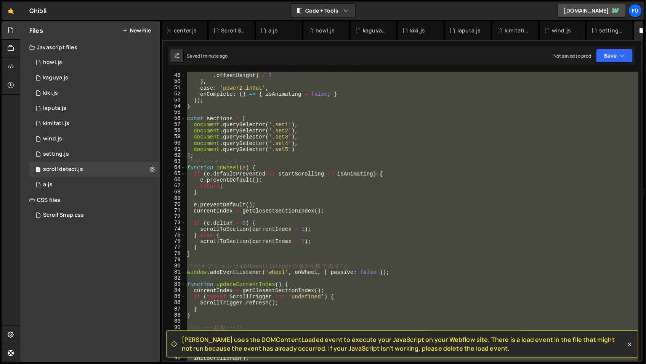
scroll to position [53, 0]
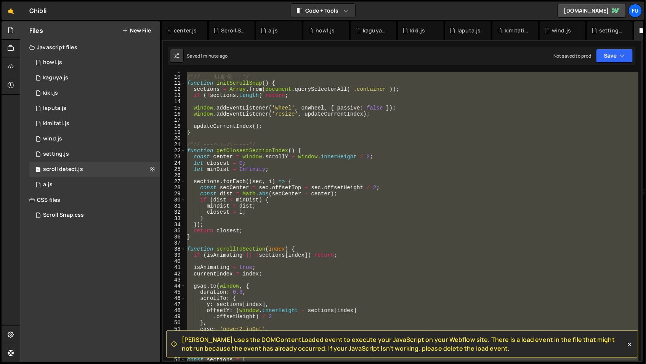
click at [308, 187] on div "/*// --- 初 期 化 ---*/ function initScrollSnap ( ) { sections = Array . from ( do…" at bounding box center [412, 216] width 453 height 289
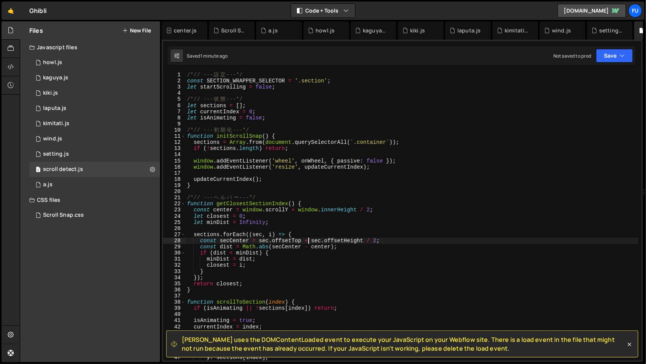
scroll to position [0, 0]
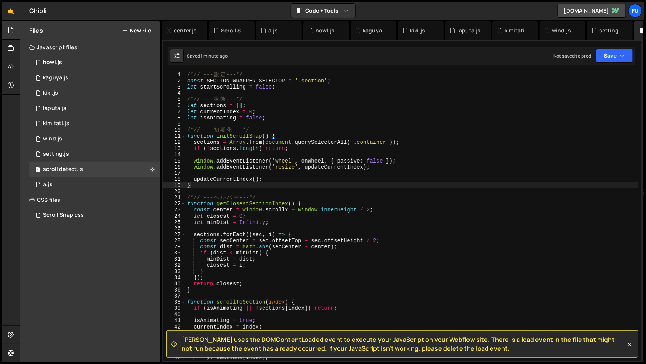
click at [279, 184] on div "/*// --- 設 定 ---*/ const SECTION_WRAPPER_SELECTOR = '.section' ; let startScrol…" at bounding box center [412, 222] width 453 height 301
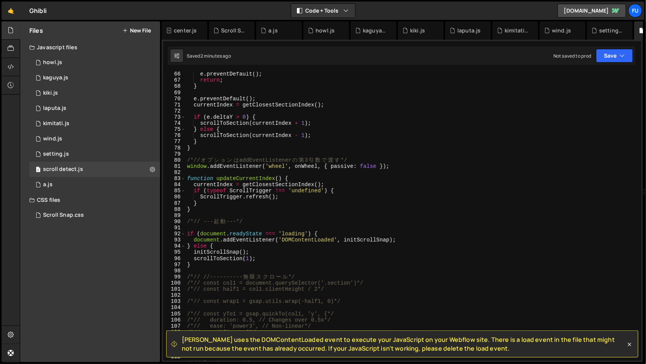
scroll to position [403, 0]
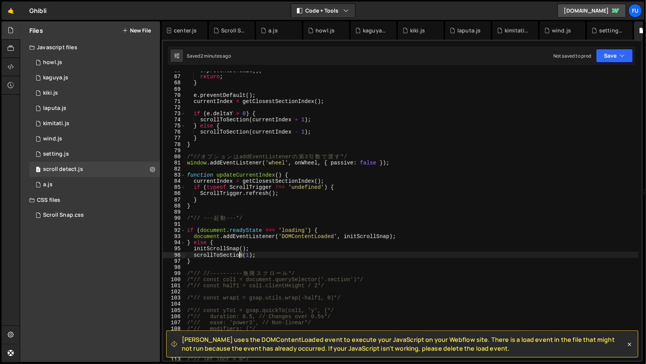
click at [239, 252] on div "e . preventDefault ( ) ; return ; } e . preventDefault ( ) ; currentIndex = get…" at bounding box center [412, 217] width 453 height 301
click at [256, 252] on div "e . preventDefault ( ) ; return ; } e . preventDefault ( ) ; currentIndex = get…" at bounding box center [412, 217] width 453 height 301
click at [249, 253] on div "e . preventDefault ( ) ; return ; } e . preventDefault ( ) ; currentIndex = get…" at bounding box center [412, 217] width 453 height 301
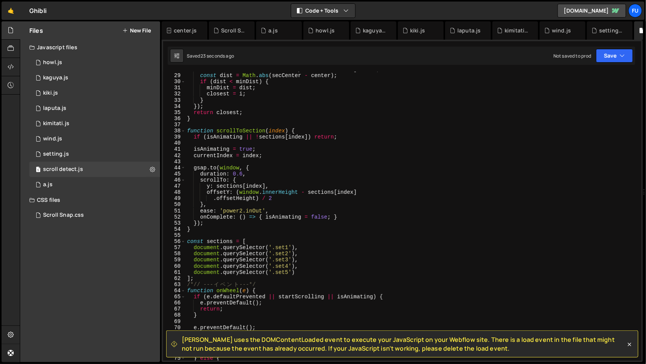
scroll to position [171, 0]
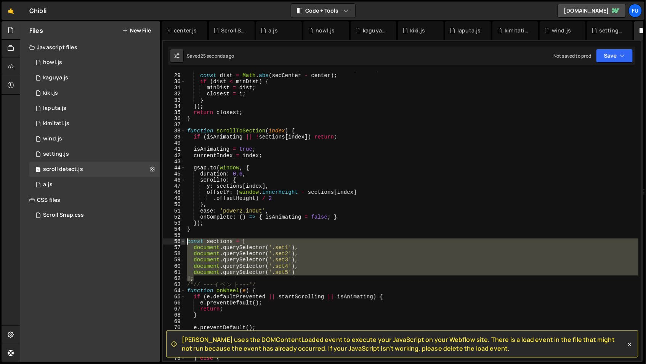
drag, startPoint x: 305, startPoint y: 279, endPoint x: 181, endPoint y: 239, distance: 130.1
click at [181, 239] on div "scrollToSection(); 28 29 30 31 32 33 34 35 36 37 38 39 40 41 42 43 44 45 46 47 …" at bounding box center [402, 216] width 478 height 289
type textarea "const sections = [ document.querySelector('.set1'),"
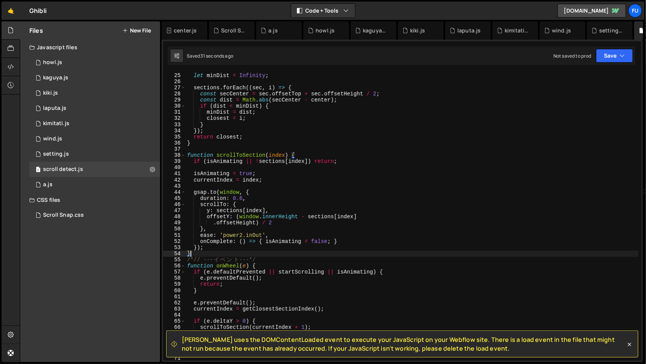
scroll to position [147, 0]
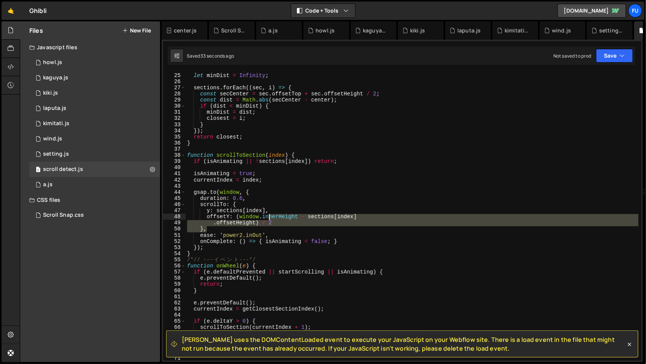
drag, startPoint x: 281, startPoint y: 228, endPoint x: 268, endPoint y: 220, distance: 14.2
click at [269, 220] on div "let closest = 0 ; let minDist = Infinity ; sections . forEach (( sec , i ) => {…" at bounding box center [412, 216] width 453 height 301
click at [260, 227] on div "let closest = 0 ; let minDist = Infinity ; sections . forEach (( sec , i ) => {…" at bounding box center [412, 216] width 453 height 289
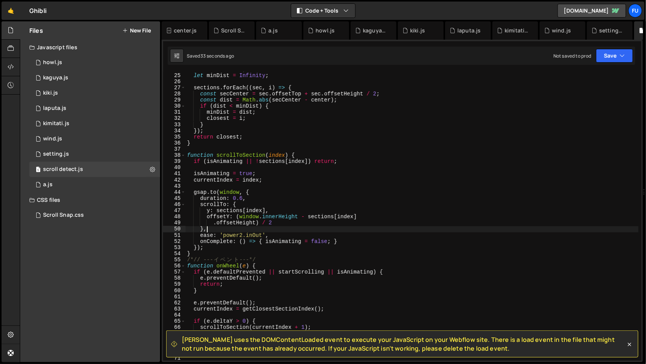
click at [285, 224] on div "let closest = 0 ; let minDist = Infinity ; sections . forEach (( sec , i ) => {…" at bounding box center [412, 216] width 453 height 301
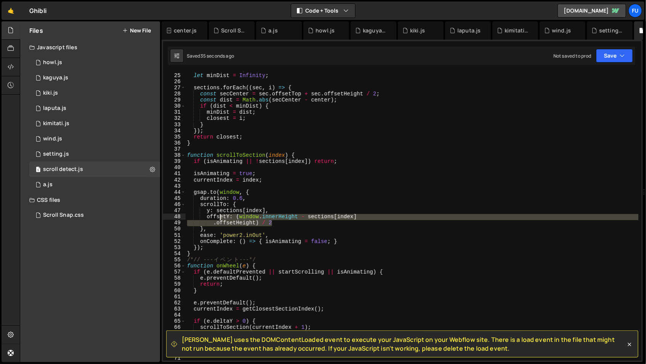
drag, startPoint x: 285, startPoint y: 224, endPoint x: 220, endPoint y: 217, distance: 65.9
click at [220, 217] on div "let closest = 0 ; let minDist = Infinity ; sections . forEach (( sec , i ) => {…" at bounding box center [412, 216] width 453 height 301
click at [220, 217] on div "let closest = 0 ; let minDist = Infinity ; sections . forEach (( sec , i ) => {…" at bounding box center [412, 216] width 453 height 289
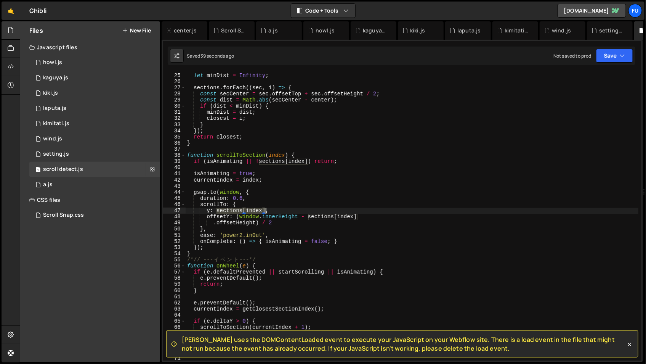
drag, startPoint x: 217, startPoint y: 209, endPoint x: 266, endPoint y: 208, distance: 48.8
click at [266, 208] on div "let closest = 0 ; let minDist = Infinity ; sections . forEach (( sec , i ) => {…" at bounding box center [412, 216] width 453 height 301
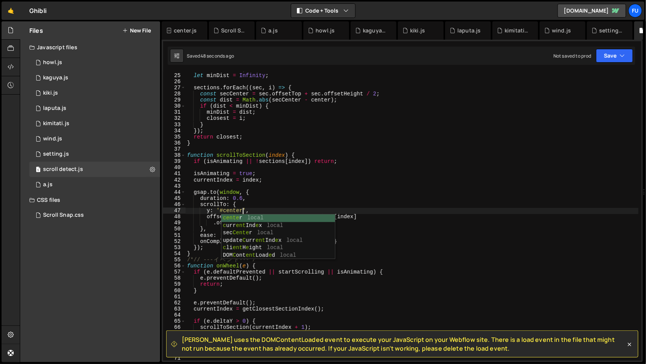
scroll to position [0, 3]
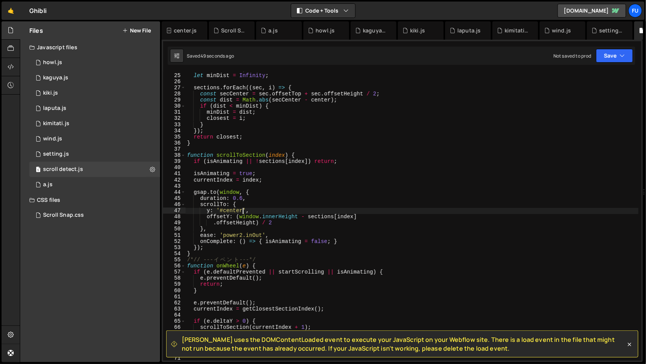
click at [434, 216] on div "let closest = 0 ; let minDist = Infinity ; sections . forEach (( sec , i ) => {…" at bounding box center [412, 216] width 453 height 301
click at [337, 230] on div "let closest = 0 ; let minDist = Infinity ; sections . forEach (( sec , i ) => {…" at bounding box center [412, 216] width 453 height 301
click at [301, 222] on div "let closest = 0 ; let minDist = Infinity ; sections . forEach (( sec , i ) => {…" at bounding box center [412, 216] width 453 height 301
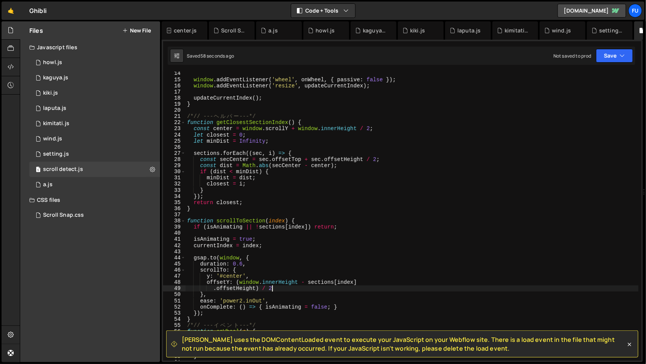
scroll to position [81, 0]
click at [285, 223] on div "window . addEventListener ( 'wheel' , onWheel , { passive : false }) ; window .…" at bounding box center [412, 220] width 453 height 301
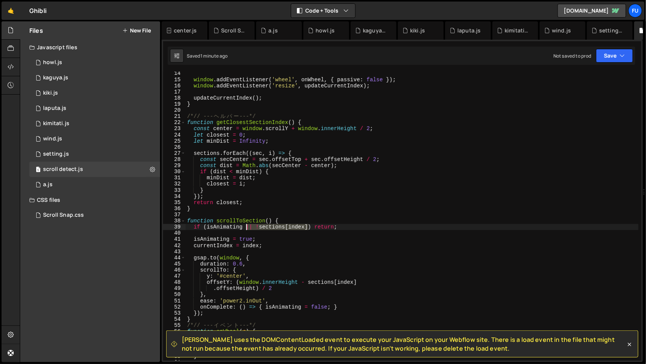
drag, startPoint x: 309, startPoint y: 227, endPoint x: 247, endPoint y: 229, distance: 62.6
click at [247, 229] on div "window . addEventListener ( 'wheel' , onWheel , { passive : false }) ; window .…" at bounding box center [412, 220] width 453 height 301
type textarea "if (isAnimating) return;"
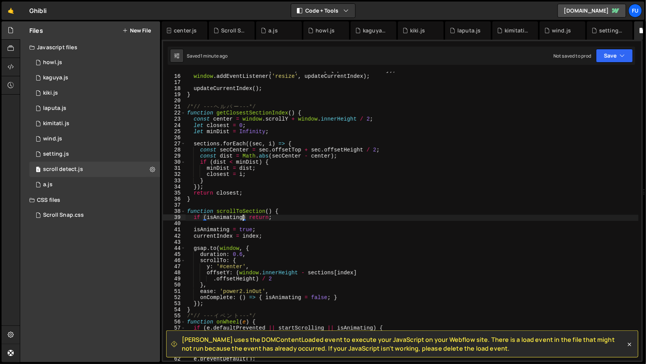
click at [204, 244] on div "window . addEventListener ( 'wheel' , onWheel , { passive : false }) ; window .…" at bounding box center [412, 217] width 453 height 301
click at [273, 241] on div "window . addEventListener ( 'wheel' , onWheel , { passive : false }) ; window .…" at bounding box center [412, 217] width 453 height 301
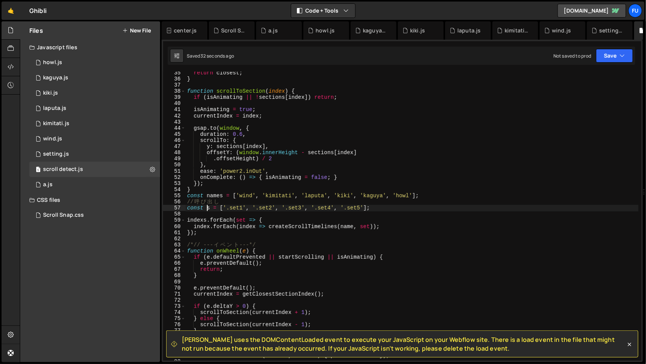
scroll to position [210, 0]
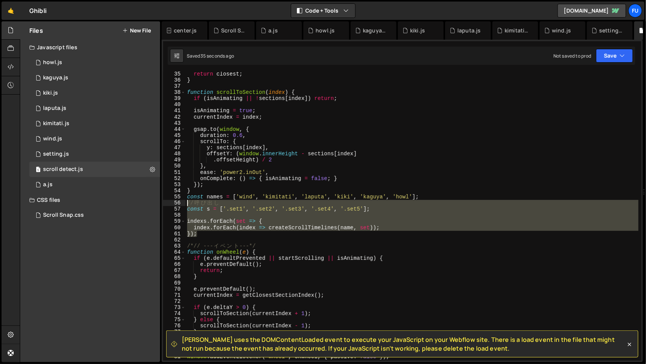
drag, startPoint x: 222, startPoint y: 236, endPoint x: 186, endPoint y: 198, distance: 52.0
click at [186, 198] on div "return closest ; } function scrollToSection ( index ) { if ( isAnimating || ! s…" at bounding box center [412, 221] width 453 height 301
type textarea "const names = ['wind', 'kimitati', 'laputa', 'kiki', 'kaguya', 'howl']; // 呼び出し"
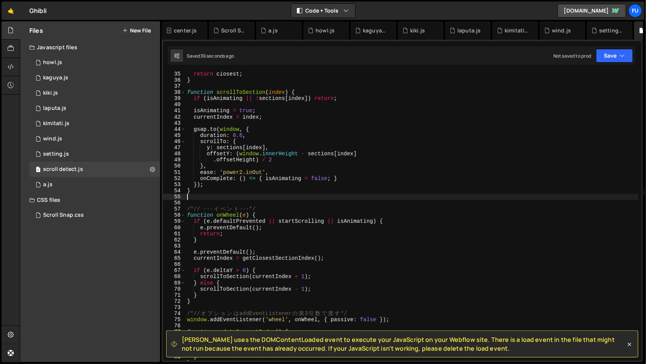
type textarea "}"
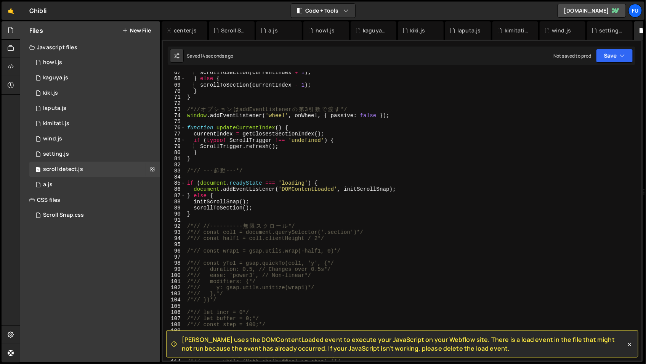
scroll to position [443, 0]
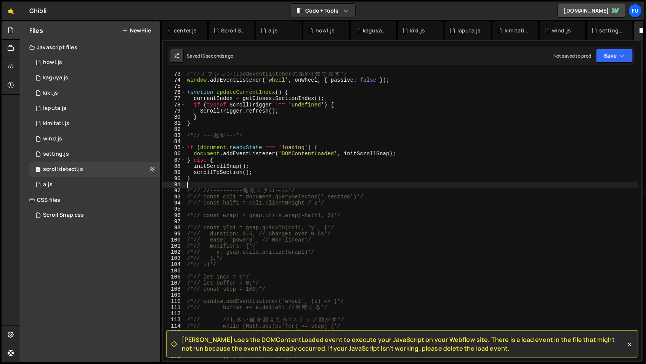
click at [281, 183] on div "/*// オ プ シ ョ ン は addEventListener の 第 3 引 数 で 渡 す */ window . addEventListener …" at bounding box center [412, 221] width 453 height 301
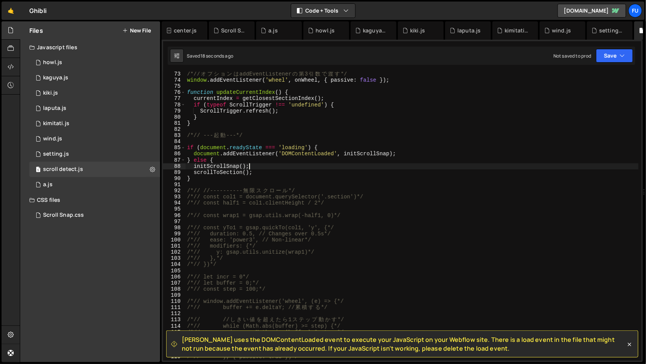
click at [259, 168] on div "/*// オ プ シ ョ ン は addEventListener の 第 3 引 数 で 渡 す */ window . addEventListener …" at bounding box center [412, 221] width 453 height 301
click at [255, 171] on div "/*// オ プ シ ョ ン は addEventListener の 第 3 引 数 で 渡 す */ window . addEventListener …" at bounding box center [412, 221] width 453 height 301
type textarea "scrollToSection();"
drag, startPoint x: 262, startPoint y: 171, endPoint x: 183, endPoint y: 169, distance: 78.9
click at [183, 169] on div "scrollToSection(); 73 74 75 76 77 78 79 80 81 82 83 84 85 86 87 88 89 90 91 92 …" at bounding box center [402, 216] width 478 height 289
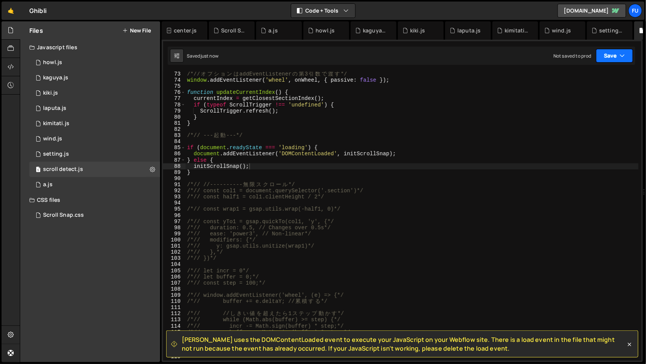
click at [603, 53] on button "Save" at bounding box center [614, 56] width 37 height 14
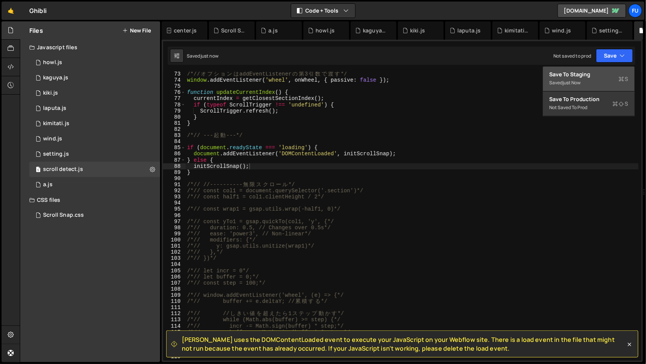
click at [571, 73] on div "Save to Staging S" at bounding box center [588, 75] width 79 height 8
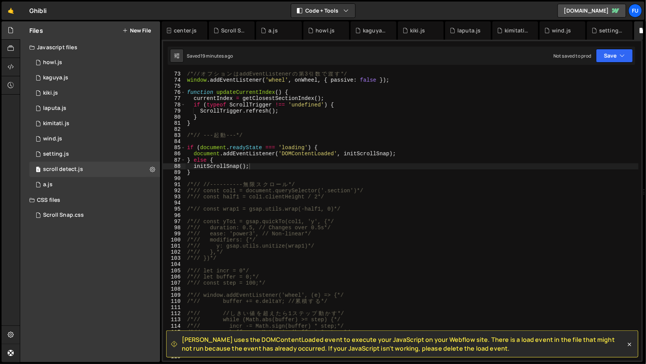
scroll to position [1457, 0]
click at [631, 346] on icon at bounding box center [630, 344] width 8 height 8
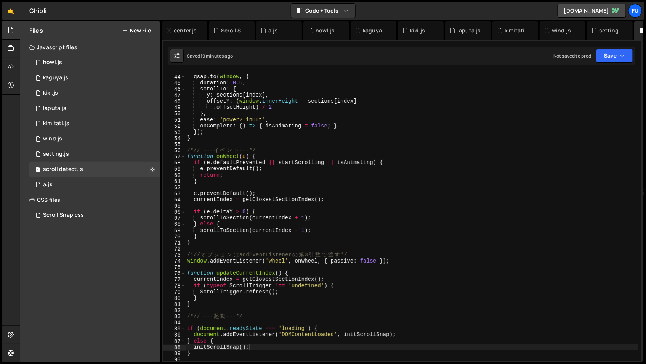
scroll to position [262, 0]
click at [619, 56] on button "Save" at bounding box center [614, 56] width 37 height 14
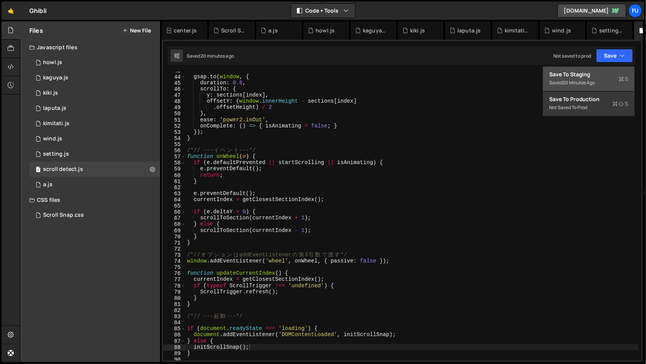
click at [582, 79] on div "20 minutes ago" at bounding box center [579, 82] width 33 height 6
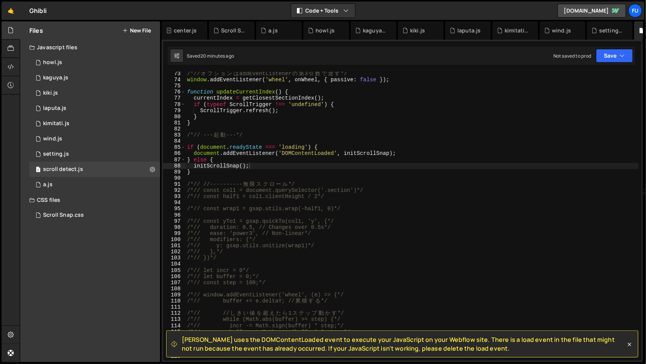
scroll to position [410, 0]
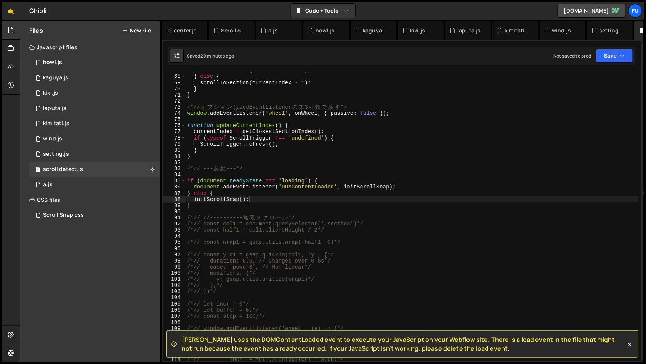
type textarea "}"
click at [267, 156] on div "scrollToSection ( currentIndex + 1 ) ; } else { scrollToSection ( currentIndex …" at bounding box center [412, 217] width 453 height 301
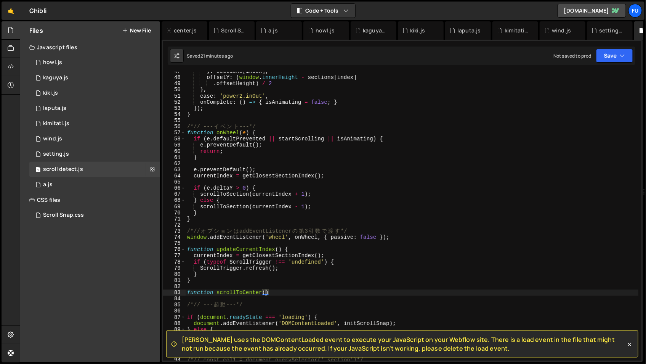
scroll to position [0, 5]
type textarea "function scrollToCenter(){}"
click at [272, 292] on div "y : sections [ index ] , offsetY : ( window . innerHeight - sections [ index ] …" at bounding box center [412, 218] width 453 height 301
type textarea "function scrollToCenter(){}"
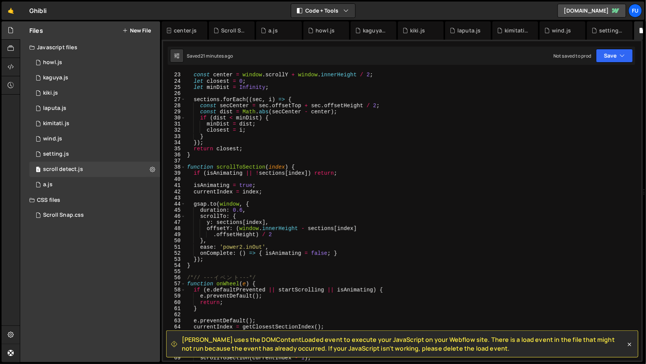
scroll to position [135, 0]
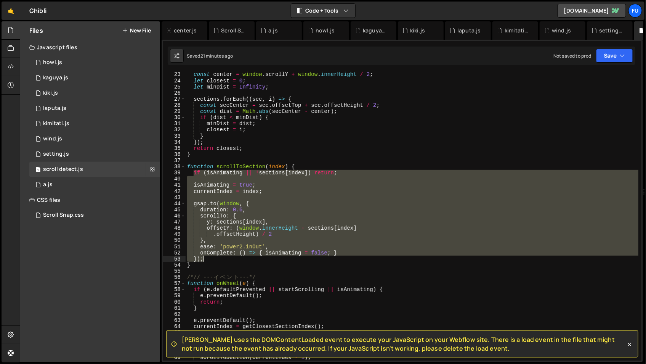
drag, startPoint x: 192, startPoint y: 172, endPoint x: 285, endPoint y: 260, distance: 127.8
click at [285, 260] on div "const center = window . scrollY + window . innerHeight / 2 ; let closest = 0 ; …" at bounding box center [412, 221] width 453 height 301
type textarea "onComplete: () => { isAnimating = false; } });"
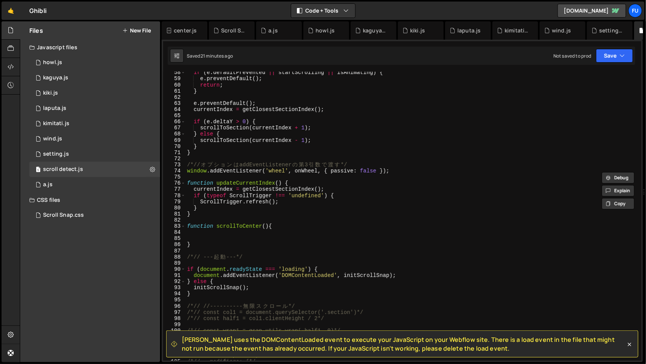
scroll to position [353, 0]
click at [230, 232] on div "if ( e . defaultPrevented || startScrolling || isAnimating ) { e . preventDefau…" at bounding box center [412, 218] width 453 height 301
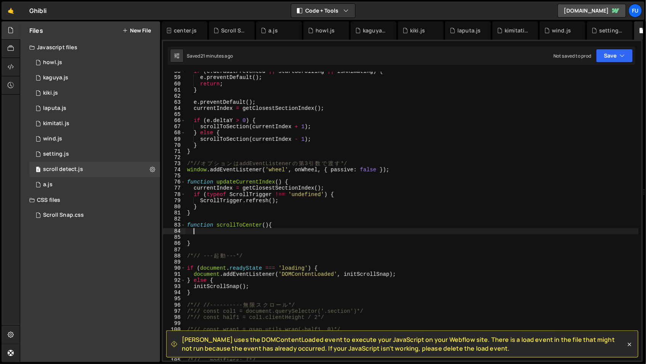
paste textarea "});"
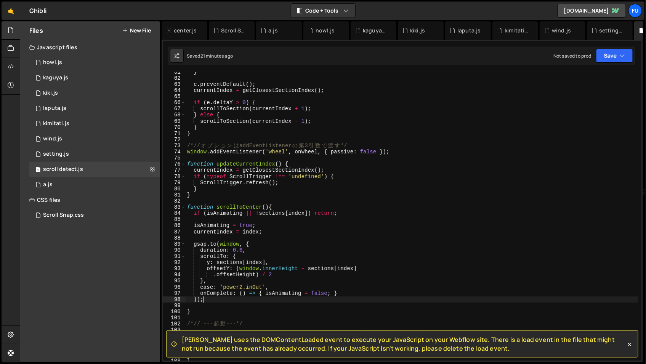
scroll to position [375, 0]
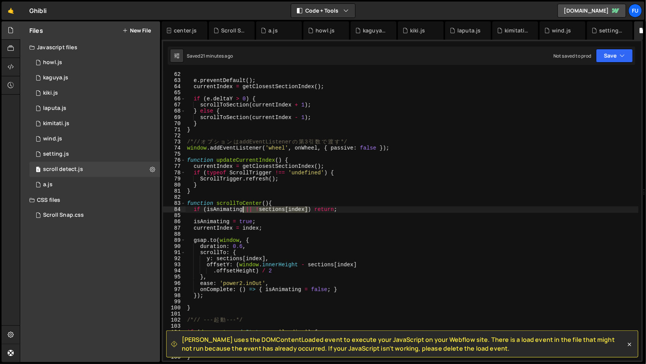
drag, startPoint x: 308, startPoint y: 207, endPoint x: 243, endPoint y: 210, distance: 64.9
click at [243, 210] on div "e . preventDefault ( ) ; currentIndex = getClosestSectionIndex ( ) ; if ( e . d…" at bounding box center [412, 221] width 453 height 301
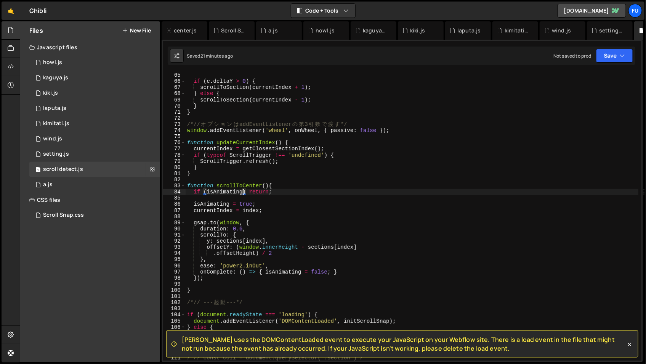
scroll to position [399, 0]
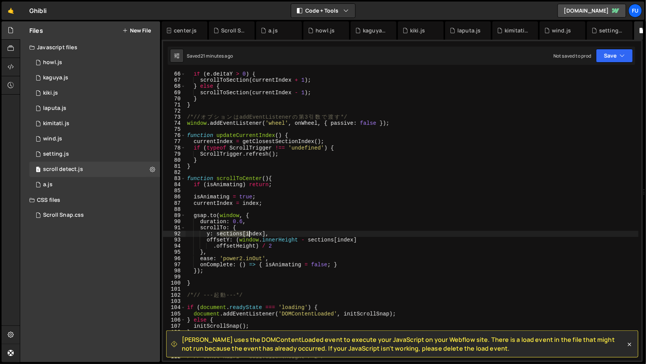
drag, startPoint x: 219, startPoint y: 231, endPoint x: 277, endPoint y: 231, distance: 58.7
click at [277, 231] on div "if ( e . deltaY > 0 ) { scrollToSection ( currentIndex + 1 ) ; } else { scrollT…" at bounding box center [412, 221] width 453 height 301
click at [257, 230] on div "if ( e . deltaY > 0 ) { scrollToSection ( currentIndex + 1 ) ; } else { scrollT…" at bounding box center [412, 221] width 453 height 301
drag, startPoint x: 266, startPoint y: 234, endPoint x: 215, endPoint y: 234, distance: 50.7
click at [215, 234] on div "if ( e . deltaY > 0 ) { scrollToSection ( currentIndex + 1 ) ; } else { scrollT…" at bounding box center [412, 221] width 453 height 301
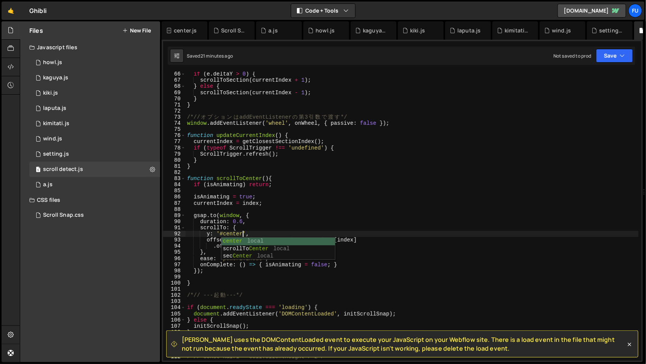
scroll to position [0, 3]
click at [342, 242] on div "if ( e . deltaY > 0 ) { scrollToSection ( currentIndex + 1 ) ; } else { scrollT…" at bounding box center [412, 221] width 453 height 301
drag, startPoint x: 307, startPoint y: 242, endPoint x: 370, endPoint y: 247, distance: 63.8
click at [370, 247] on div "if ( e . deltaY > 0 ) { scrollToSection ( currentIndex + 1 ) ; } else { scrollT…" at bounding box center [412, 221] width 453 height 301
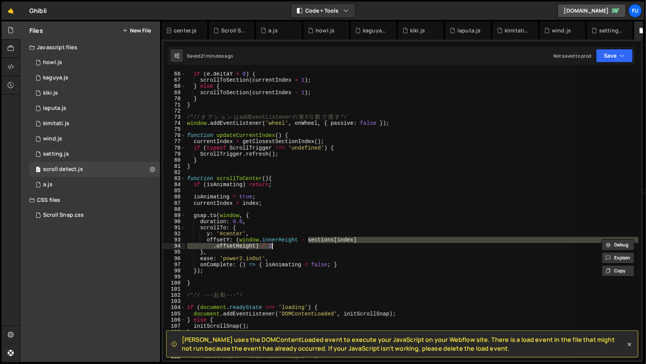
click at [214, 245] on div "if ( e . deltaY > 0 ) { scrollToSection ( currentIndex + 1 ) ; } else { scrollT…" at bounding box center [412, 216] width 453 height 289
drag, startPoint x: 213, startPoint y: 247, endPoint x: 309, endPoint y: 238, distance: 96.1
click at [309, 238] on div "if ( e . deltaY > 0 ) { scrollToSection ( currentIndex + 1 ) ; } else { scrollT…" at bounding box center [412, 221] width 453 height 301
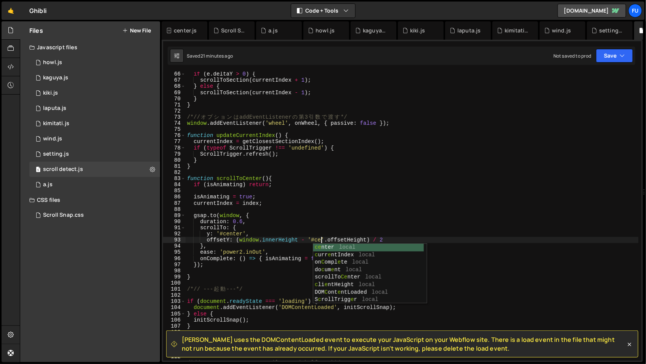
scroll to position [0, 10]
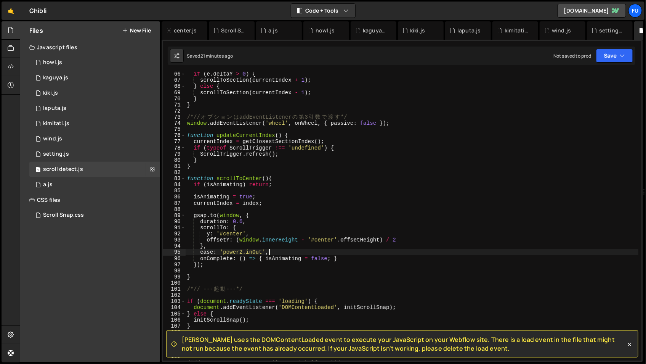
click at [372, 250] on div "if ( e . deltaY > 0 ) { scrollToSection ( currentIndex + 1 ) ; } else { scrollT…" at bounding box center [412, 221] width 453 height 301
click at [350, 259] on div "if ( e . deltaY > 0 ) { scrollToSection ( currentIndex + 1 ) ; } else { scrollT…" at bounding box center [412, 221] width 453 height 301
type textarea "onComplete: () => { isAnimating = false; }"
click at [298, 268] on div "if ( e . deltaY > 0 ) { scrollToSection ( currentIndex + 1 ) ; } else { scrollT…" at bounding box center [412, 221] width 453 height 301
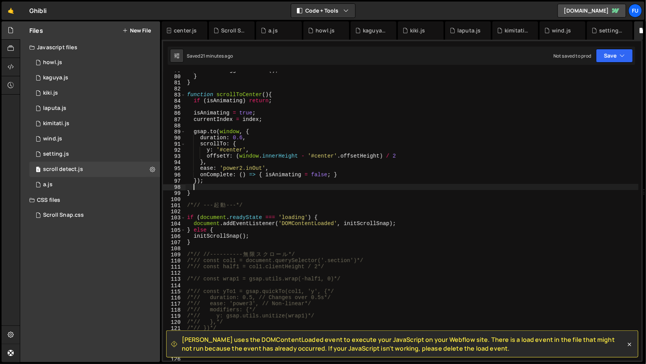
scroll to position [483, 0]
click at [265, 234] on div "ScrollTrigger . refresh ( ) ; } } function scrollToCenter ( ) { if ( isAnimatin…" at bounding box center [412, 217] width 453 height 301
type textarea "initScrollSnap();"
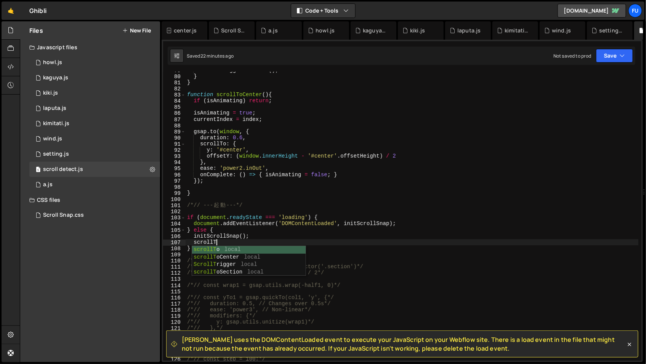
scroll to position [0, 2]
click at [264, 259] on div "scrollTo local scrollTo Center local scrollTo Section local" at bounding box center [249, 264] width 114 height 37
type textarea "scrollToCenter"
click at [369, 252] on div "ScrollTrigger . refresh ( ) ; } } function scrollToCenter ( ) { if ( isAnimatin…" at bounding box center [412, 217] width 453 height 301
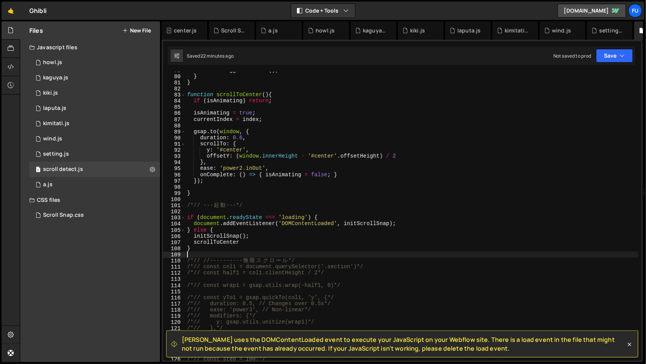
click at [298, 242] on div "ScrollTrigger . refresh ( ) ; } } function scrollToCenter ( ) { if ( isAnimatin…" at bounding box center [412, 217] width 453 height 301
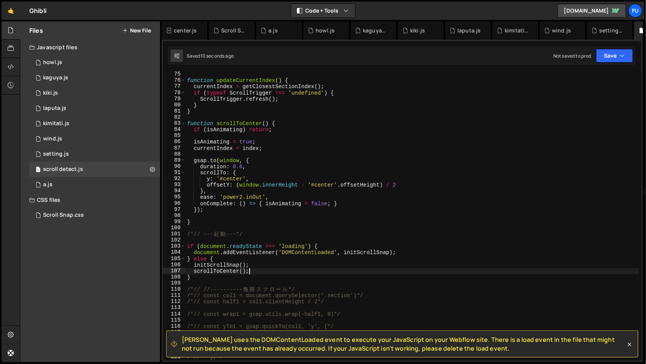
scroll to position [452, 0]
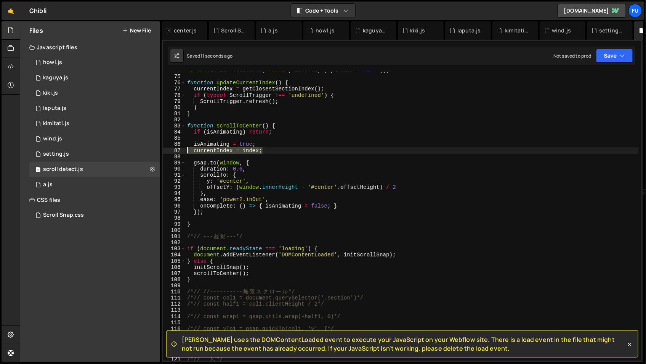
drag, startPoint x: 280, startPoint y: 148, endPoint x: 174, endPoint y: 149, distance: 106.0
click at [174, 149] on div "scrollToCenter(); 74 75 76 77 78 79 80 81 82 83 84 85 86 87 88 89 90 91 92 93 9…" at bounding box center [402, 216] width 478 height 289
type textarea "currentIndex = index;"
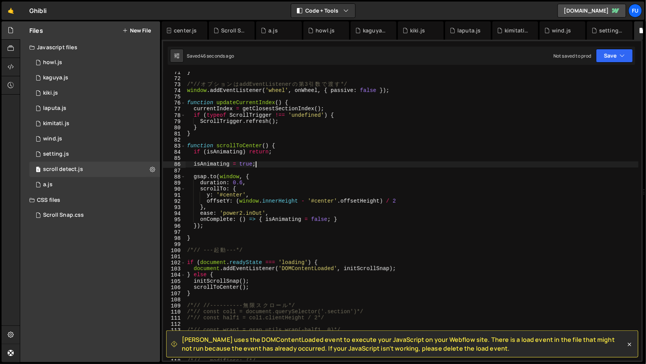
scroll to position [432, 0]
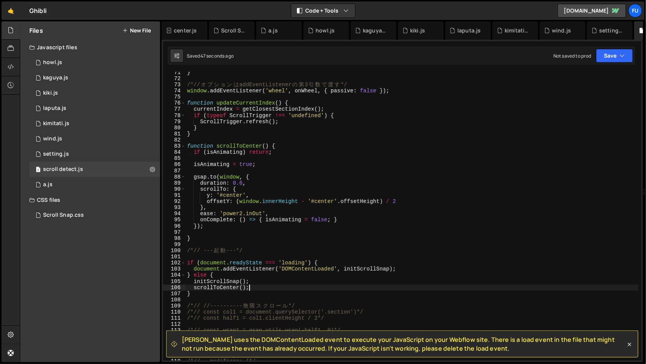
click at [300, 286] on div "} /*// オ プ シ ョ ン は addEventListener の 第 3 引 数 で 渡 す */ window . addEventListene…" at bounding box center [412, 219] width 453 height 301
drag, startPoint x: 237, startPoint y: 288, endPoint x: 201, endPoint y: 288, distance: 36.6
click at [201, 288] on div "} /*// オ プ シ ョ ン は addEventListener の 第 3 引 数 で 渡 す */ window . addEventListene…" at bounding box center [412, 219] width 453 height 301
click at [233, 288] on div "} /*// オ プ シ ョ ン は addEventListener の 第 3 引 数 で 渡 す */ window . addEventListene…" at bounding box center [412, 216] width 453 height 289
drag, startPoint x: 239, startPoint y: 288, endPoint x: 194, endPoint y: 289, distance: 45.7
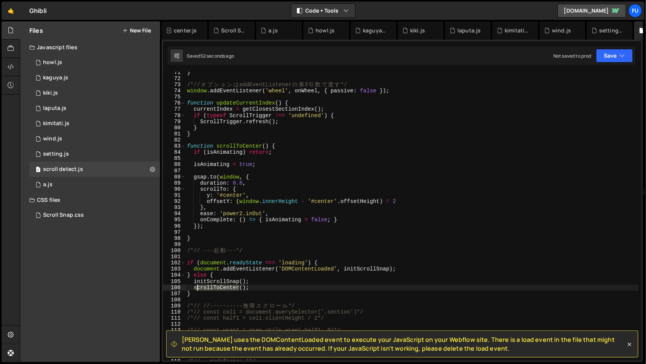
click at [194, 289] on div "} /*// オ プ シ ョ ン は addEventListener の 第 3 引 数 で 渡 す */ window . addEventListene…" at bounding box center [412, 219] width 453 height 301
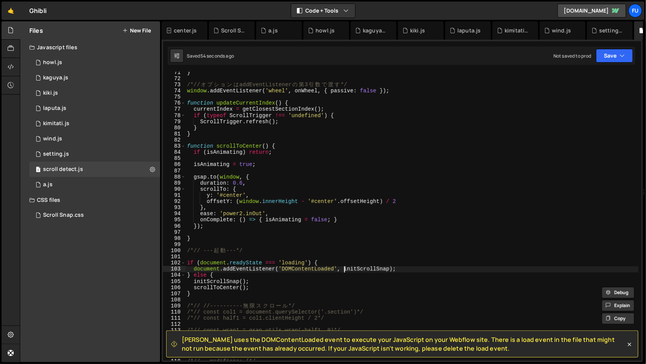
click at [344, 268] on div "} /*// オ プ シ ョ ン は addEventListener の 第 3 引 数 で 渡 す */ window . addEventListene…" at bounding box center [412, 219] width 453 height 301
paste textarea "scrollToCenter"
type textarea "document.addEventListener('DOMContentLoaded', scrollToCenter, initScrollSnap);"
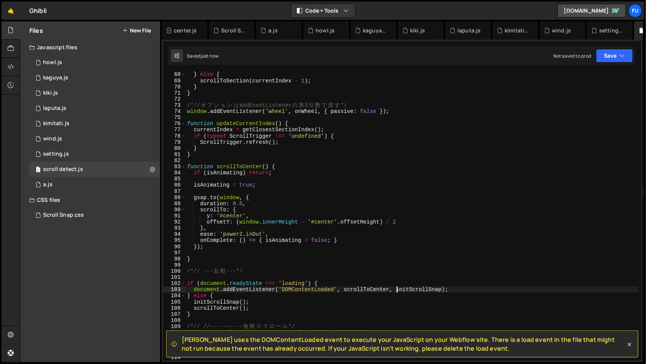
scroll to position [410, 0]
click at [275, 255] on div "scrollToSection ( currentIndex + 1 ) ; } else { scrollToSection ( currentIndex …" at bounding box center [412, 216] width 453 height 301
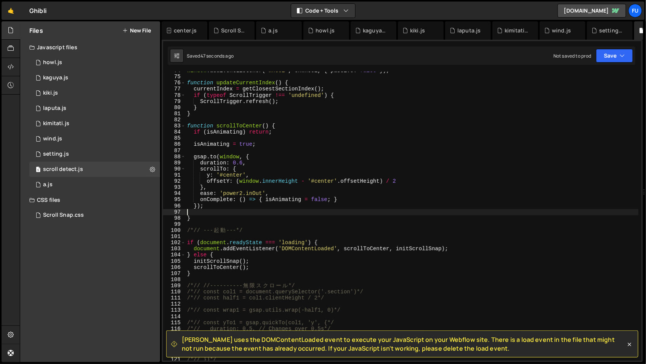
scroll to position [451, 0]
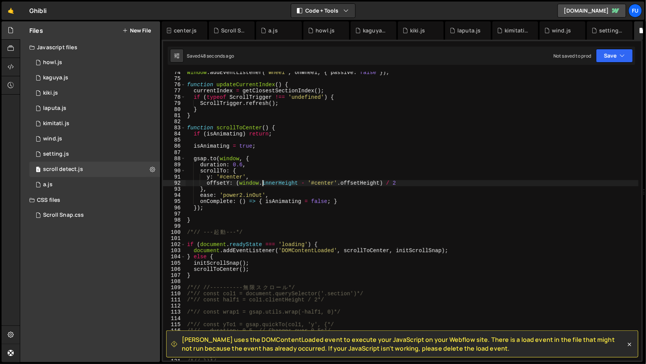
click at [261, 184] on div "window . addEventListener ( 'wheel' , onWheel , { passive : false }) ; function…" at bounding box center [412, 219] width 453 height 301
click at [383, 186] on div "window . addEventListener ( 'wheel' , onWheel , { passive : false }) ; function…" at bounding box center [412, 219] width 453 height 301
click at [423, 183] on div "window . addEventListener ( 'wheel' , onWheel , { passive : false }) ; function…" at bounding box center [412, 219] width 453 height 301
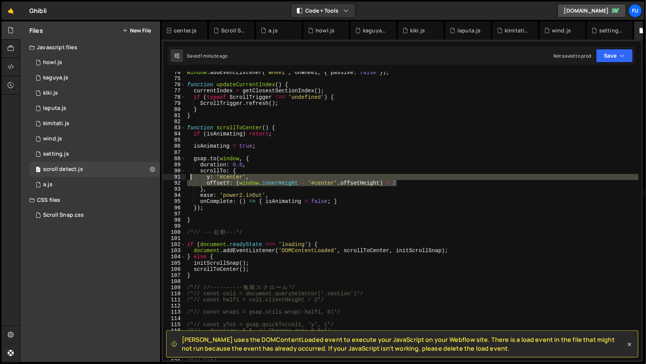
drag, startPoint x: 414, startPoint y: 184, endPoint x: 190, endPoint y: 177, distance: 224.2
click at [190, 177] on div "window . addEventListener ( 'wheel' , onWheel , { passive : false }) ; function…" at bounding box center [412, 219] width 453 height 301
click at [306, 182] on div "window . addEventListener ( 'wheel' , onWheel , { passive : false }) ; function…" at bounding box center [412, 216] width 453 height 289
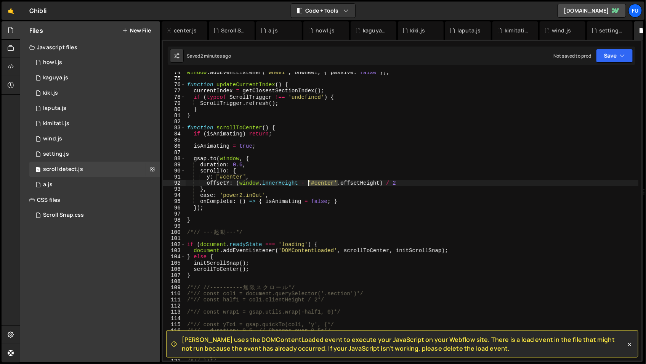
drag, startPoint x: 338, startPoint y: 182, endPoint x: 308, endPoint y: 180, distance: 30.1
click at [308, 180] on div "window . addEventListener ( 'wheel' , onWheel , { passive : false }) ; function…" at bounding box center [412, 219] width 453 height 301
paste textarea "document.querySelector('#center')"
click at [602, 60] on button "Save" at bounding box center [614, 56] width 37 height 14
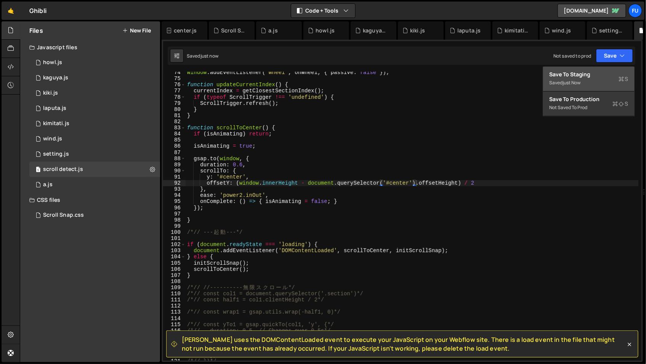
click at [566, 83] on div "just now" at bounding box center [572, 82] width 18 height 6
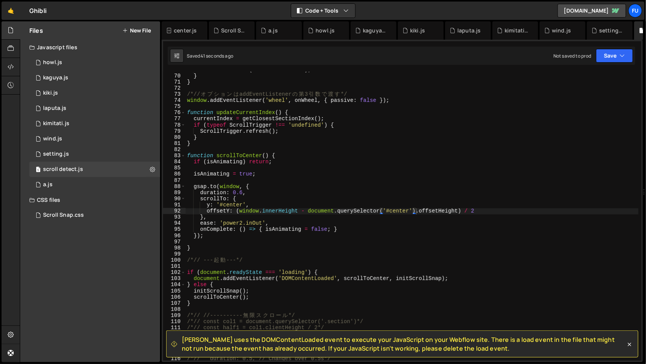
scroll to position [422, 0]
click at [353, 227] on div "scrollToSection ( currentIndex - 1 ) ; } } /*// オ プ シ ョ ン は addEventListener の …" at bounding box center [412, 217] width 453 height 301
click at [349, 224] on div "scrollToSection ( currentIndex - 1 ) ; } } /*// オ プ シ ョ ン は addEventListener の …" at bounding box center [412, 217] width 453 height 301
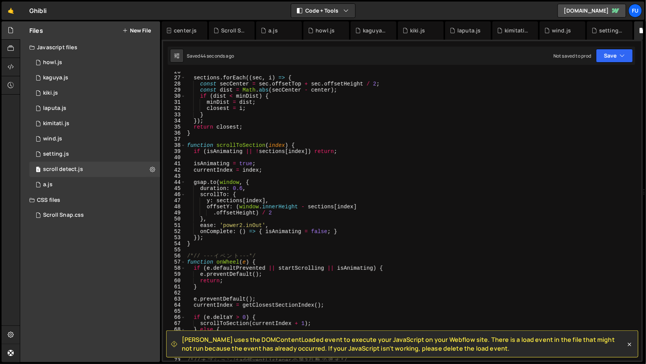
scroll to position [154, 0]
click at [344, 203] on div "sections . forEach (( sec , i ) => { const secCenter = sec . offsetTop + sec . …" at bounding box center [412, 221] width 453 height 301
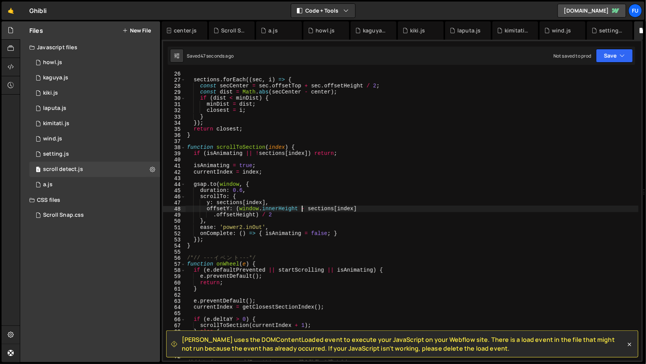
click at [302, 211] on div "sections . forEach (( sec , i ) => { const secCenter = sec . offsetTop + sec . …" at bounding box center [412, 221] width 453 height 301
click at [282, 216] on div "sections . forEach (( sec , i ) => { const secCenter = sec . offsetTop + sec . …" at bounding box center [412, 221] width 453 height 301
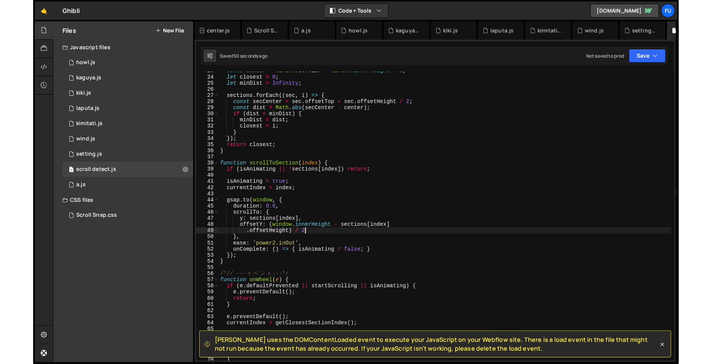
scroll to position [139, 0]
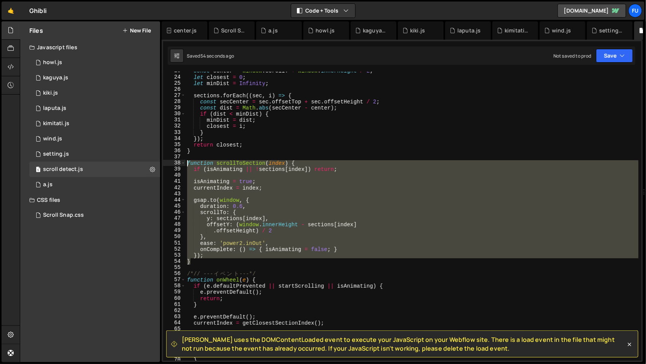
drag, startPoint x: 229, startPoint y: 261, endPoint x: 186, endPoint y: 162, distance: 108.4
click at [186, 162] on div "const center = window . scrollY + window . innerHeight / 2 ; let closest = 0 ; …" at bounding box center [412, 218] width 453 height 301
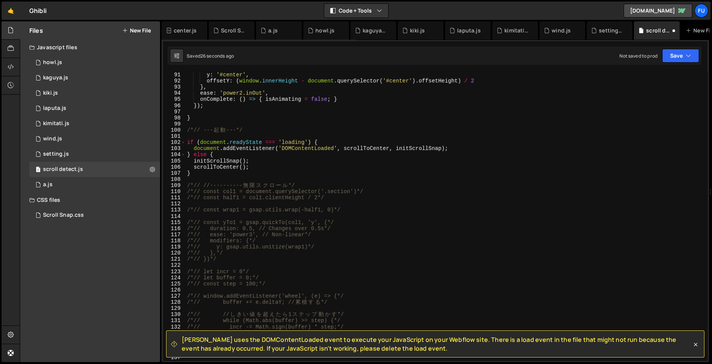
scroll to position [181, 0]
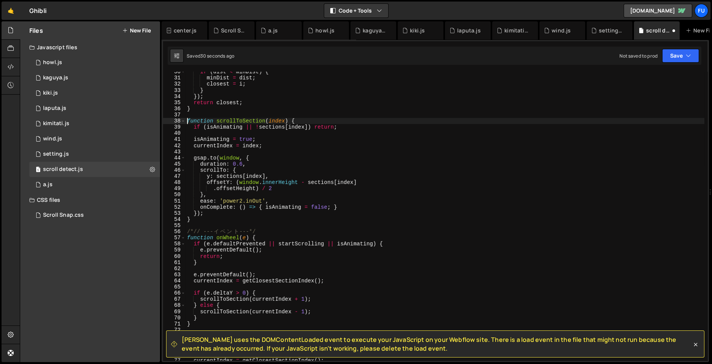
click at [324, 212] on div "if ( dist < minDist ) { minDist = dist ; closest = i ; } }) ; return closest ; …" at bounding box center [445, 219] width 519 height 301
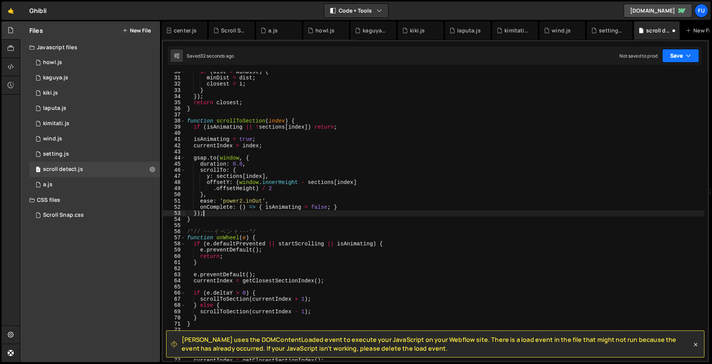
click at [646, 54] on button "Save" at bounding box center [680, 56] width 37 height 14
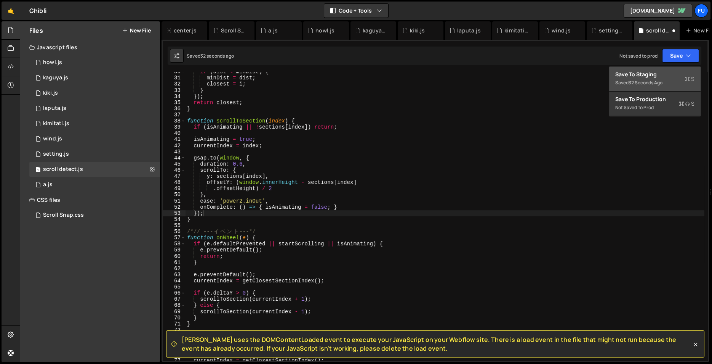
click at [624, 77] on div "Save to Staging S" at bounding box center [655, 75] width 79 height 8
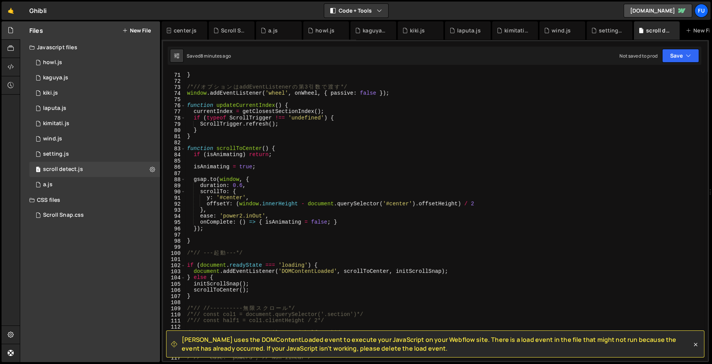
scroll to position [465, 0]
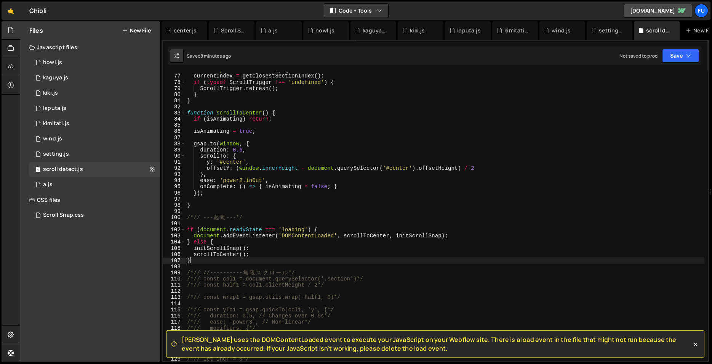
click at [269, 259] on div "function updateCurrentIndex ( ) { currentIndex = getClosestSectionIndex ( ) ; i…" at bounding box center [445, 217] width 519 height 301
click at [646, 345] on icon at bounding box center [696, 344] width 8 height 8
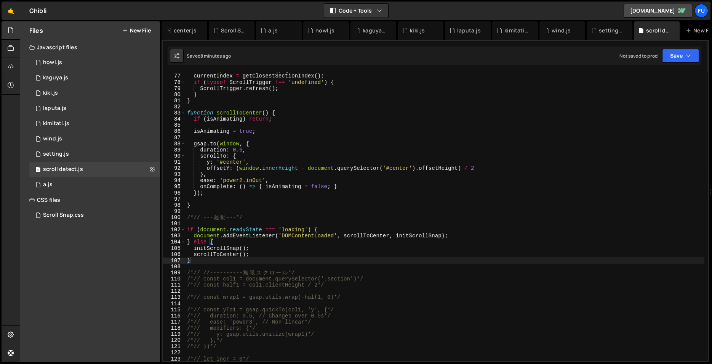
click at [356, 238] on div "function updateCurrentIndex ( ) { currentIndex = getClosestSectionIndex ( ) ; i…" at bounding box center [445, 217] width 519 height 301
click at [351, 177] on div "function updateCurrentIndex ( ) { currentIndex = getClosestSectionIndex ( ) ; i…" at bounding box center [445, 217] width 519 height 301
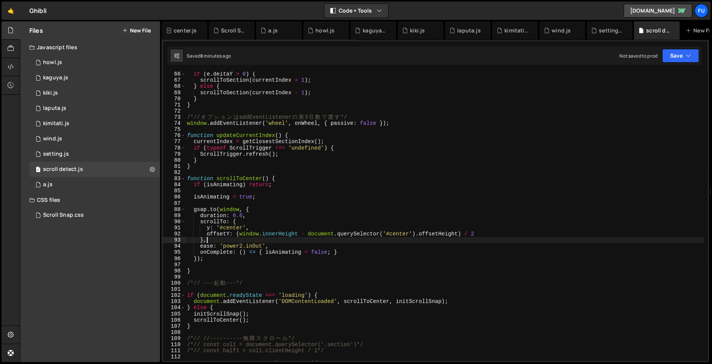
scroll to position [400, 0]
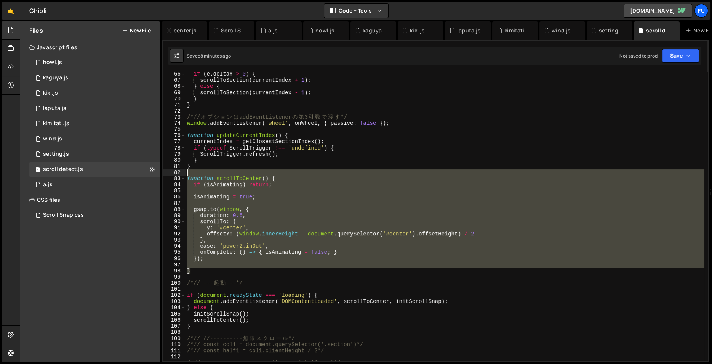
drag, startPoint x: 239, startPoint y: 270, endPoint x: 175, endPoint y: 176, distance: 114.0
click at [175, 175] on div "}, 66 67 68 69 70 71 72 73 74 75 76 77 78 79 80 81 82 83 84 85 86 87 88 89 90 9…" at bounding box center [435, 216] width 545 height 289
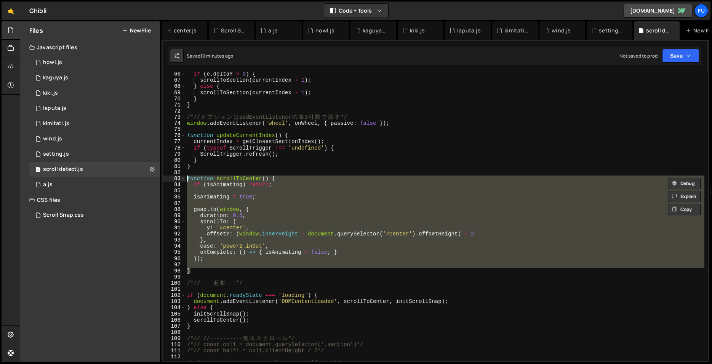
click at [494, 200] on div "if ( e . deltaY > 0 ) { scrollToSection ( currentIndex + 1 ) ; } else { scrollT…" at bounding box center [445, 216] width 519 height 289
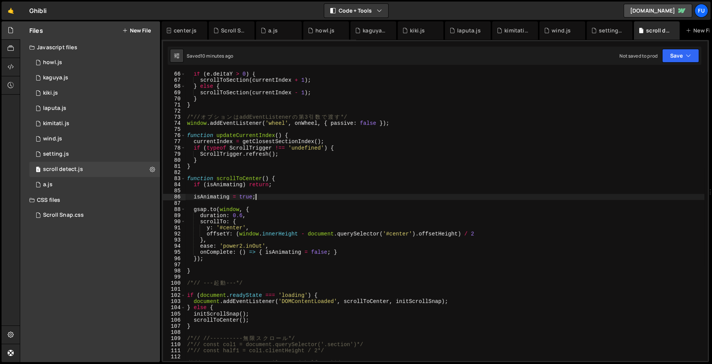
click at [462, 177] on div "if ( e . deltaY > 0 ) { scrollToSection ( currentIndex + 1 ) ; } else { scrollT…" at bounding box center [445, 221] width 519 height 301
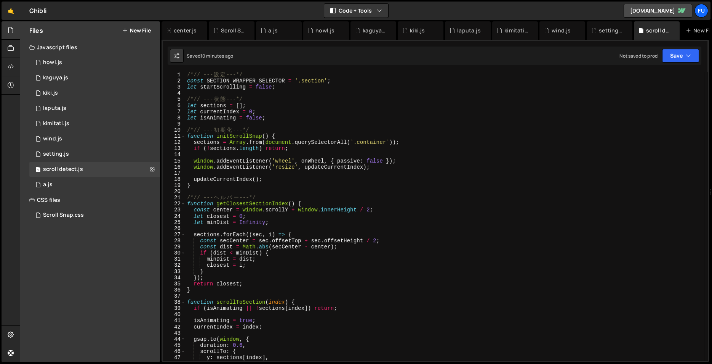
scroll to position [0, 0]
click at [144, 159] on div "1 setting.js 0" at bounding box center [94, 153] width 131 height 15
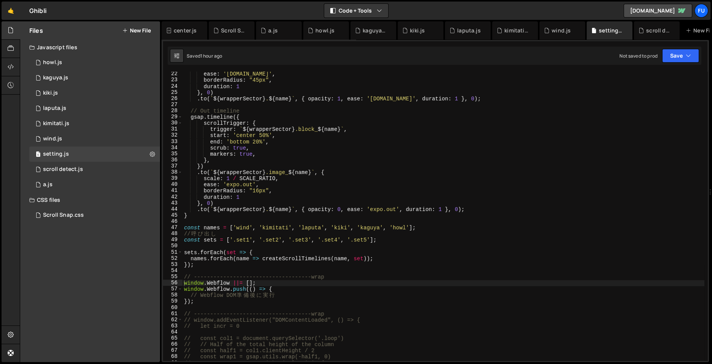
scroll to position [136, 0]
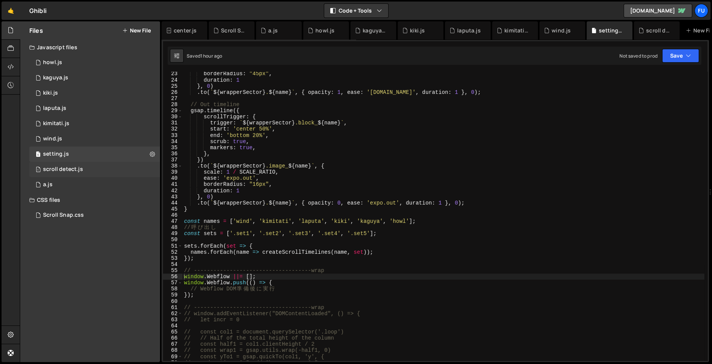
click at [116, 166] on div "1 scroll detect.js 0" at bounding box center [94, 169] width 131 height 15
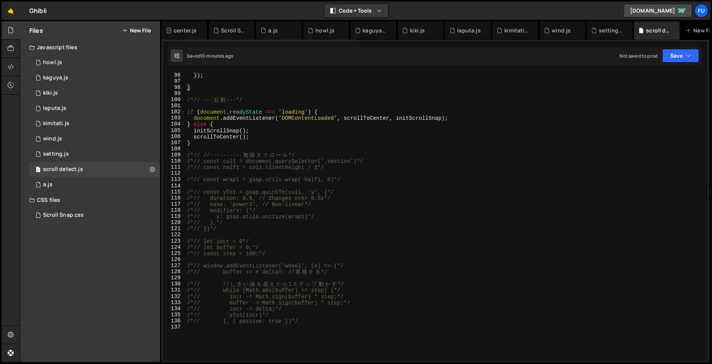
scroll to position [477, 0]
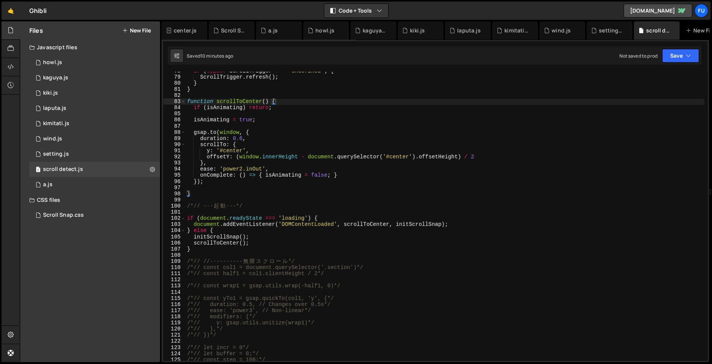
type textarea "}"
click at [240, 195] on div "if ( typeof ScrollTrigger !== 'undefined' ) { ScrollTrigger . refresh ( ) ; } }…" at bounding box center [445, 218] width 519 height 301
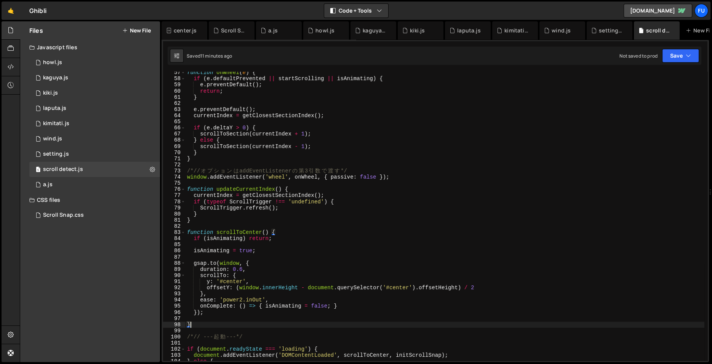
scroll to position [345, 0]
click at [109, 153] on div "1 setting.js 0" at bounding box center [94, 153] width 131 height 15
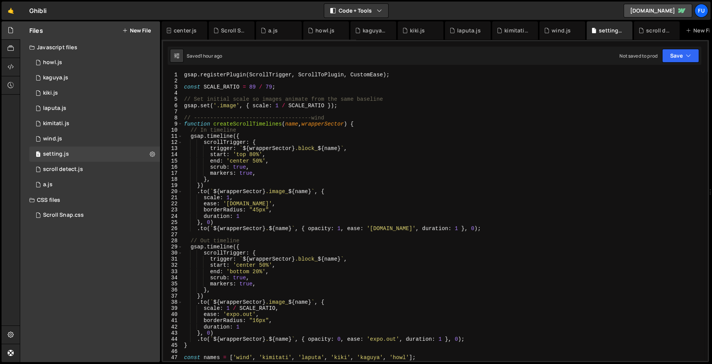
scroll to position [0, 0]
type textarea "// In timeline"
click at [374, 128] on div "gsap . registerPlugin ( ScrollTrigger , ScrollToPlugin , CustomEase ) ; const S…" at bounding box center [444, 222] width 522 height 301
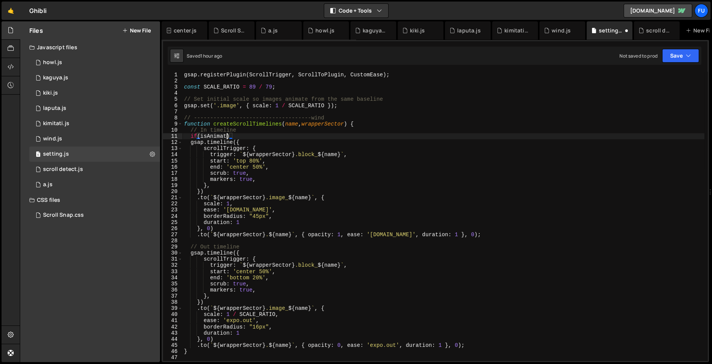
scroll to position [0, 3]
click at [388, 140] on div "gsap . registerPlugin ( ScrollTrigger , ScrollToPlugin , CustomEase ) ; const S…" at bounding box center [444, 222] width 522 height 301
click at [230, 135] on div "gsap . registerPlugin ( ScrollTrigger , ScrollToPlugin , CustomEase ) ; const S…" at bounding box center [444, 222] width 522 height 301
click at [282, 135] on div "gsap . registerPlugin ( ScrollTrigger , ScrollToPlugin , CustomEase ) ; const S…" at bounding box center [444, 222] width 522 height 301
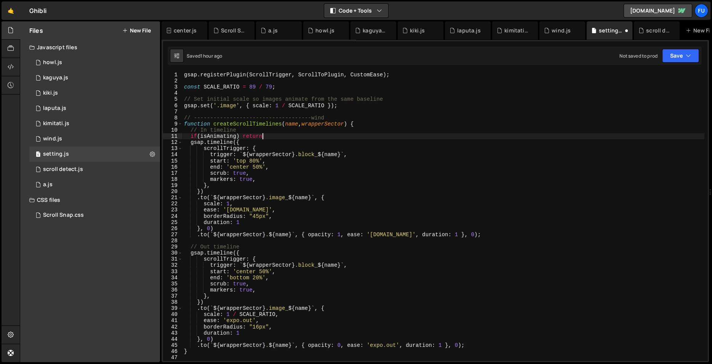
type textarea "if(isAnimating) return;"
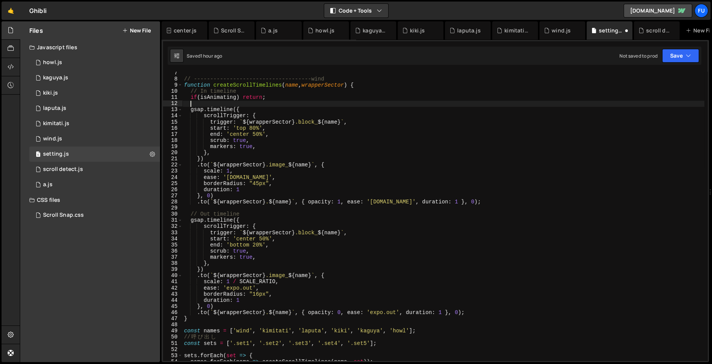
scroll to position [0, 0]
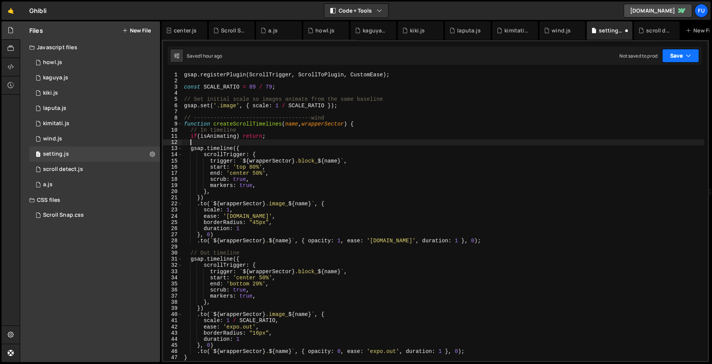
click at [646, 54] on icon "button" at bounding box center [688, 56] width 5 height 8
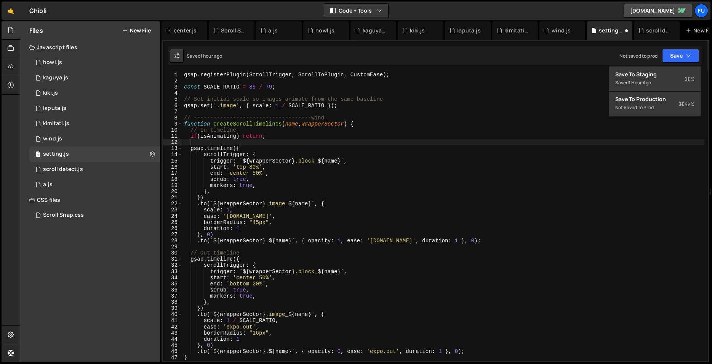
click at [646, 66] on div "} 57 58 59 60 61 62 63 64 65 66 67 68 69 70 71 72 73 74 75 76 77 78 79 80 81 82…" at bounding box center [436, 201] width 548 height 322
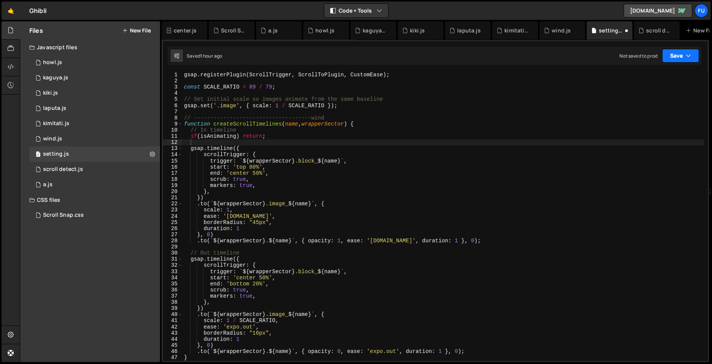
click at [646, 57] on button "Save" at bounding box center [680, 56] width 37 height 14
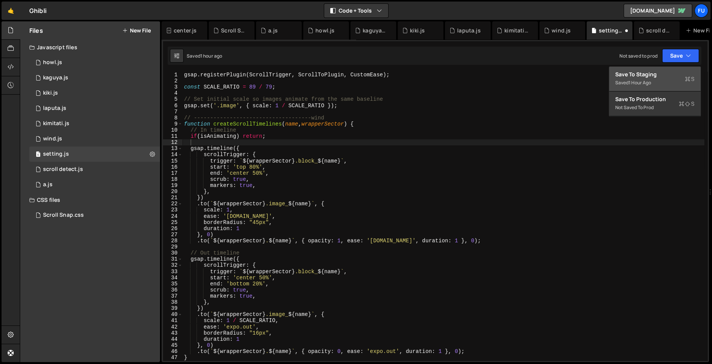
click at [646, 73] on div "Save to Staging S" at bounding box center [655, 75] width 79 height 8
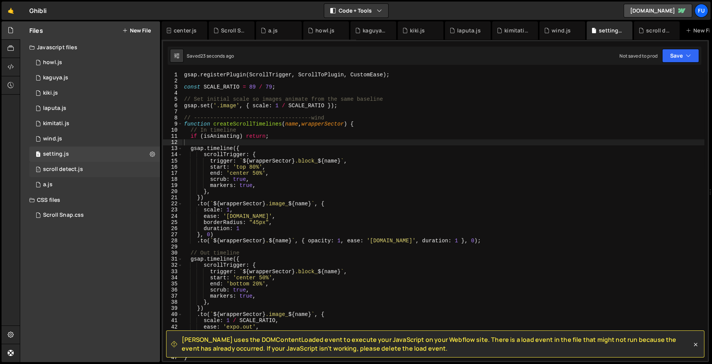
click at [129, 163] on div "1 scroll detect.js 0" at bounding box center [94, 169] width 131 height 15
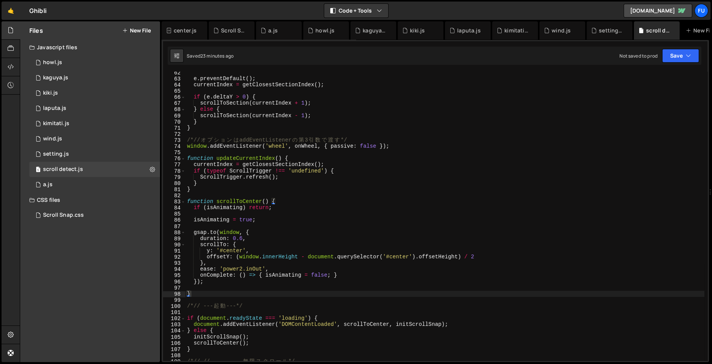
scroll to position [377, 0]
